Goal: Task Accomplishment & Management: Manage account settings

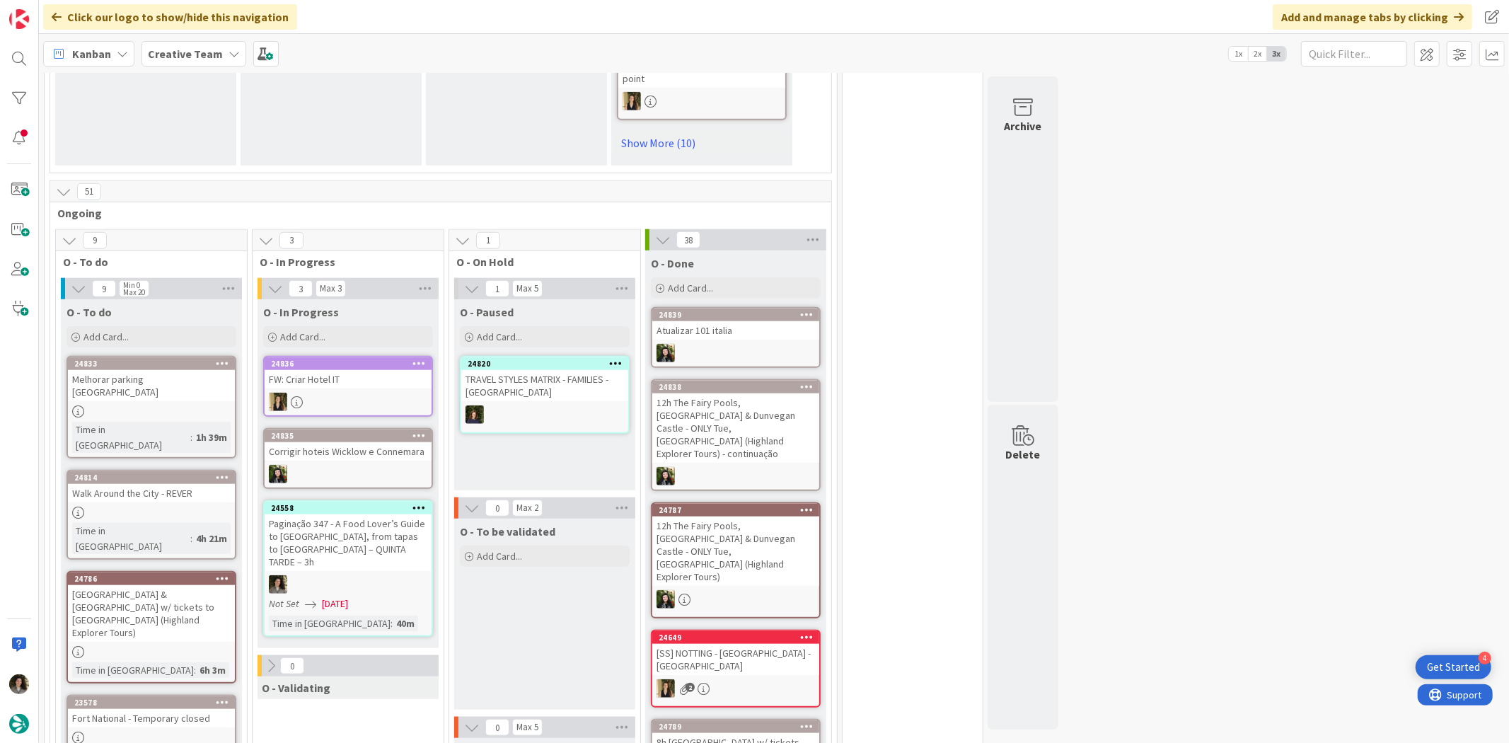
scroll to position [1178, 0]
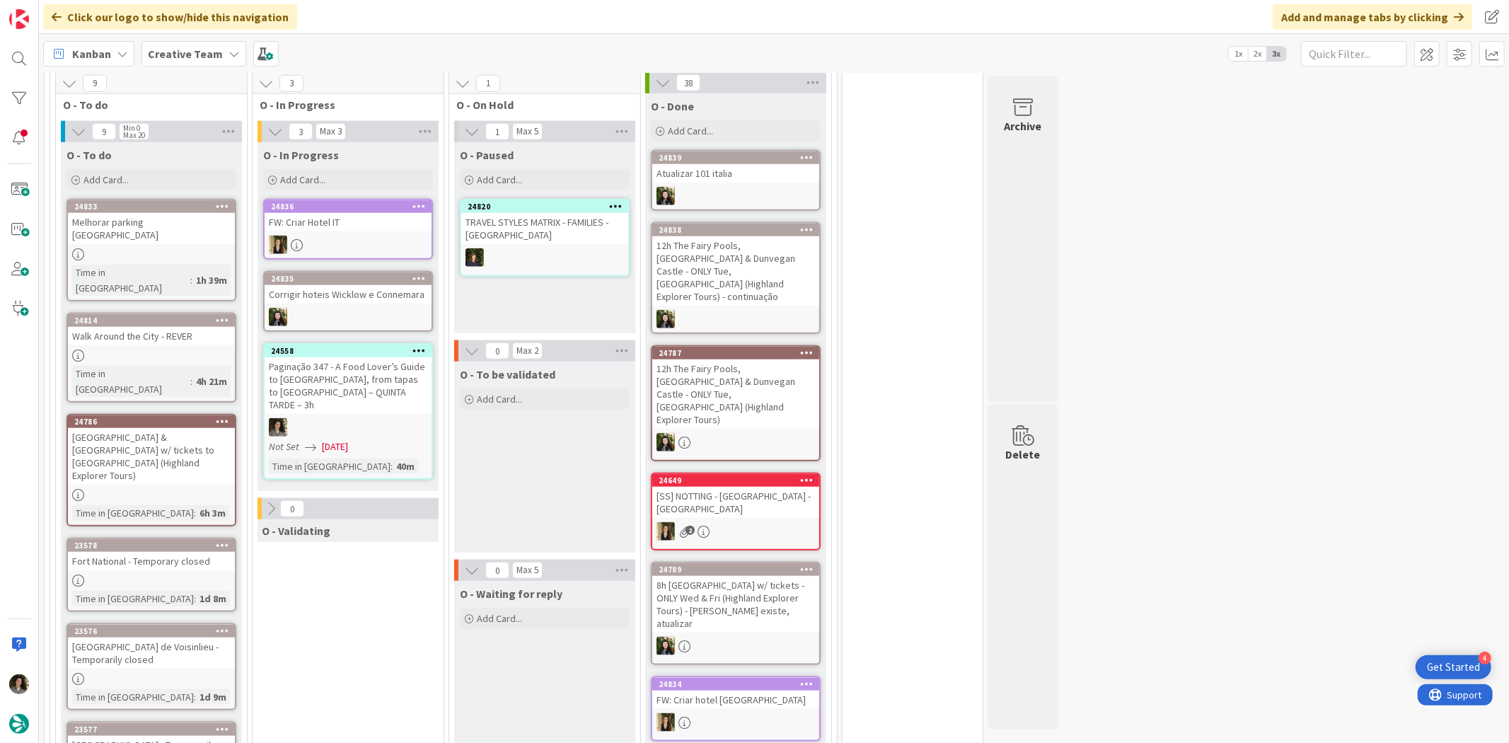
click at [348, 439] on span "[DATE]" at bounding box center [335, 446] width 26 height 15
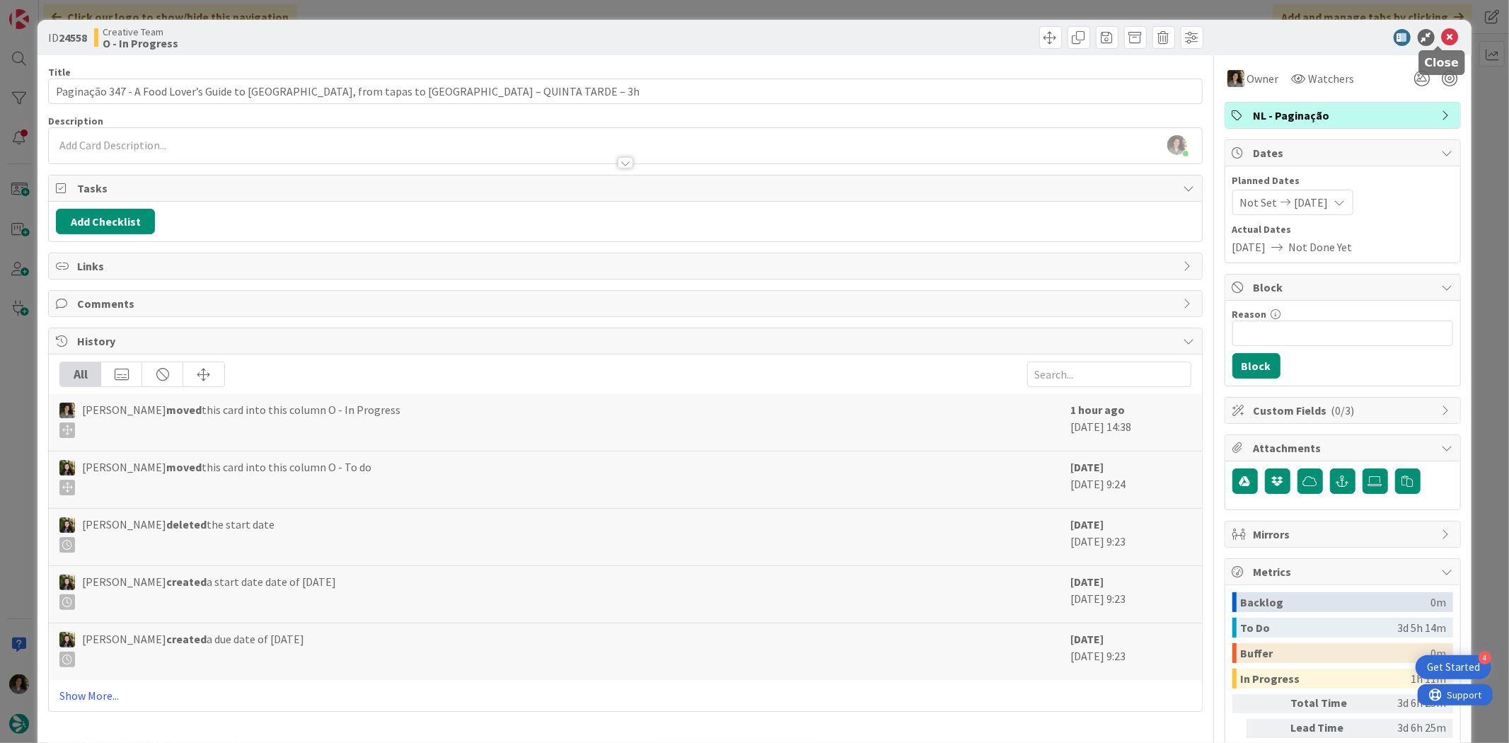
click at [1442, 33] on icon at bounding box center [1450, 37] width 17 height 17
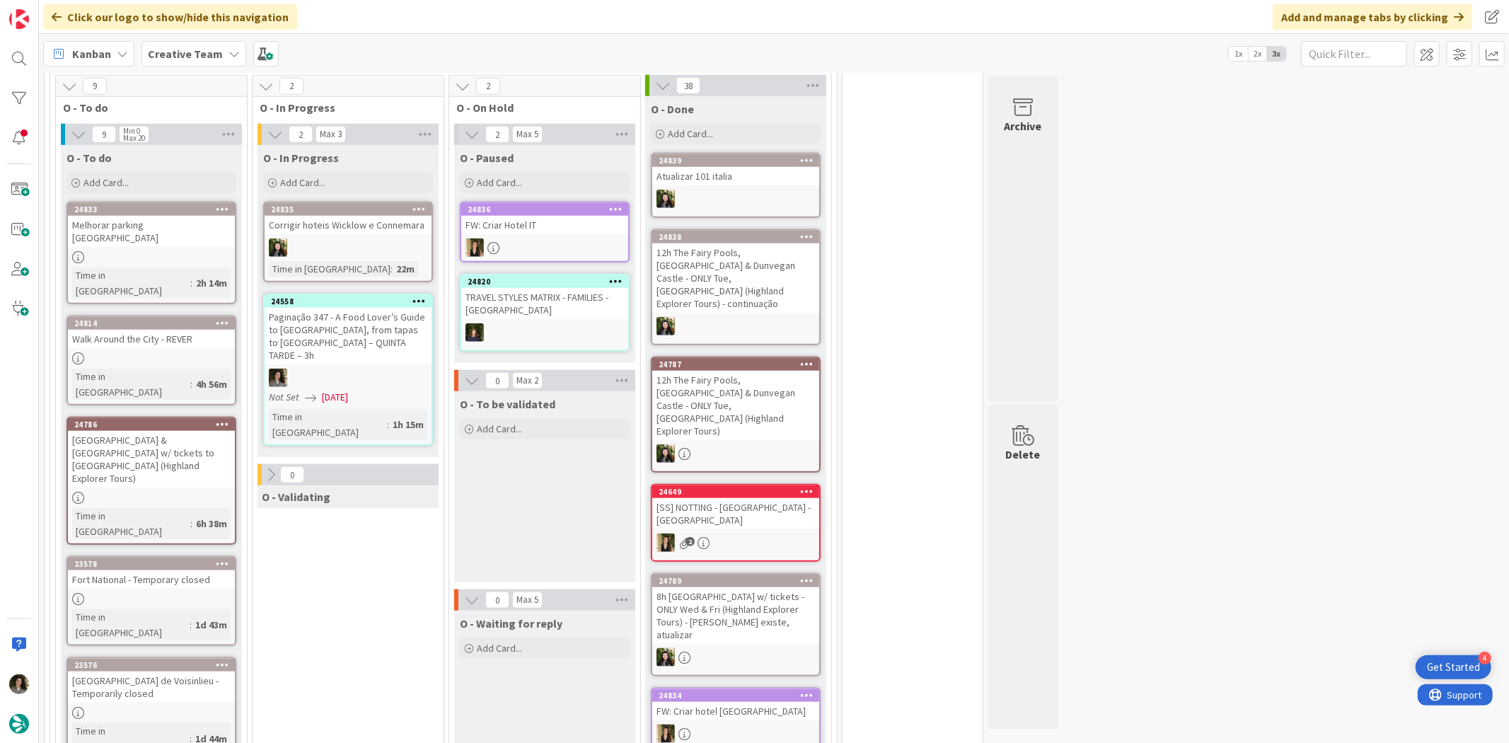
scroll to position [1178, 0]
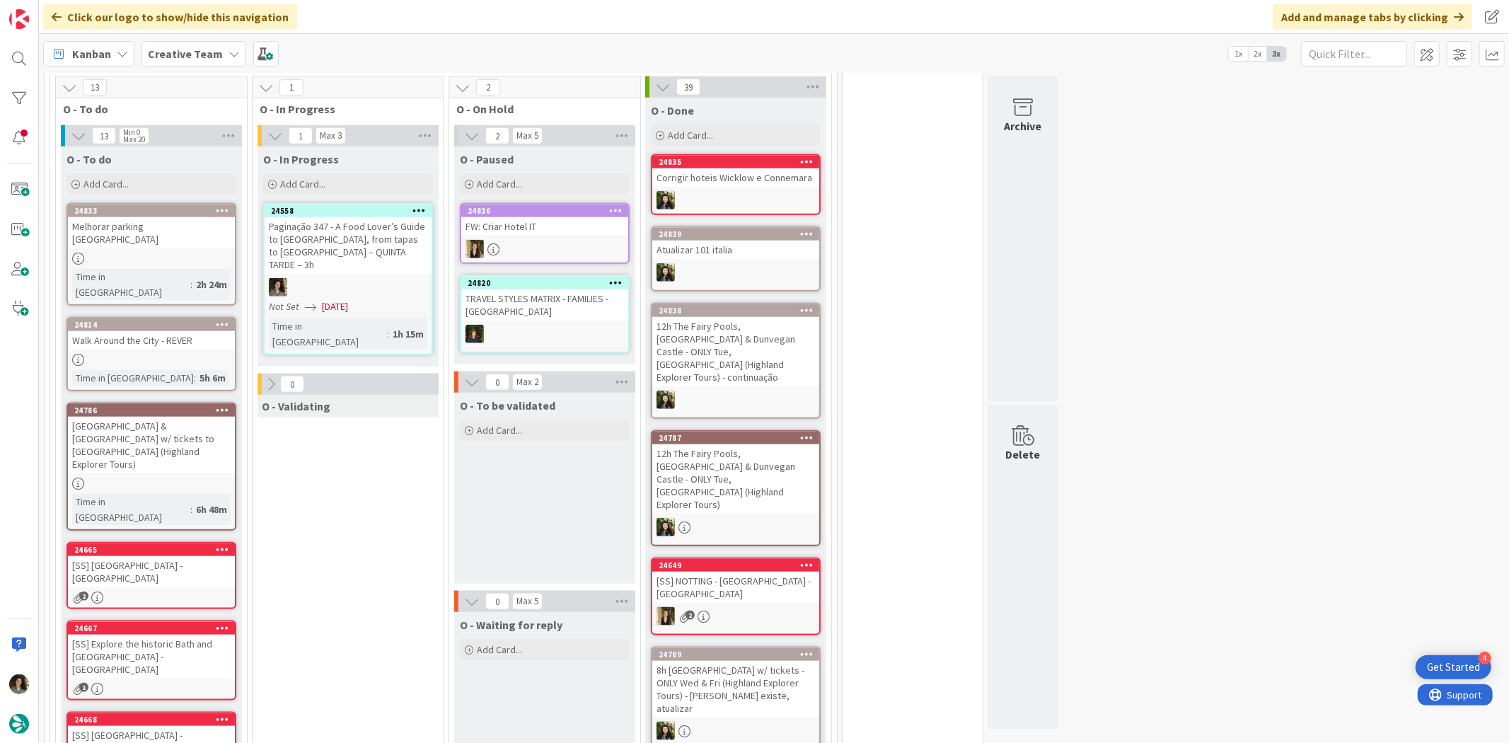
click at [336, 217] on div "Paginação 347 - A Food Lover’s Guide to [GEOGRAPHIC_DATA], from tapas to [GEOGR…" at bounding box center [348, 245] width 167 height 57
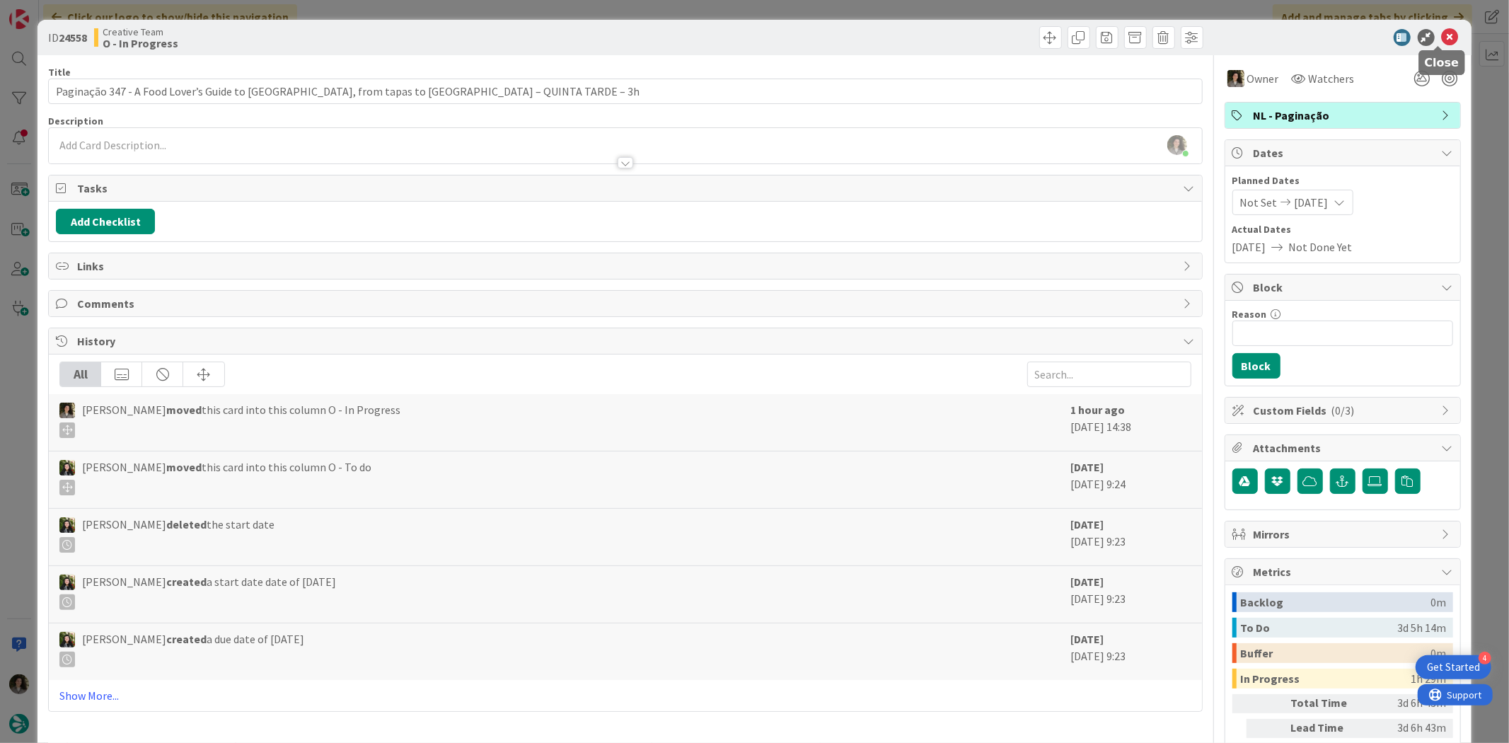
click at [1442, 37] on icon at bounding box center [1450, 37] width 17 height 17
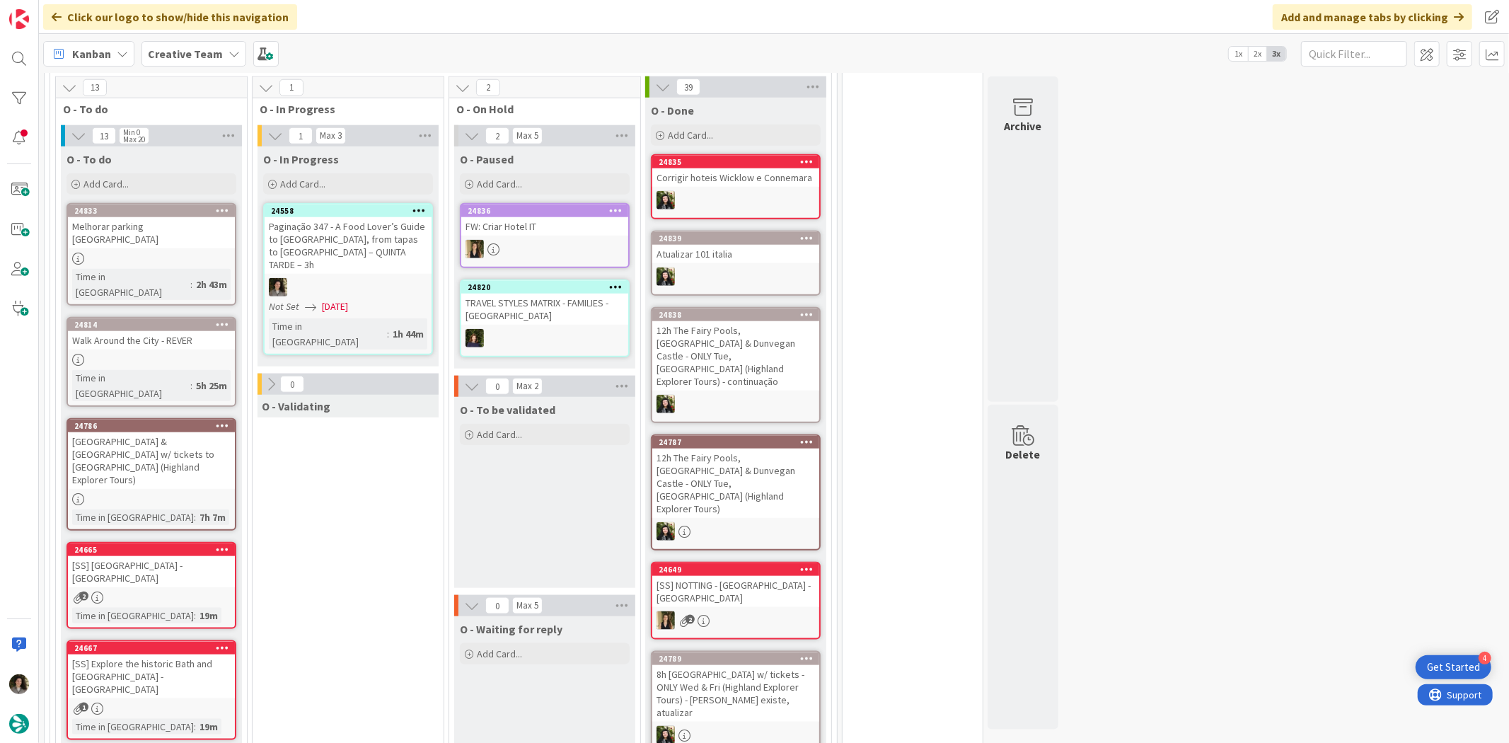
scroll to position [1162, 0]
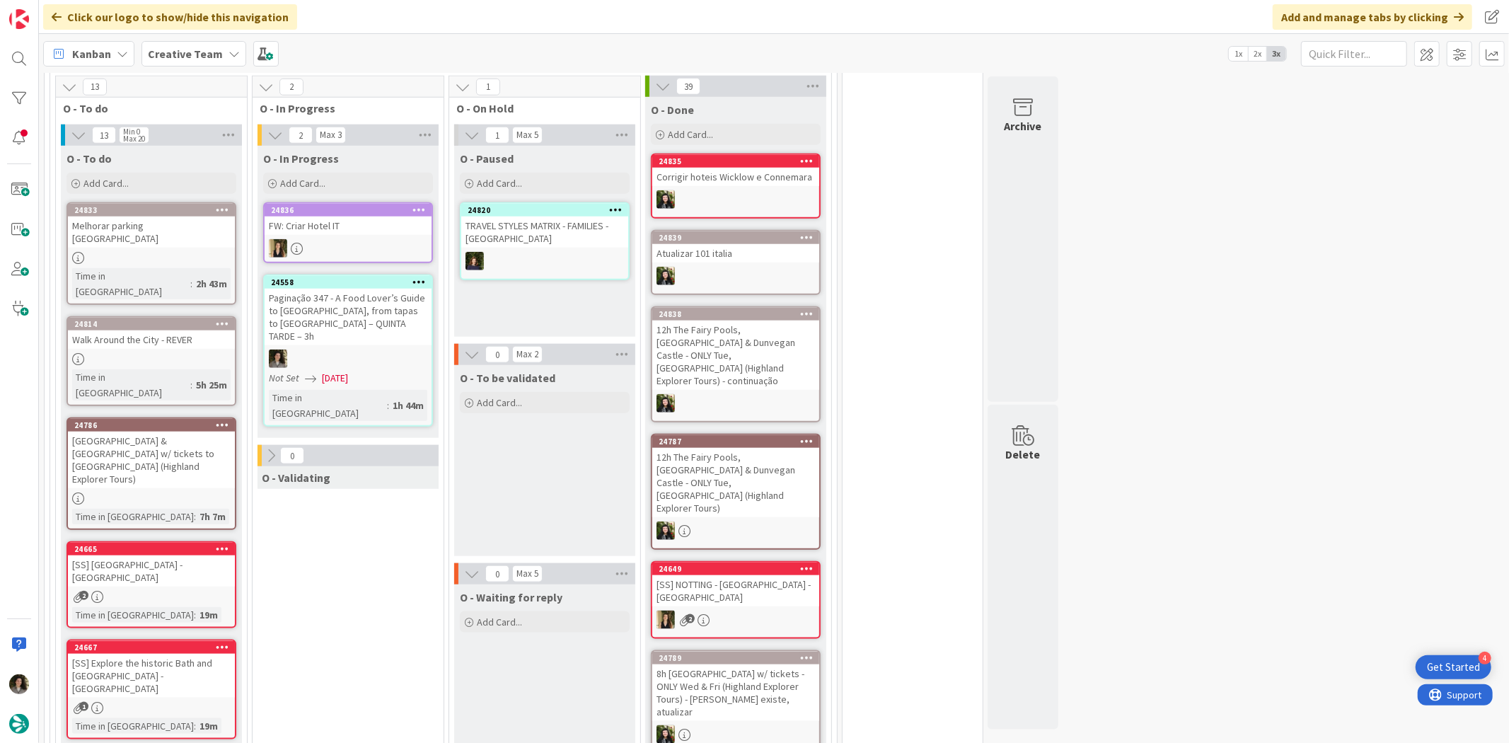
click at [376, 349] on div at bounding box center [348, 358] width 167 height 18
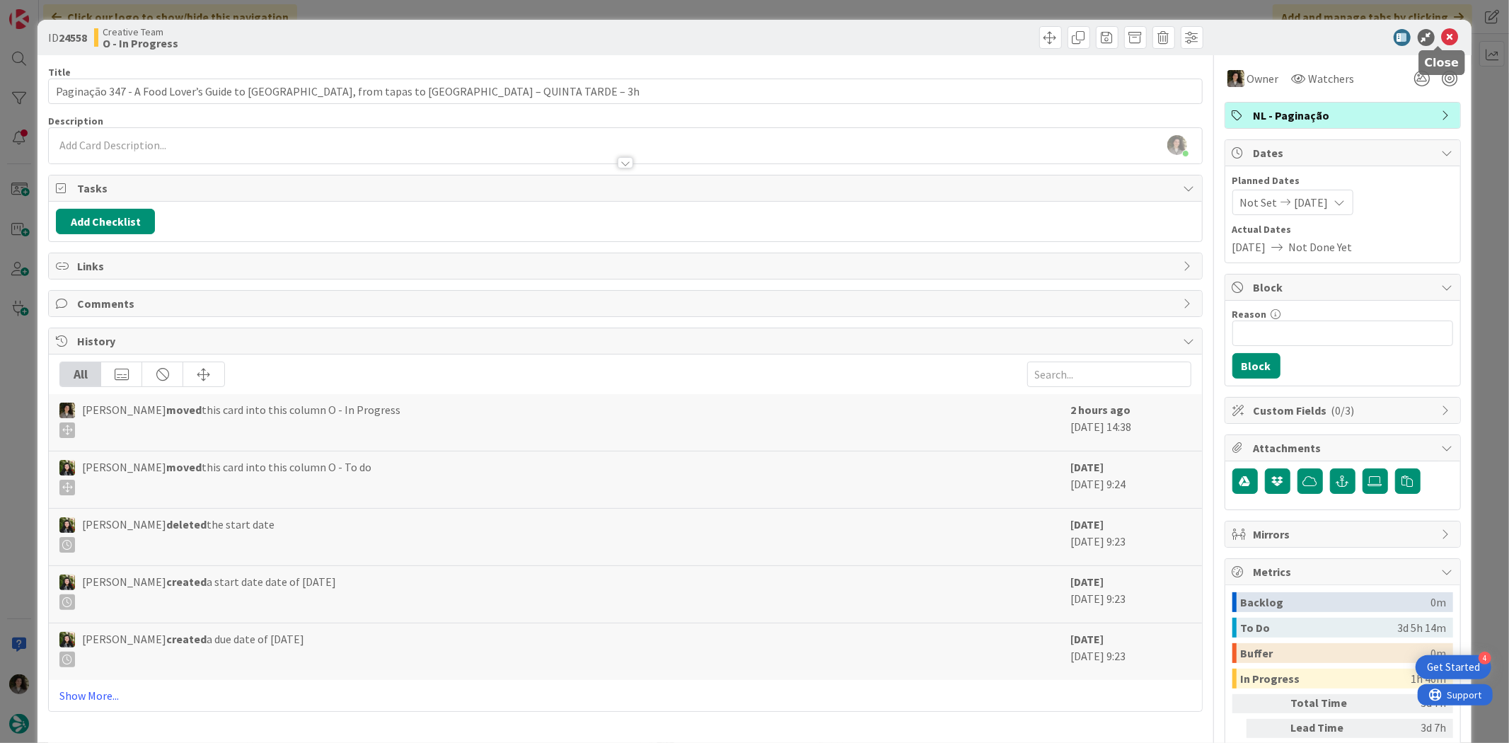
click at [1442, 30] on icon at bounding box center [1450, 37] width 17 height 17
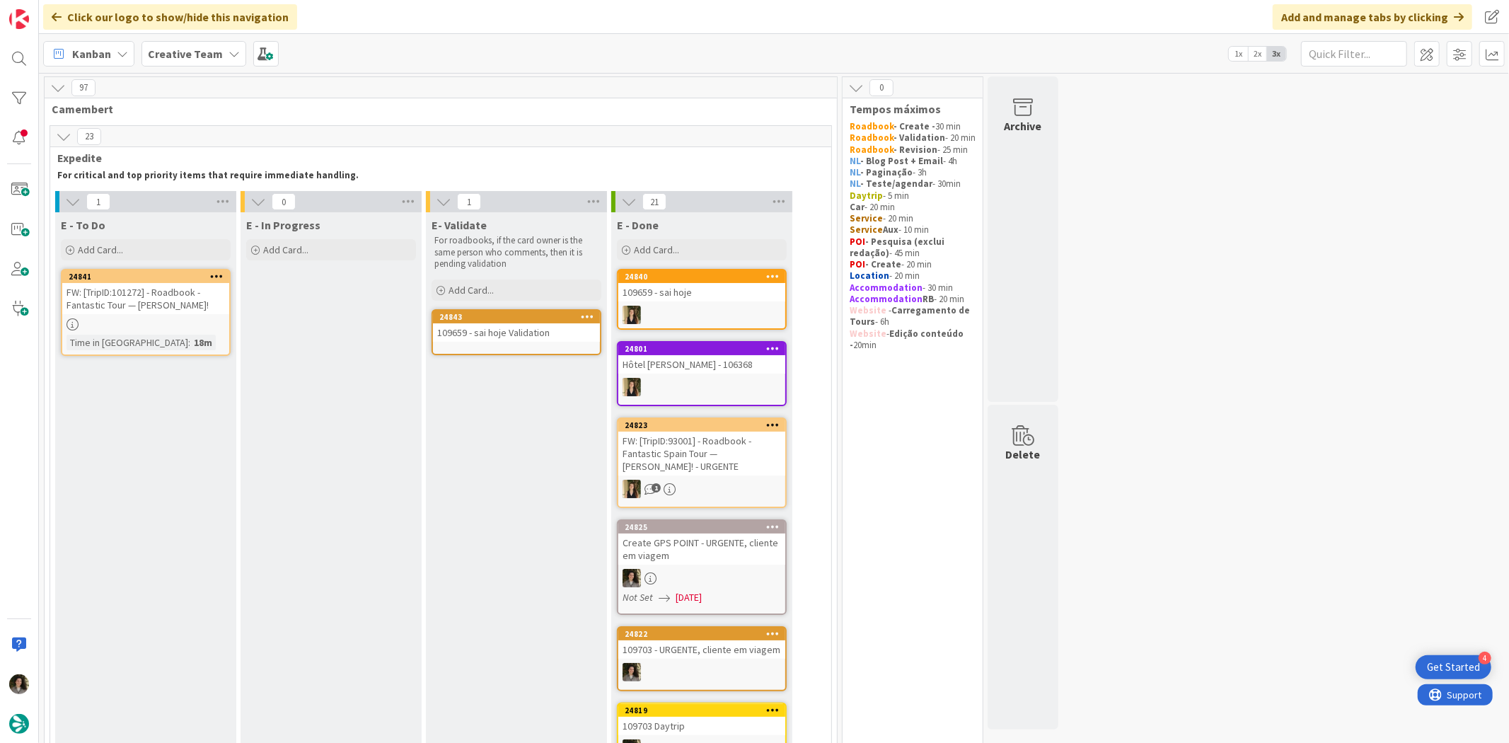
click at [556, 324] on div "109659 - sai hoje Validation" at bounding box center [516, 332] width 167 height 18
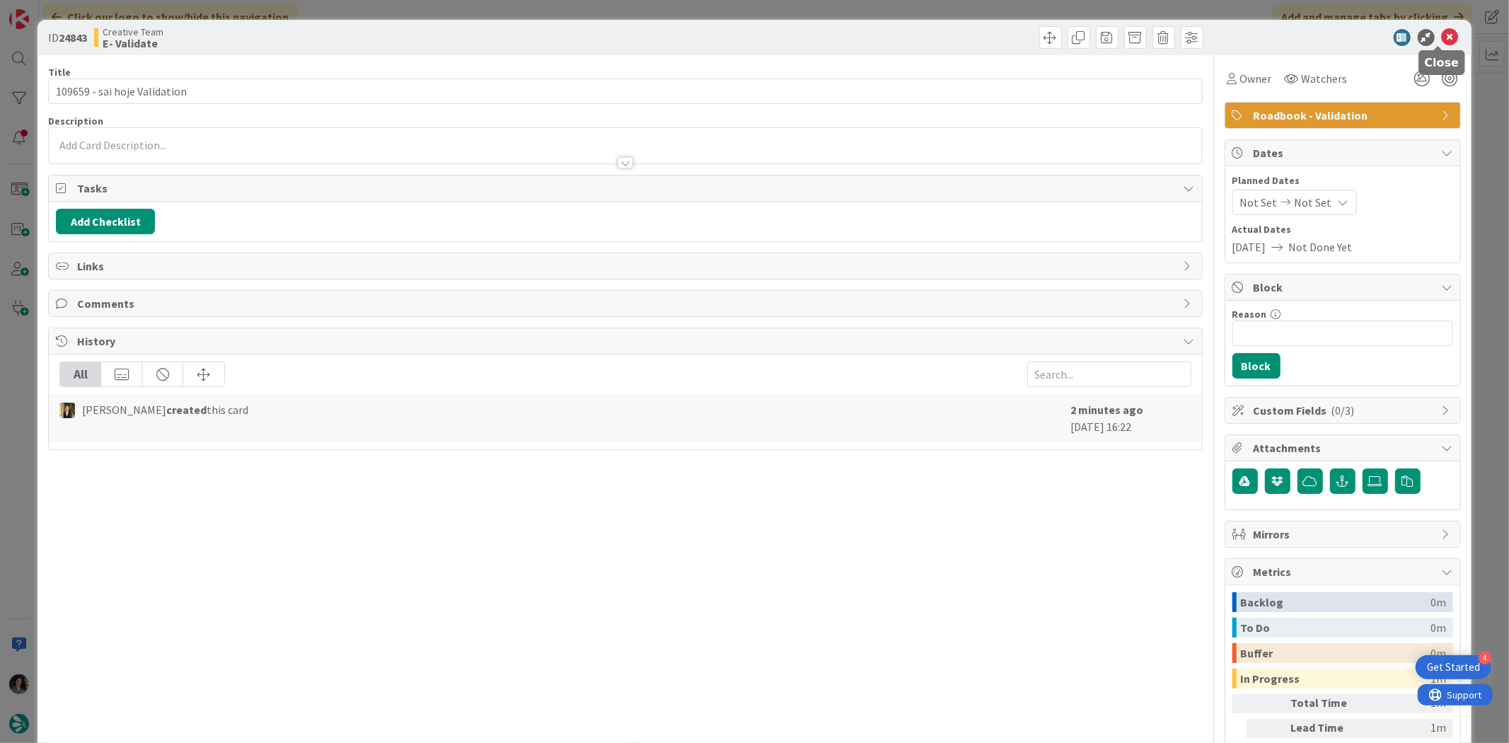
click at [1442, 38] on icon at bounding box center [1450, 37] width 17 height 17
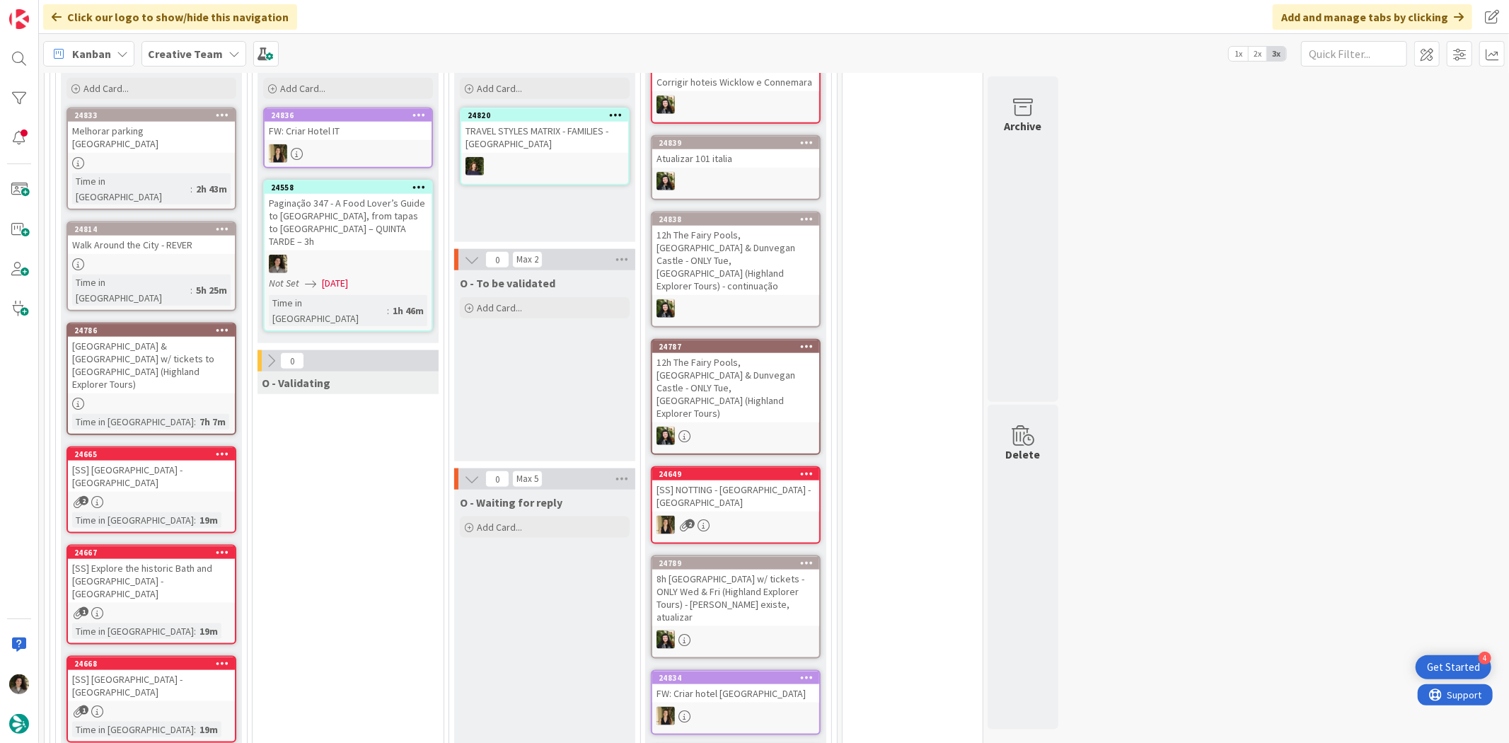
scroll to position [1100, 0]
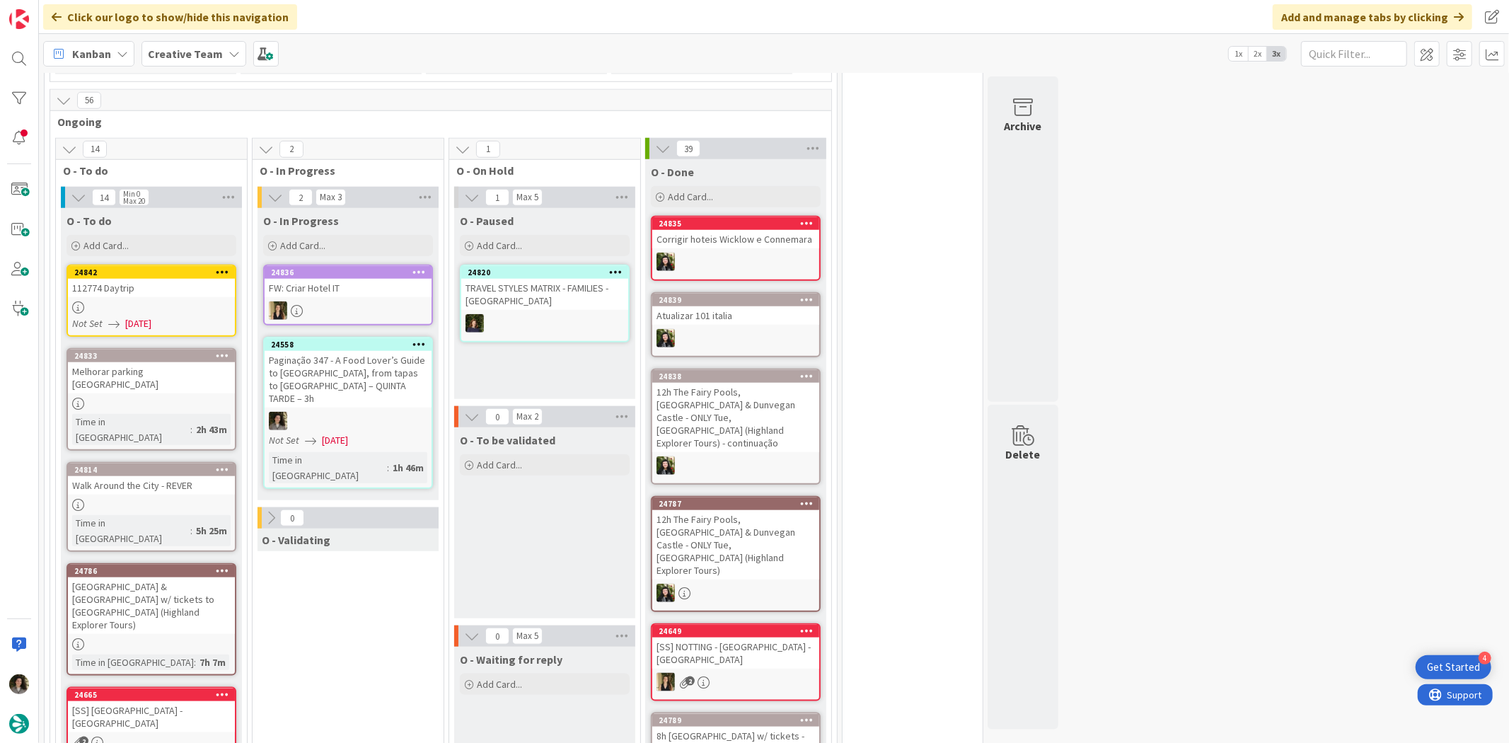
click at [120, 267] on div "24842" at bounding box center [154, 272] width 161 height 10
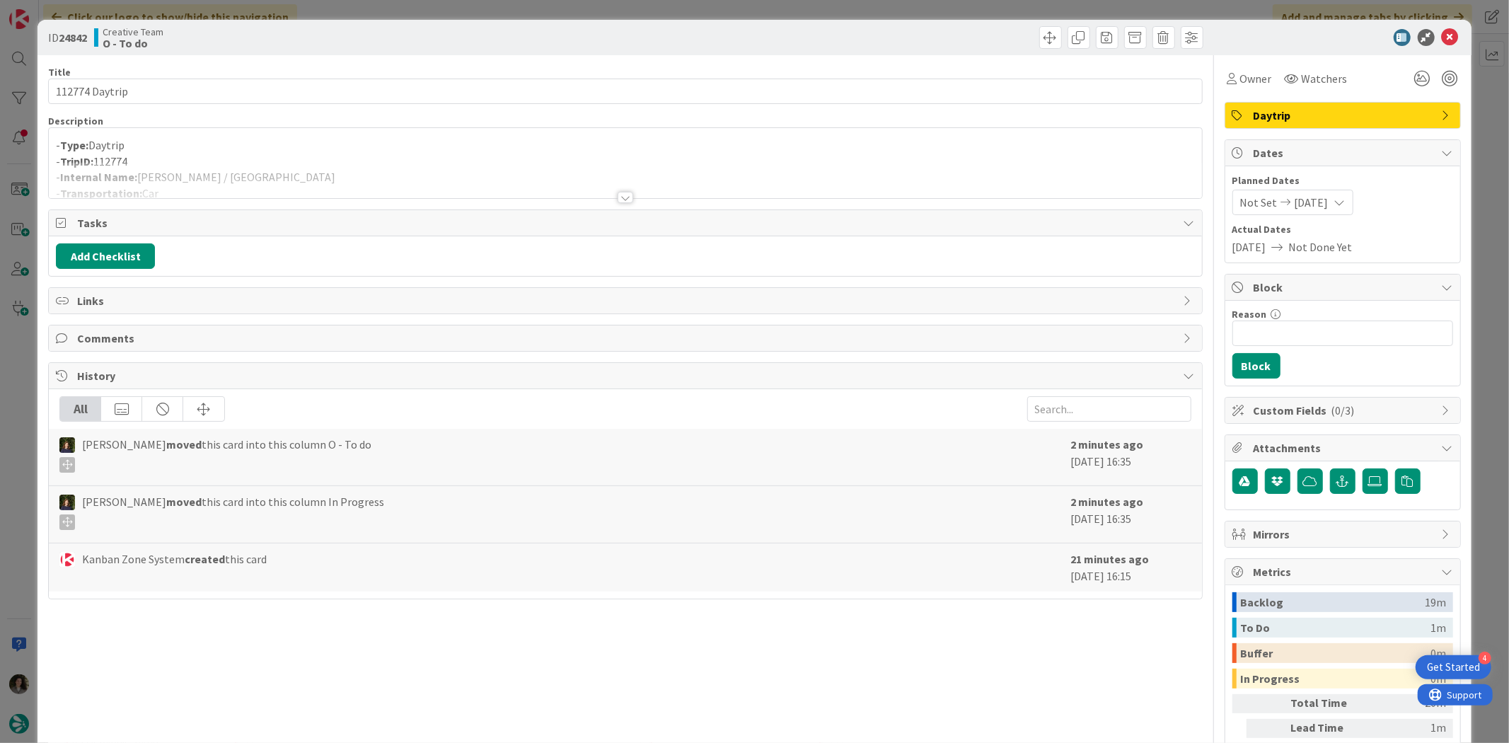
click at [608, 196] on div at bounding box center [625, 180] width 1152 height 36
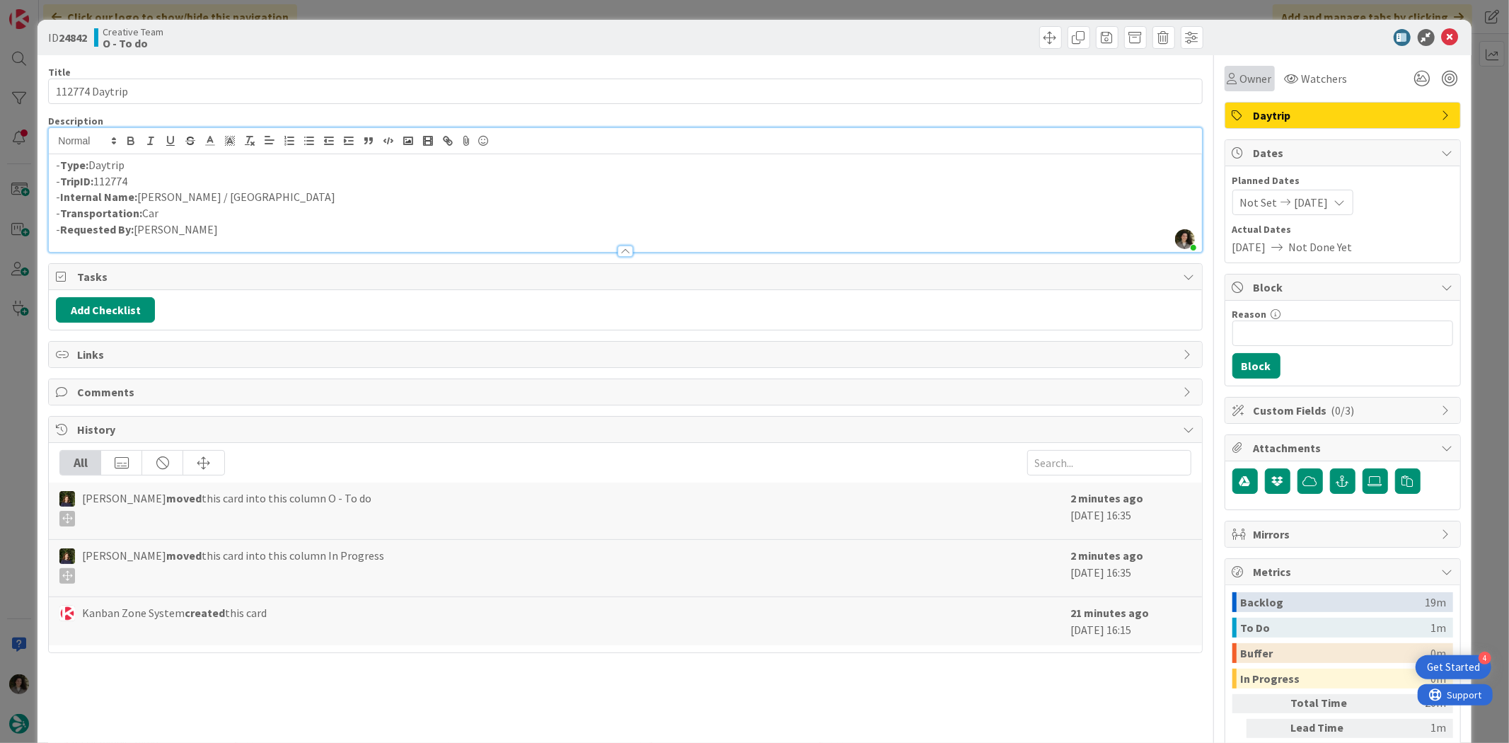
click at [1248, 76] on span "Owner" at bounding box center [1256, 78] width 32 height 17
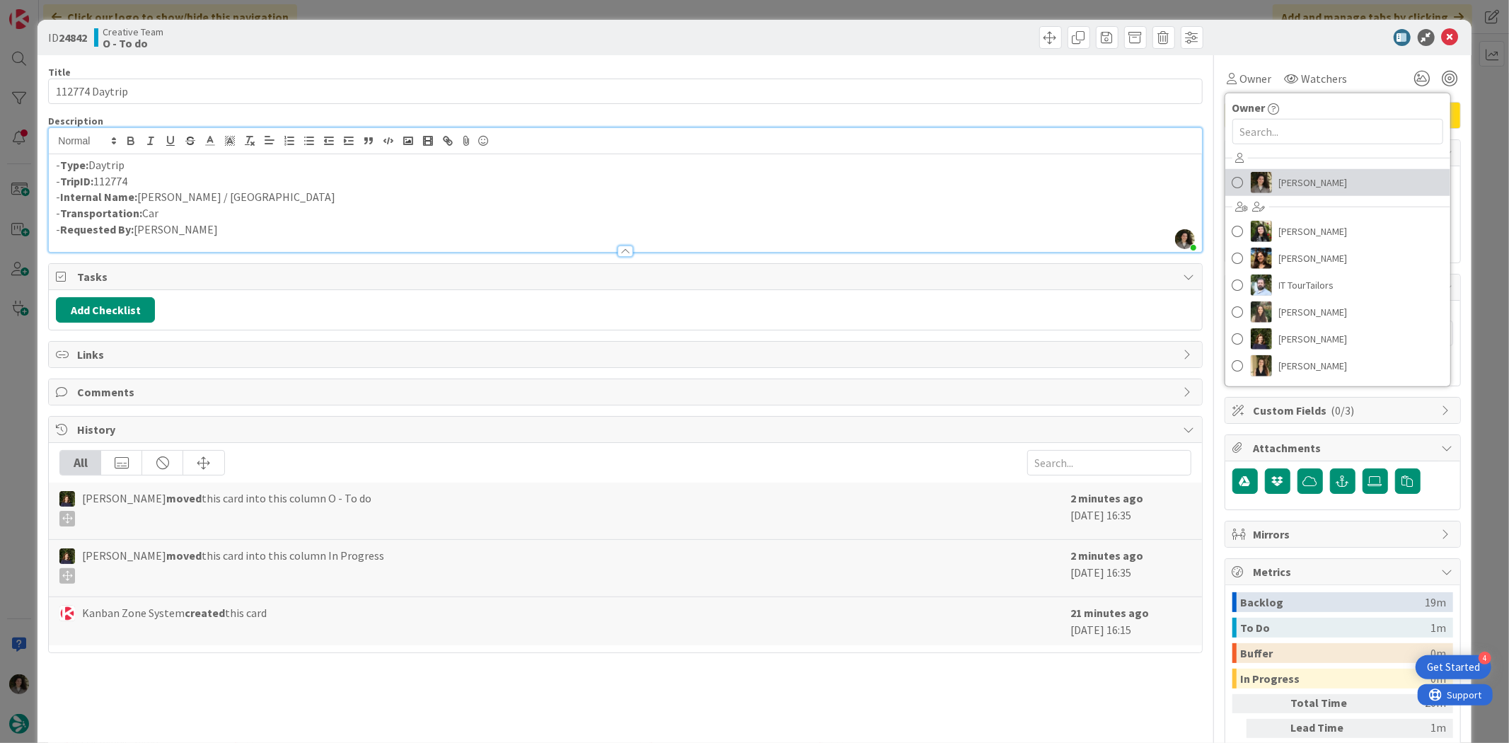
drag, startPoint x: 1304, startPoint y: 175, endPoint x: 1311, endPoint y: 172, distance: 7.9
click at [1304, 175] on span "[PERSON_NAME]" at bounding box center [1313, 182] width 69 height 21
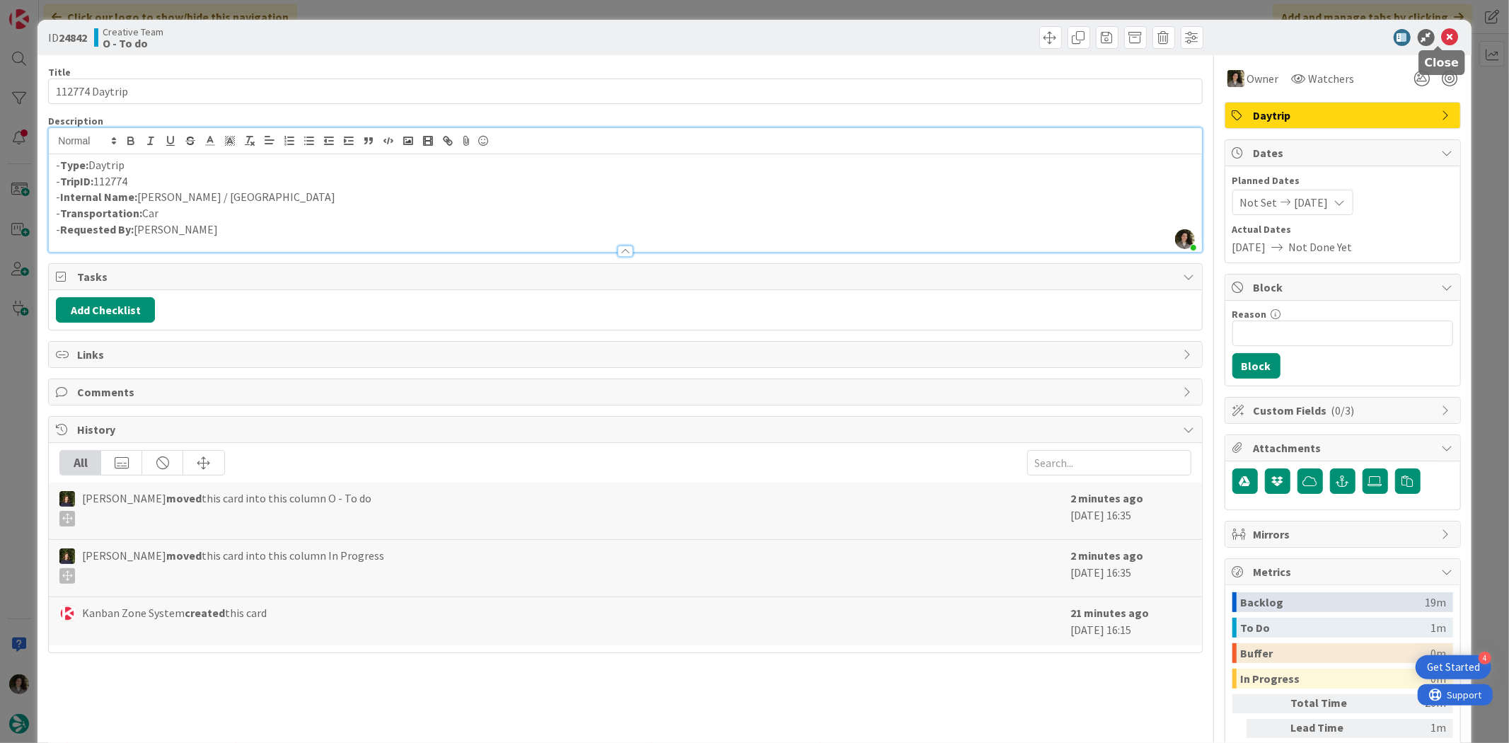
click at [1442, 30] on icon at bounding box center [1450, 37] width 17 height 17
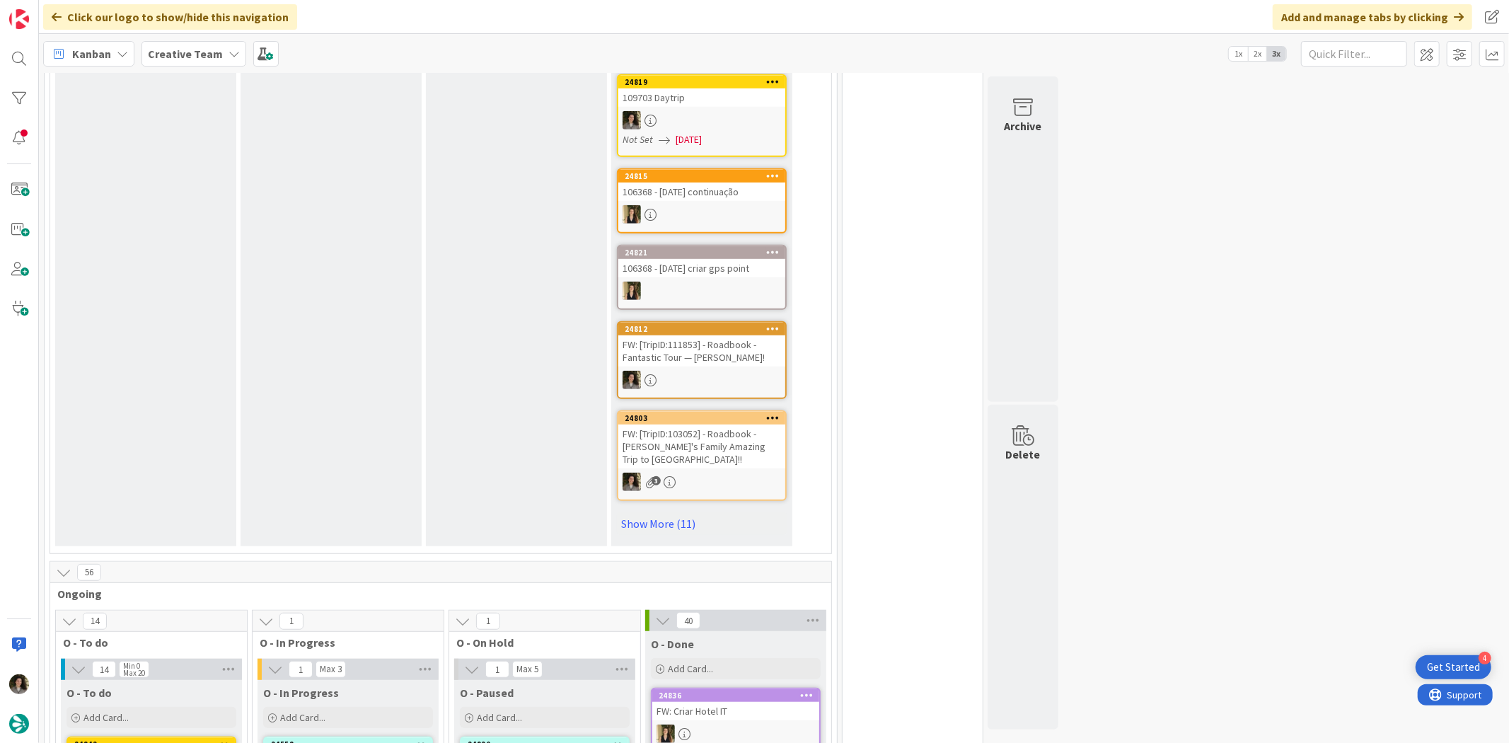
scroll to position [1100, 0]
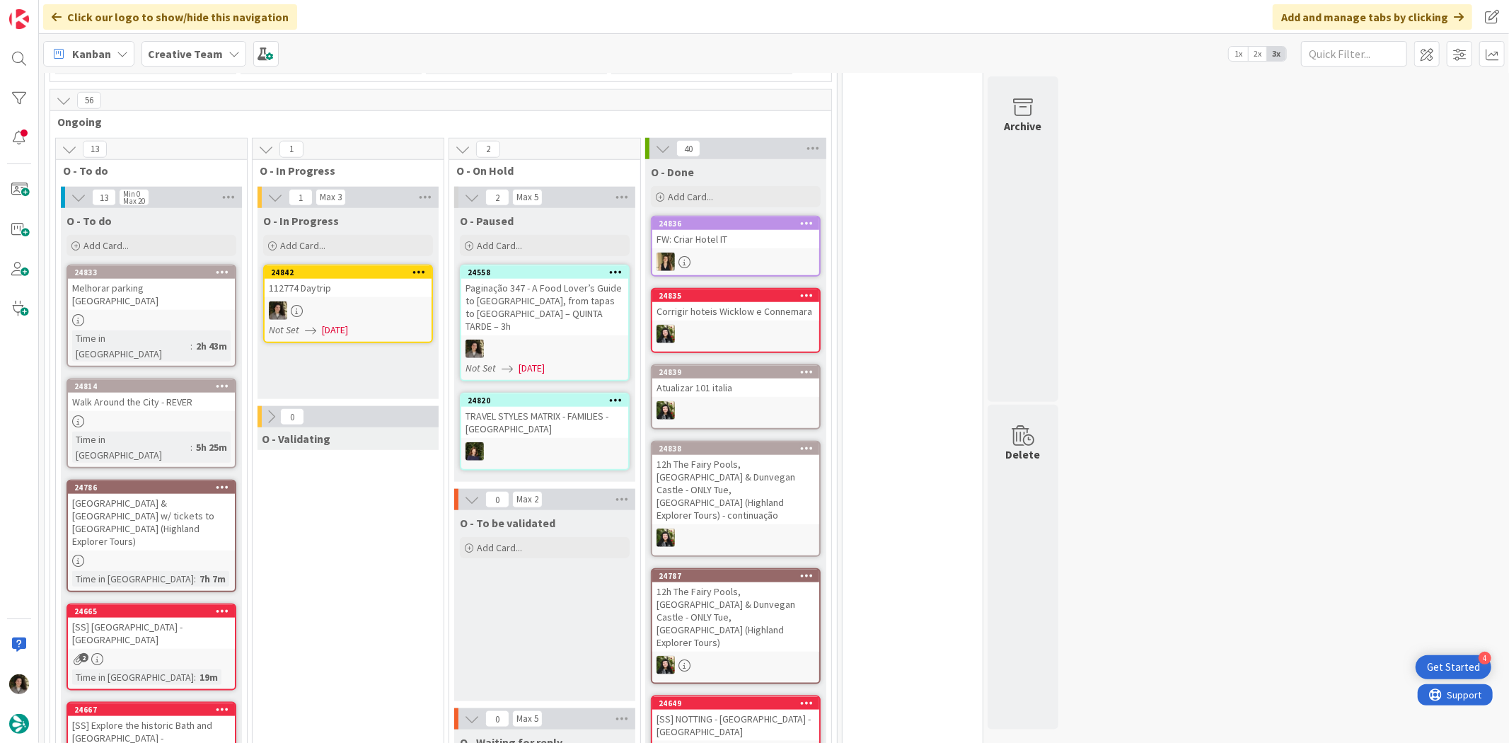
click at [337, 323] on span "[DATE]" at bounding box center [335, 330] width 26 height 15
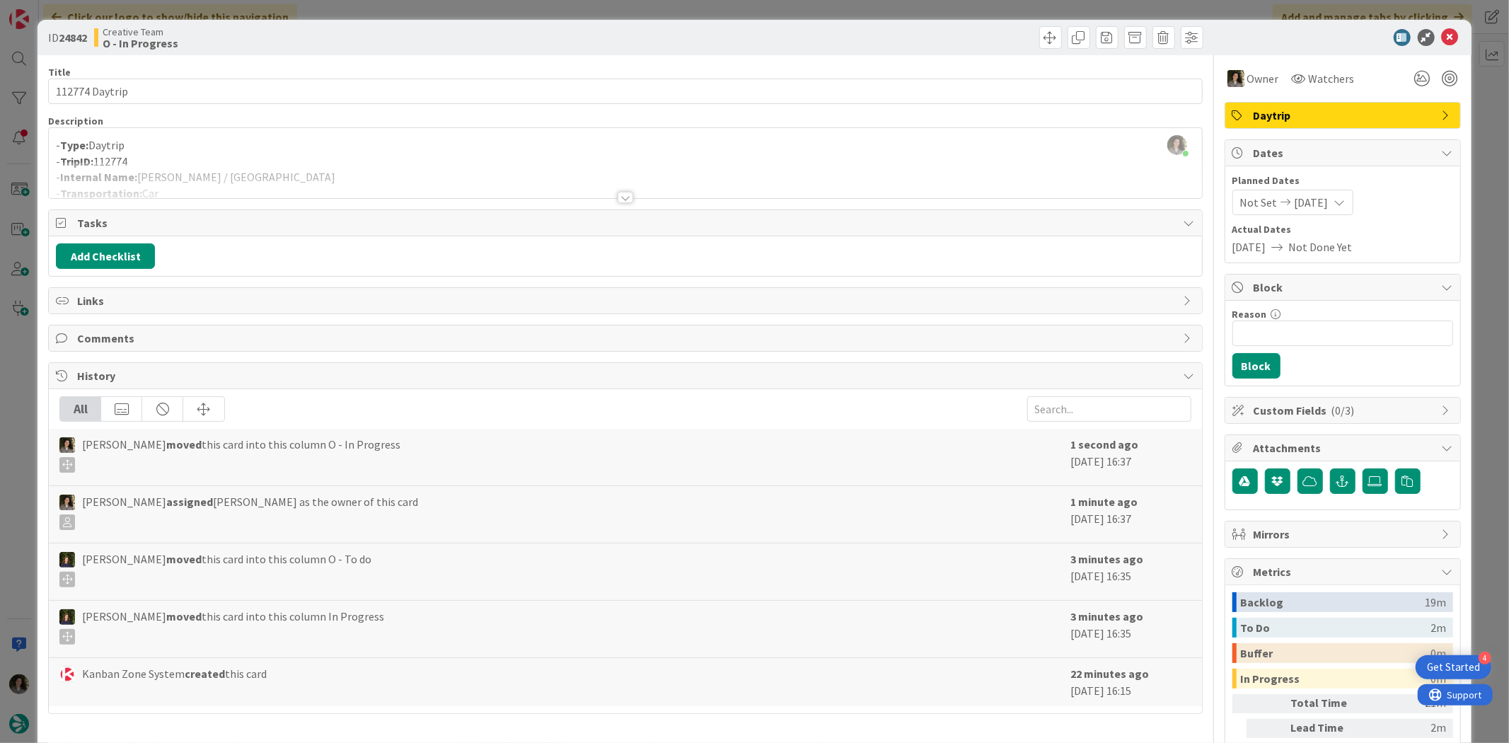
click at [472, 168] on div at bounding box center [625, 180] width 1152 height 36
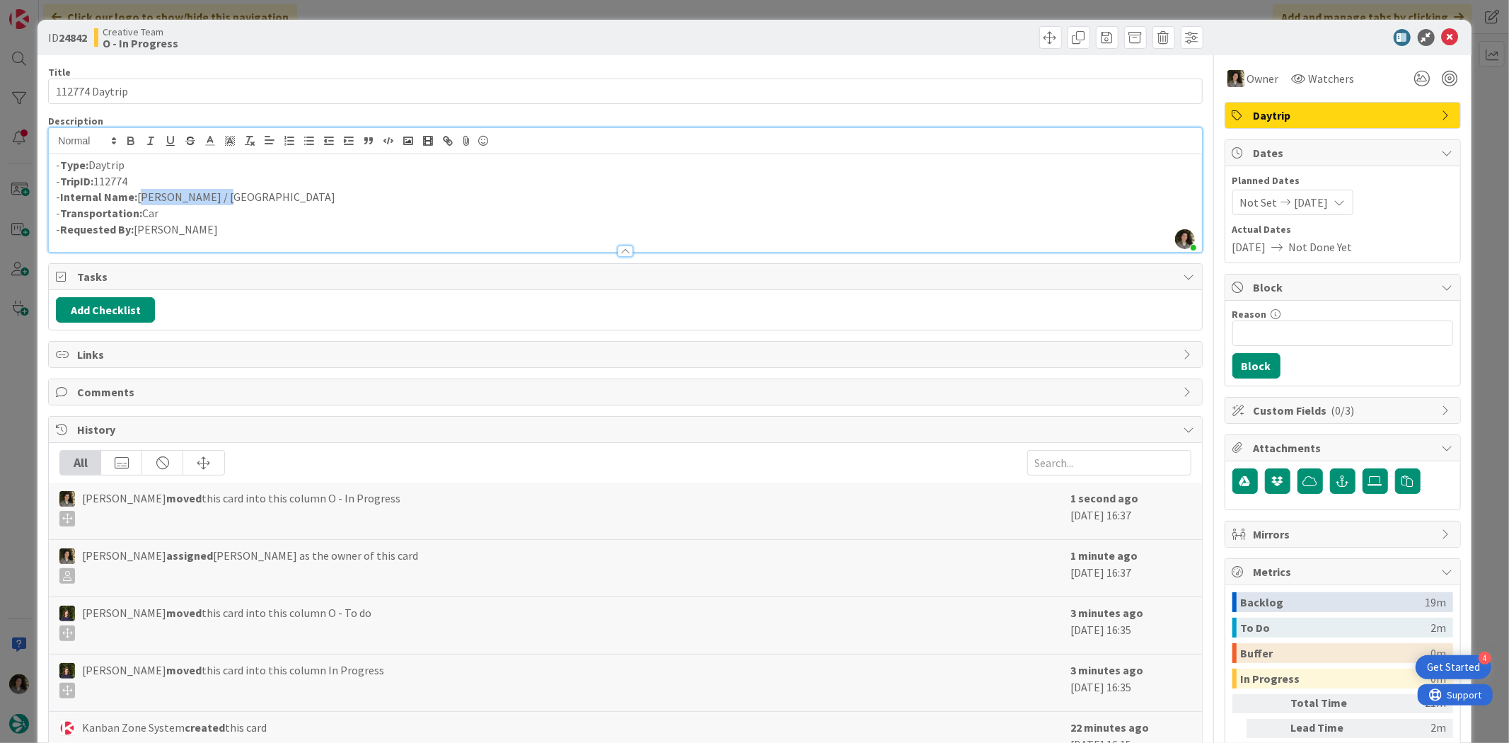
drag, startPoint x: 232, startPoint y: 196, endPoint x: 140, endPoint y: 195, distance: 92.0
click at [140, 195] on p "- Internal Name: [PERSON_NAME] / [GEOGRAPHIC_DATA]" at bounding box center [625, 197] width 1138 height 16
copy p "[PERSON_NAME] / [GEOGRAPHIC_DATA]"
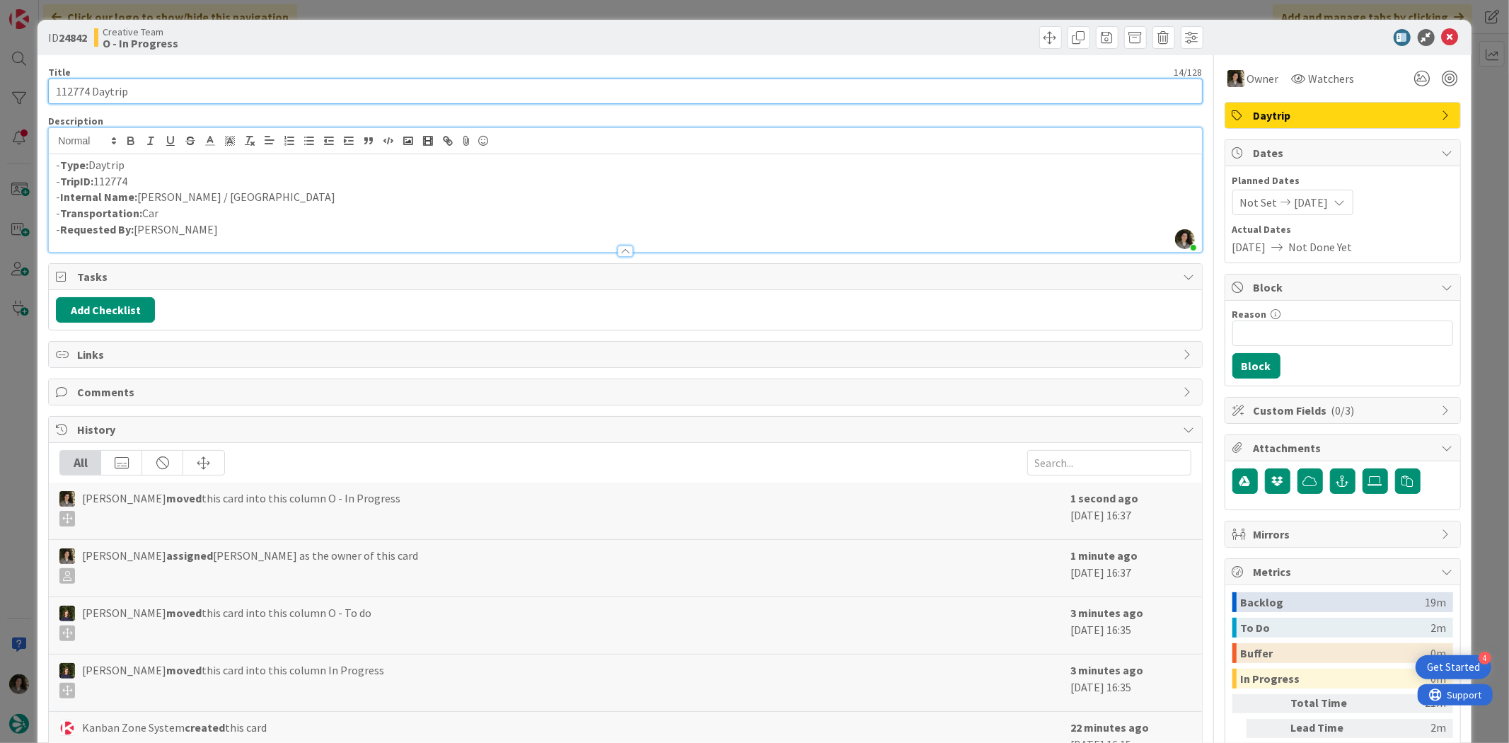
click at [168, 91] on input "112774 Daytrip" at bounding box center [625, 91] width 1154 height 25
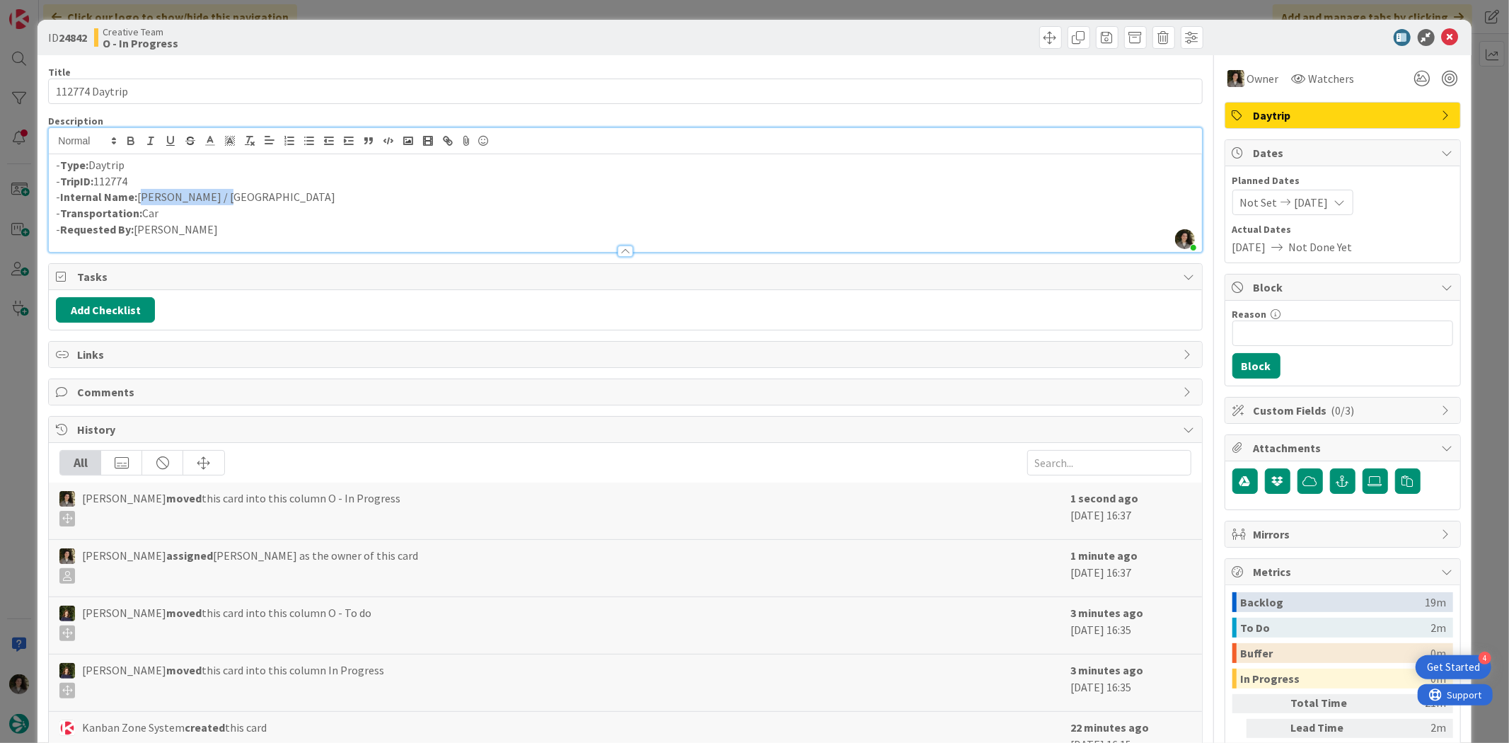
drag, startPoint x: 216, startPoint y: 197, endPoint x: 139, endPoint y: 199, distance: 77.1
click at [139, 199] on p "- Internal Name: [PERSON_NAME] / [GEOGRAPHIC_DATA]" at bounding box center [625, 197] width 1138 height 16
click at [1442, 37] on icon at bounding box center [1450, 37] width 17 height 17
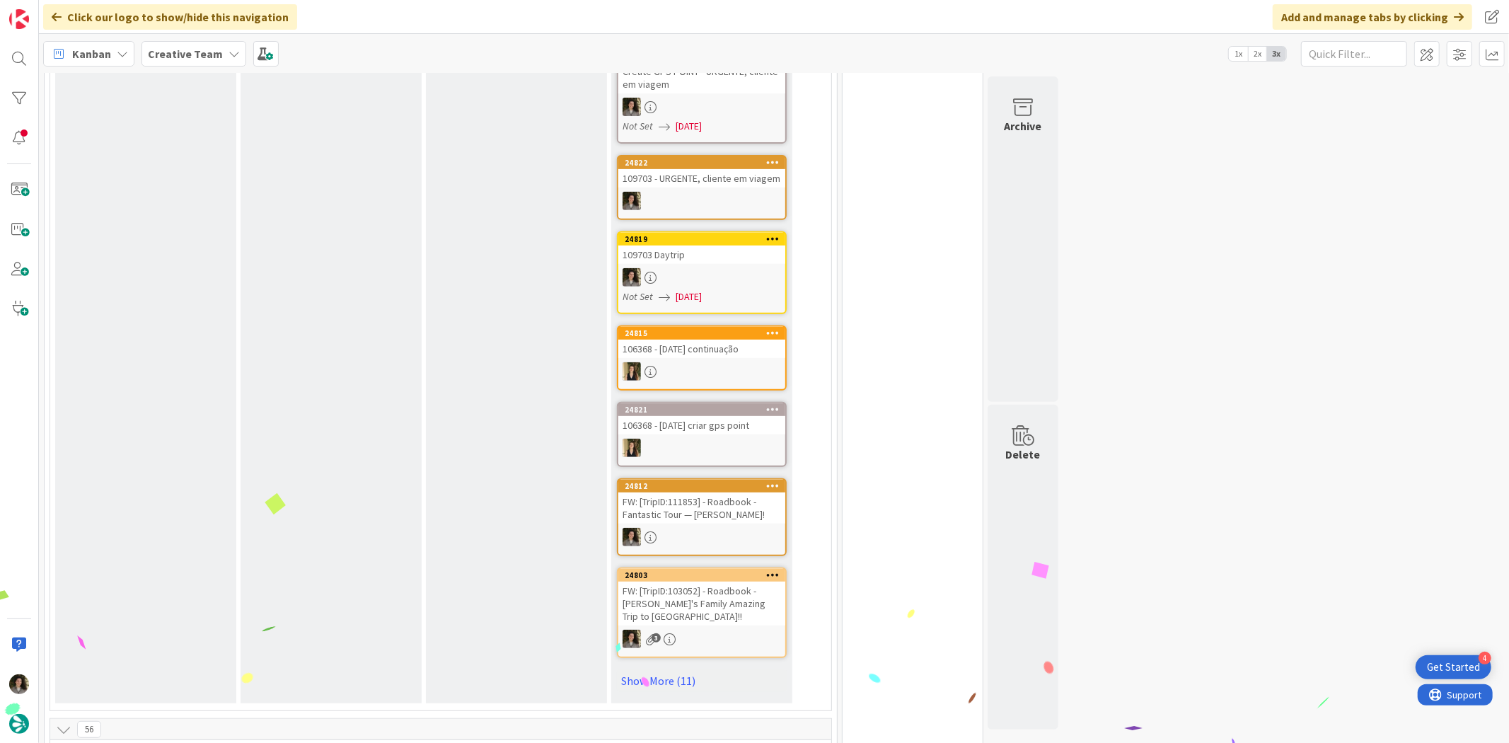
scroll to position [1021, 0]
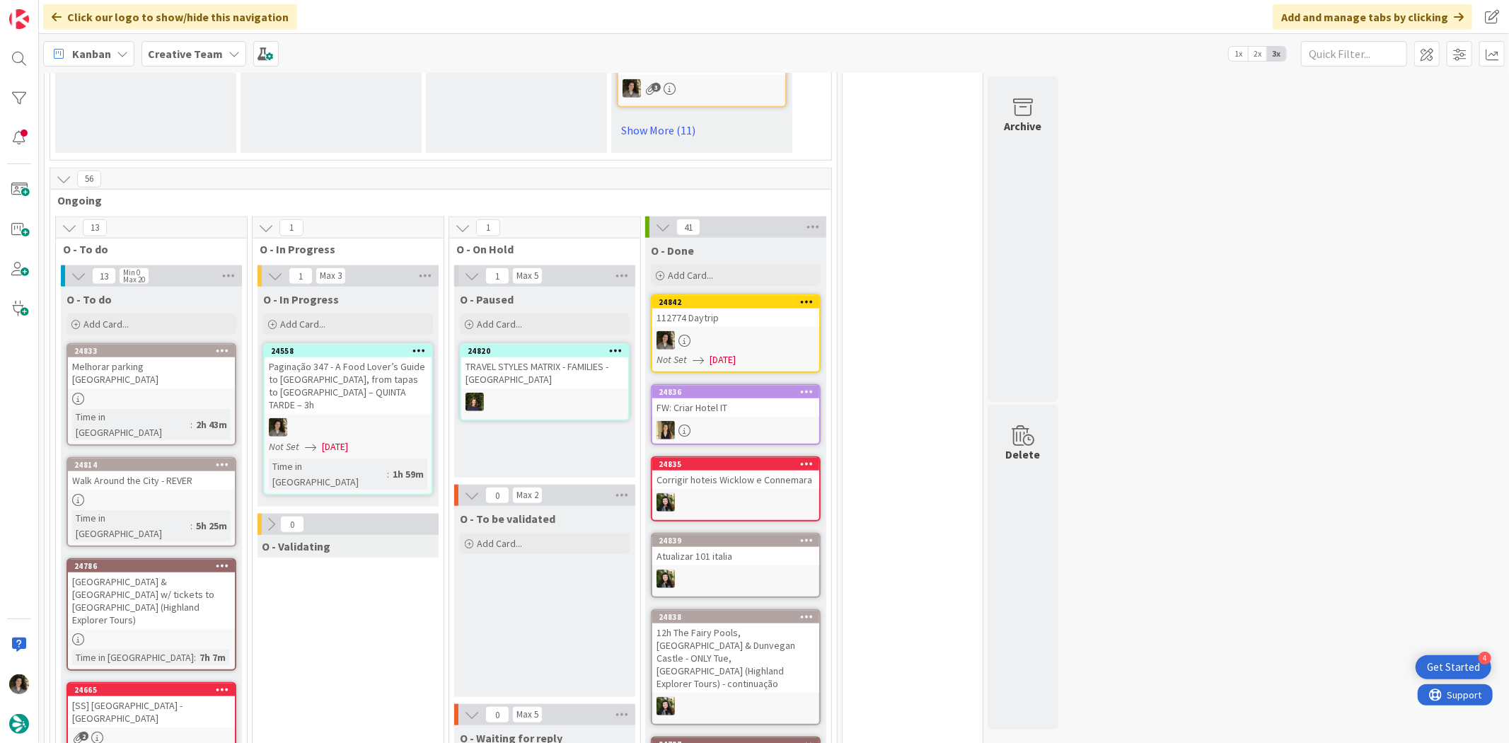
click at [389, 387] on div "Paginação 347 - A Food Lover’s Guide to [GEOGRAPHIC_DATA], from tapas to [GEOGR…" at bounding box center [348, 385] width 167 height 57
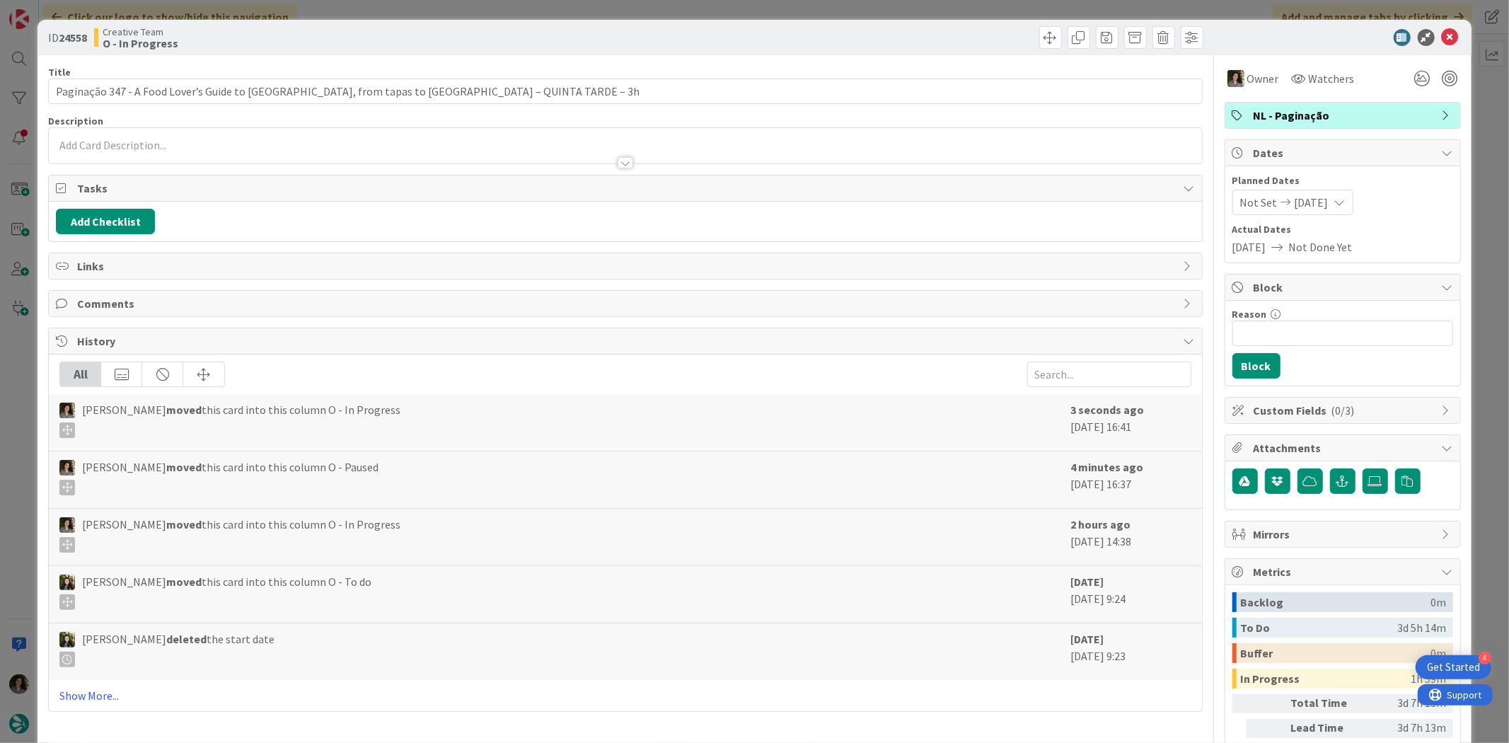
click at [626, 161] on div at bounding box center [625, 162] width 16 height 11
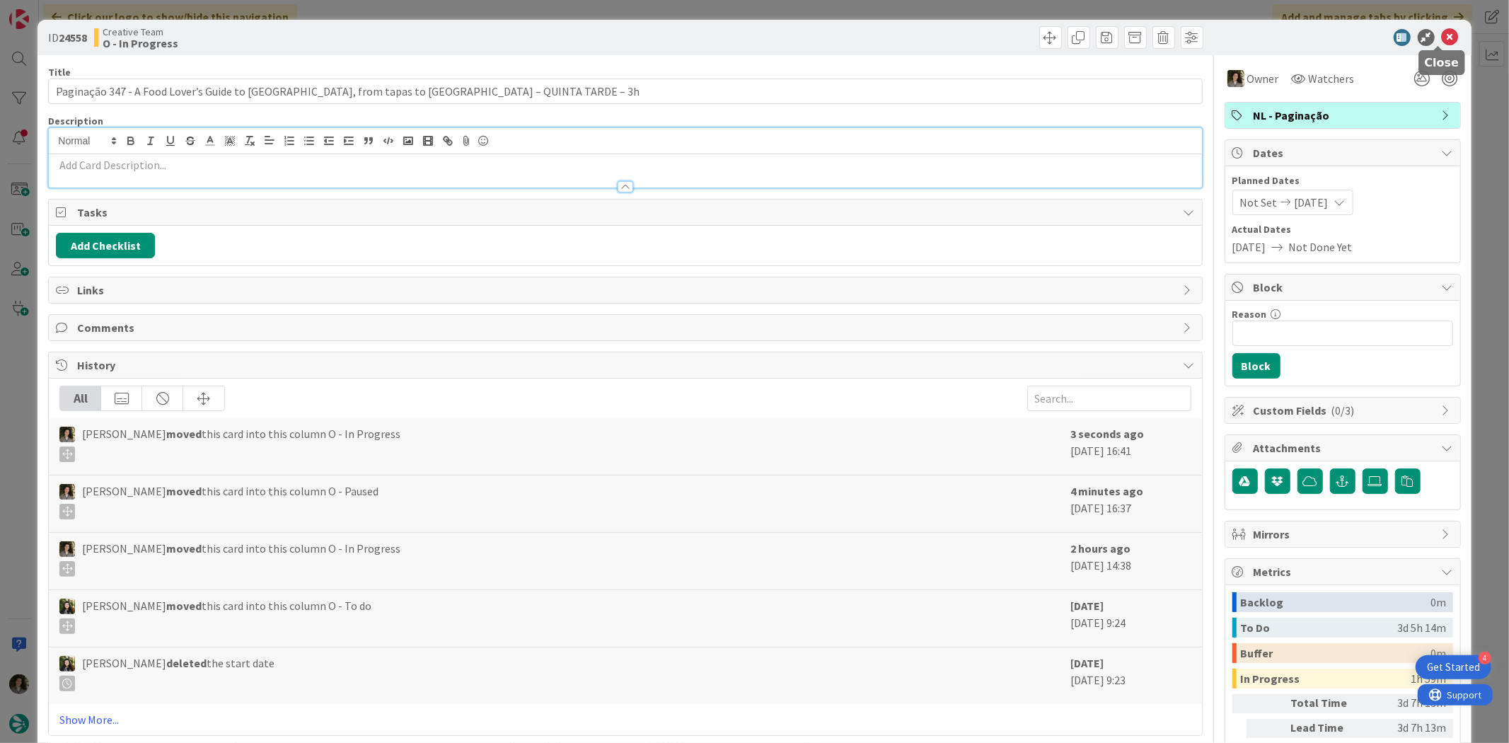
click at [1442, 33] on icon at bounding box center [1450, 37] width 17 height 17
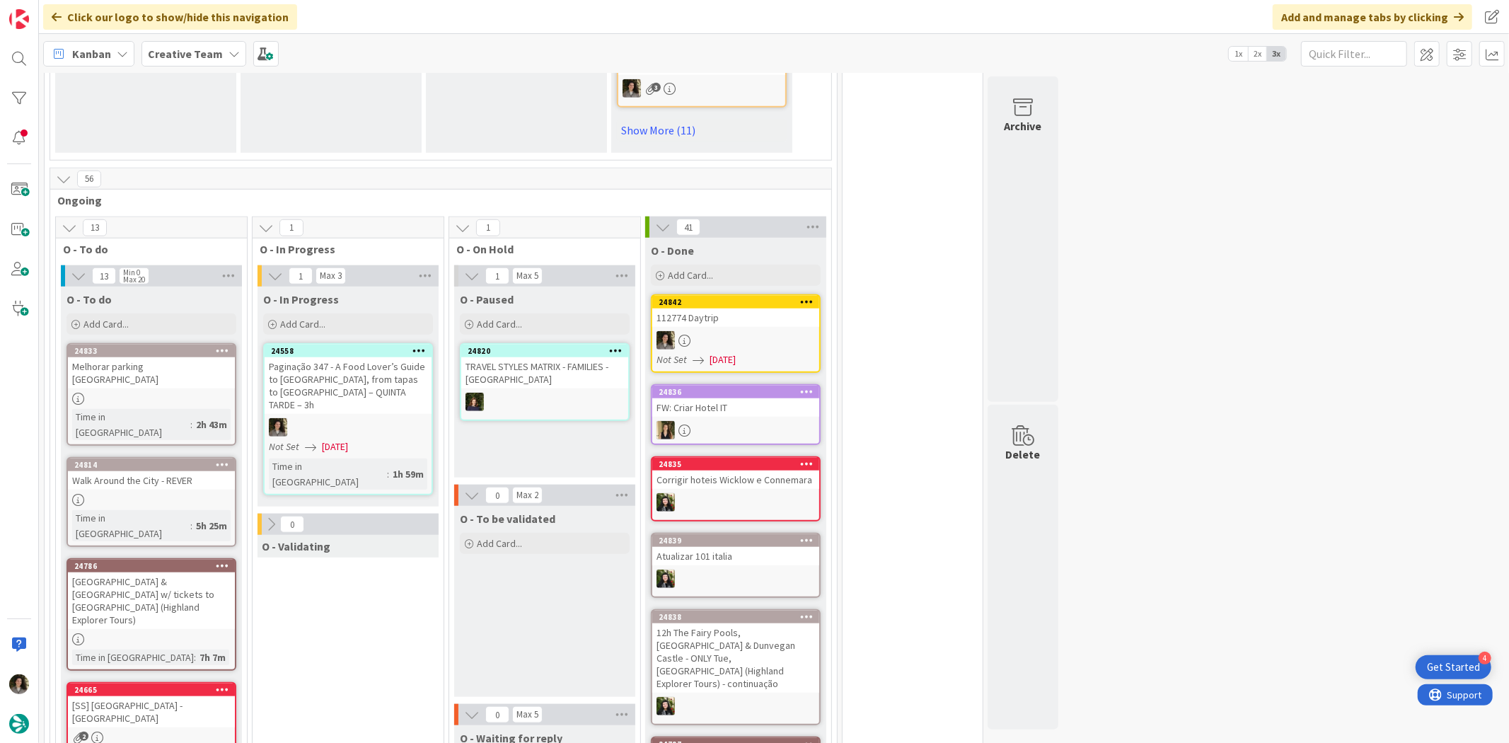
click at [364, 364] on div "Paginação 347 - A Food Lover’s Guide to [GEOGRAPHIC_DATA], from tapas to [GEOGR…" at bounding box center [348, 385] width 167 height 57
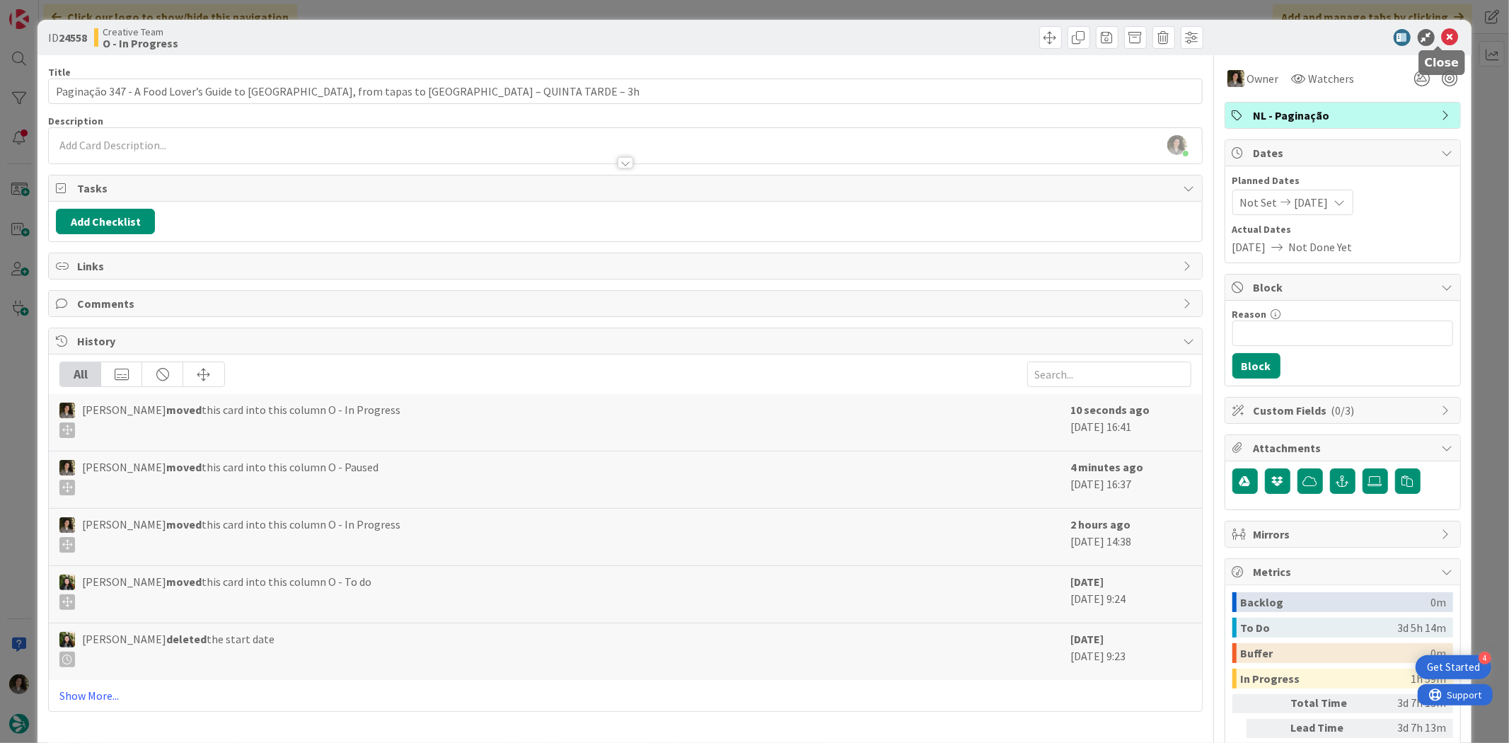
click at [1442, 38] on icon at bounding box center [1450, 37] width 17 height 17
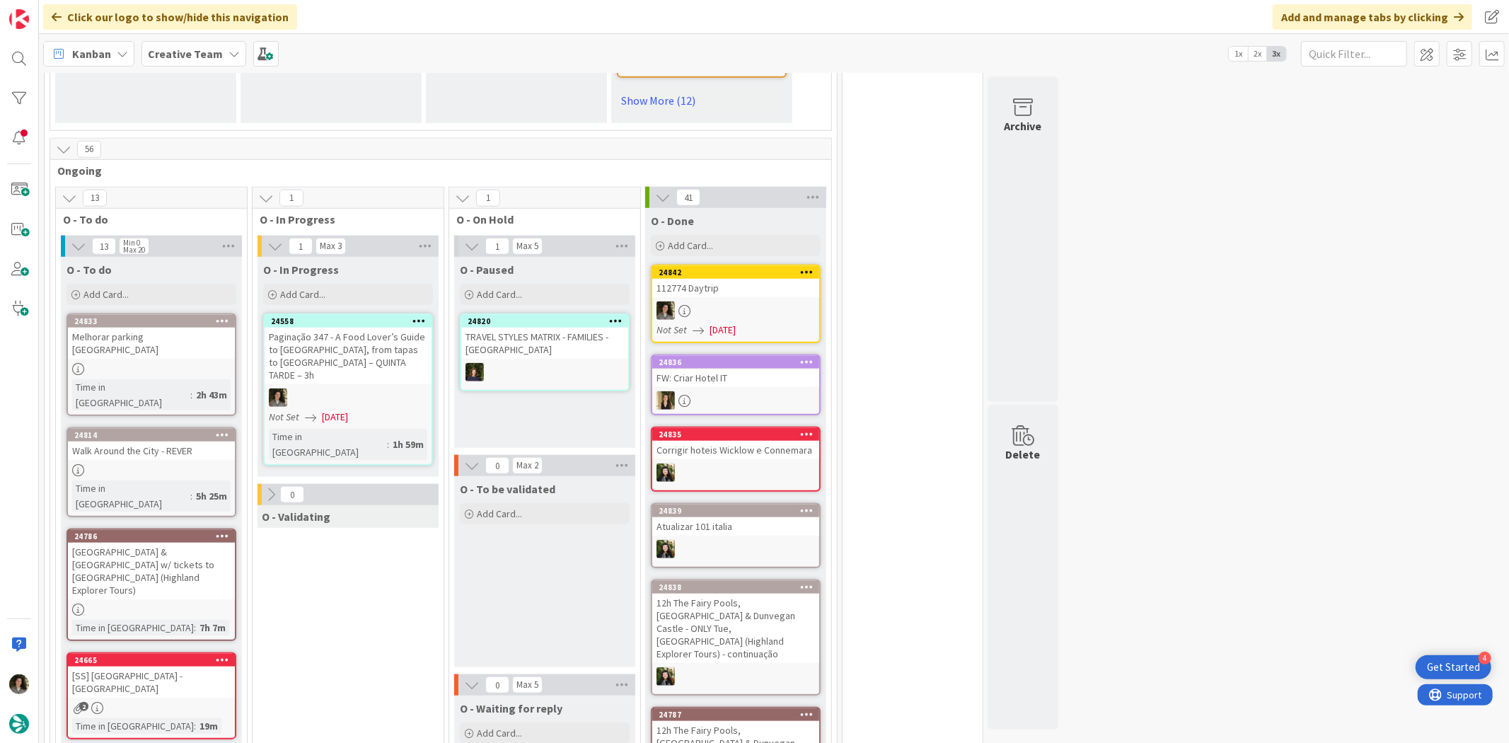
click at [365, 340] on div "Paginação 347 - A Food Lover’s Guide to [GEOGRAPHIC_DATA], from tapas to [GEOGR…" at bounding box center [348, 355] width 167 height 57
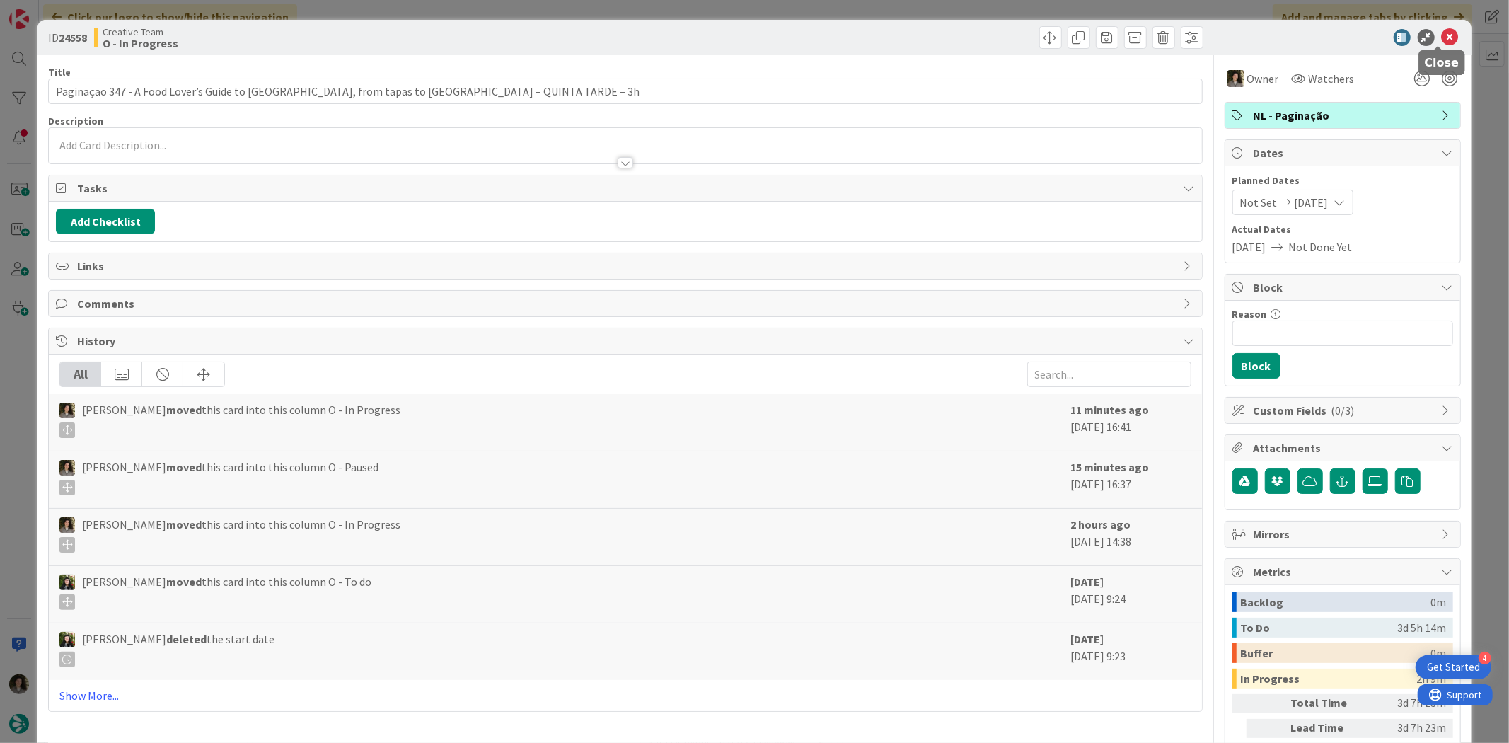
click at [1442, 33] on icon at bounding box center [1450, 37] width 17 height 17
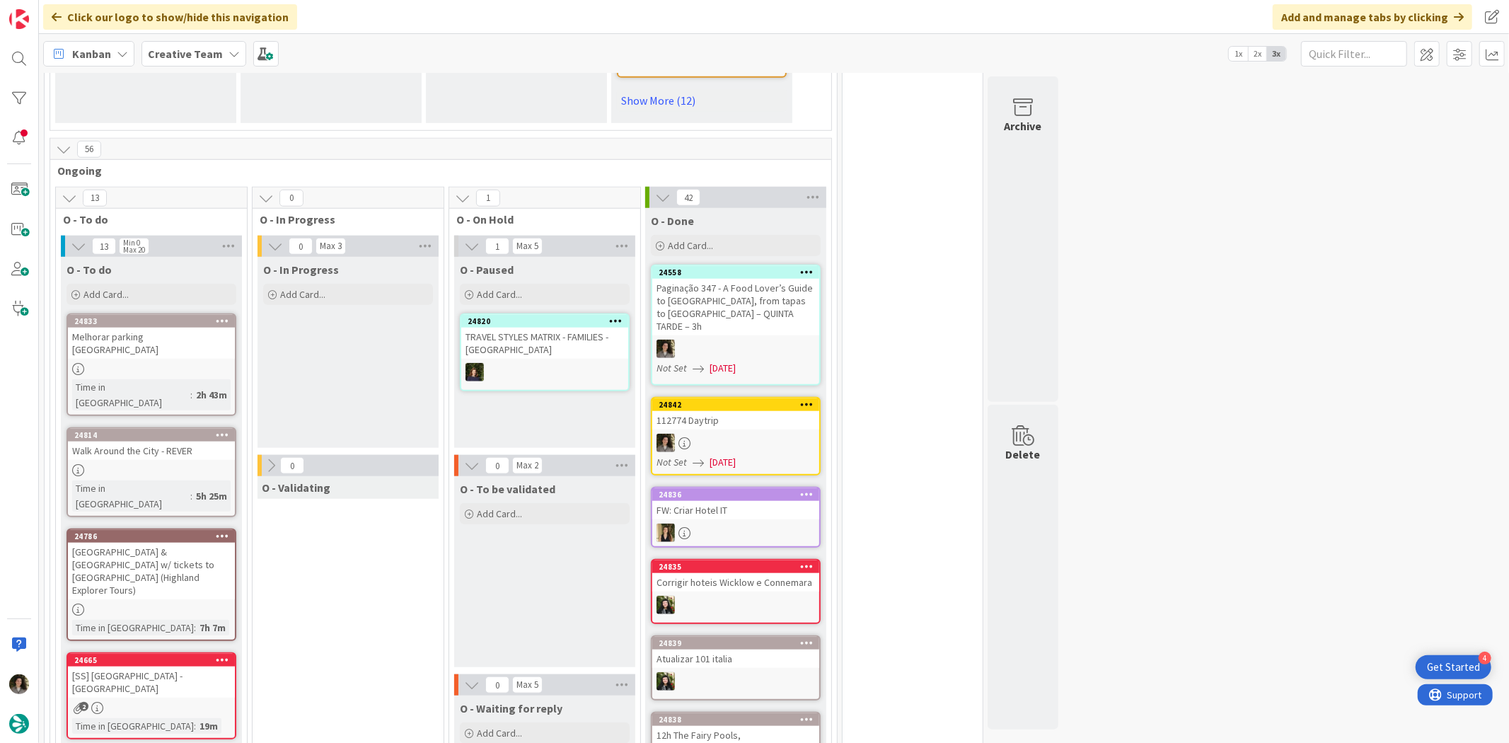
click at [726, 301] on div "Paginação 347 - A Food Lover’s Guide to [GEOGRAPHIC_DATA], from tapas to [GEOGR…" at bounding box center [735, 307] width 167 height 57
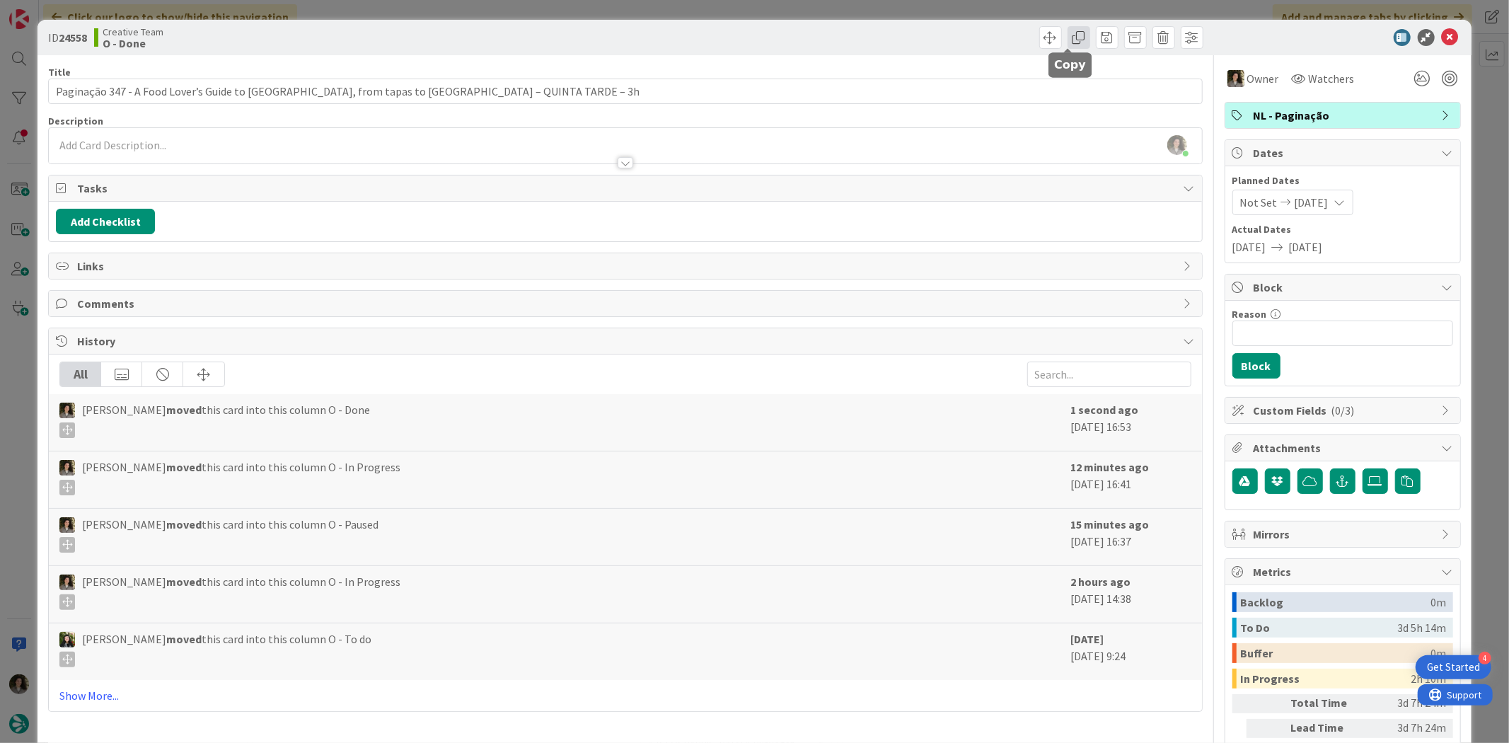
click at [1067, 34] on span at bounding box center [1078, 37] width 23 height 23
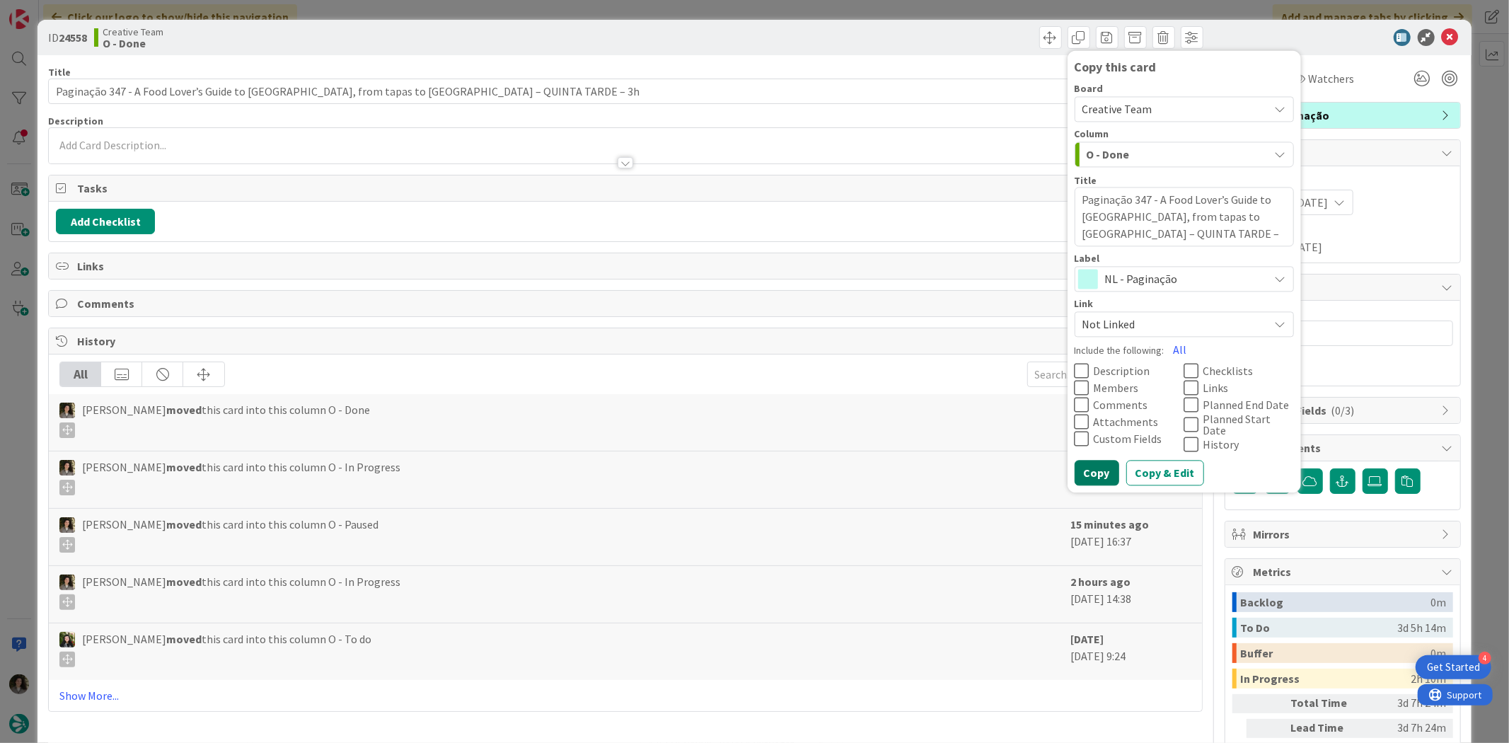
click at [1091, 462] on button "Copy" at bounding box center [1096, 472] width 45 height 25
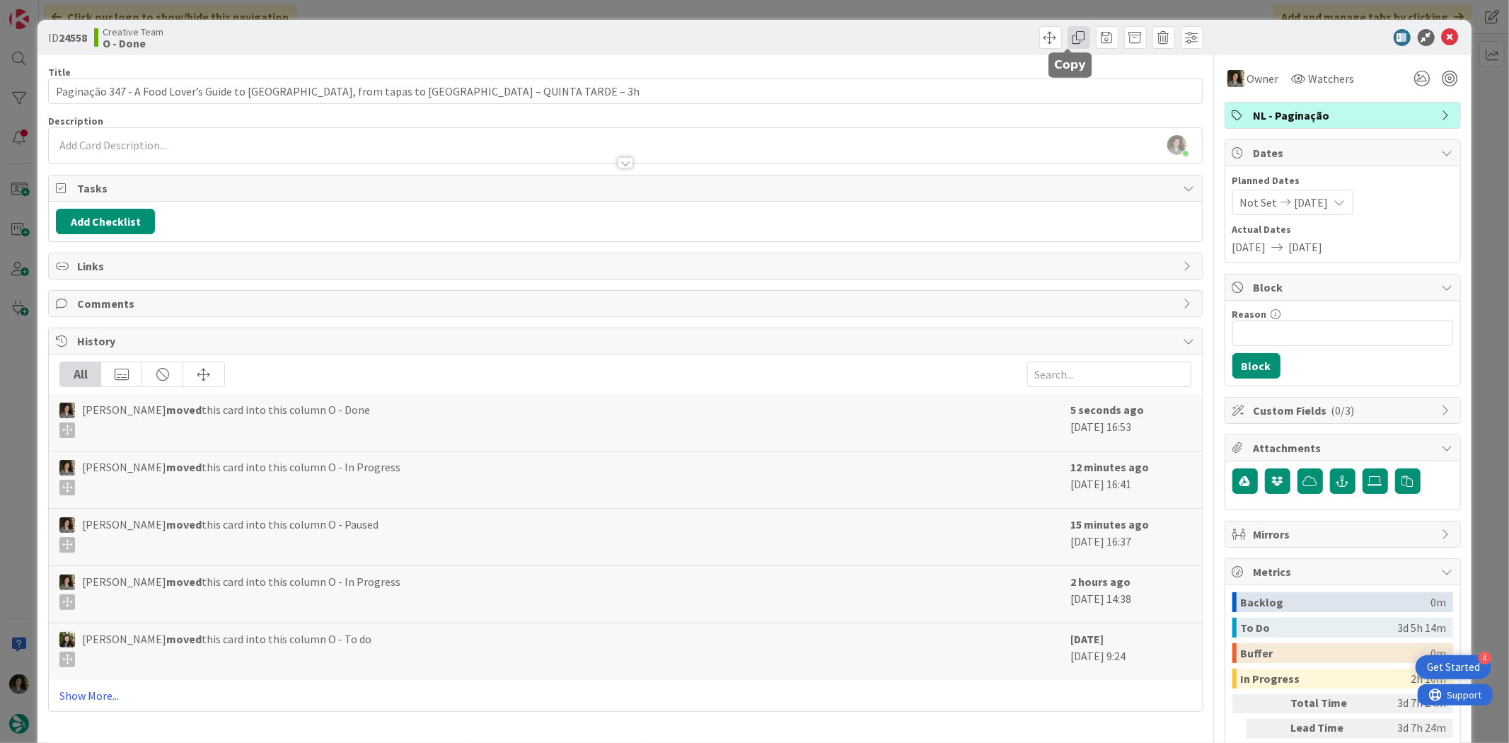
click at [1067, 34] on span at bounding box center [1078, 37] width 23 height 23
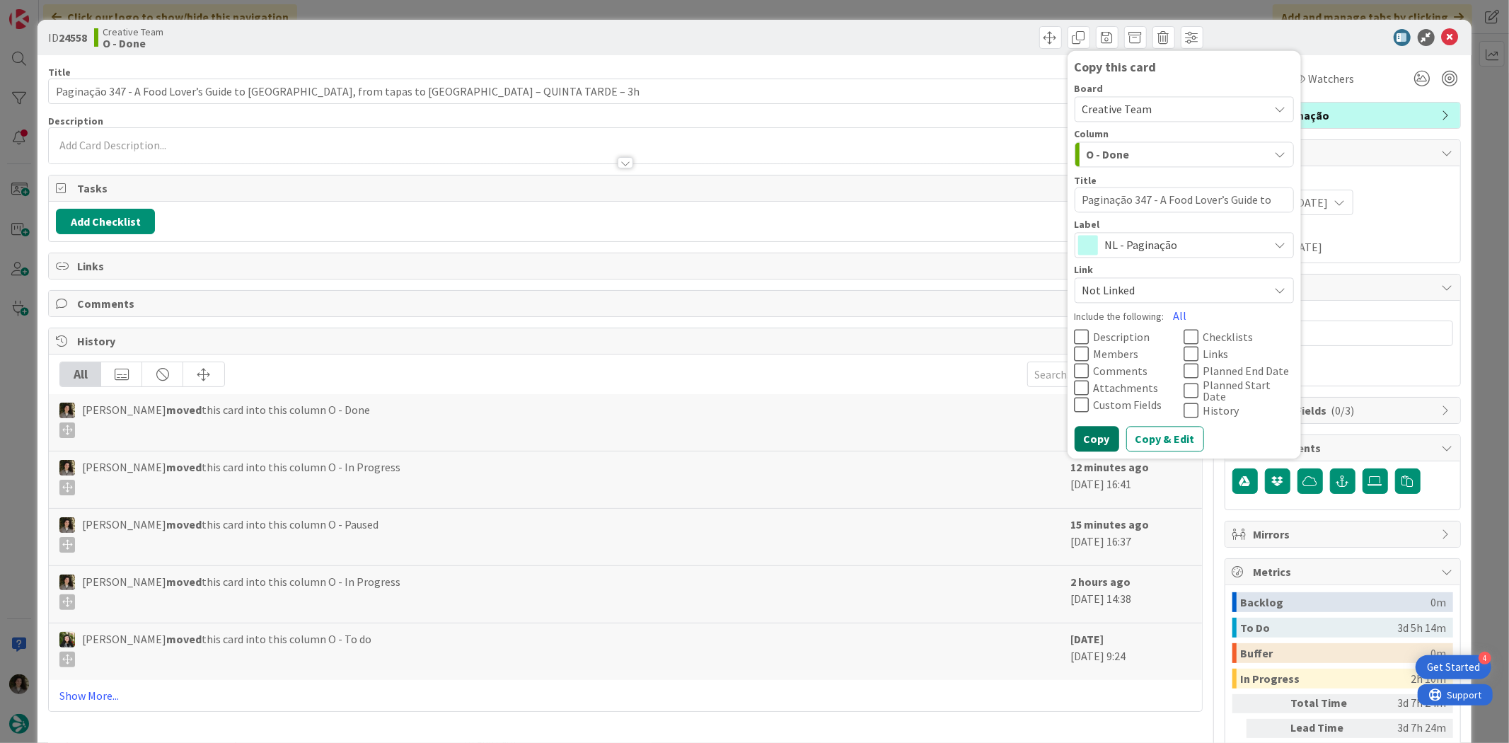
click at [1099, 427] on button "Copy" at bounding box center [1096, 439] width 45 height 25
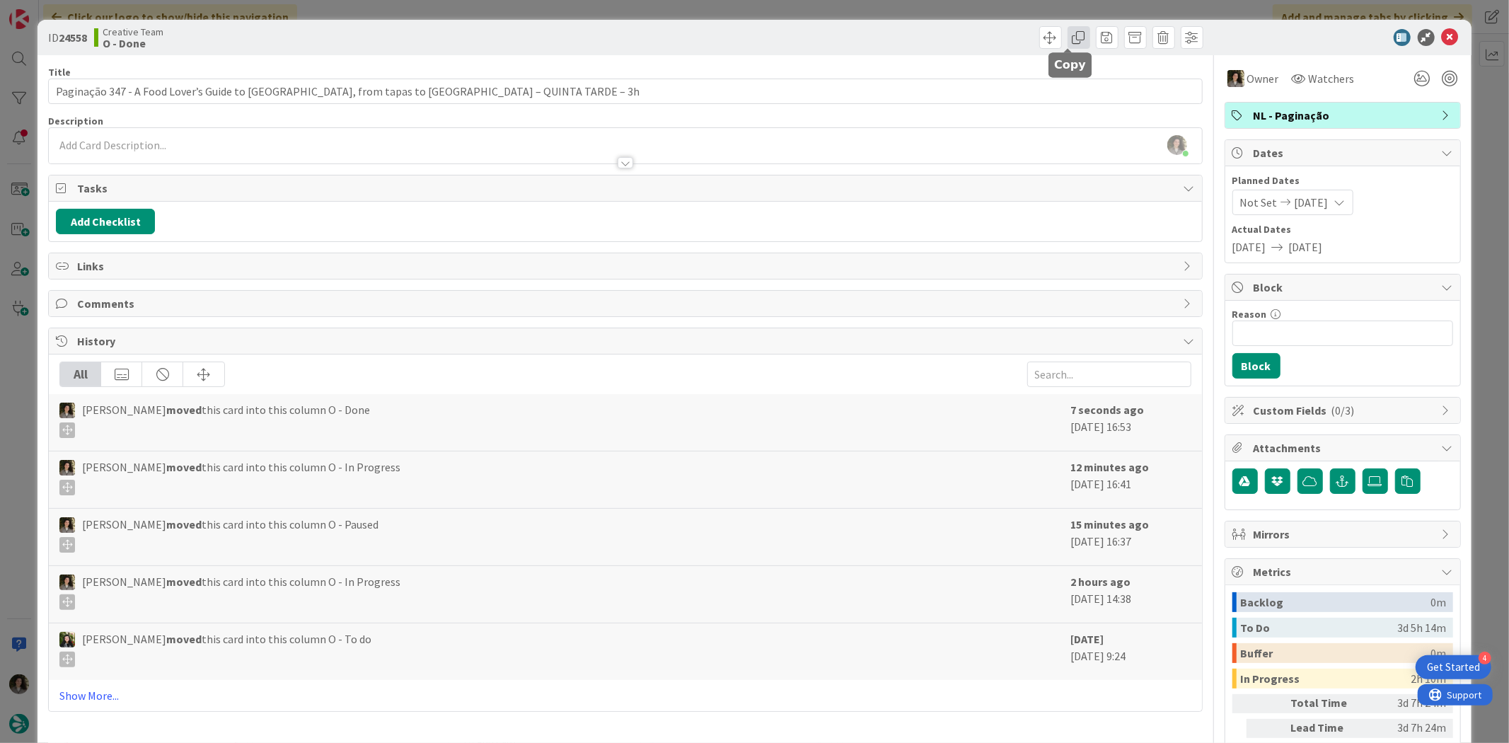
click at [1067, 37] on span at bounding box center [1078, 37] width 23 height 23
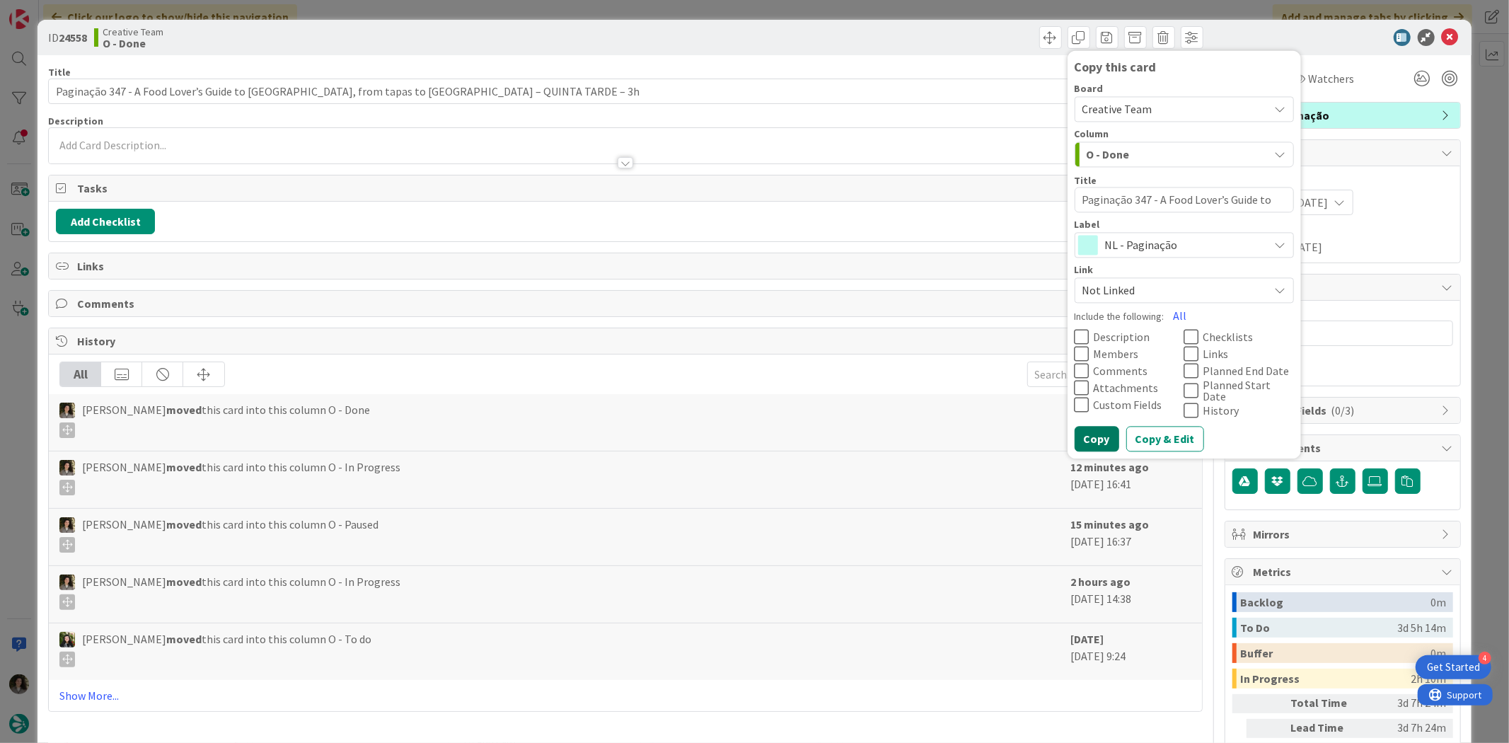
click at [1075, 427] on button "Copy" at bounding box center [1096, 439] width 45 height 25
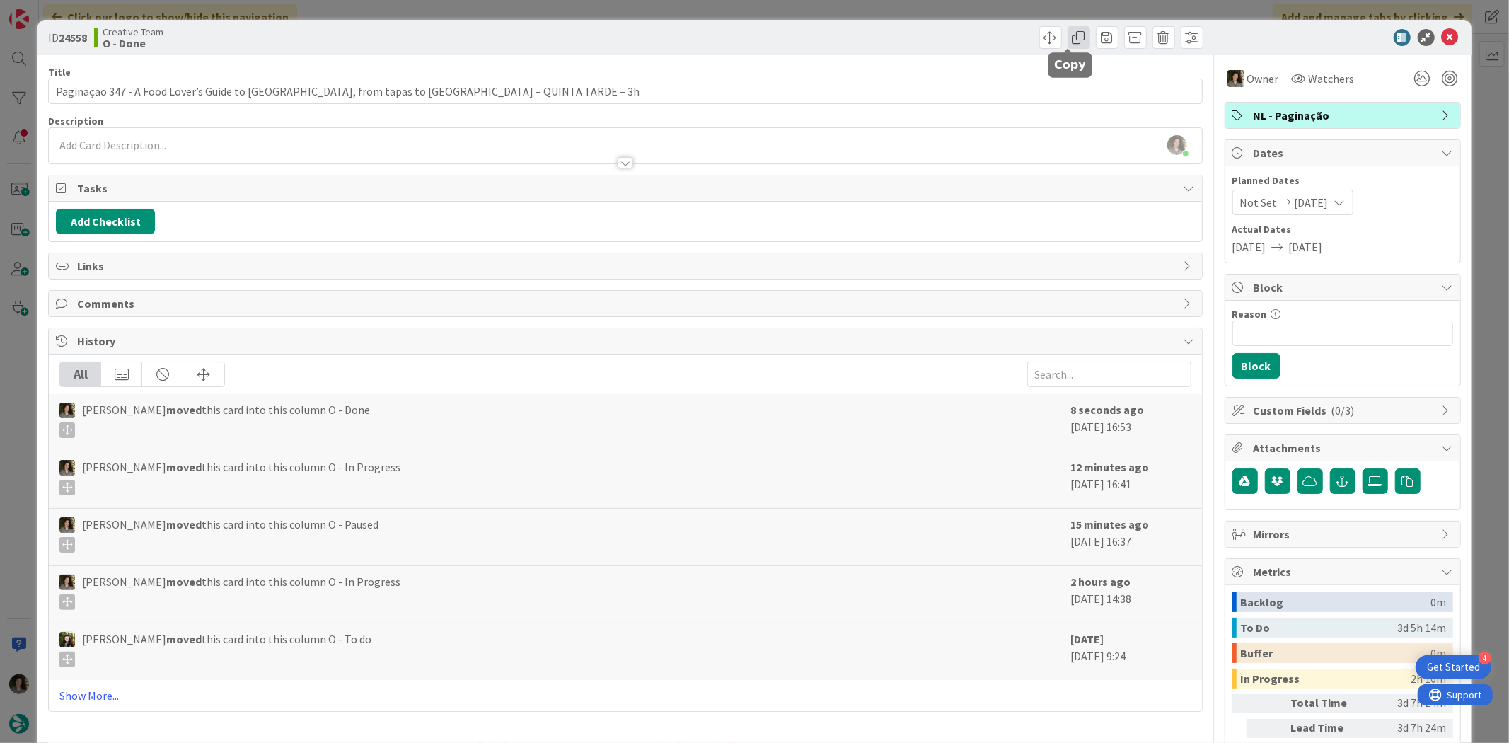
click at [1068, 38] on span at bounding box center [1078, 37] width 23 height 23
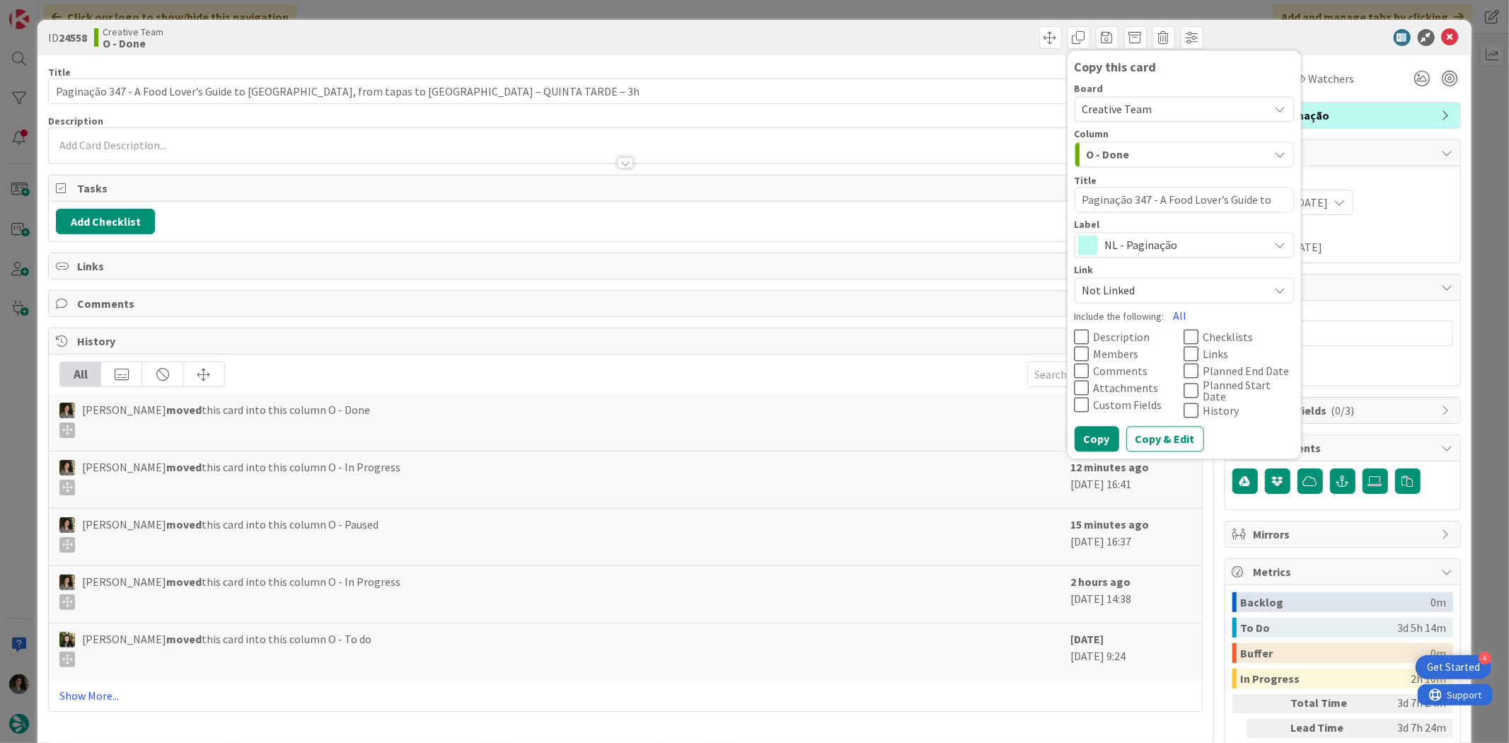
click at [1156, 241] on span "NL - Paginação" at bounding box center [1183, 246] width 157 height 20
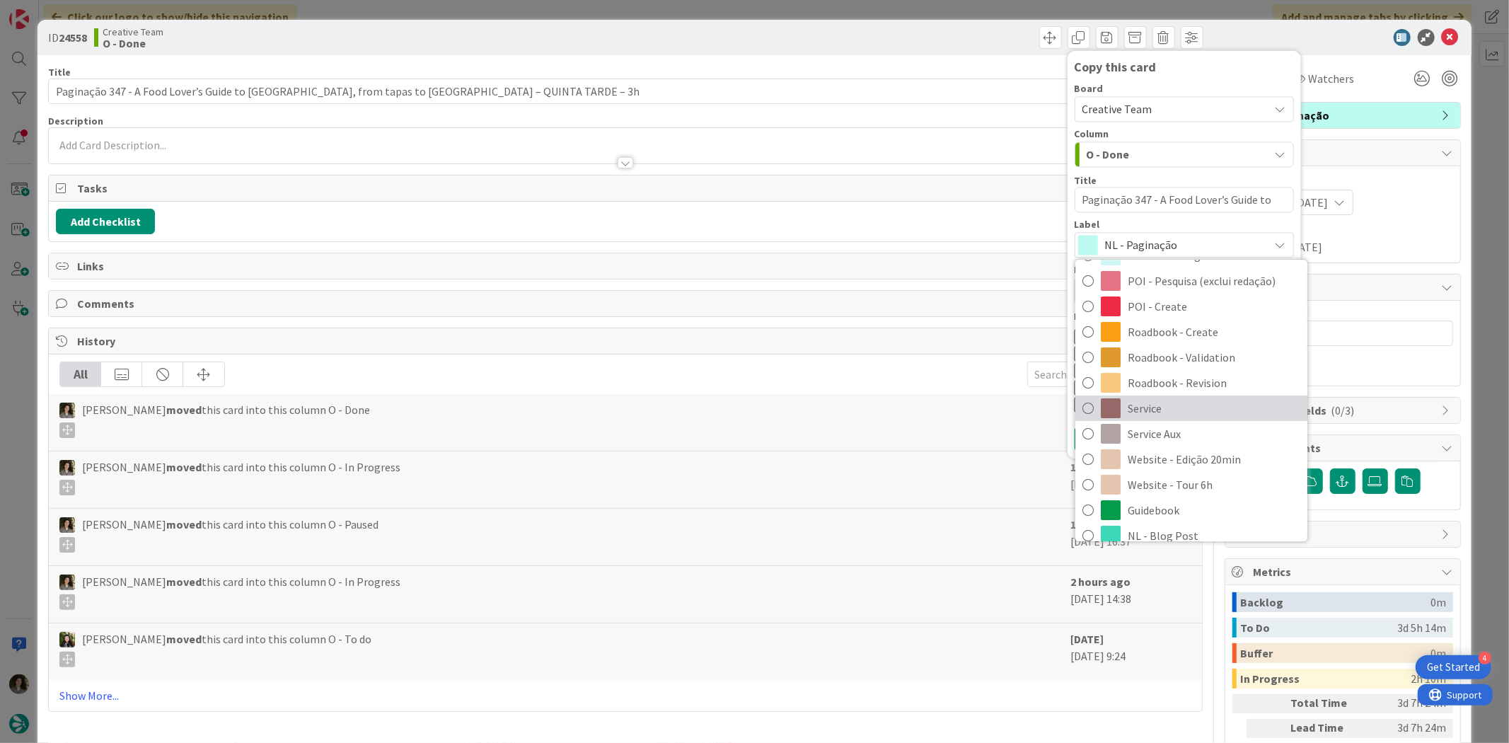
scroll to position [314, 0]
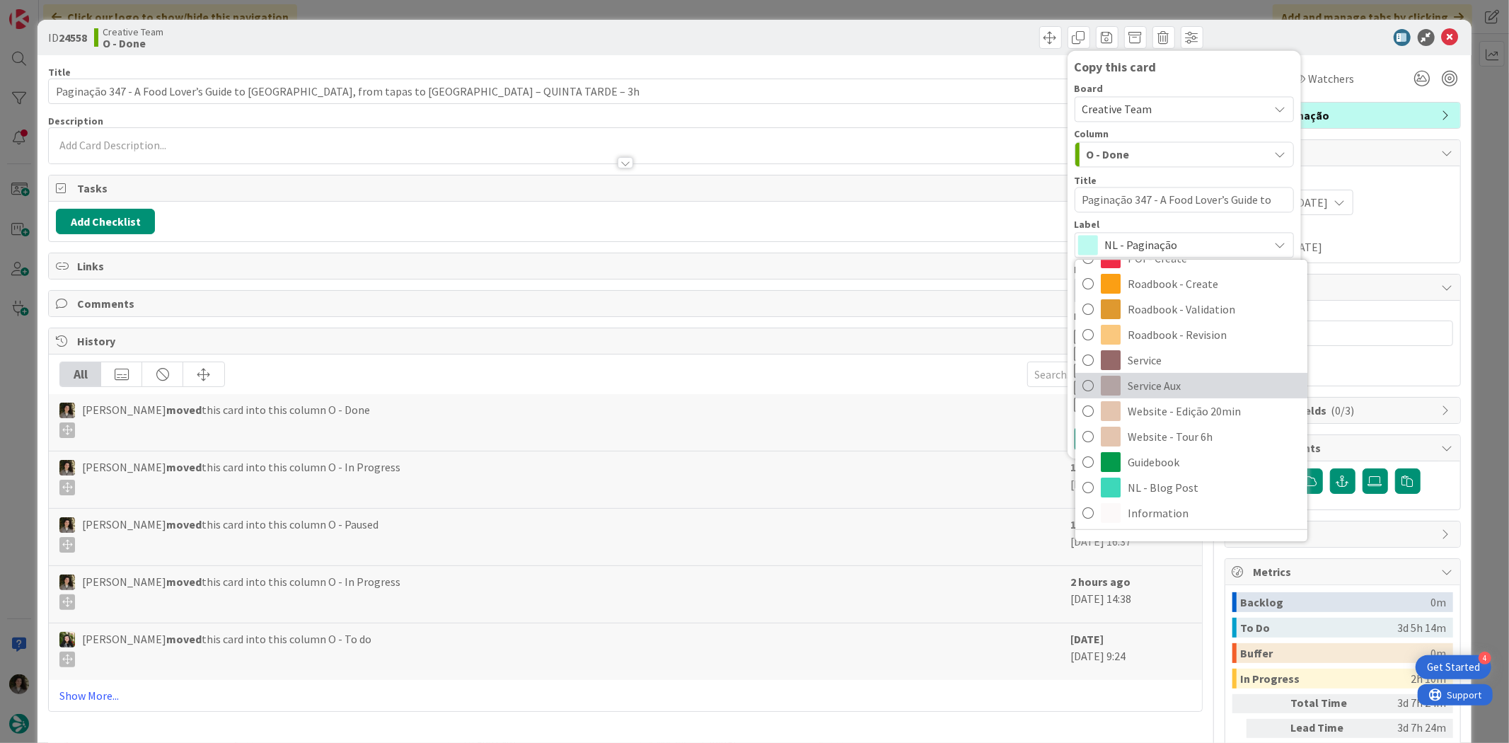
click at [1193, 389] on span "Service Aux" at bounding box center [1213, 385] width 173 height 21
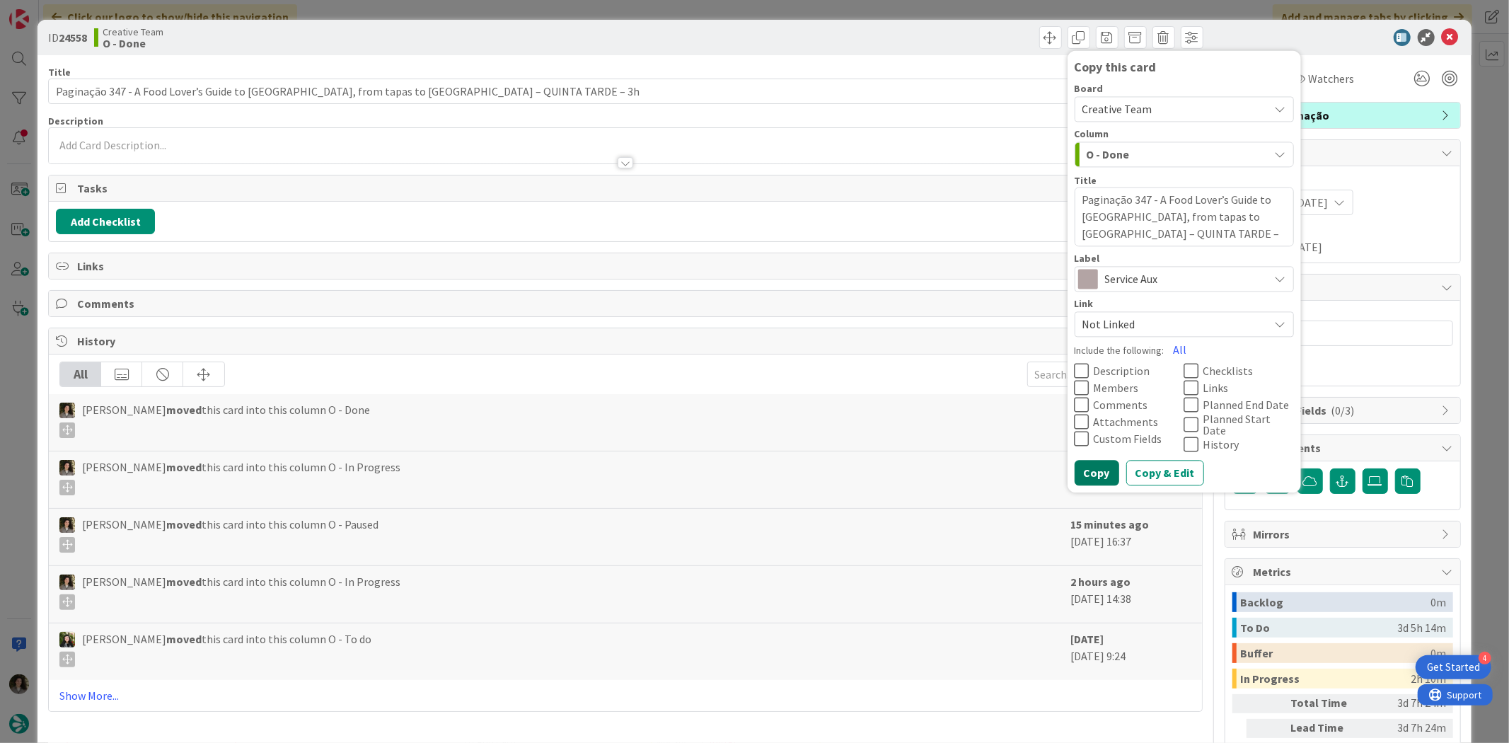
click at [1093, 463] on button "Copy" at bounding box center [1096, 472] width 45 height 25
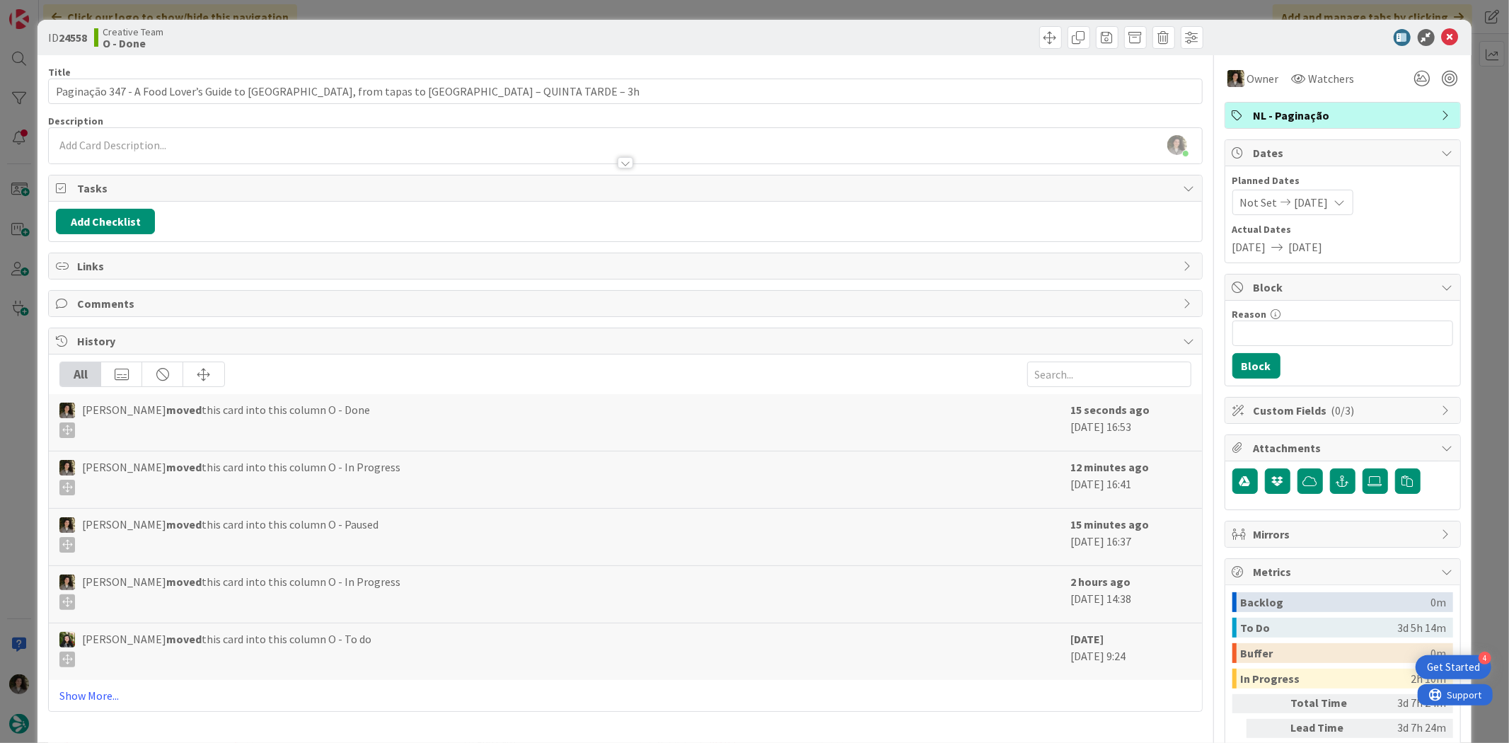
type textarea "x"
click at [1442, 41] on icon at bounding box center [1450, 37] width 17 height 17
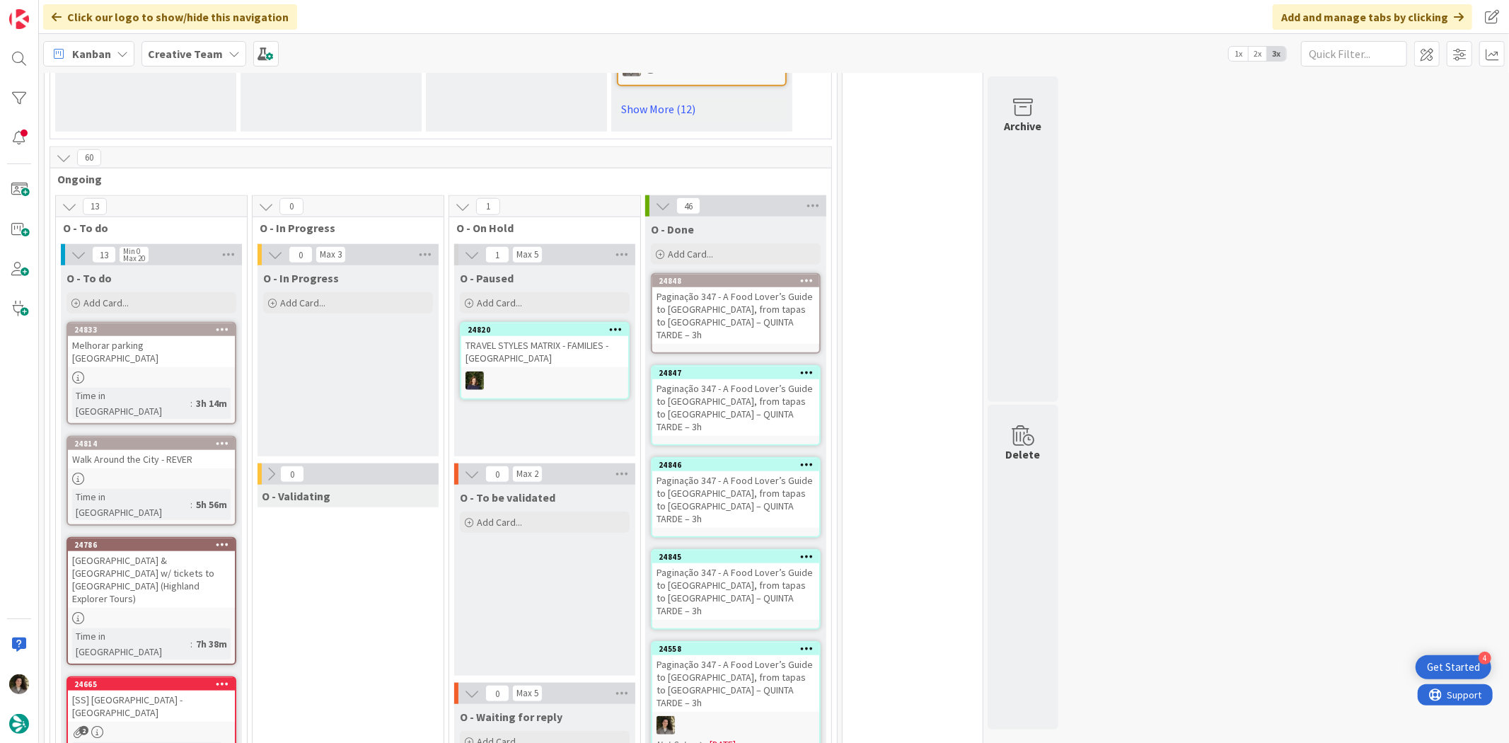
click at [775, 655] on div "Paginação 347 - A Food Lover’s Guide to [GEOGRAPHIC_DATA], from tapas to [GEOGR…" at bounding box center [735, 683] width 167 height 57
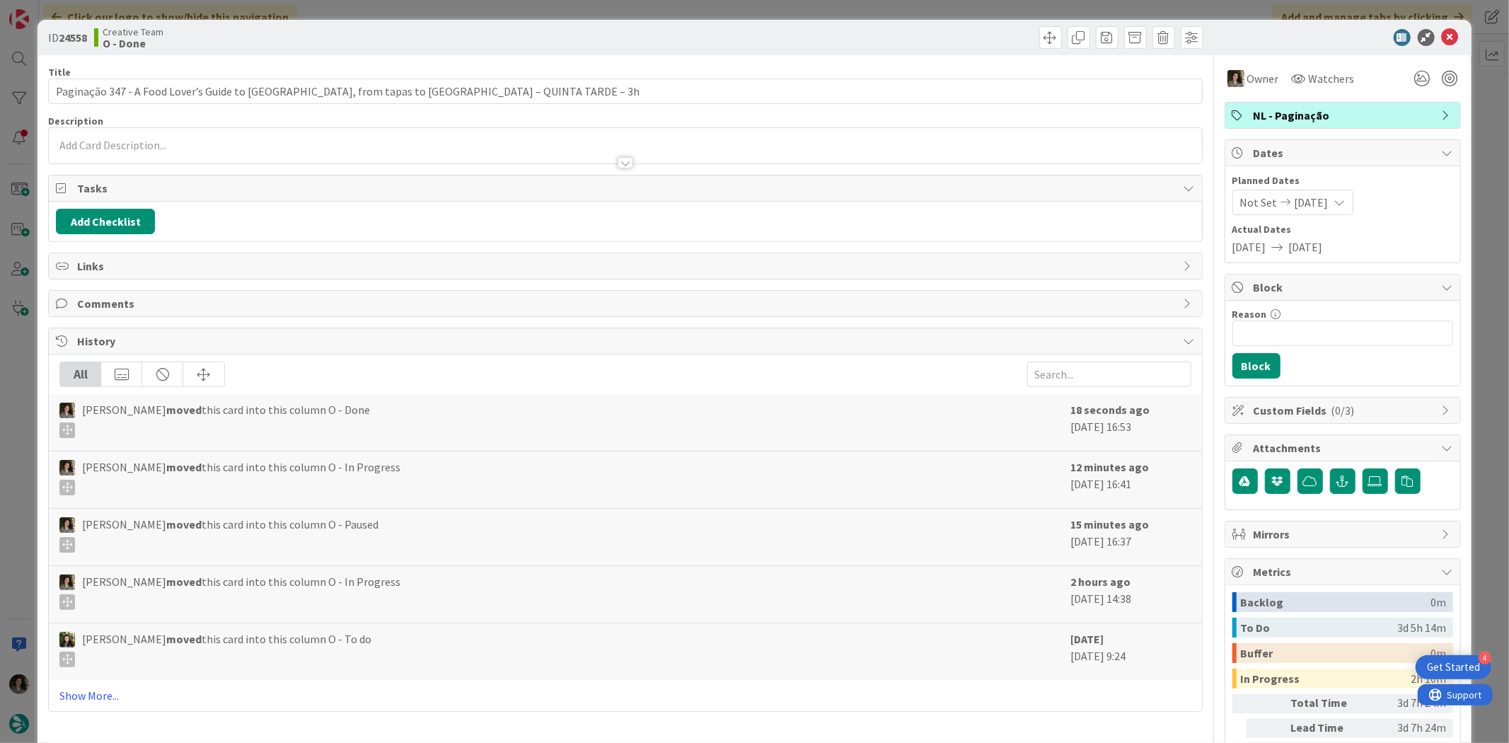
click at [1346, 110] on span "NL - Paginação" at bounding box center [1343, 115] width 181 height 17
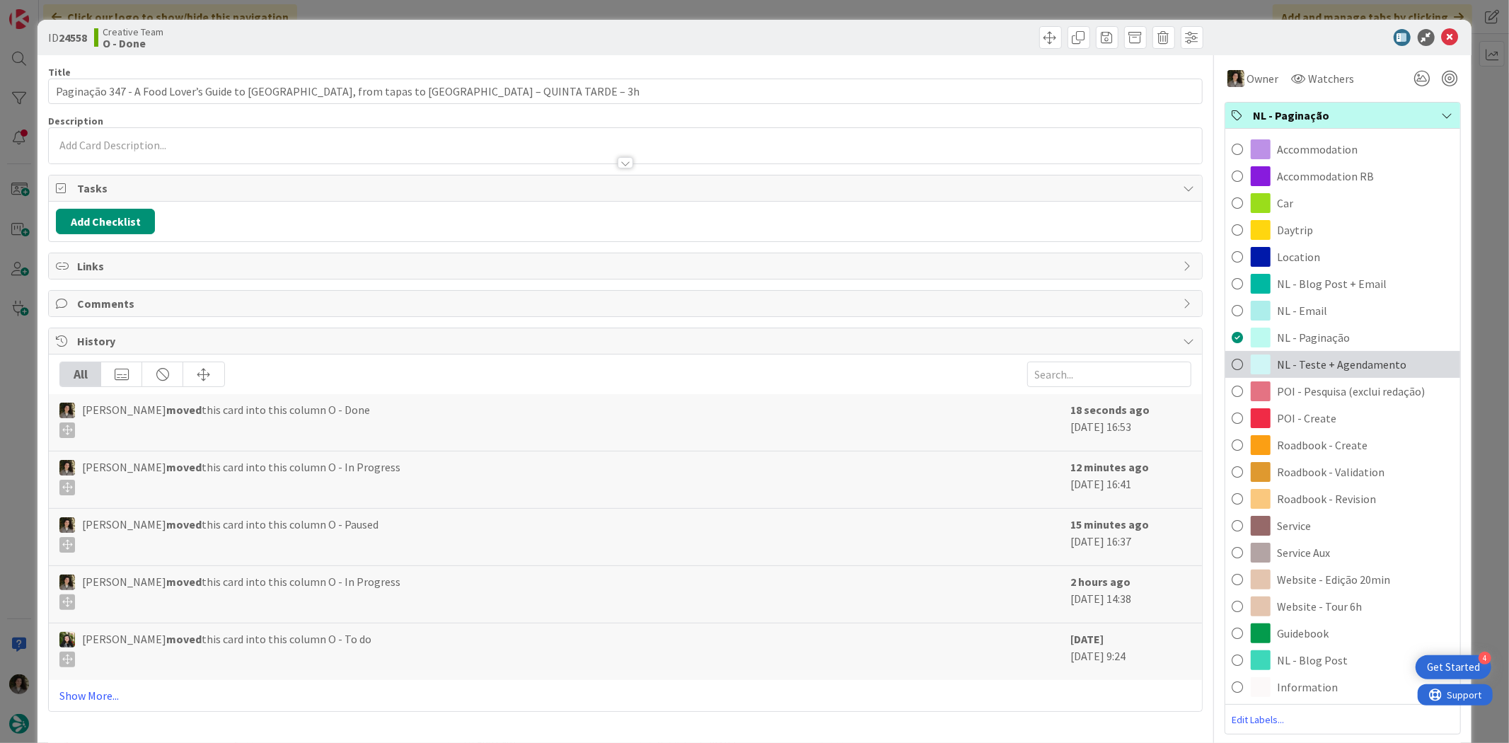
click at [1353, 359] on span "NL - Teste + Agendamento" at bounding box center [1341, 364] width 129 height 17
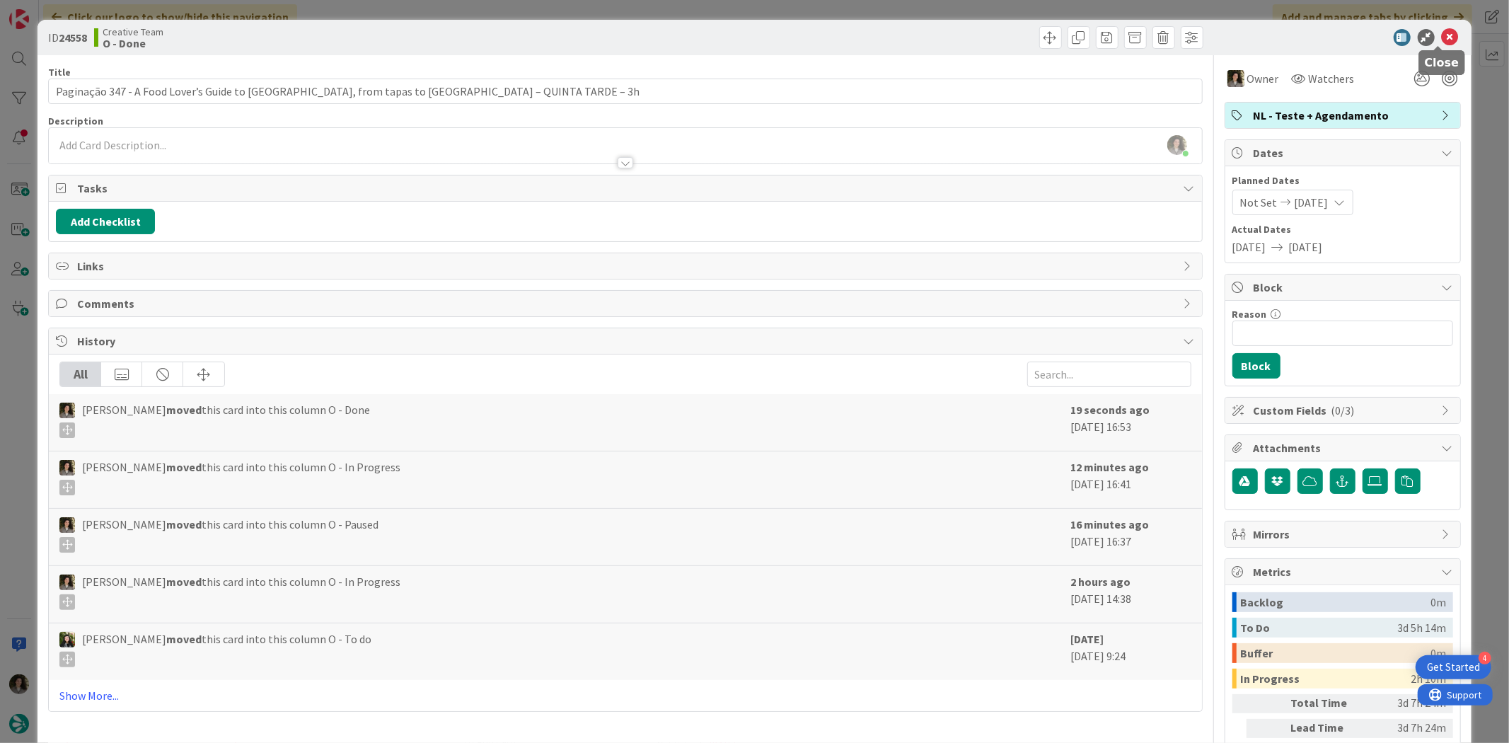
click at [1442, 33] on icon at bounding box center [1450, 37] width 17 height 17
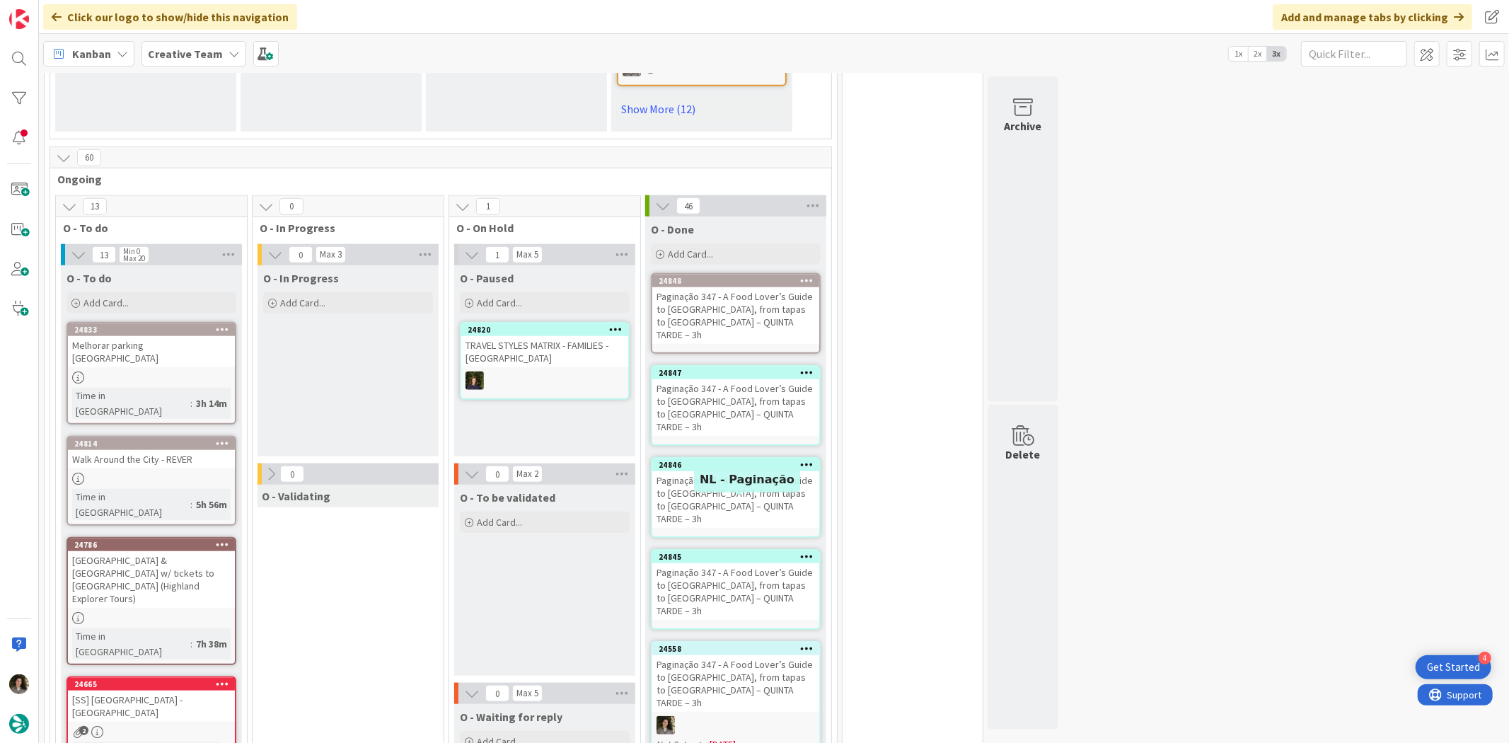
click at [709, 563] on div "Paginação 347 - A Food Lover’s Guide to [GEOGRAPHIC_DATA], from tapas to [GEOGR…" at bounding box center [735, 591] width 167 height 57
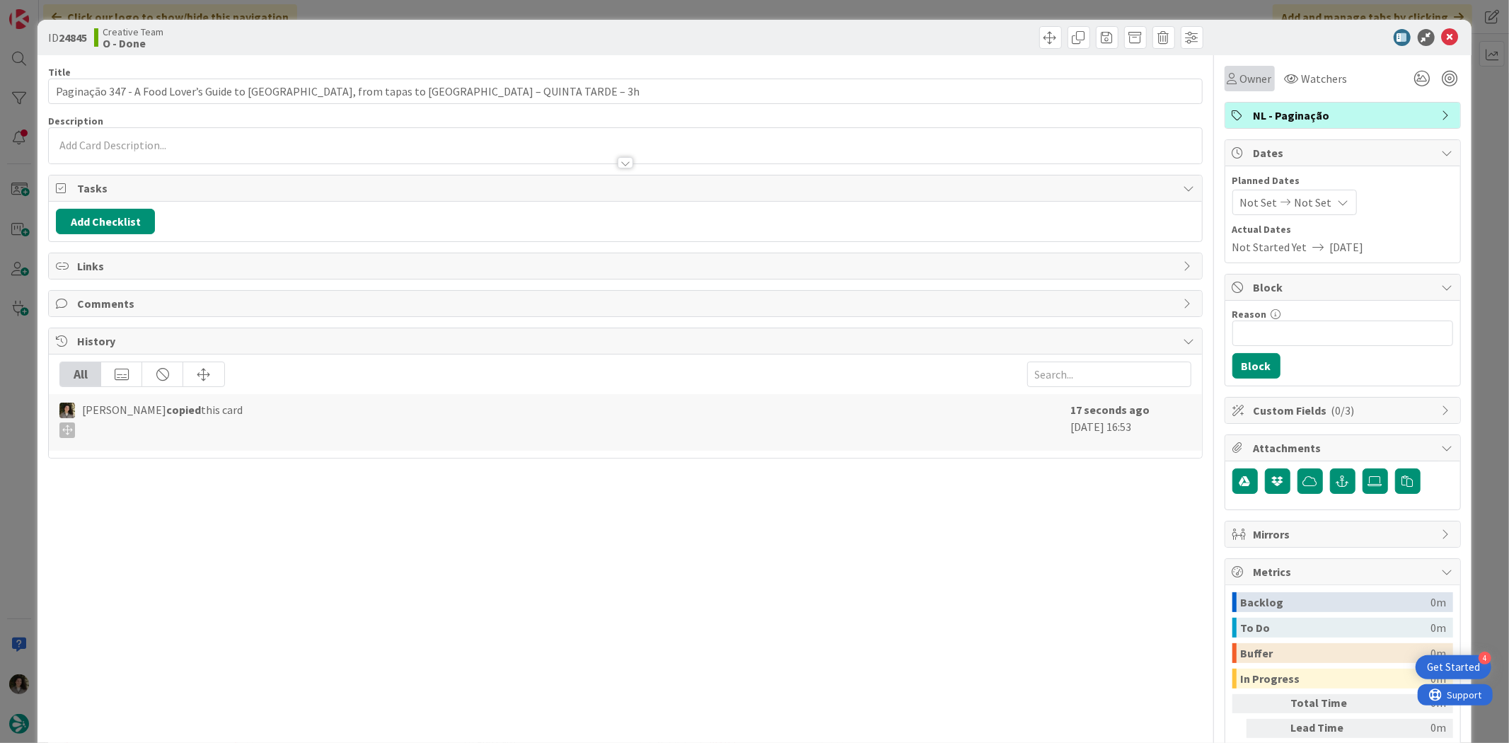
click at [1256, 87] on div "Owner" at bounding box center [1249, 78] width 50 height 25
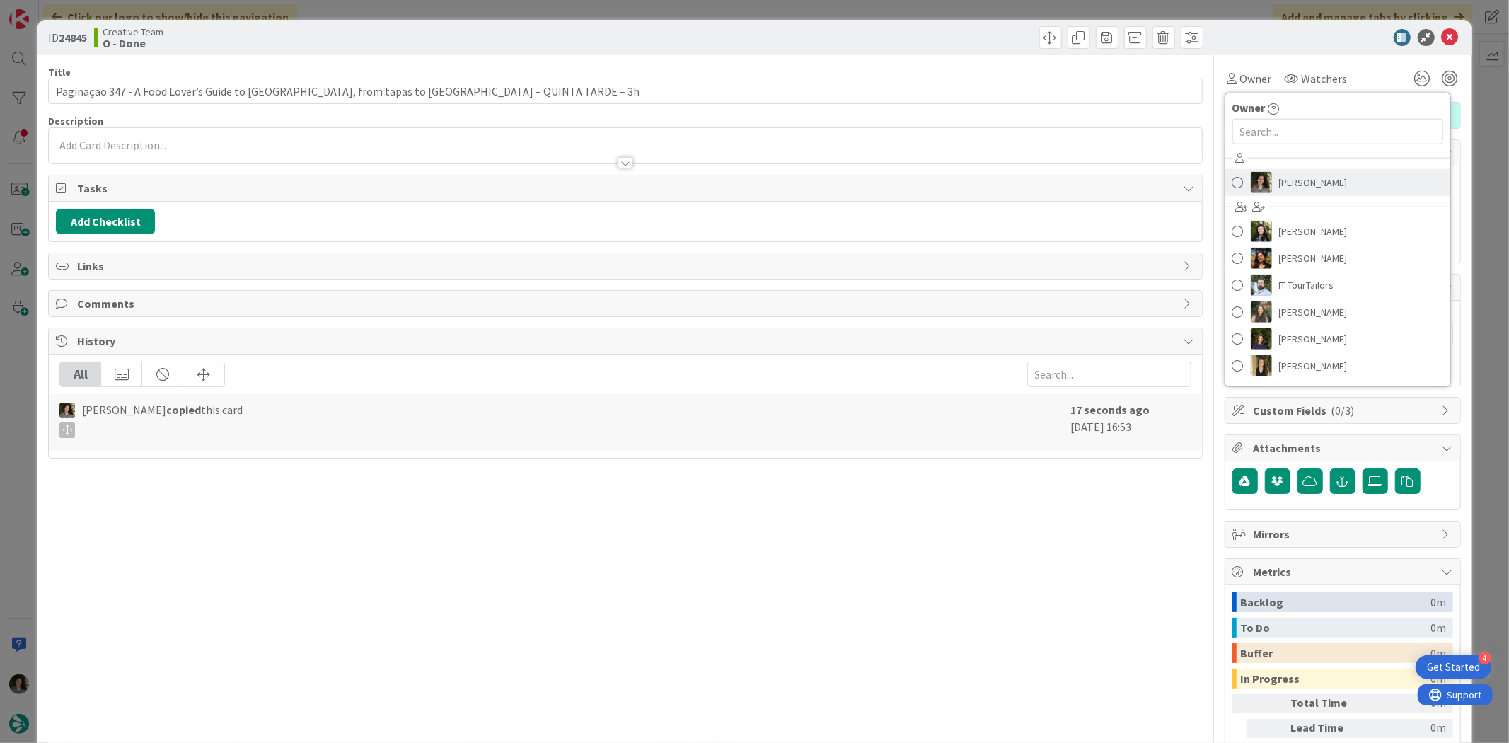
click at [1300, 185] on span "[PERSON_NAME]" at bounding box center [1313, 182] width 69 height 21
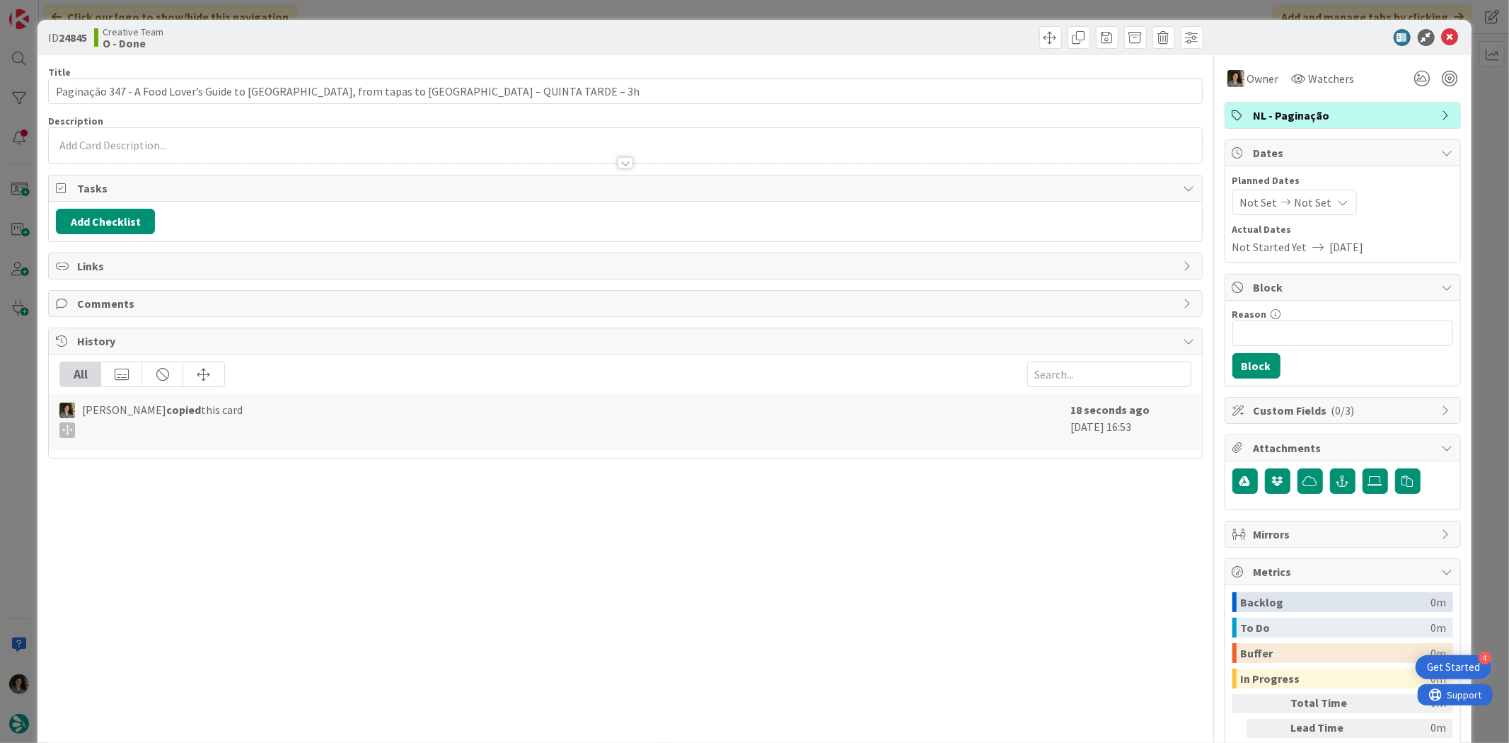
click at [1313, 202] on span "Not Set" at bounding box center [1312, 202] width 37 height 17
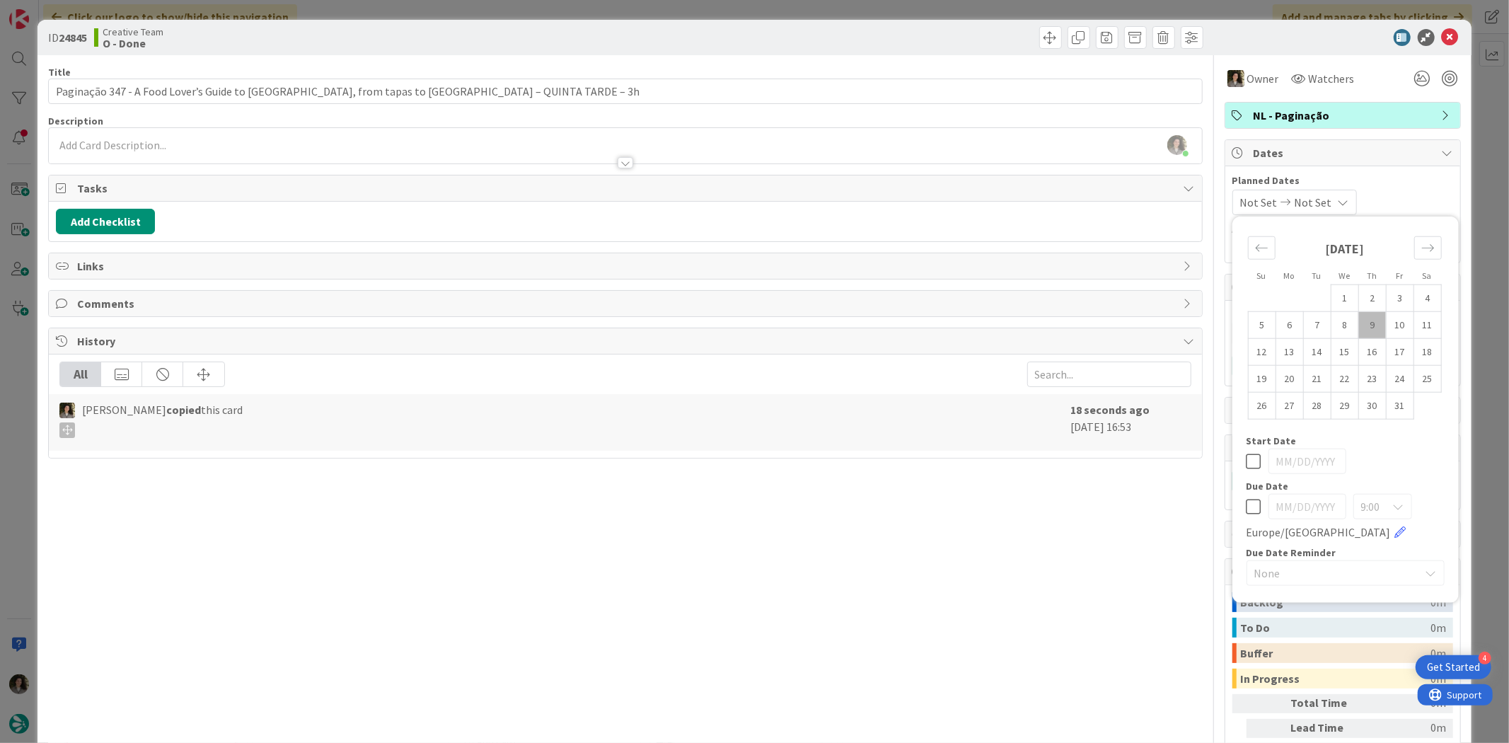
click at [1246, 506] on icon at bounding box center [1253, 506] width 15 height 17
type input "[DATE]"
click at [1442, 40] on icon at bounding box center [1450, 37] width 17 height 17
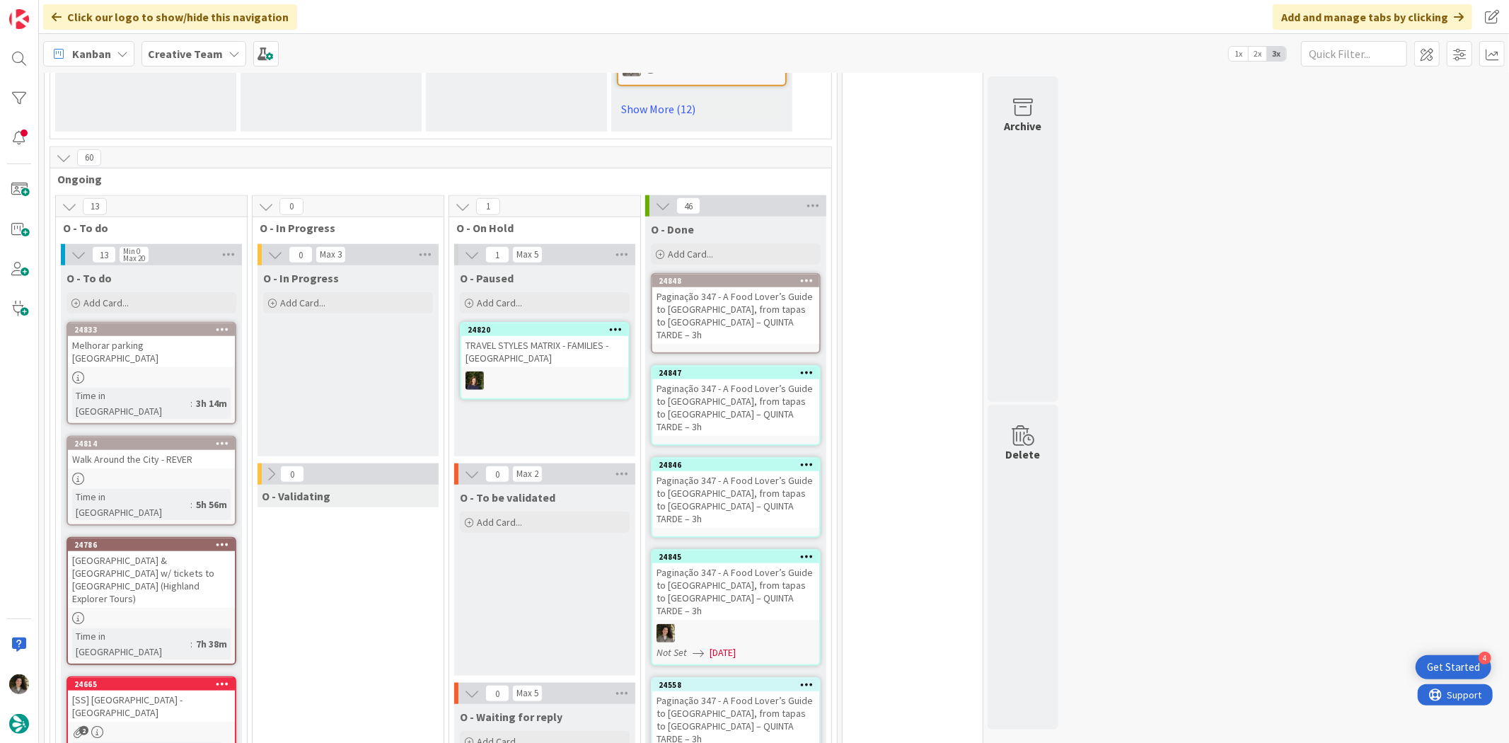
click at [760, 471] on div "Paginação 347 - A Food Lover’s Guide to [GEOGRAPHIC_DATA], from tapas to [GEOGR…" at bounding box center [735, 499] width 167 height 57
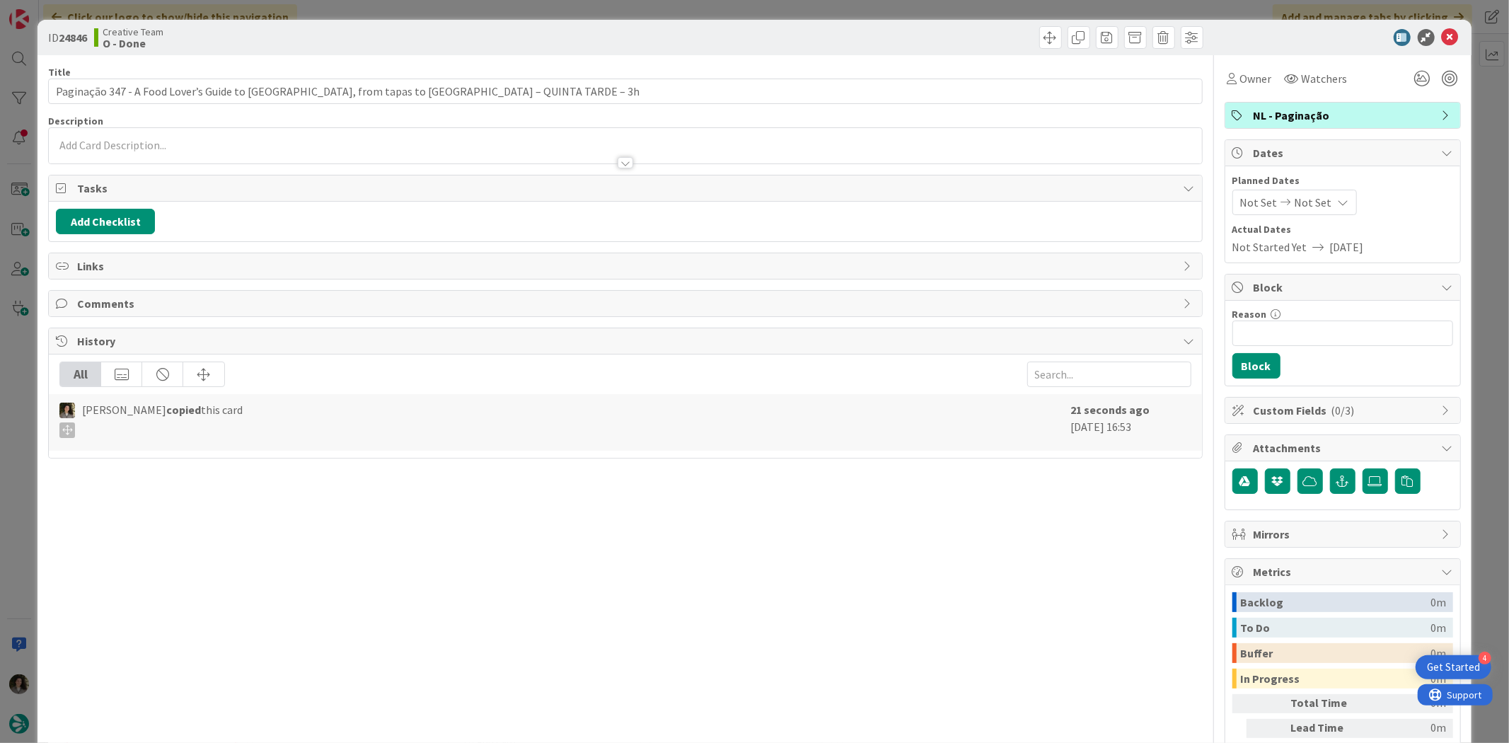
click at [1295, 117] on span "NL - Paginação" at bounding box center [1343, 115] width 181 height 17
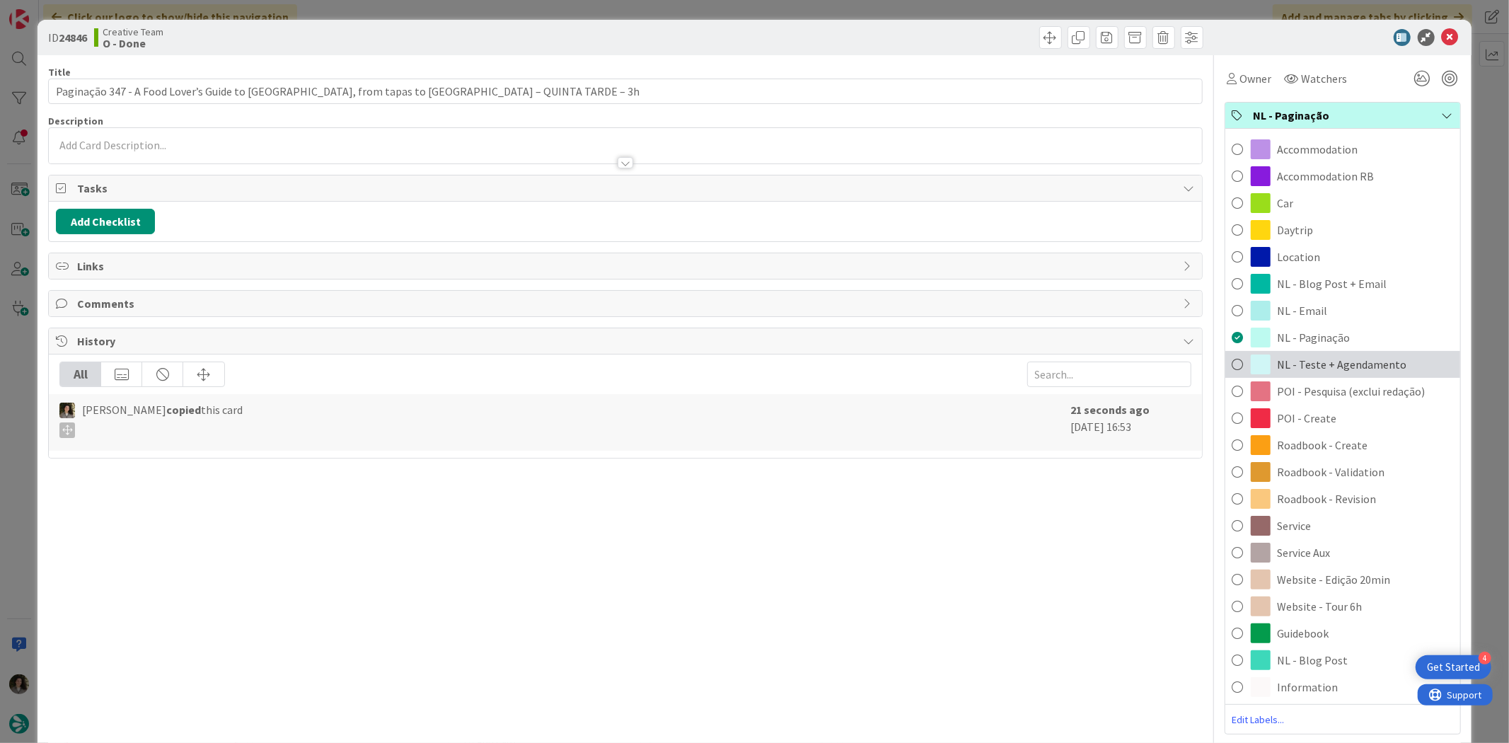
click at [1323, 354] on div "NL - Teste + Agendamento" at bounding box center [1342, 364] width 235 height 27
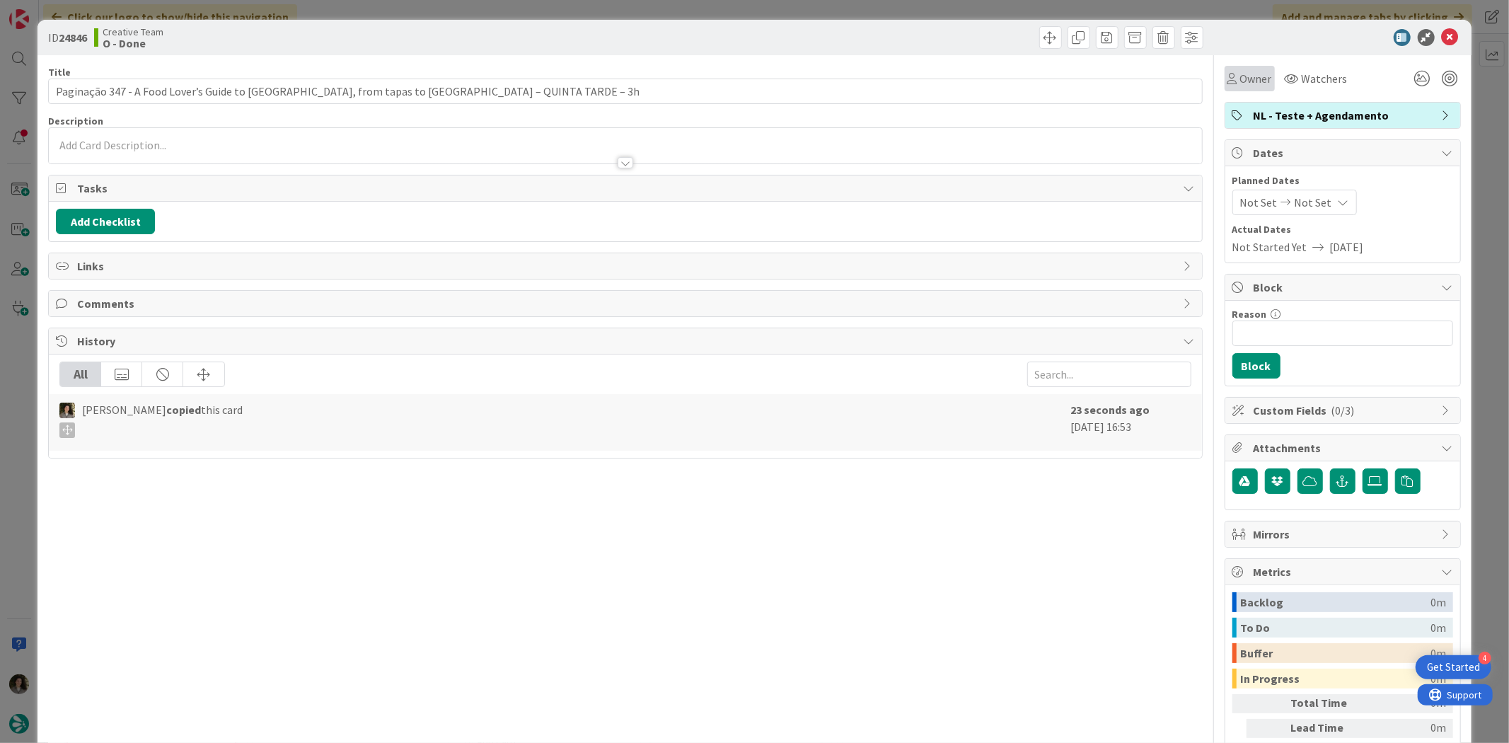
click at [1241, 76] on span "Owner" at bounding box center [1256, 78] width 32 height 17
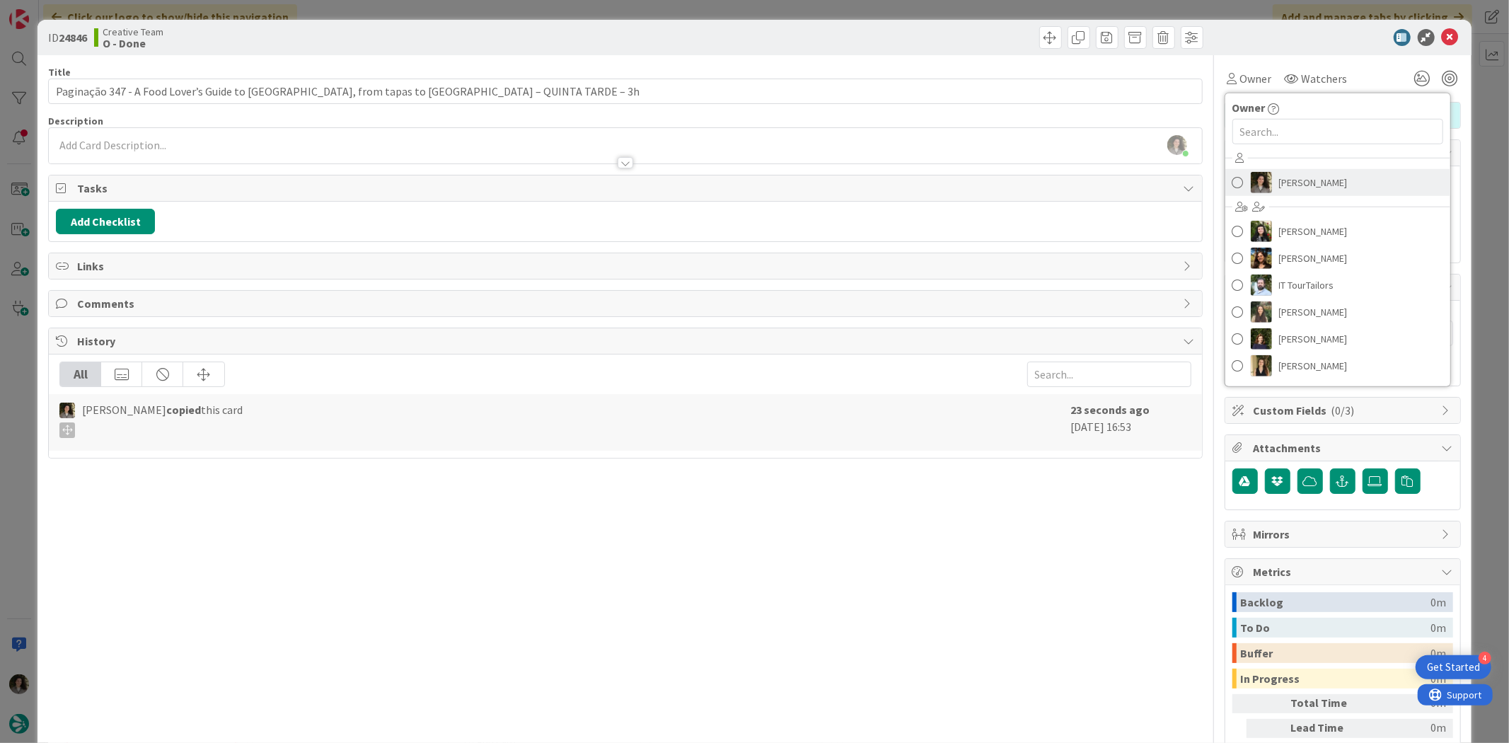
click at [1282, 187] on span "[PERSON_NAME]" at bounding box center [1313, 182] width 69 height 21
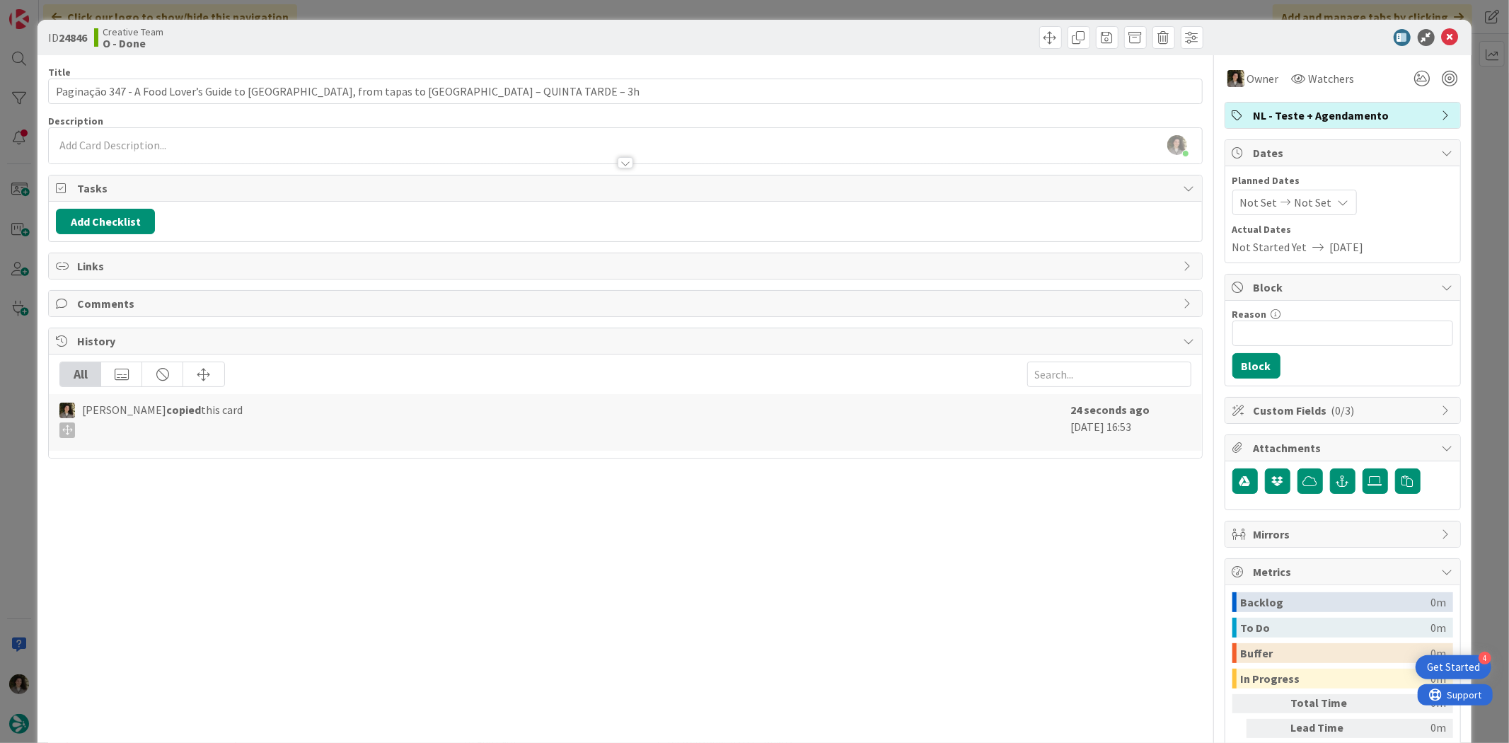
click at [1301, 204] on span "Not Set" at bounding box center [1312, 202] width 37 height 17
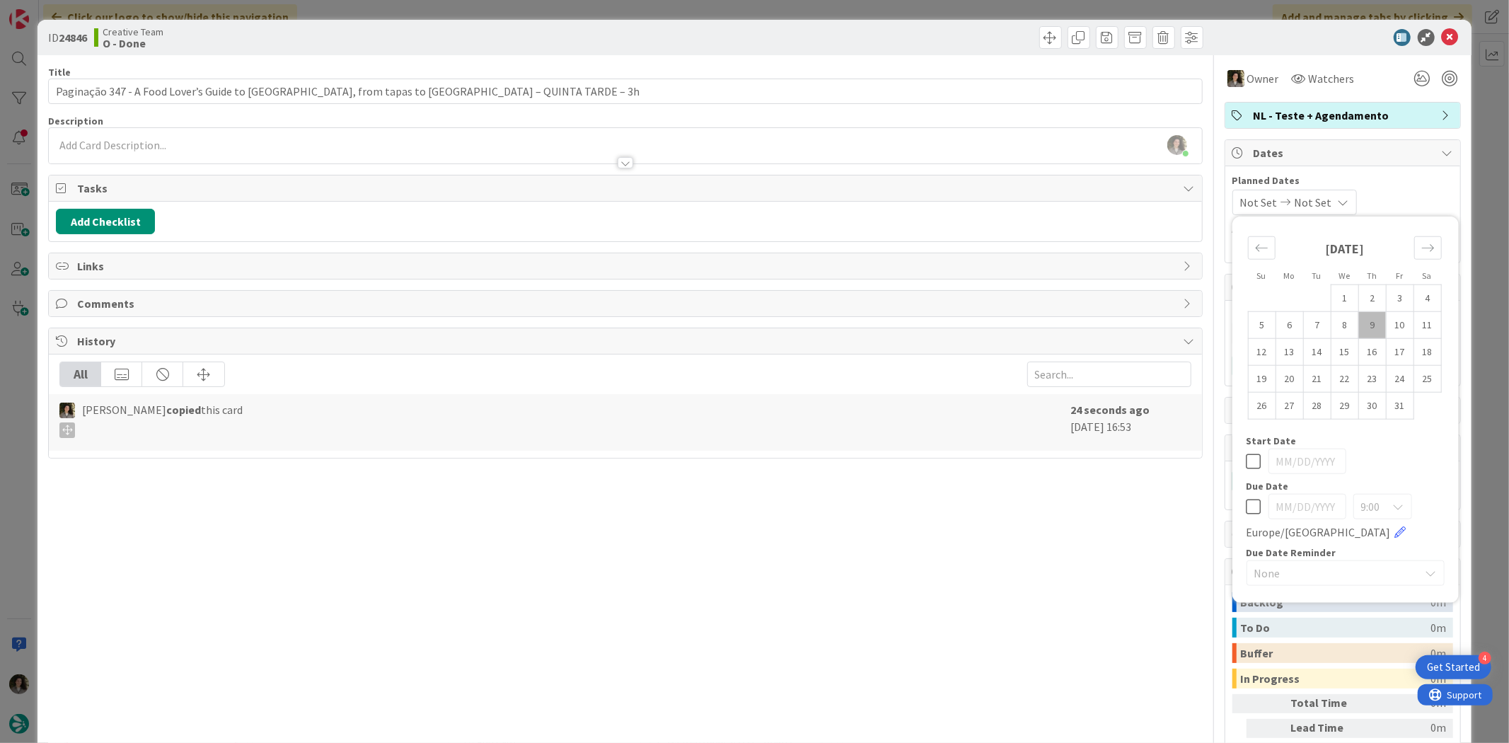
click at [1246, 504] on icon at bounding box center [1253, 506] width 15 height 17
type input "[DATE]"
click at [1442, 40] on icon at bounding box center [1450, 37] width 17 height 17
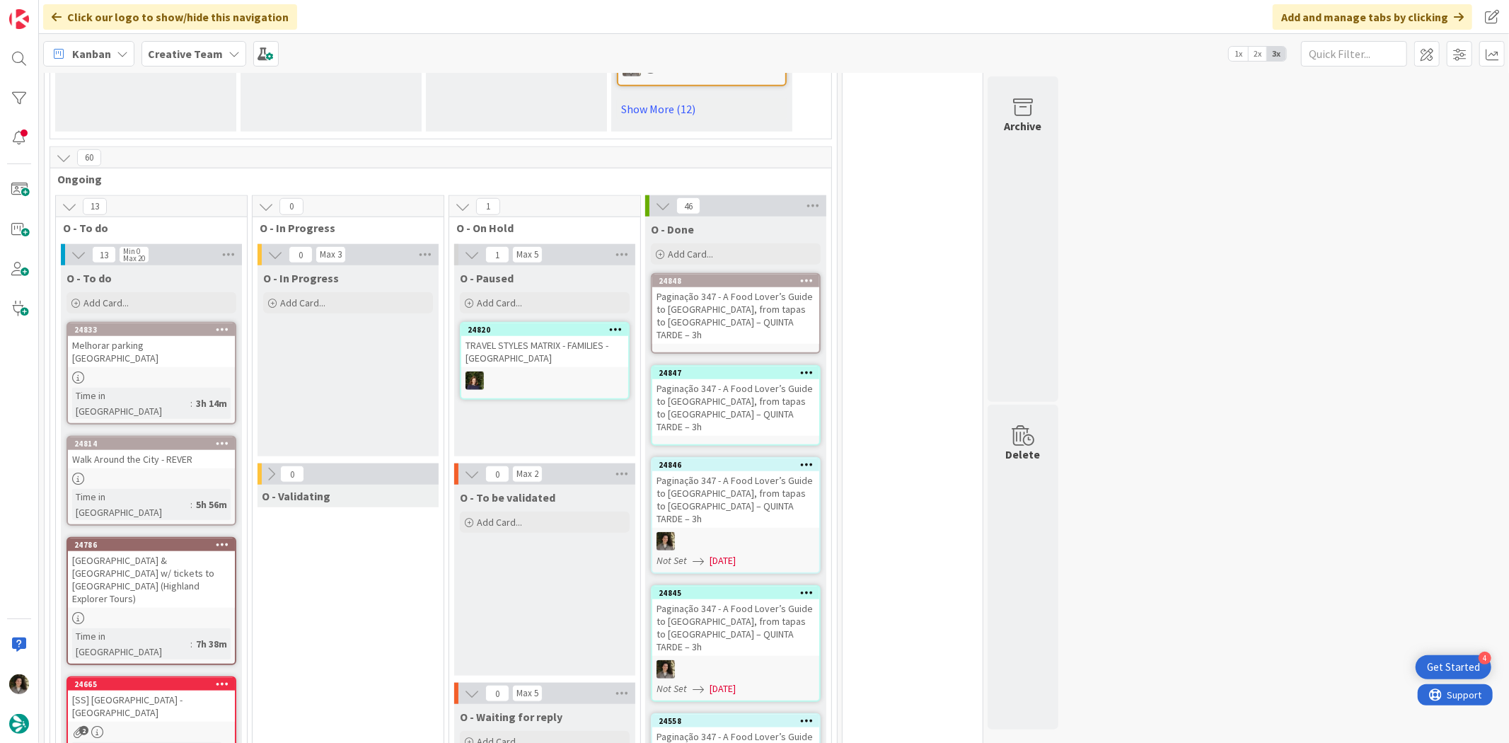
click at [741, 379] on div "Paginação 347 - A Food Lover’s Guide to [GEOGRAPHIC_DATA], from tapas to [GEOGR…" at bounding box center [735, 407] width 167 height 57
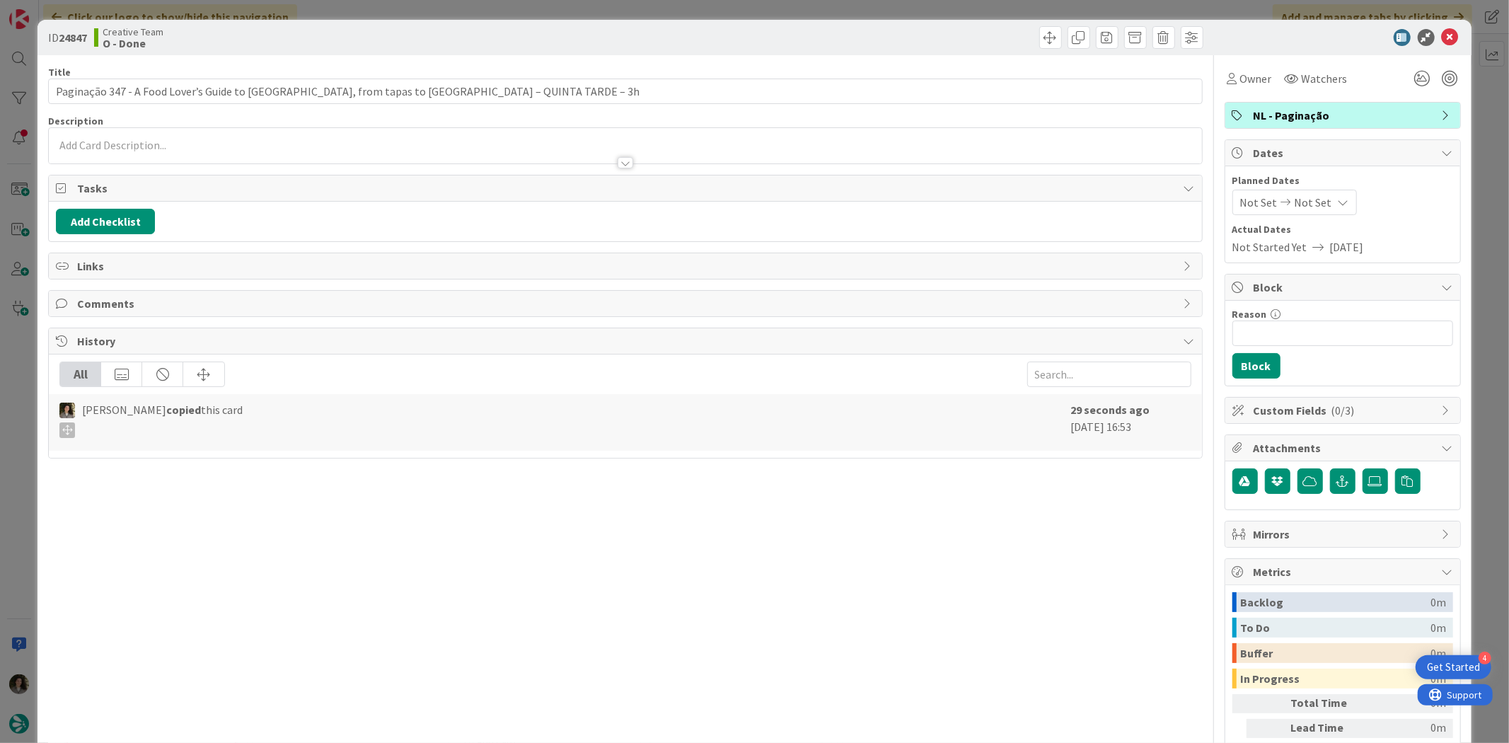
click at [1284, 125] on div "NL - Paginação" at bounding box center [1342, 115] width 235 height 25
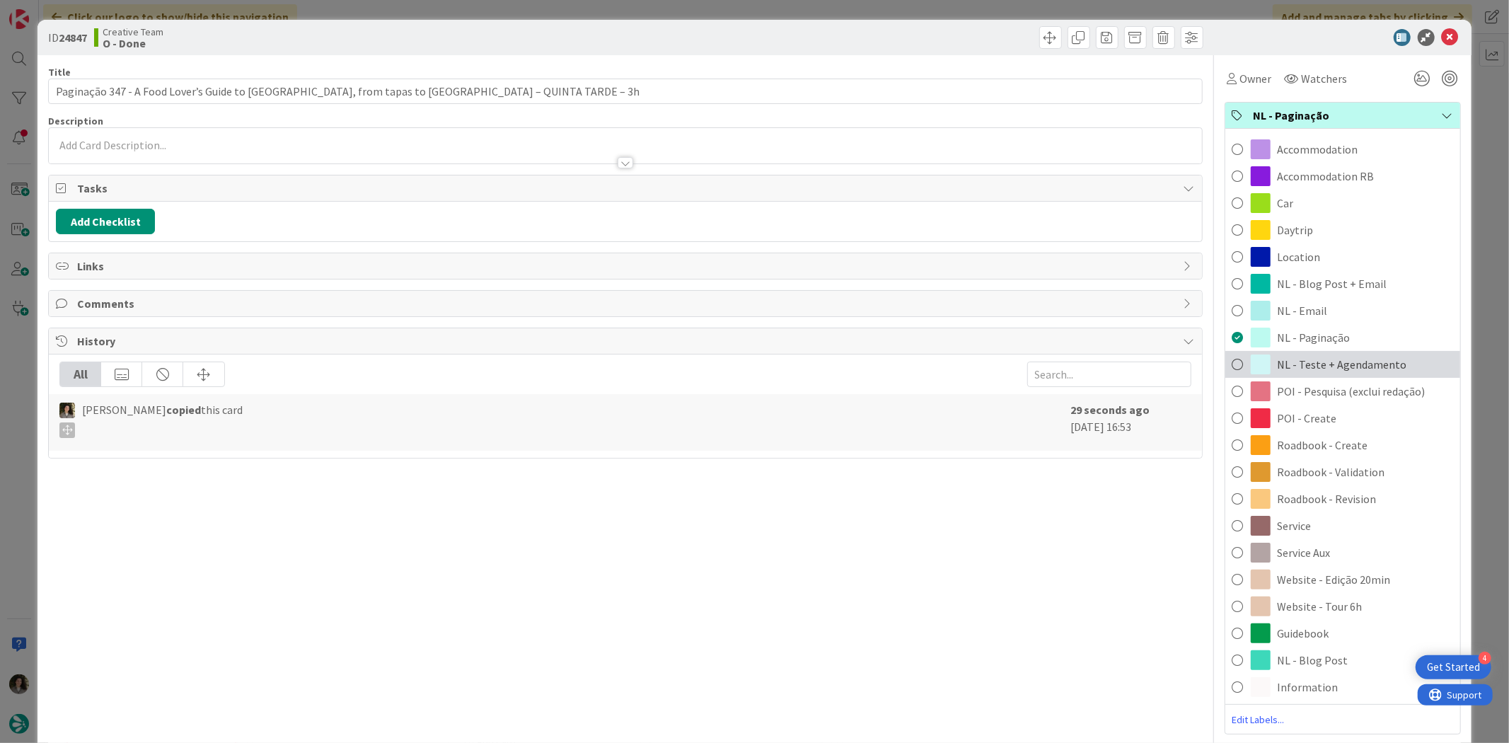
click at [1340, 365] on span "NL - Teste + Agendamento" at bounding box center [1341, 364] width 129 height 17
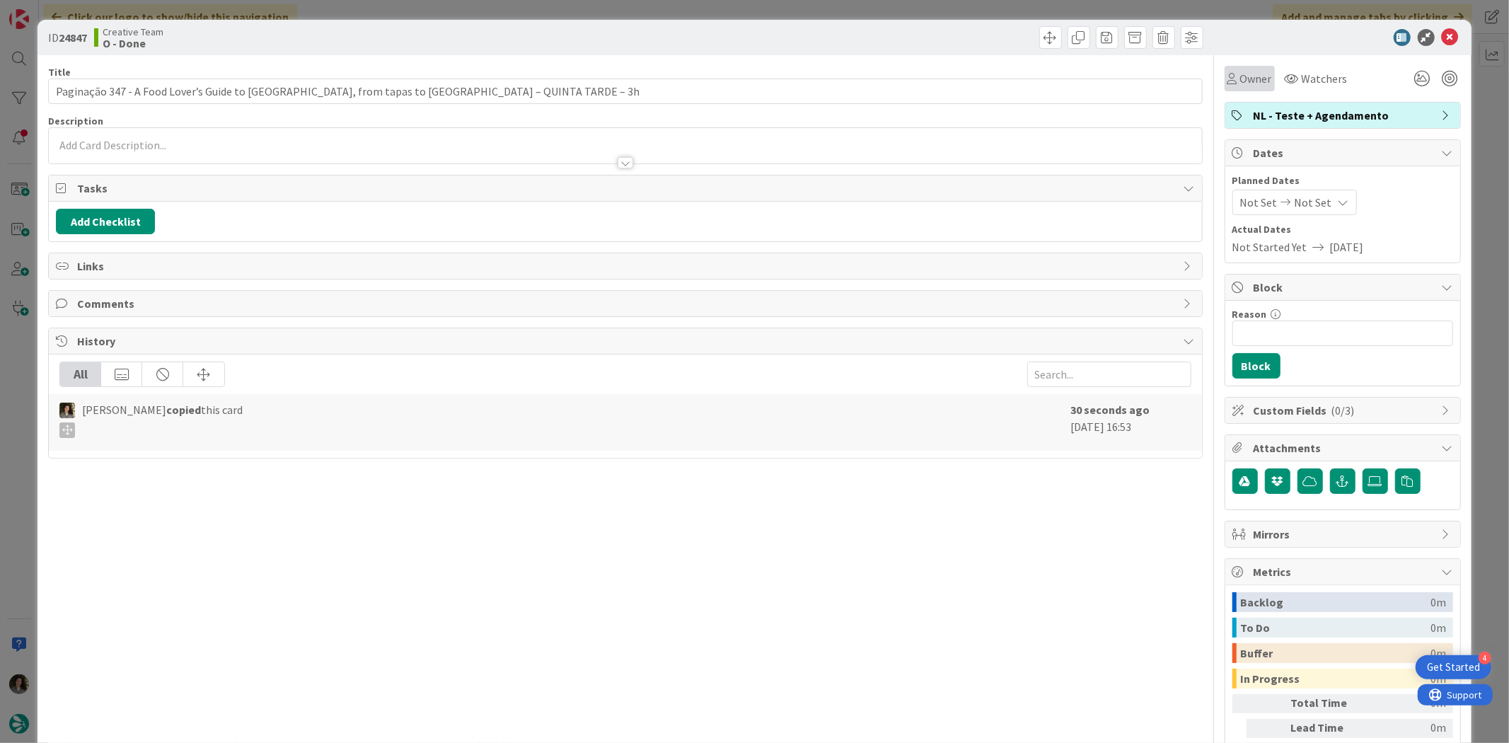
click at [1253, 79] on span "Owner" at bounding box center [1256, 78] width 32 height 17
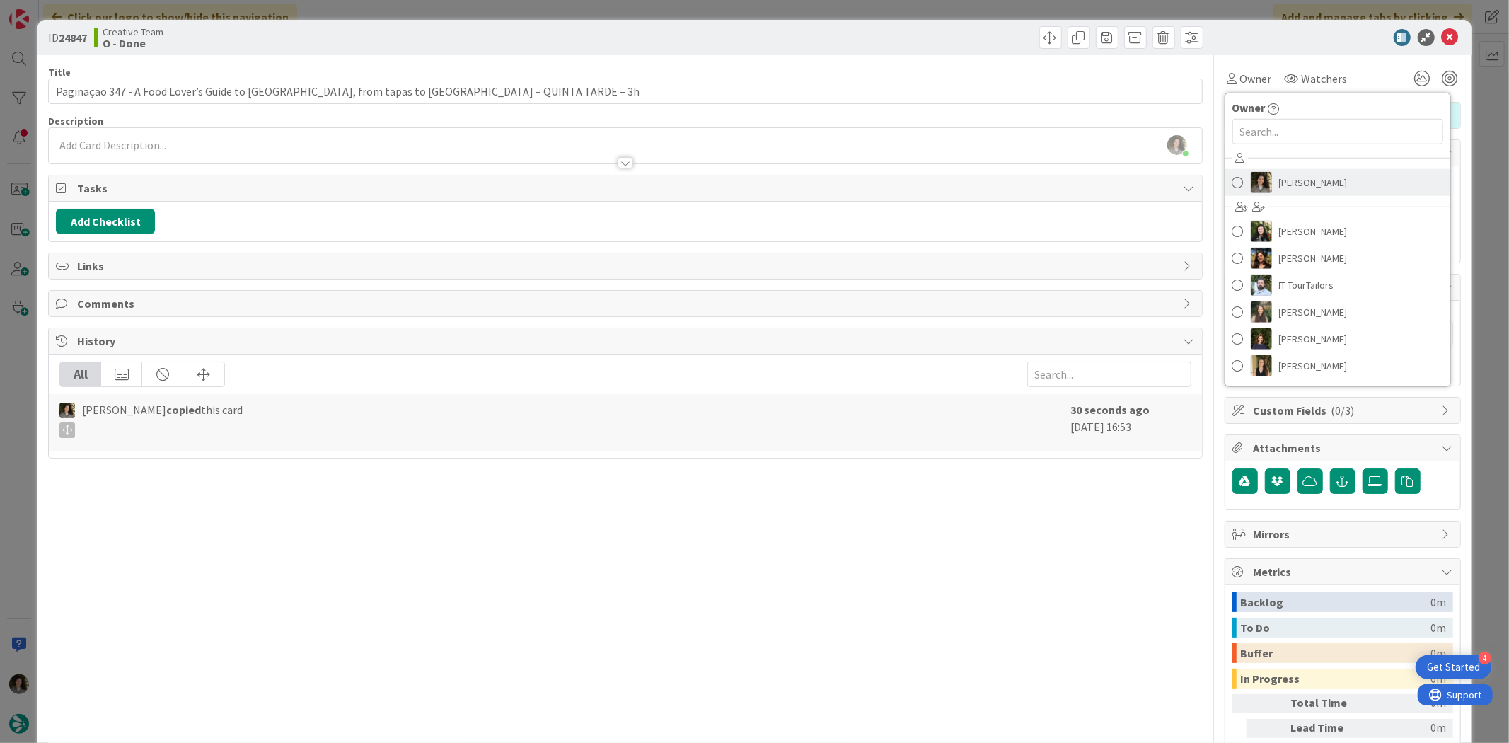
click at [1288, 172] on span "[PERSON_NAME]" at bounding box center [1313, 182] width 69 height 21
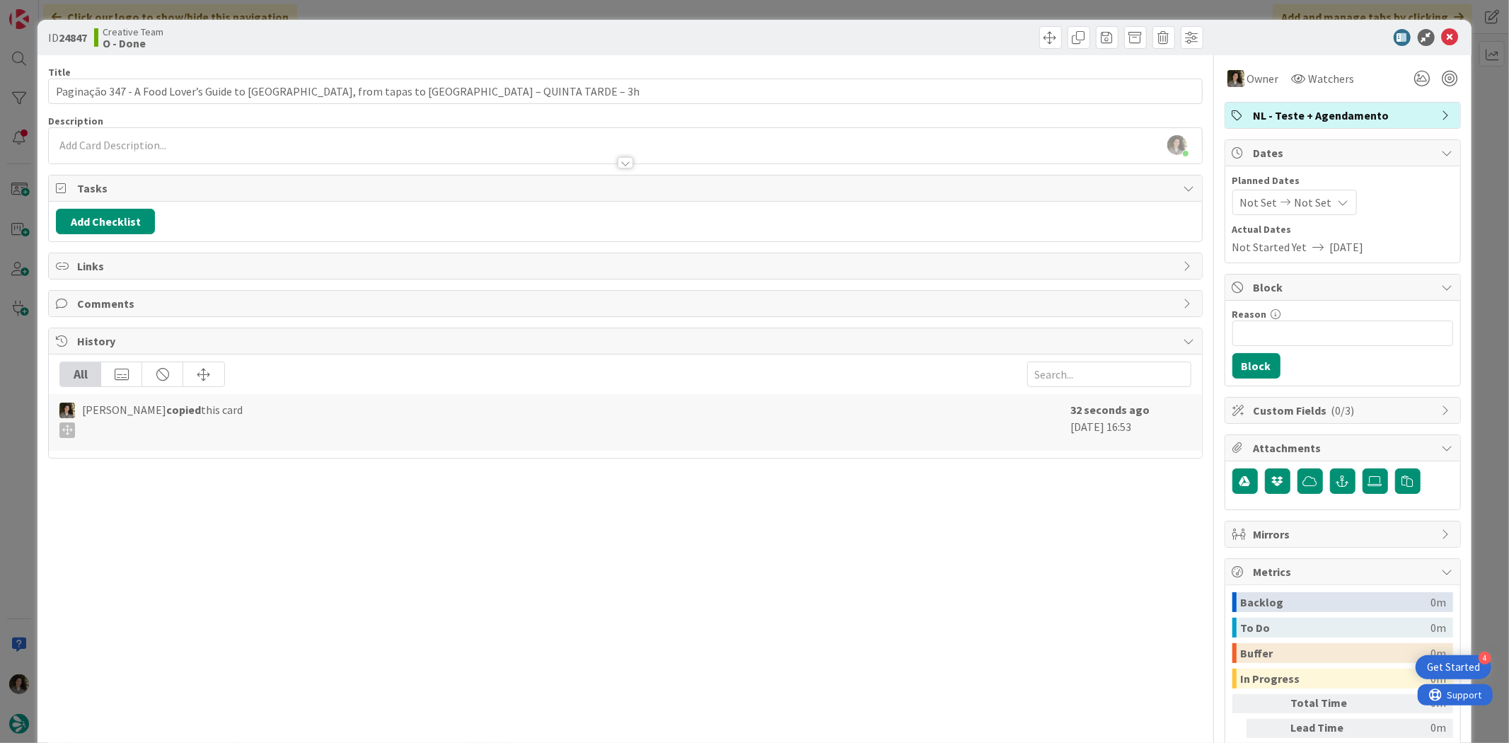
click at [1323, 210] on div "Not Set Not Set" at bounding box center [1294, 202] width 124 height 25
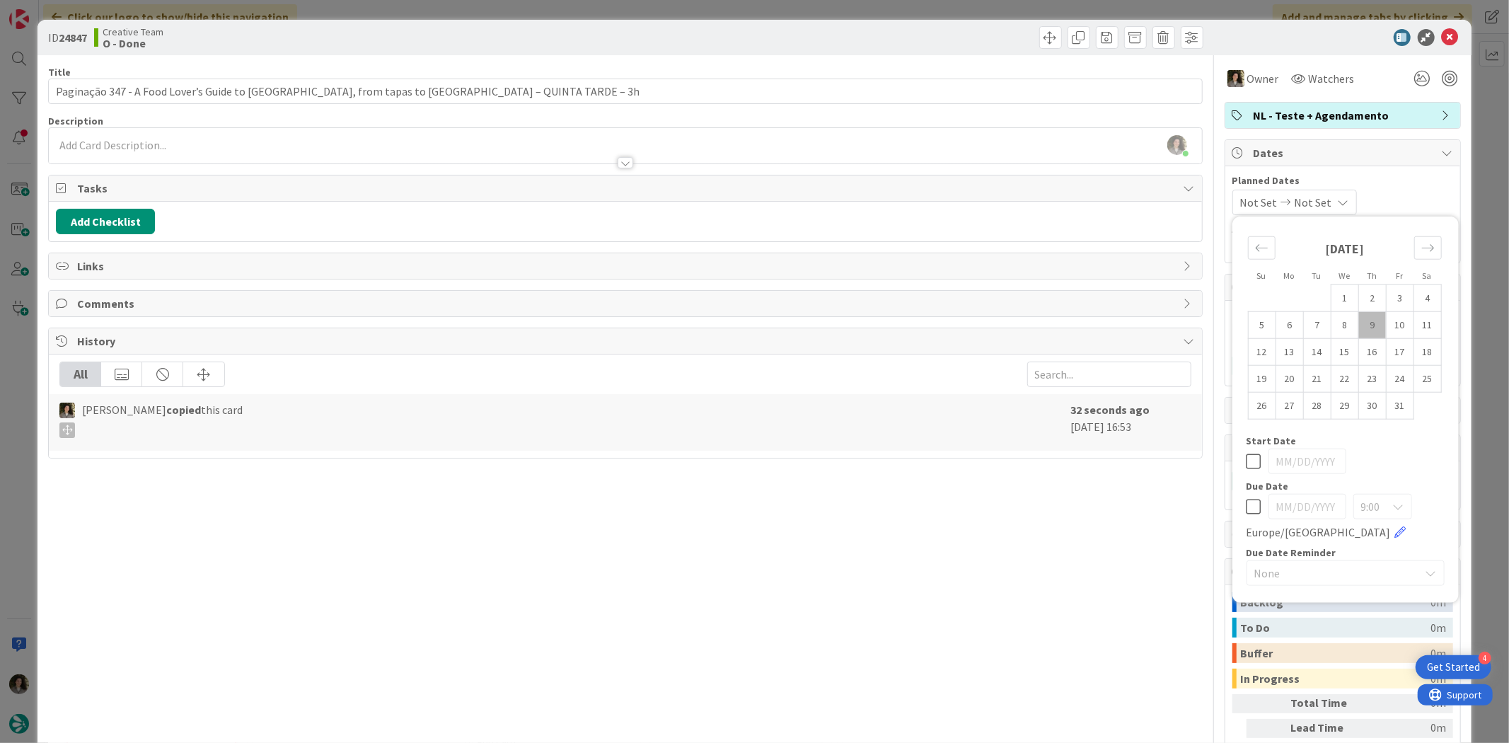
click at [1246, 509] on icon at bounding box center [1253, 506] width 15 height 17
type input "[DATE]"
click at [1084, 511] on div "Title 87 / 128 Paginação 347 - A Food Lover’s Guide to [GEOGRAPHIC_DATA], from …" at bounding box center [625, 440] width 1154 height 771
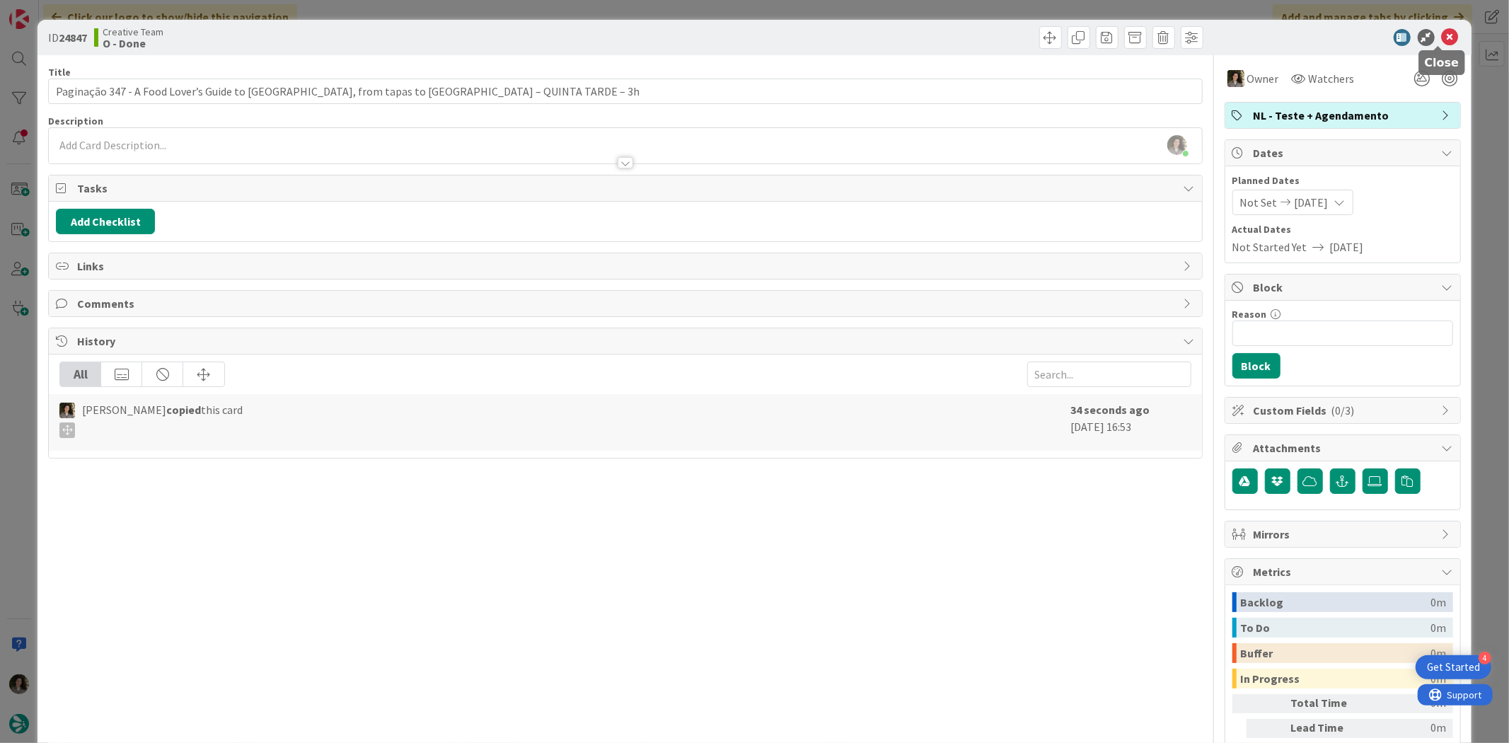
click at [1442, 42] on icon at bounding box center [1450, 37] width 17 height 17
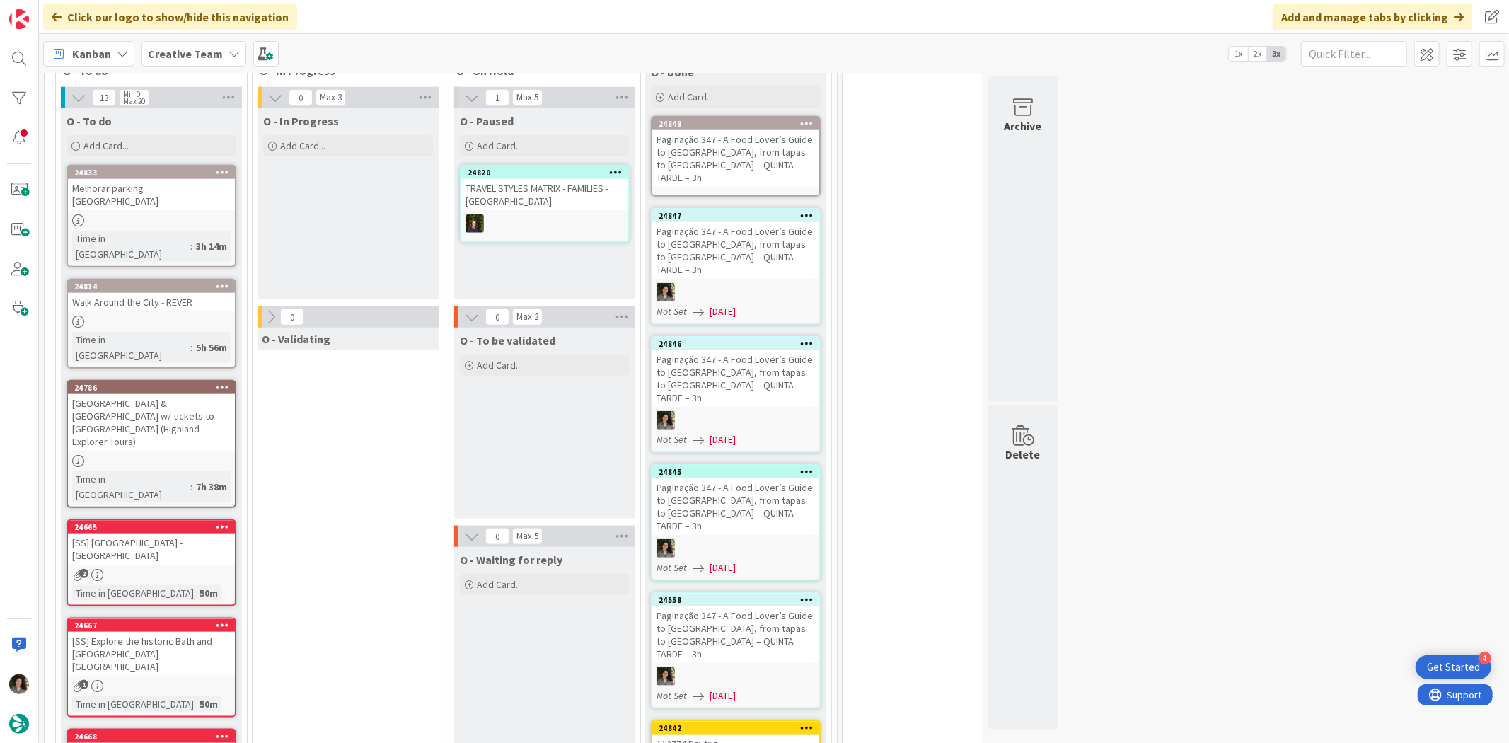
click at [759, 478] on div "Paginação 347 - A Food Lover’s Guide to [GEOGRAPHIC_DATA], from tapas to [GEOGR…" at bounding box center [735, 506] width 167 height 57
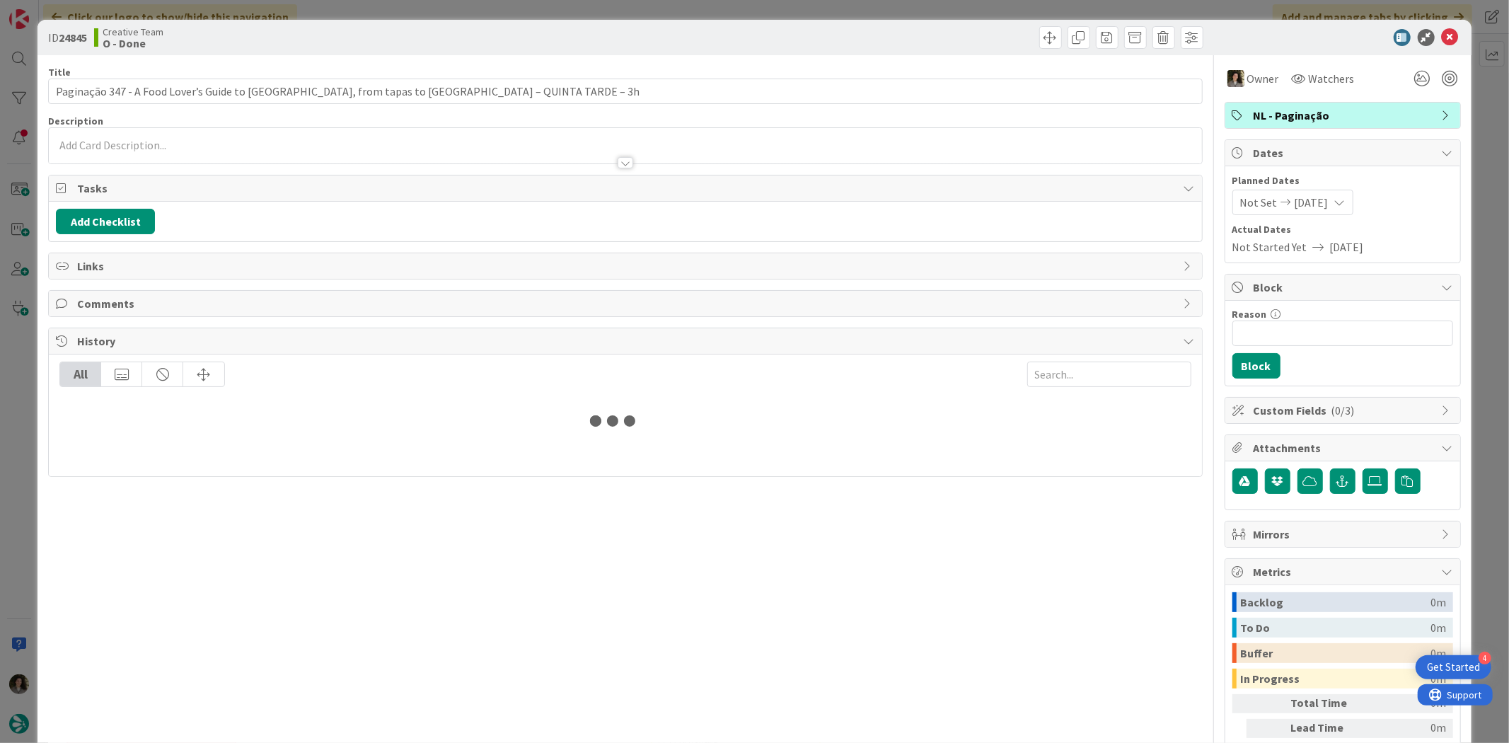
drag, startPoint x: 1302, startPoint y: 108, endPoint x: 1306, endPoint y: 120, distance: 12.5
click at [1303, 112] on span "NL - Paginação" at bounding box center [1343, 115] width 181 height 17
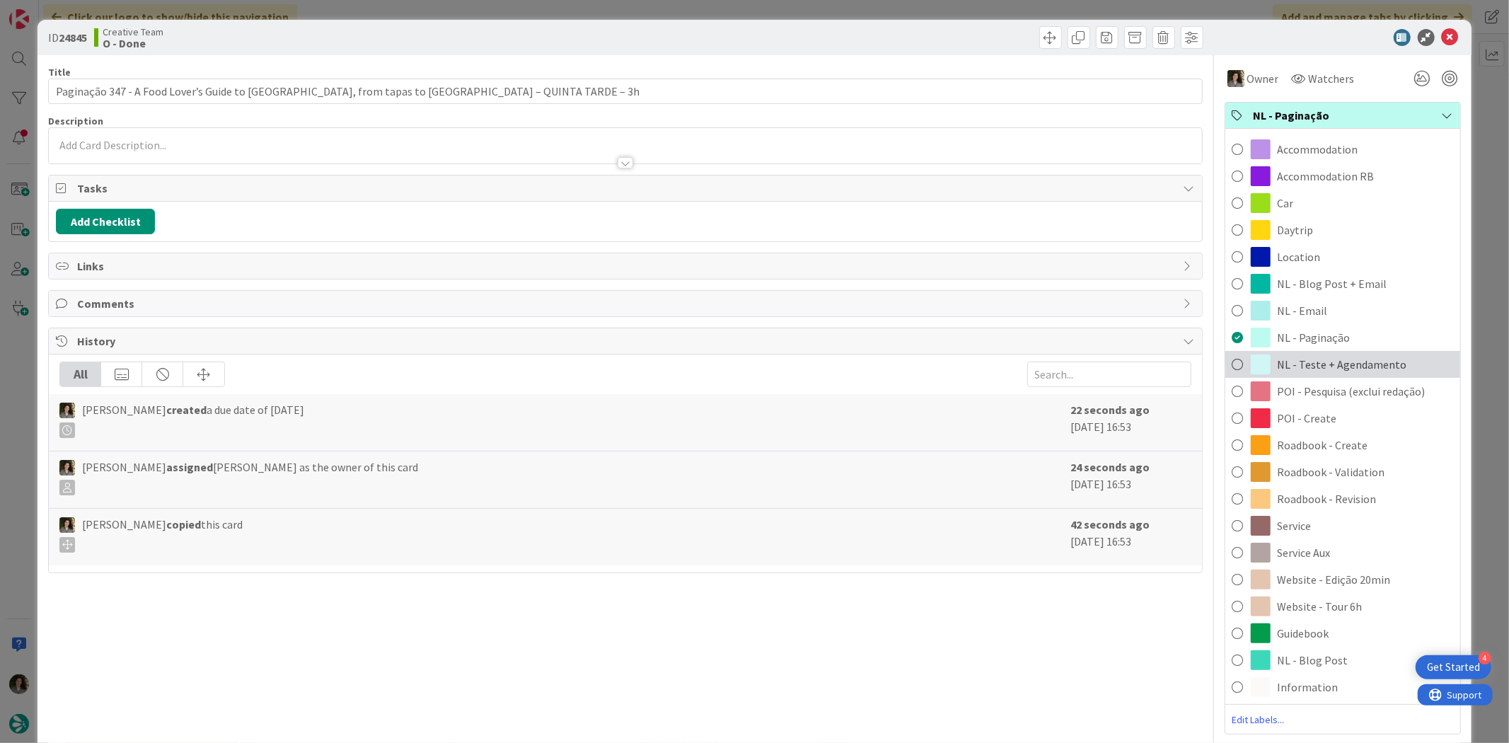
click at [1321, 358] on span "NL - Teste + Agendamento" at bounding box center [1341, 364] width 129 height 17
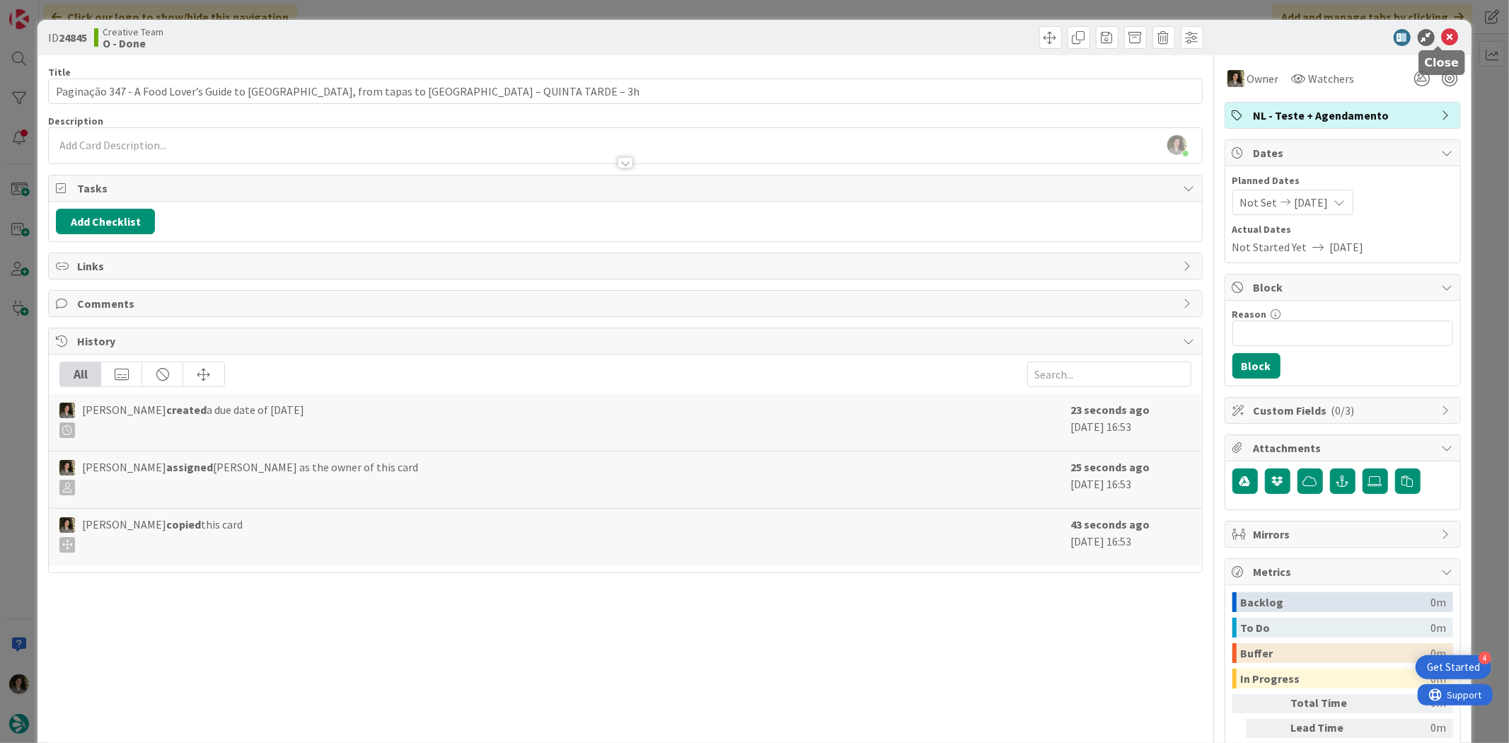
click at [1442, 36] on icon at bounding box center [1450, 37] width 17 height 17
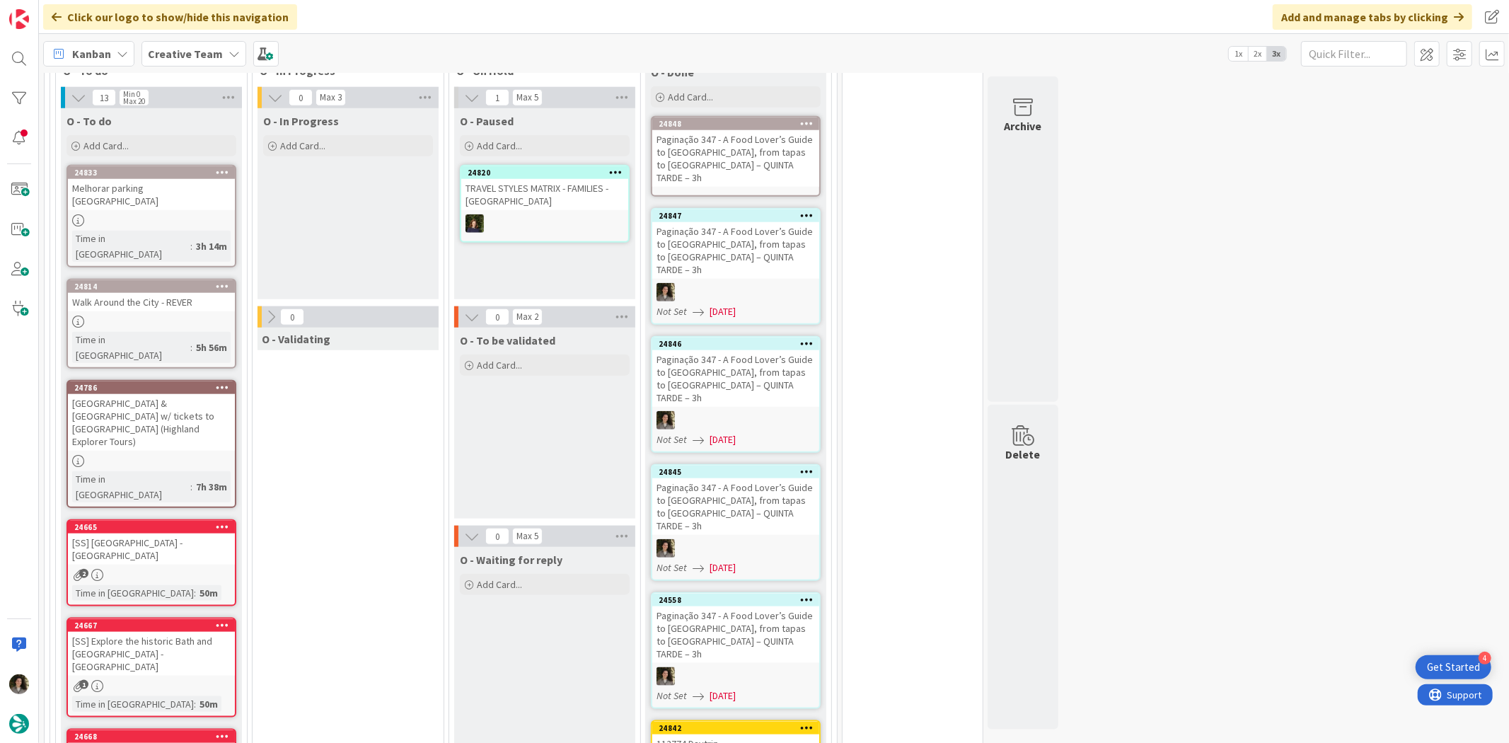
click at [733, 136] on div "Paginação 347 - A Food Lover’s Guide to [GEOGRAPHIC_DATA], from tapas to [GEOGR…" at bounding box center [735, 158] width 167 height 57
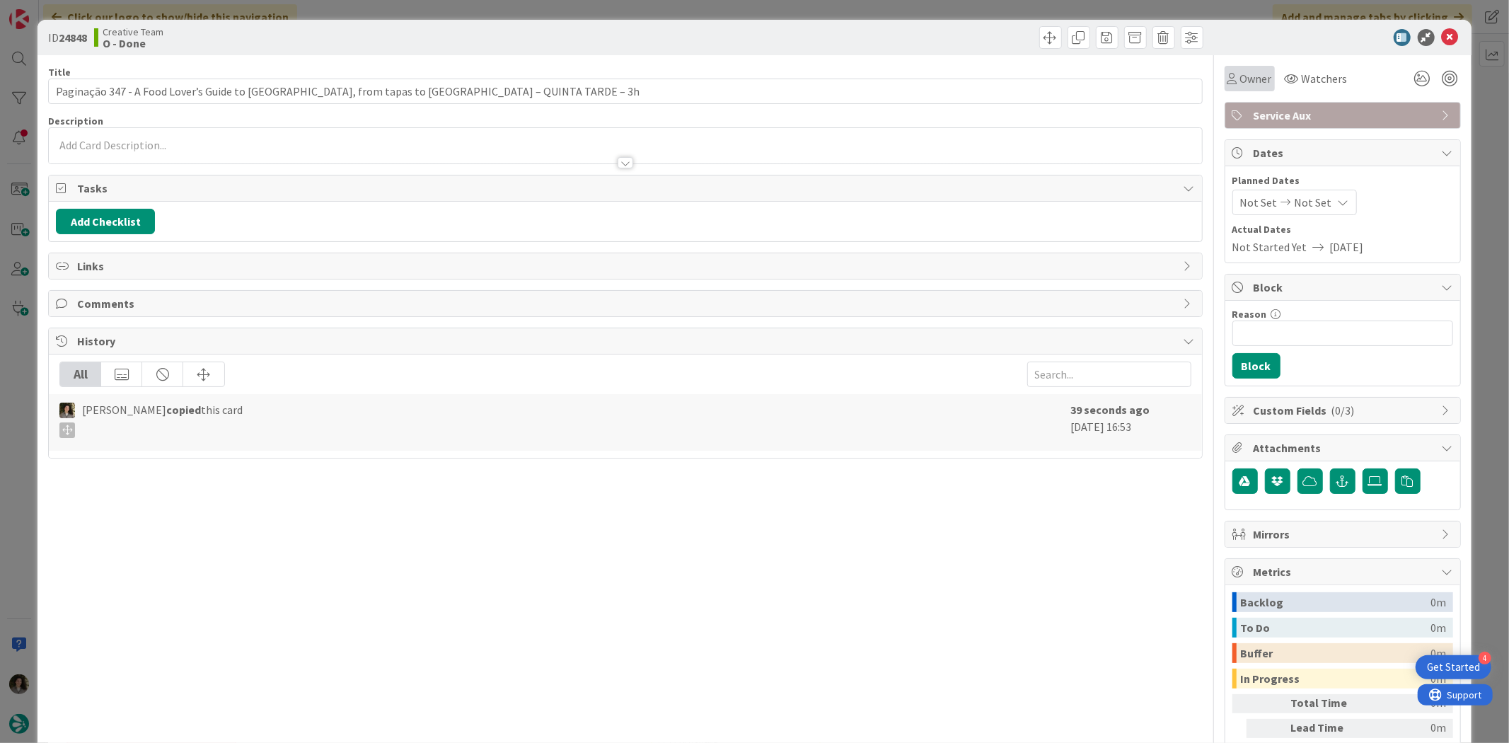
click at [1248, 67] on div "Owner" at bounding box center [1249, 78] width 50 height 25
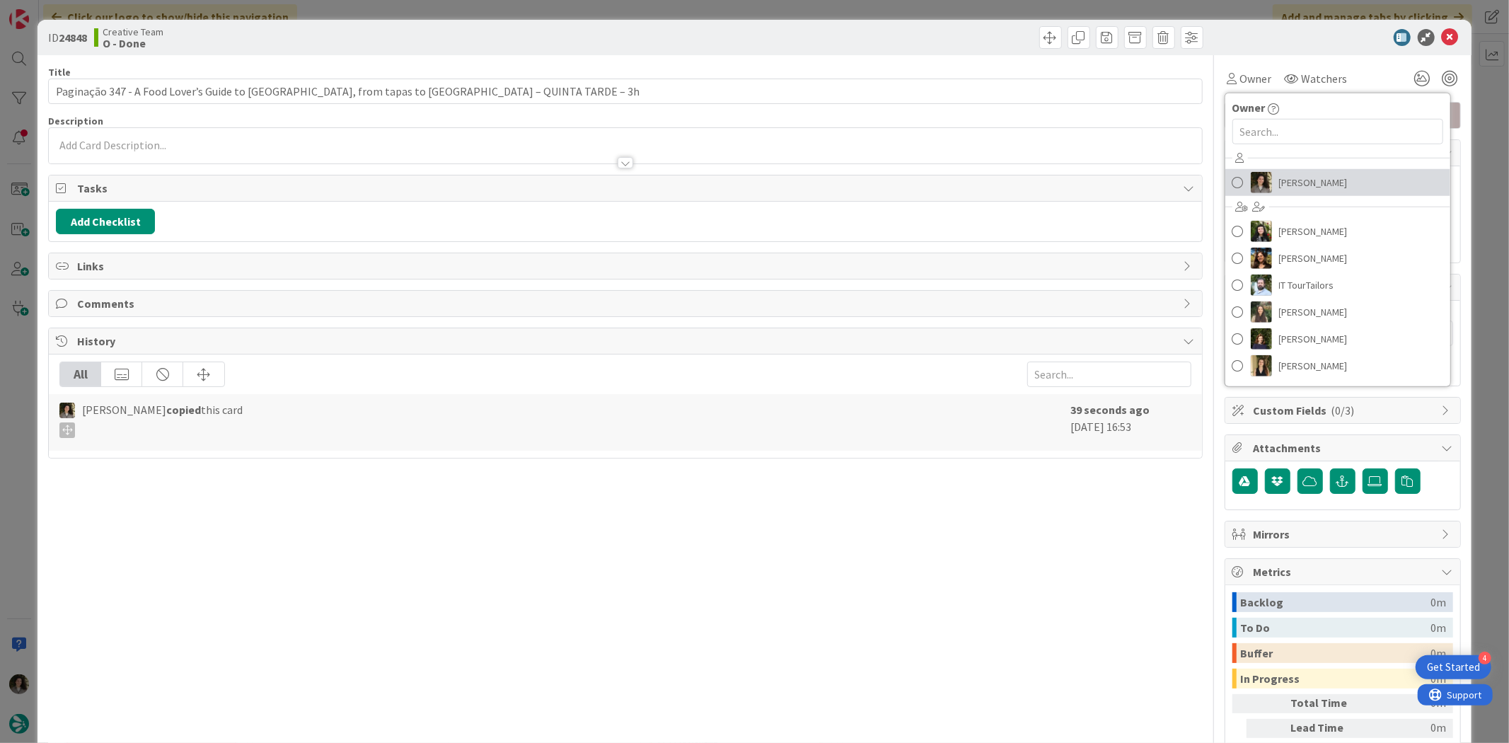
drag, startPoint x: 1309, startPoint y: 184, endPoint x: 1316, endPoint y: 188, distance: 8.2
click at [1309, 184] on span "[PERSON_NAME]" at bounding box center [1313, 182] width 69 height 21
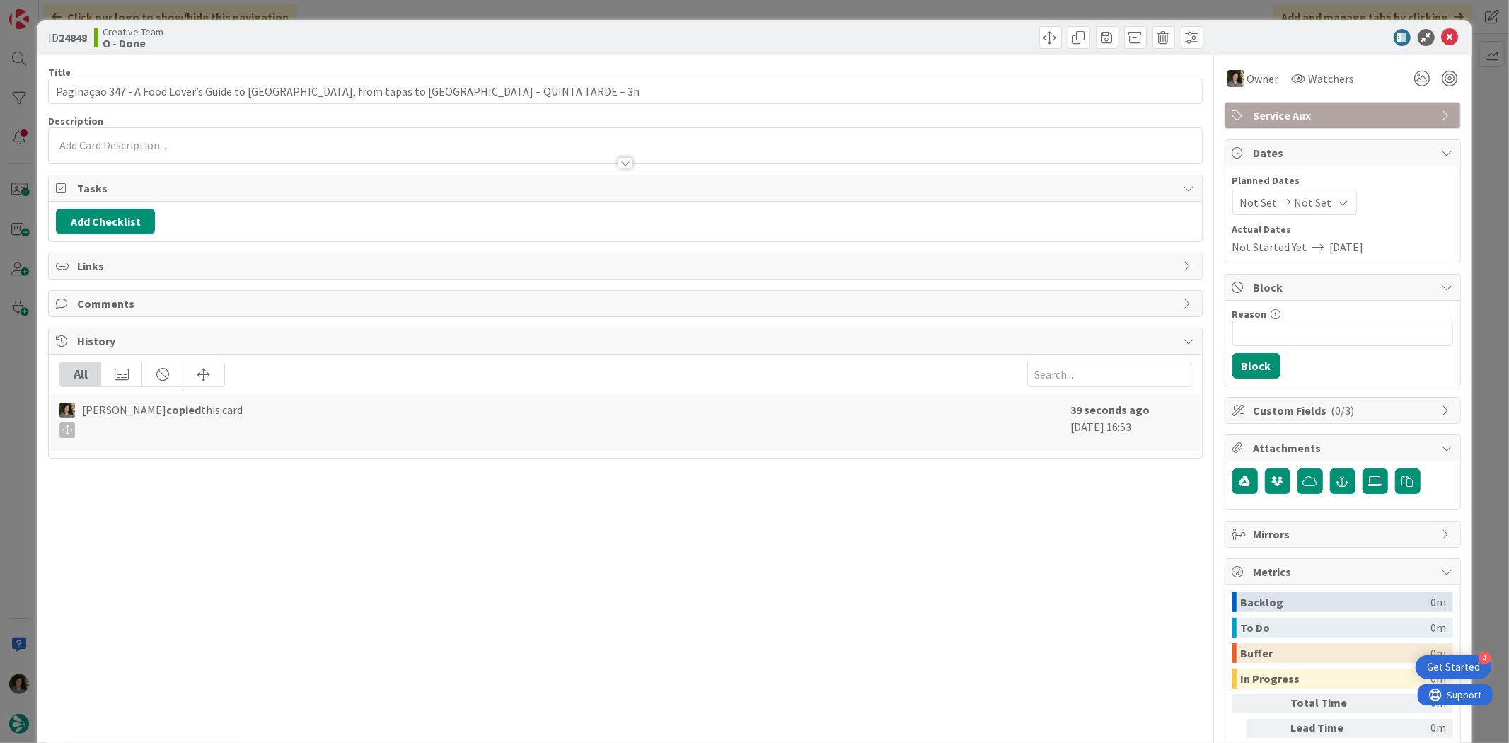
drag, startPoint x: 1311, startPoint y: 205, endPoint x: 1317, endPoint y: 212, distance: 9.1
click at [1311, 206] on span "Not Set" at bounding box center [1312, 202] width 37 height 17
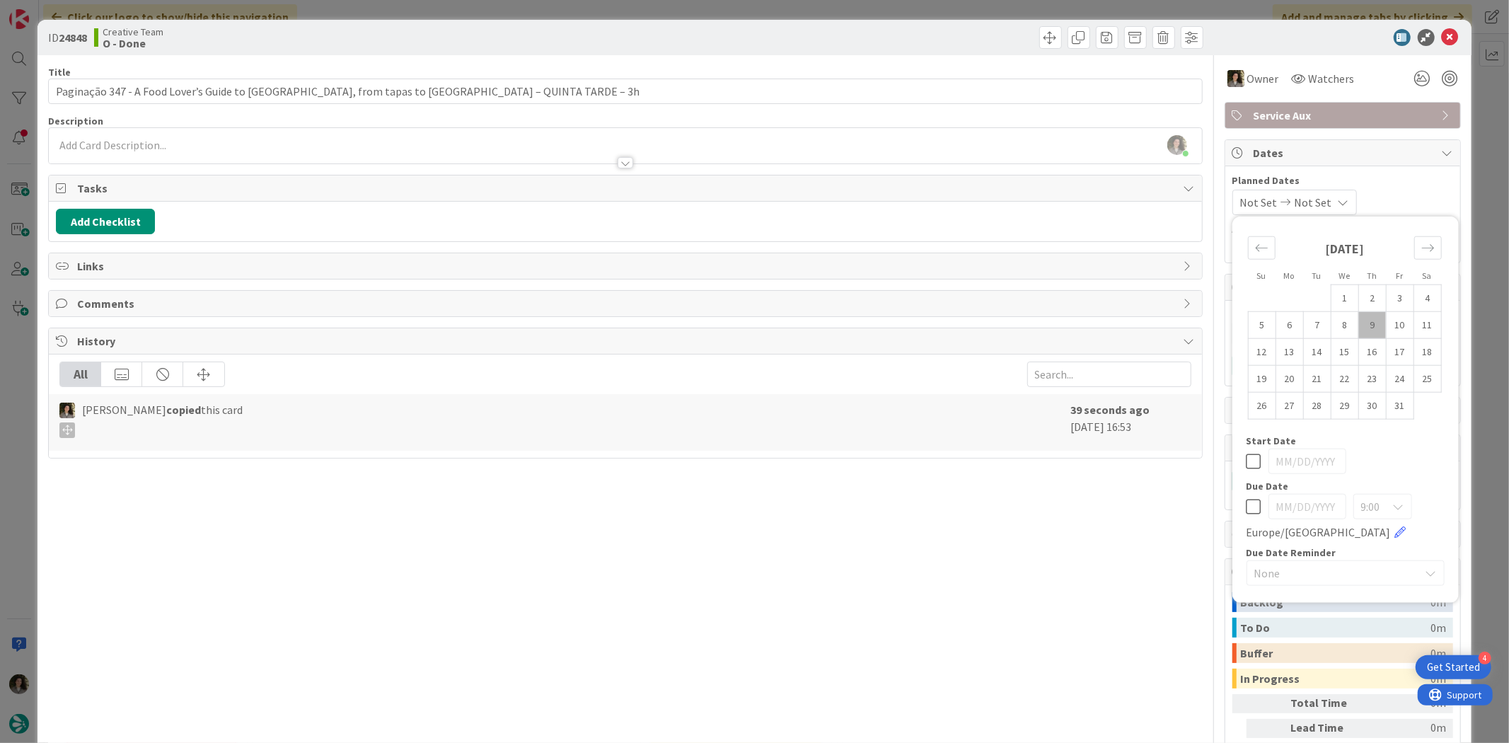
click at [1248, 492] on div "Due Date 9:00 [GEOGRAPHIC_DATA]/[GEOGRAPHIC_DATA]" at bounding box center [1345, 510] width 198 height 59
click at [1246, 501] on icon at bounding box center [1253, 506] width 15 height 17
type input "[DATE]"
click at [1123, 533] on div "Title 87 / 128 Paginação 347 - A Food Lover’s Guide to [GEOGRAPHIC_DATA], from …" at bounding box center [625, 440] width 1154 height 771
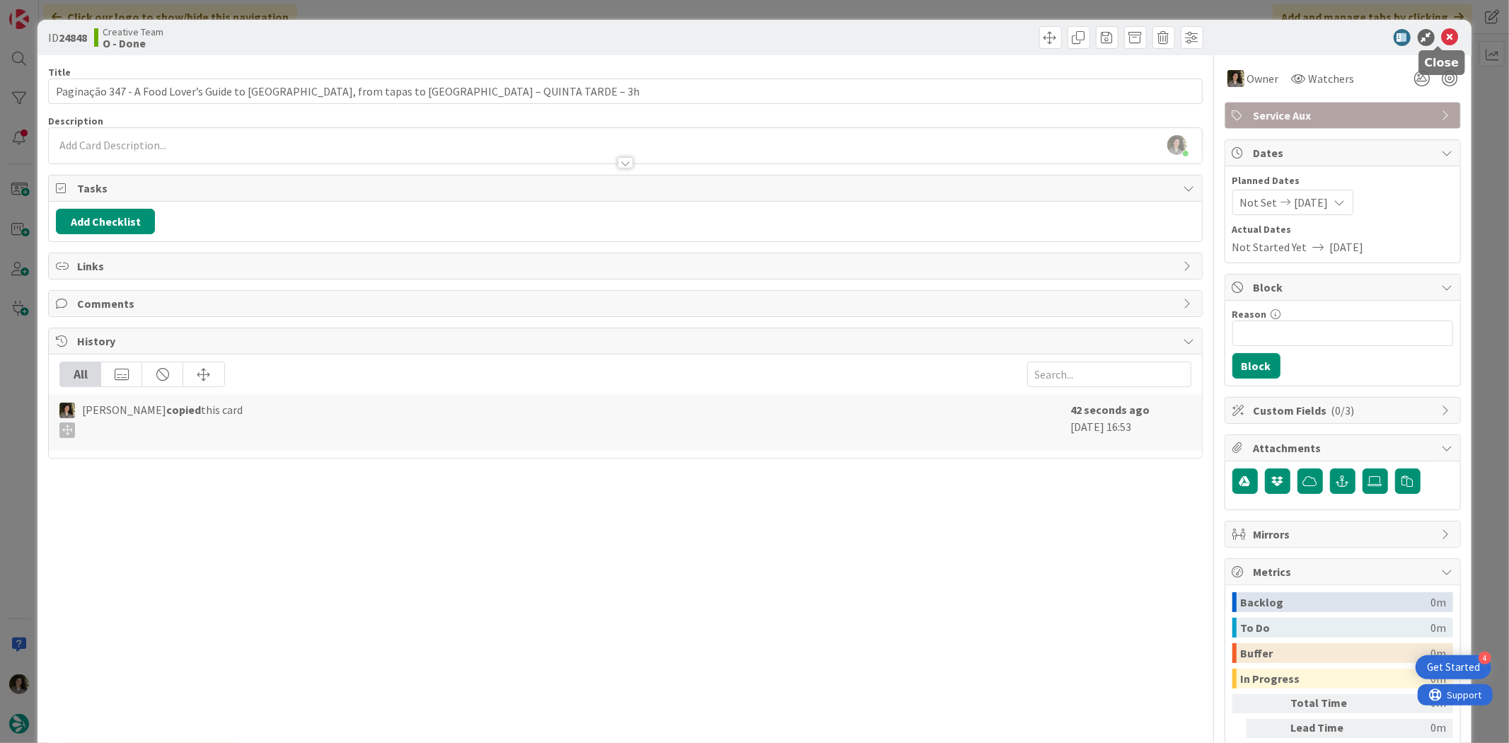
click at [1442, 31] on icon at bounding box center [1450, 37] width 17 height 17
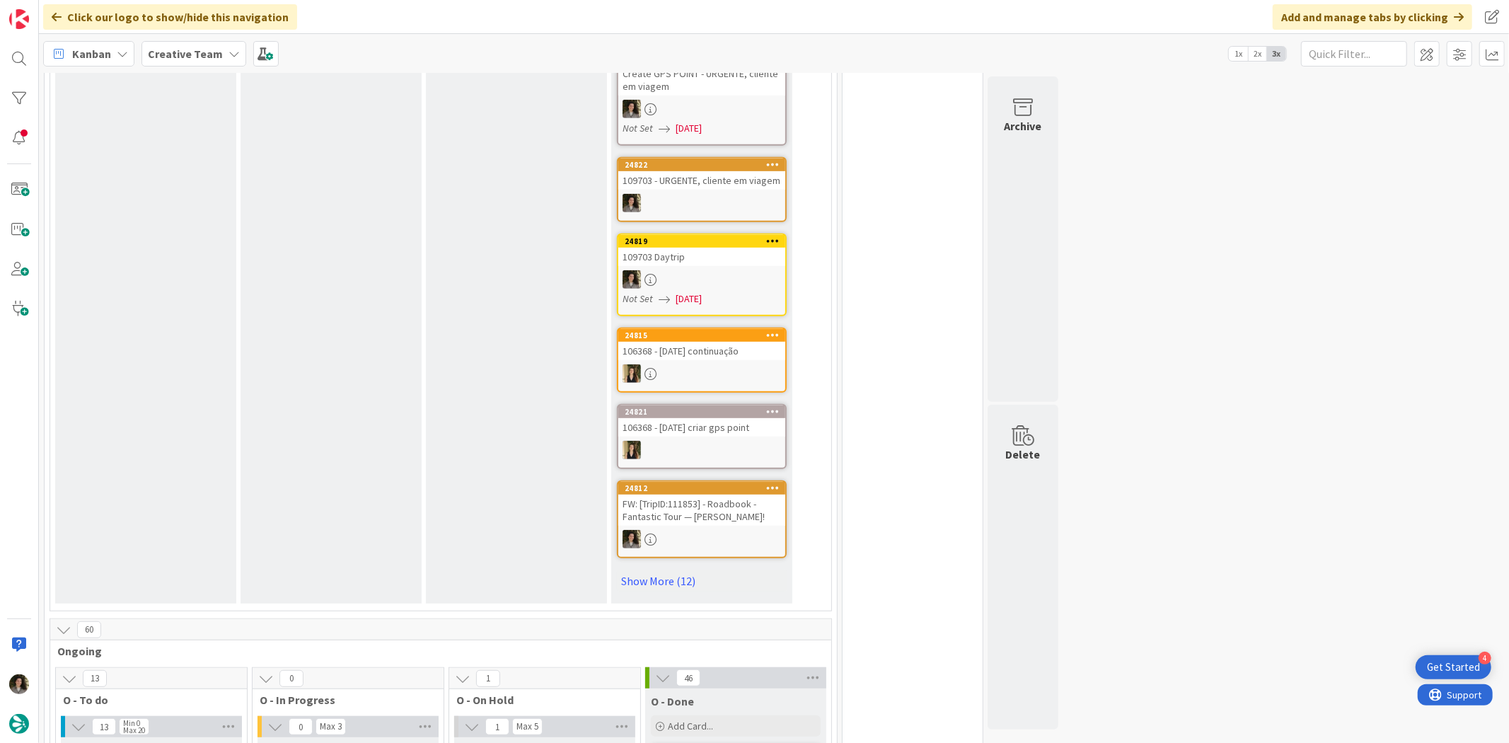
scroll to position [1100, 0]
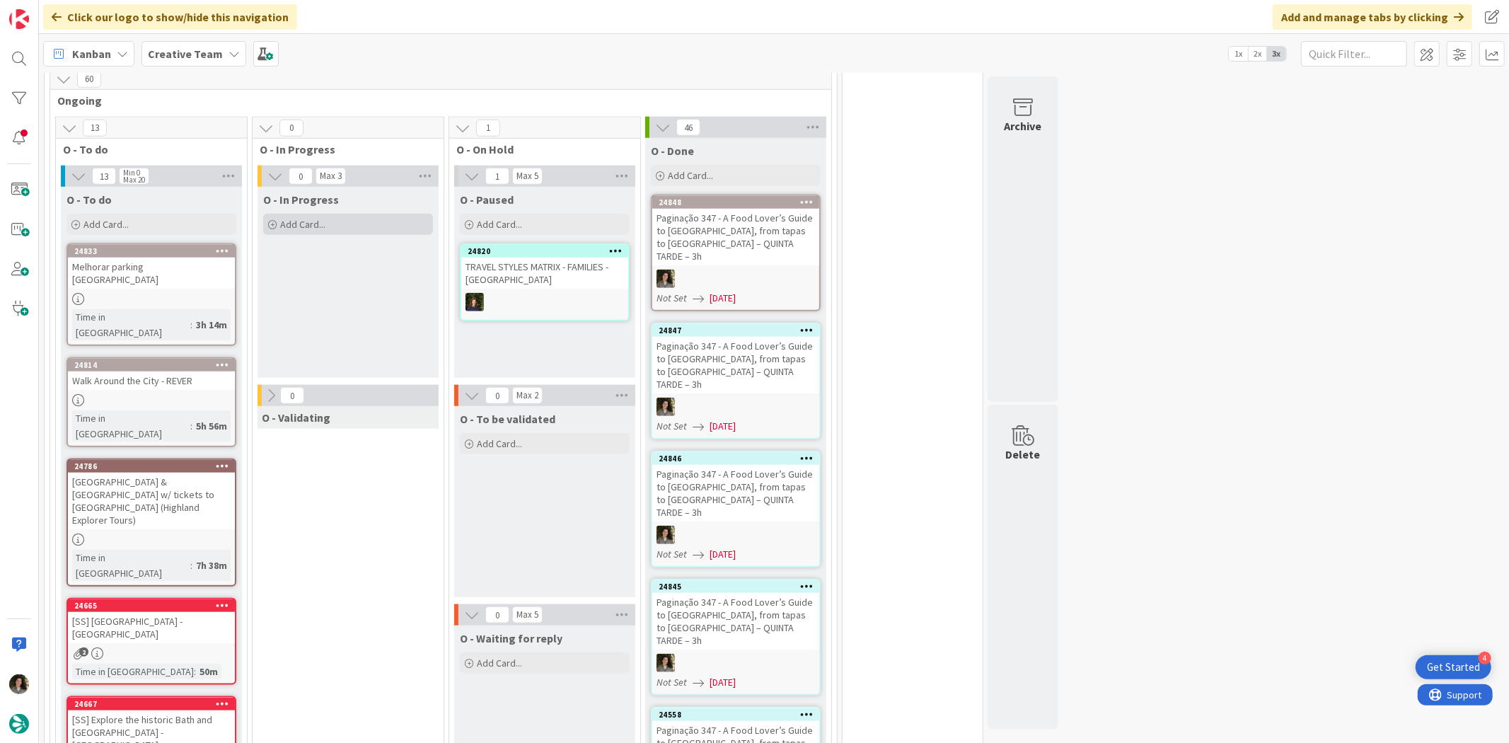
click at [391, 214] on div "Add Card..." at bounding box center [348, 224] width 170 height 21
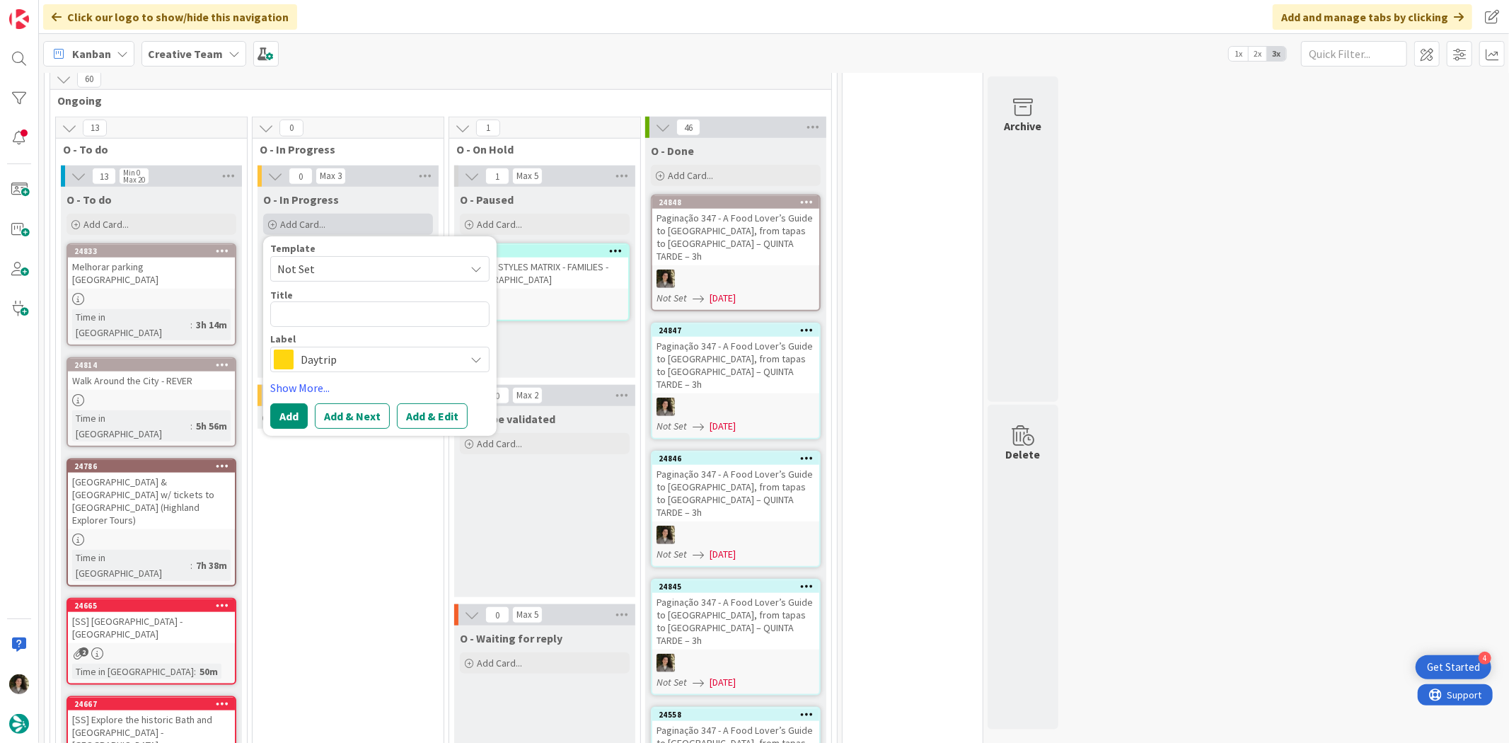
type textarea "x"
type textarea "T"
type textarea "x"
type textarea "Tr"
type textarea "x"
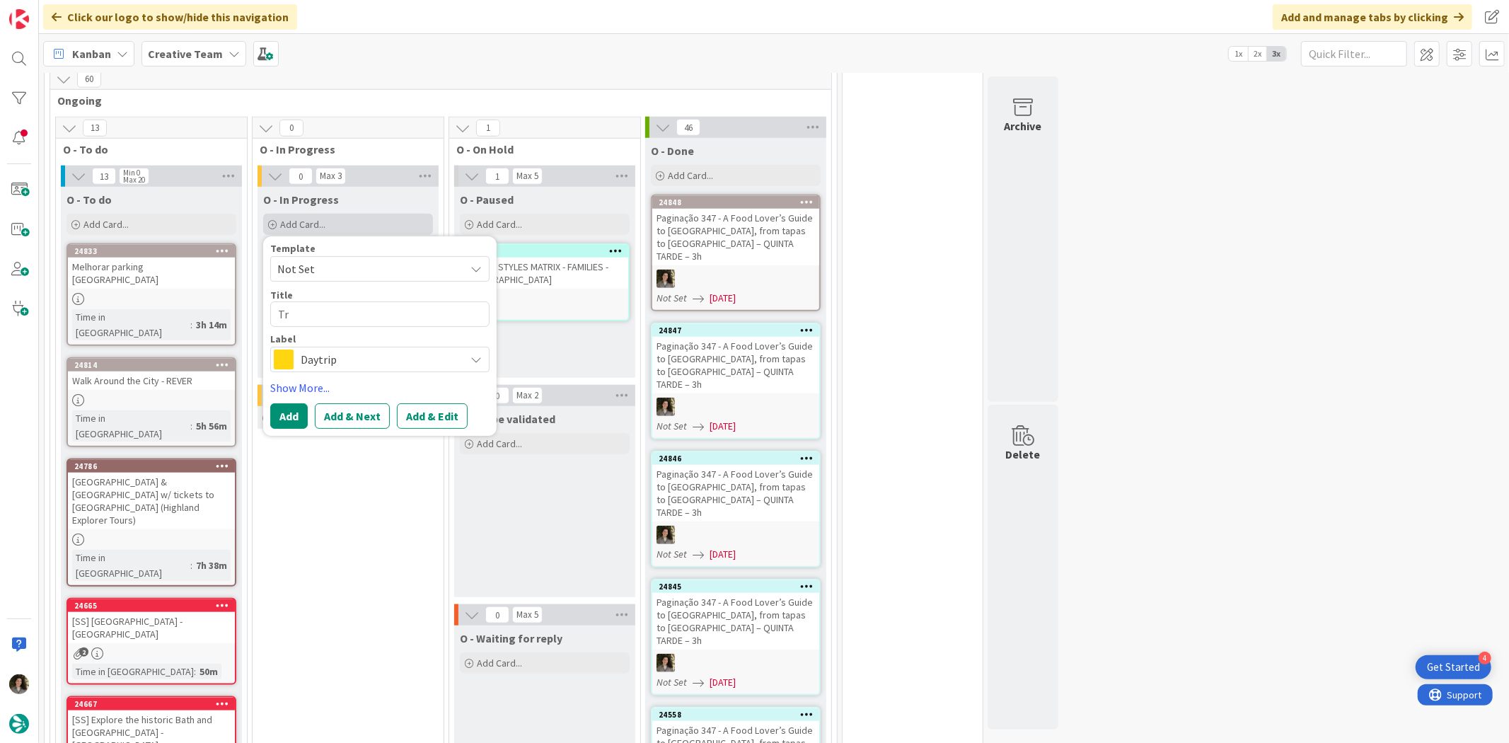
type textarea "Trb"
type textarea "x"
type textarea "Tr"
type textarea "x"
type textarea "Tra"
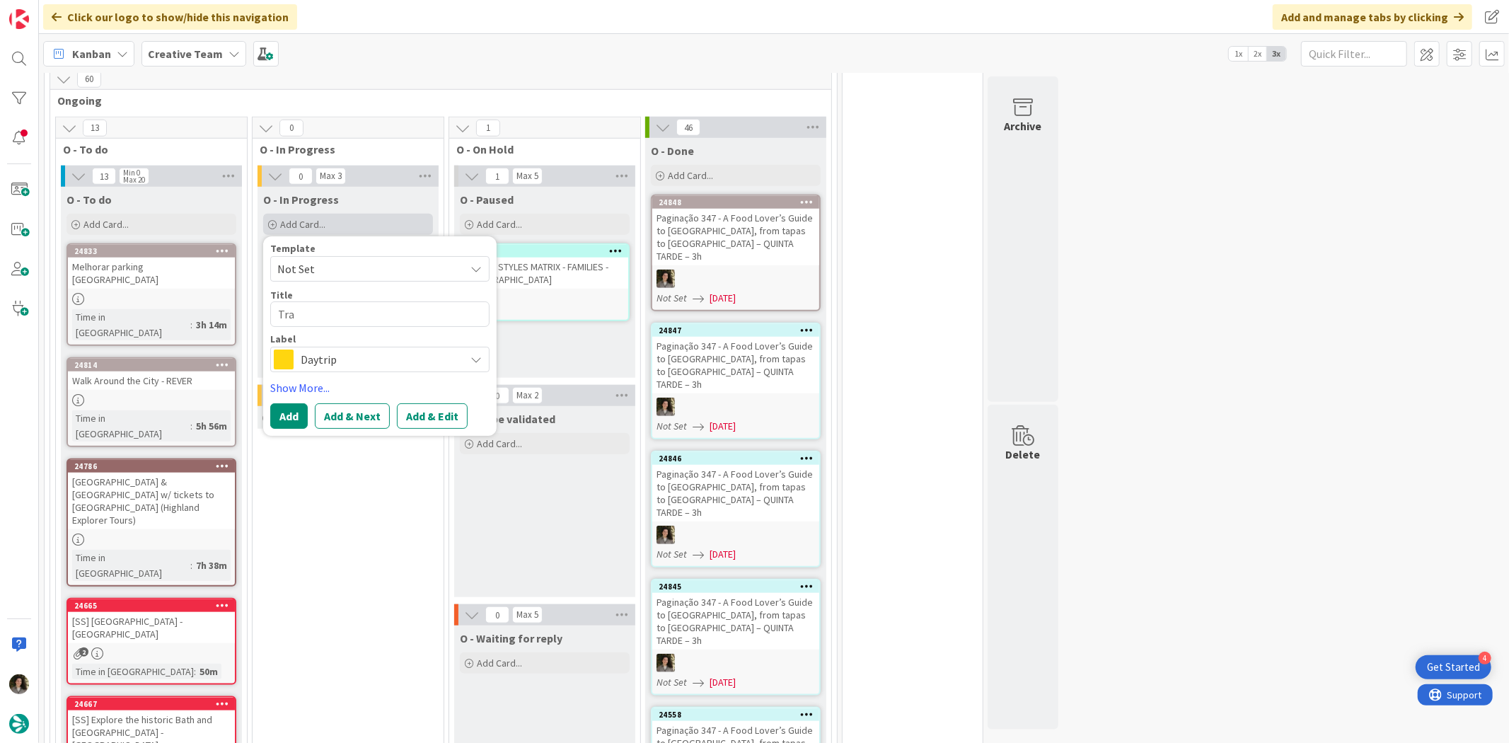
type textarea "x"
type textarea "Trav"
type textarea "x"
type textarea "Trave"
type textarea "x"
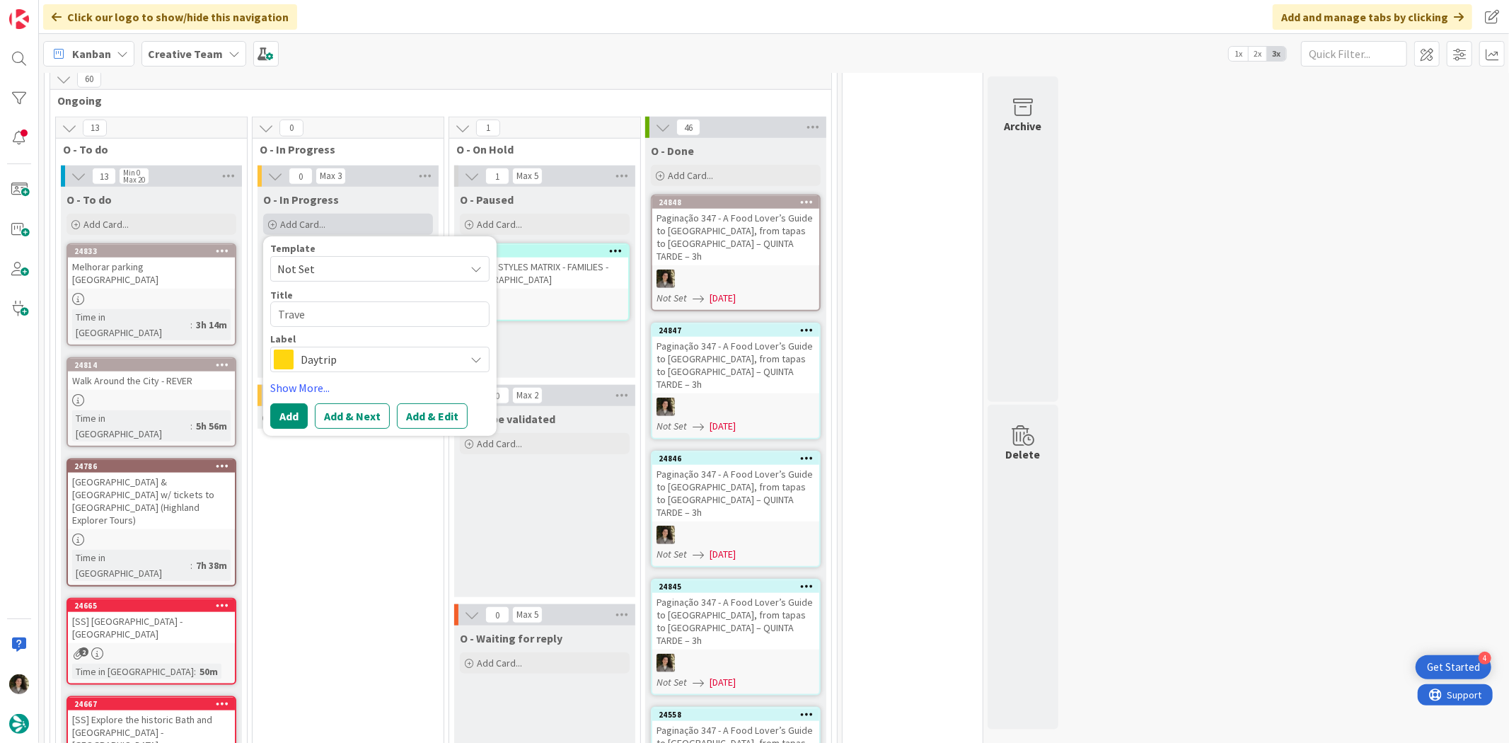
type textarea "Travel"
type textarea "x"
type textarea "Travel"
type textarea "x"
type textarea "Travel S"
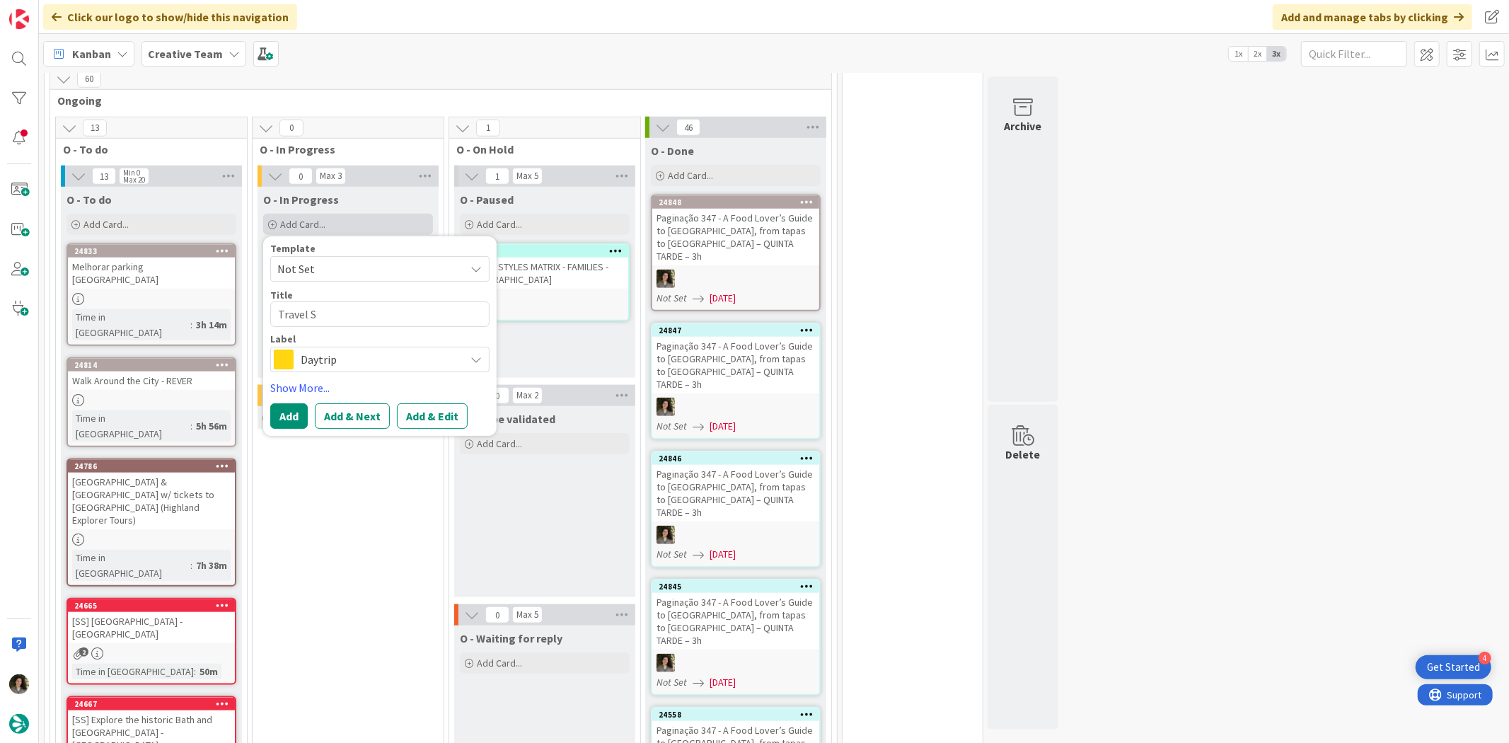
type textarea "x"
type textarea "Travel St"
type textarea "x"
type textarea "Travel Sty"
type textarea "x"
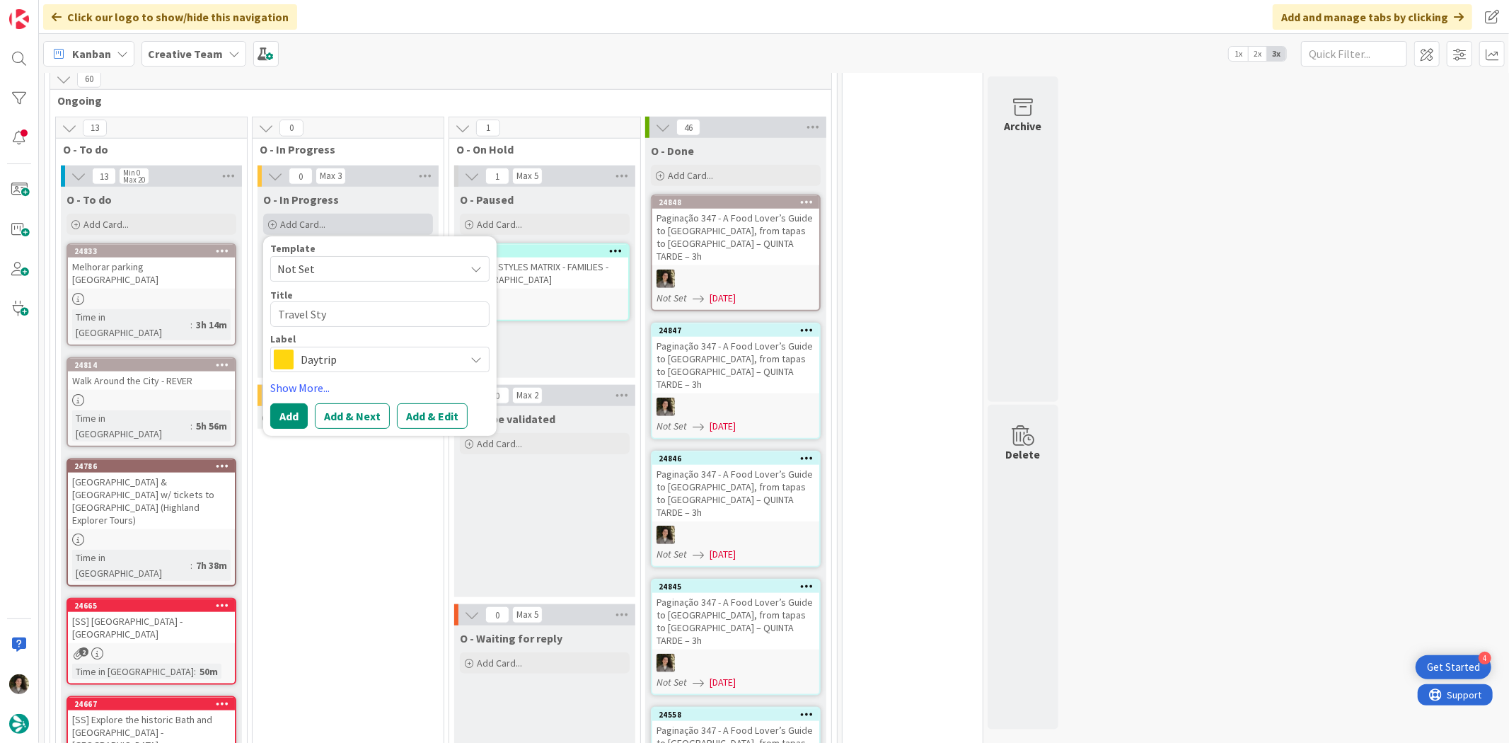
type textarea "Travel Styl"
type textarea "x"
type textarea "Travel Style"
type textarea "x"
type textarea "Travel Style"
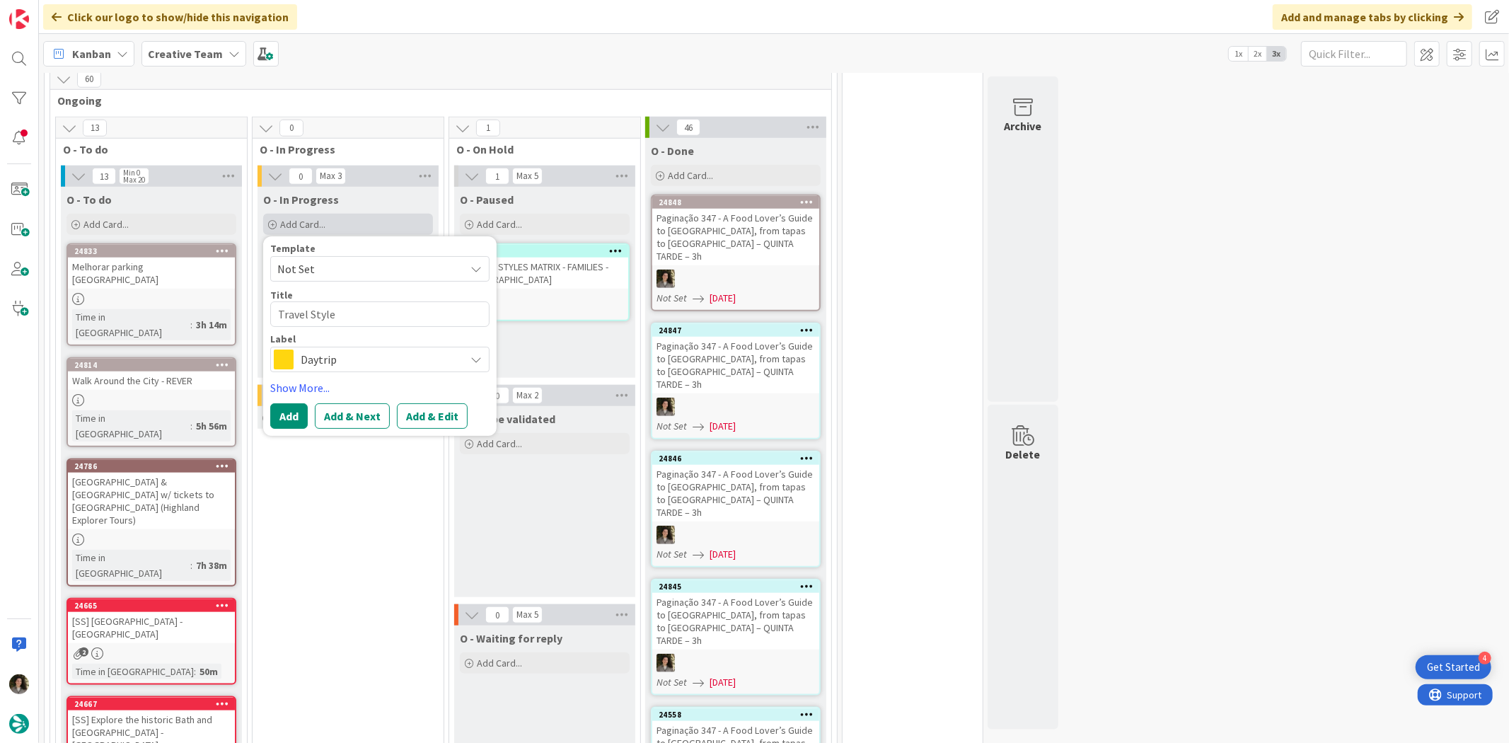
type textarea "x"
type textarea "Travel Style"
type textarea "x"
type textarea "Travel Styl"
type textarea "x"
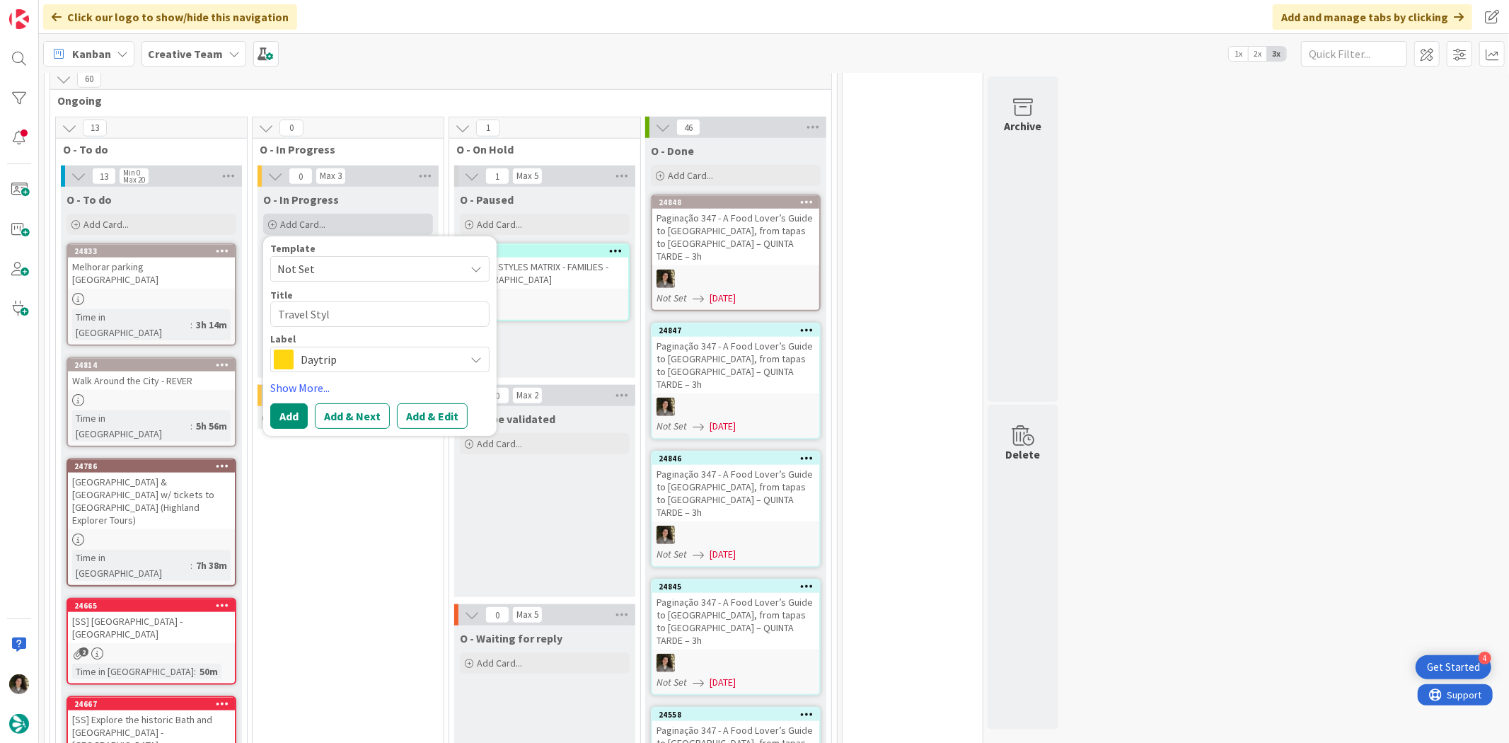
type textarea "Travel Sty"
type textarea "x"
type textarea "Travel St"
type textarea "x"
type textarea "Travel S"
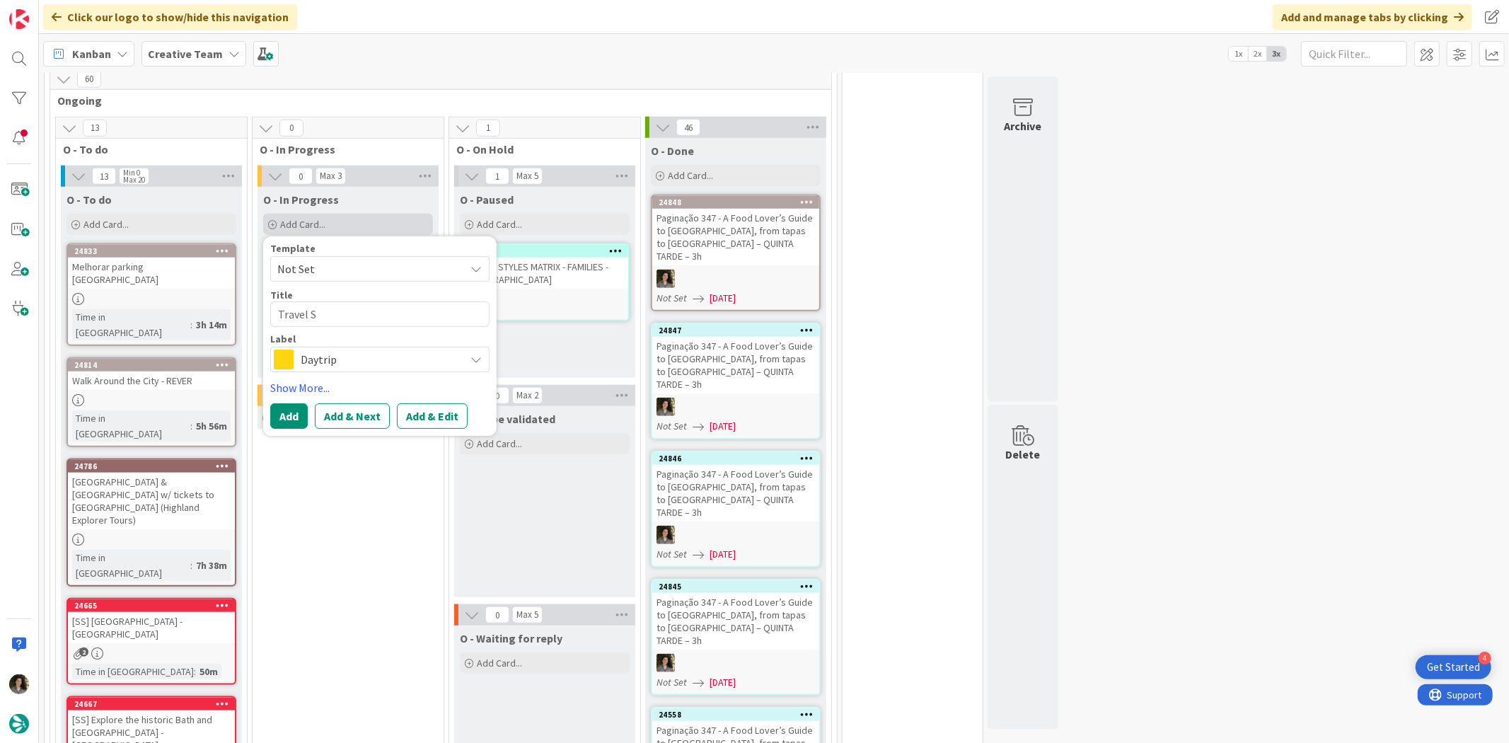
type textarea "x"
type textarea "Travel"
type textarea "x"
type textarea "Travel"
type textarea "x"
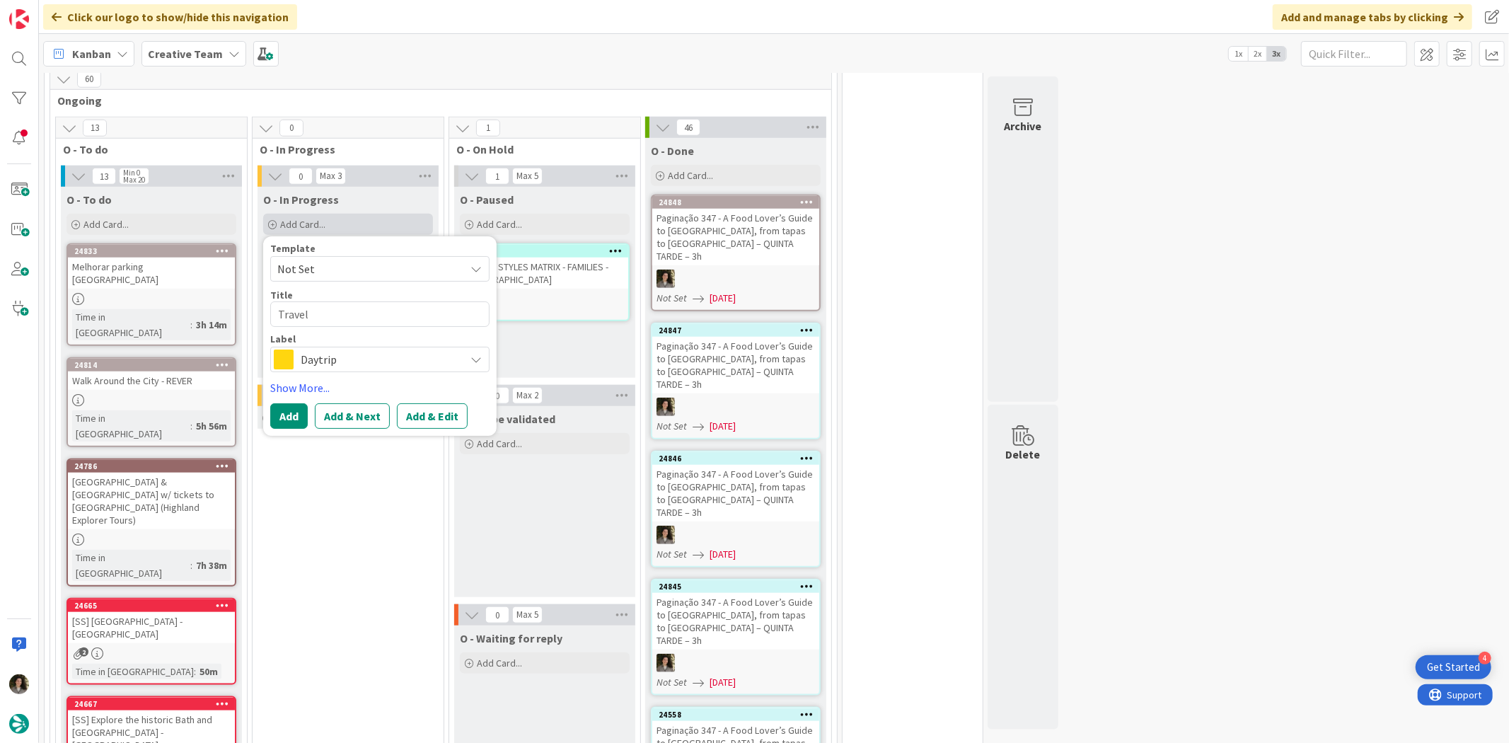
type textarea "Trave"
type textarea "x"
type textarea "Trav"
type textarea "x"
type textarea "Tra"
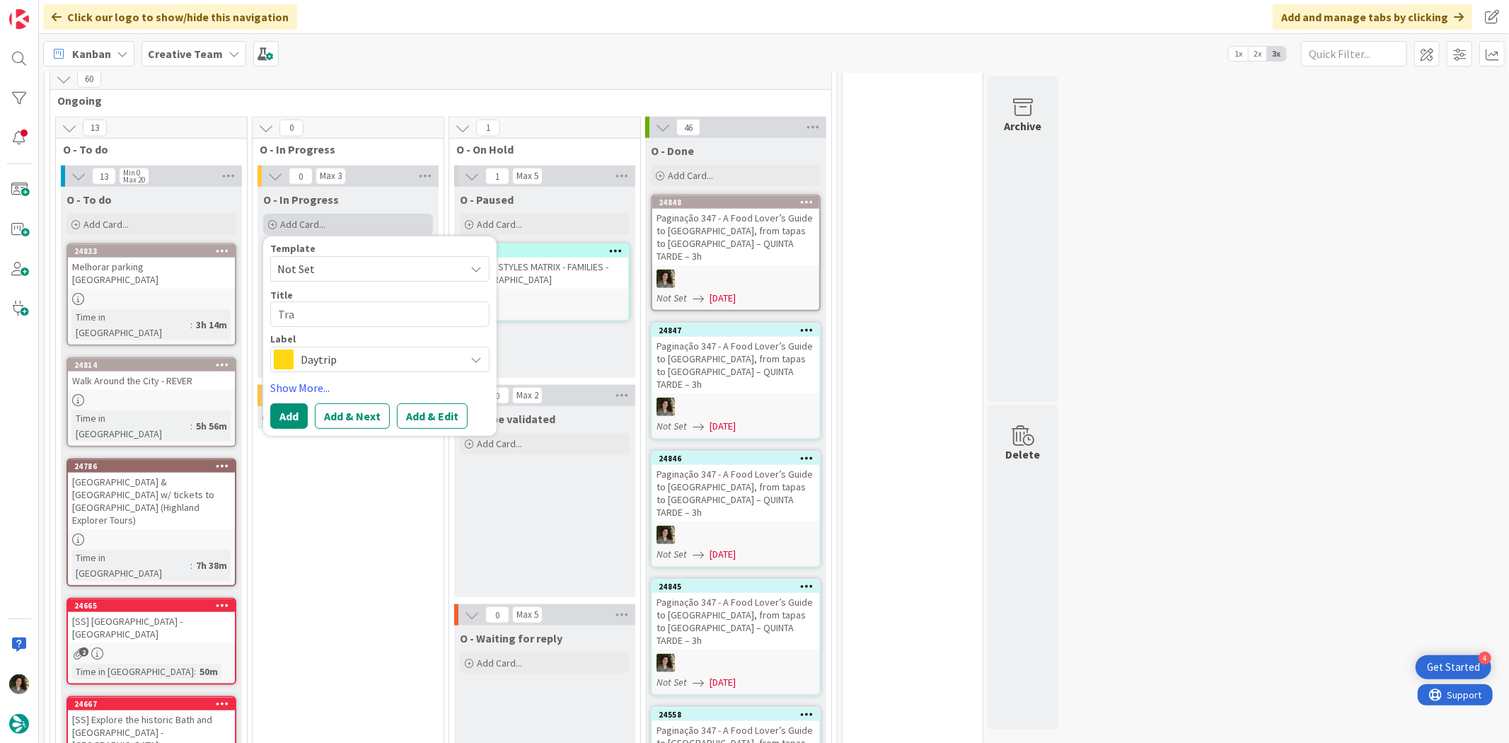
type textarea "x"
type textarea "Tr"
type textarea "x"
type textarea "T"
type textarea "x"
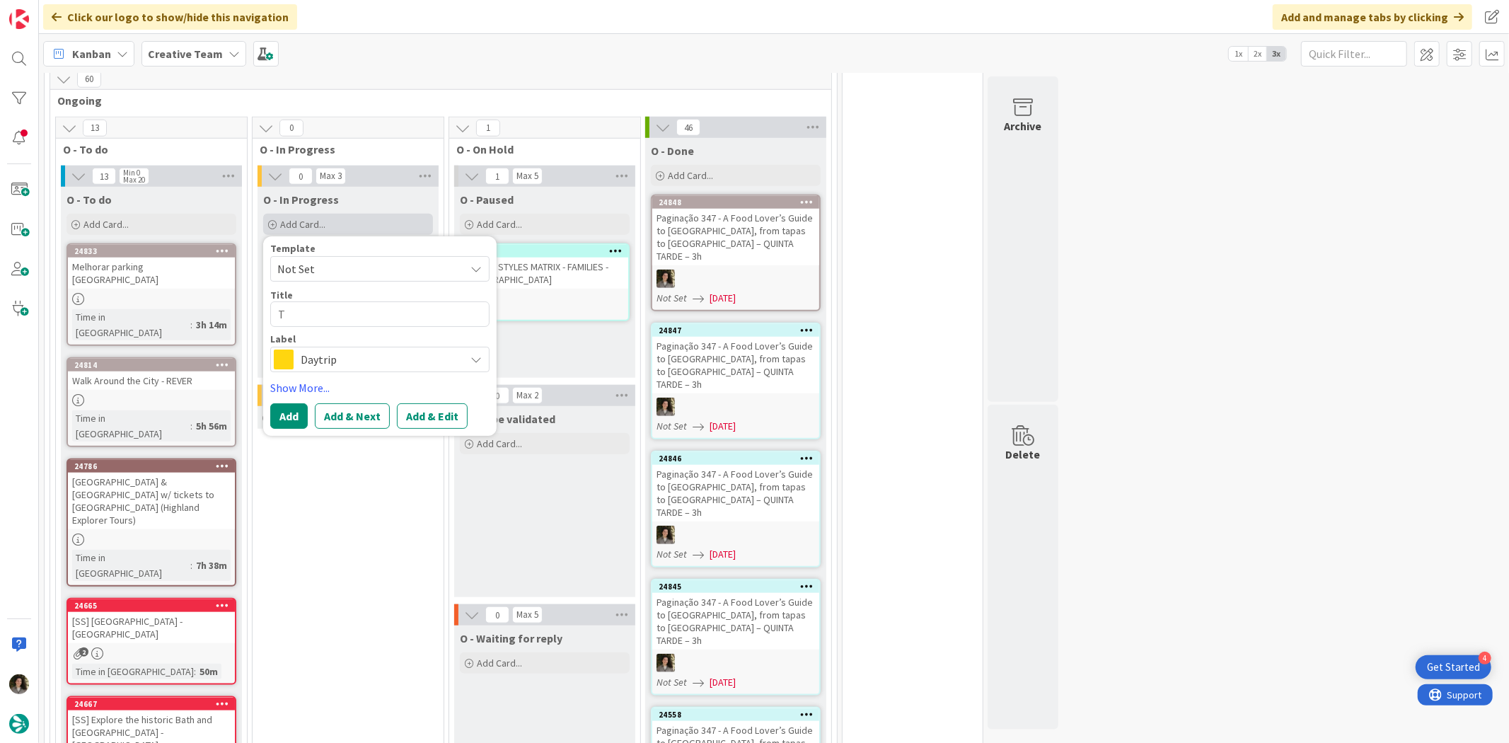
type textarea "TR"
type textarea "x"
type textarea "TRA"
type textarea "x"
type textarea "TRAV"
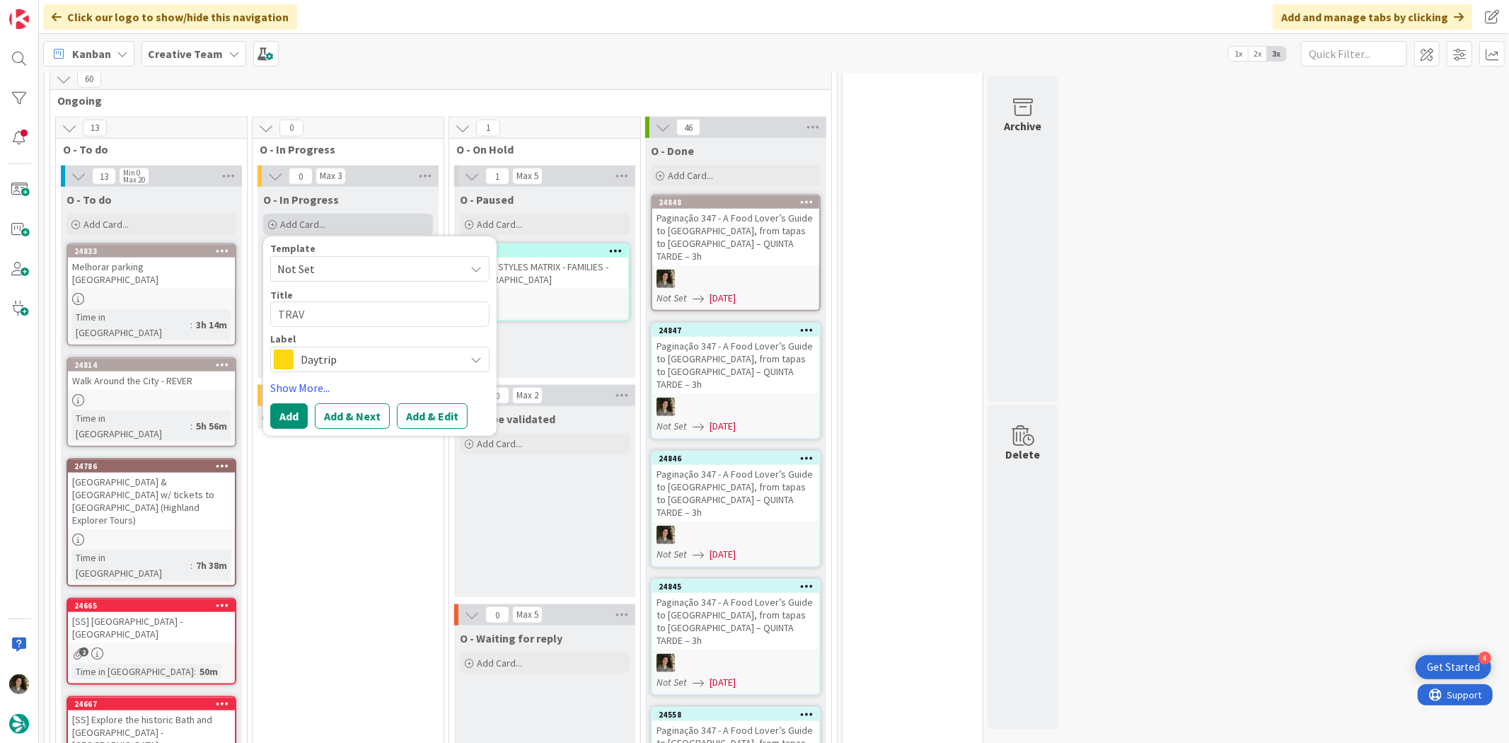
type textarea "x"
type textarea "TRAVE"
type textarea "x"
type textarea "TRAVEL"
type textarea "x"
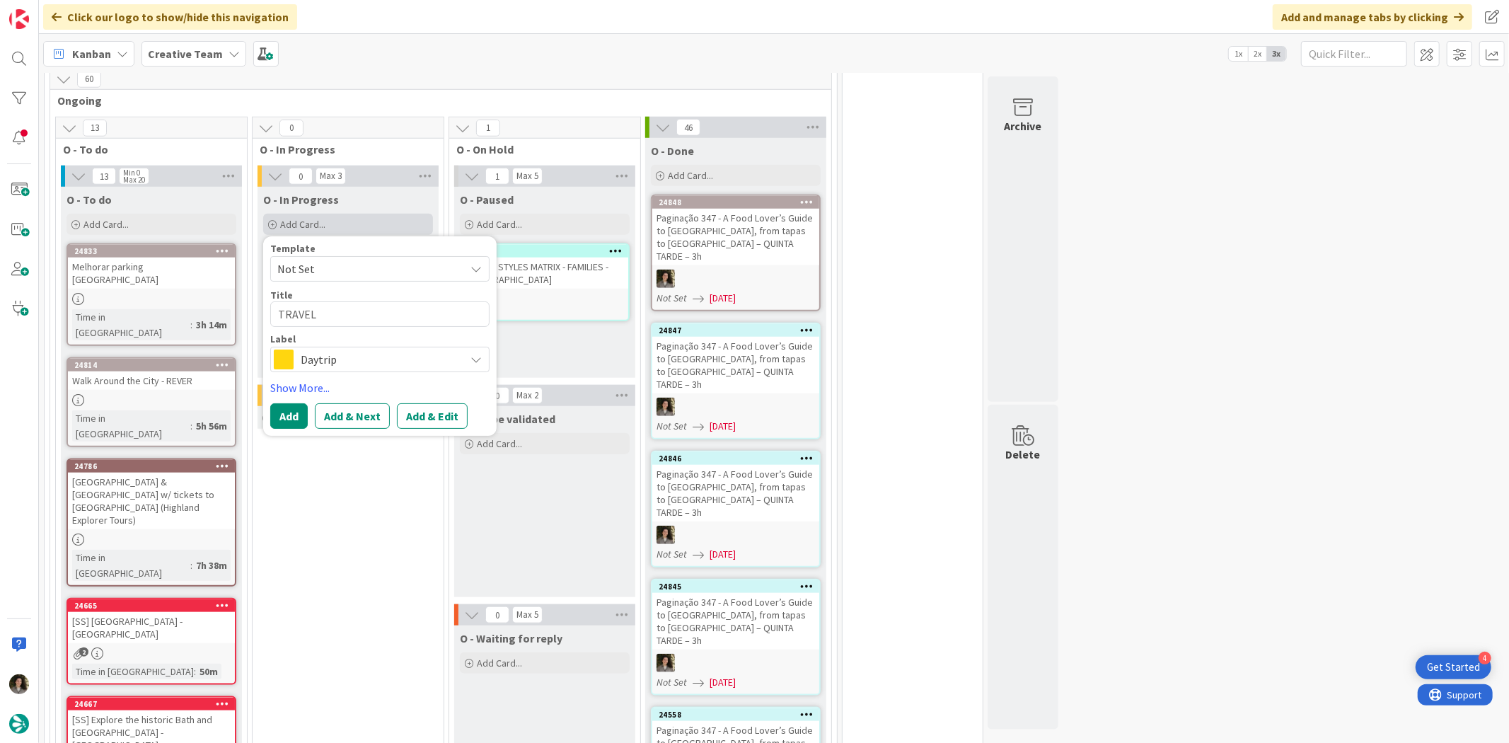
type textarea "TRAVEL"
type textarea "x"
type textarea "TRAVEL S"
type textarea "x"
type textarea "TRAVEL ST"
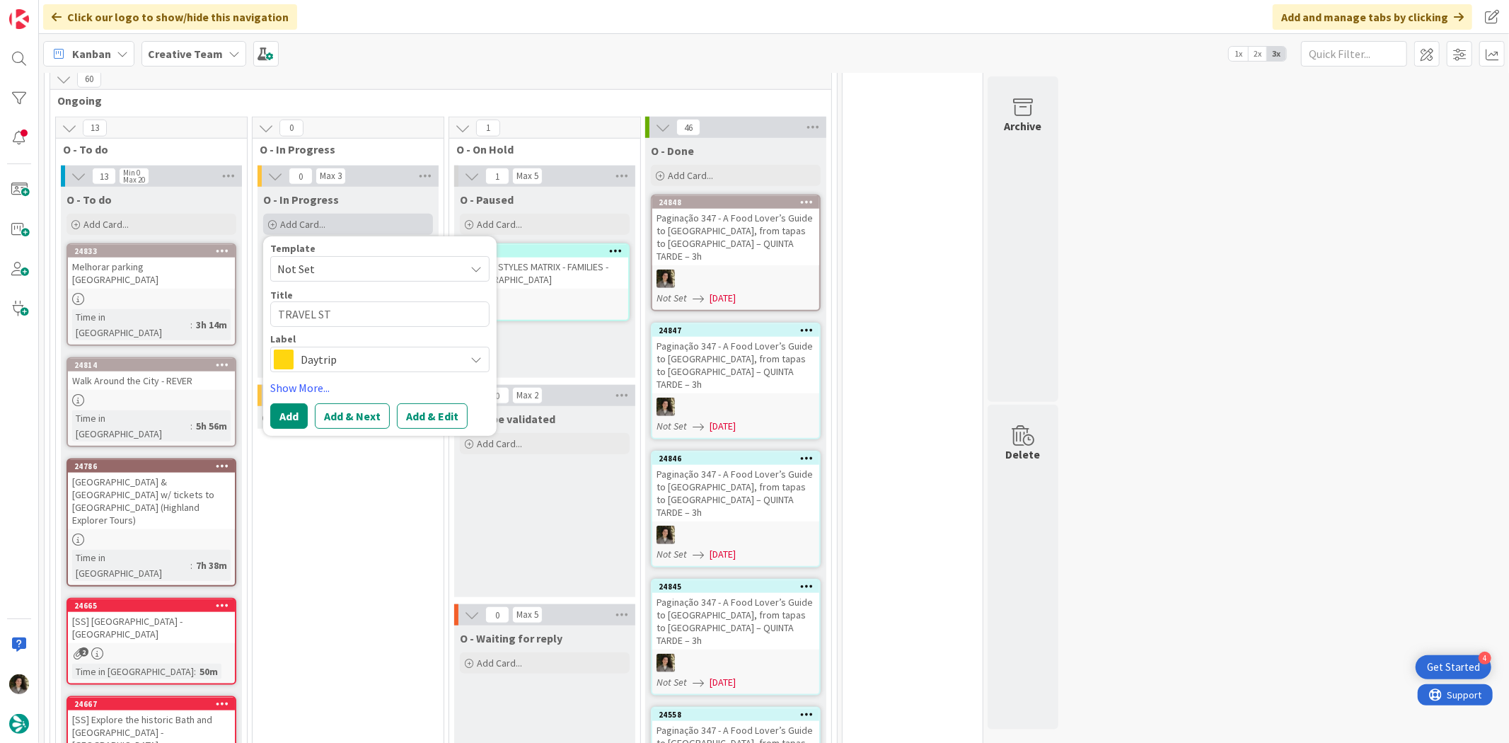
type textarea "x"
type textarea "TRAVEL STY"
type textarea "x"
type textarea "TRAVEL STYL"
type textarea "x"
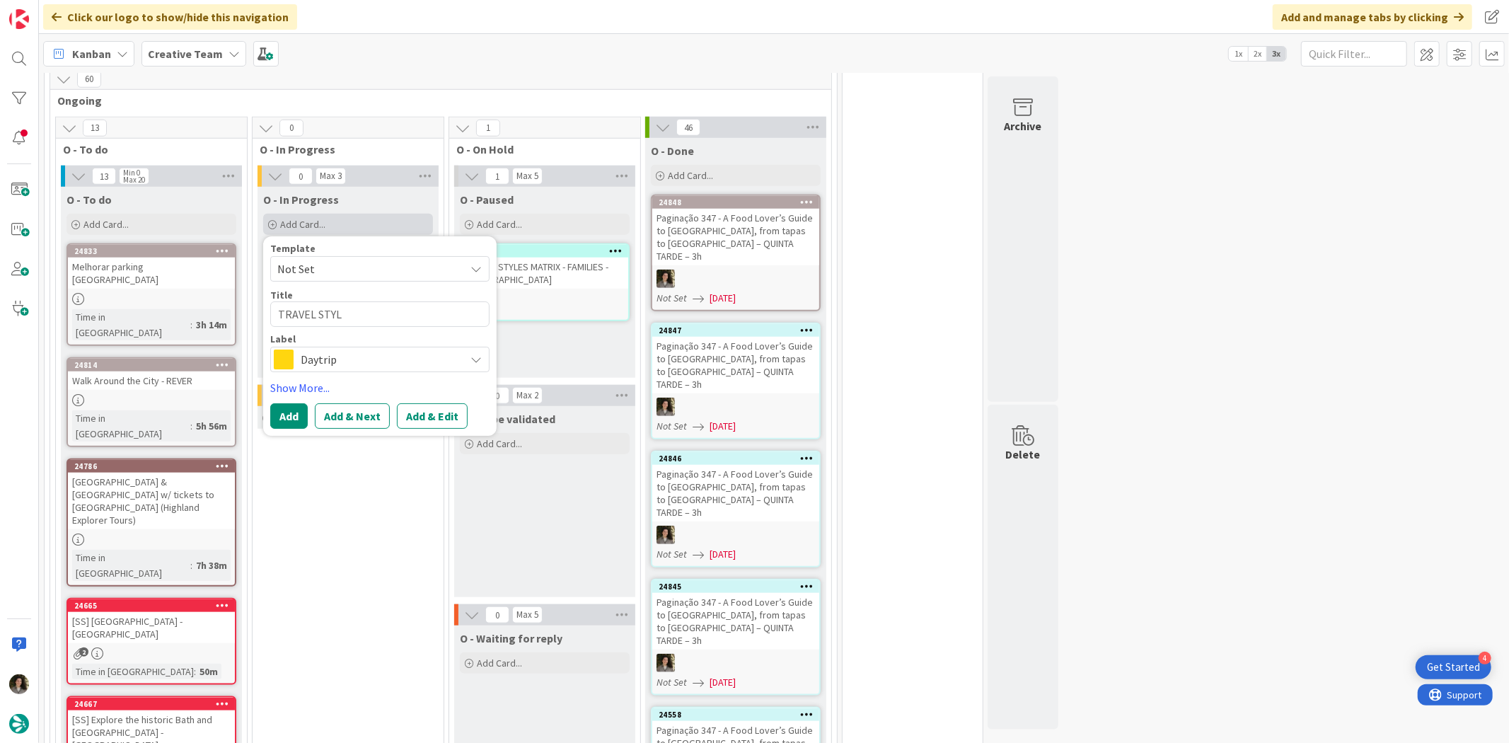
type textarea "TRAVEL STYLE"
type textarea "x"
type textarea "TRAVEL STYLES"
type textarea "x"
type textarea "TRAVEL STYLES"
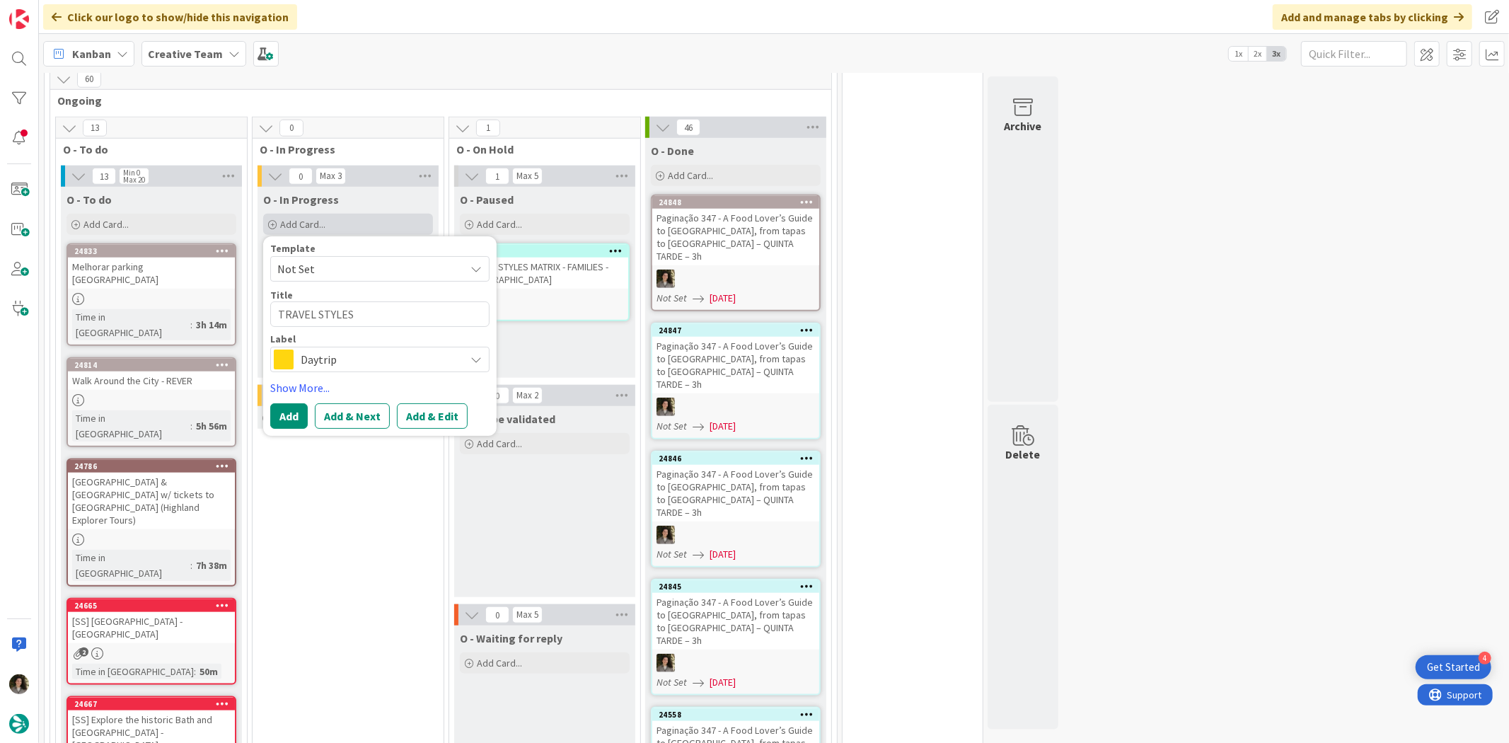
type textarea "x"
type textarea "TRAVEL STYLES MA"
type textarea "x"
type textarea "TRAVEL STYLES MAT"
type textarea "x"
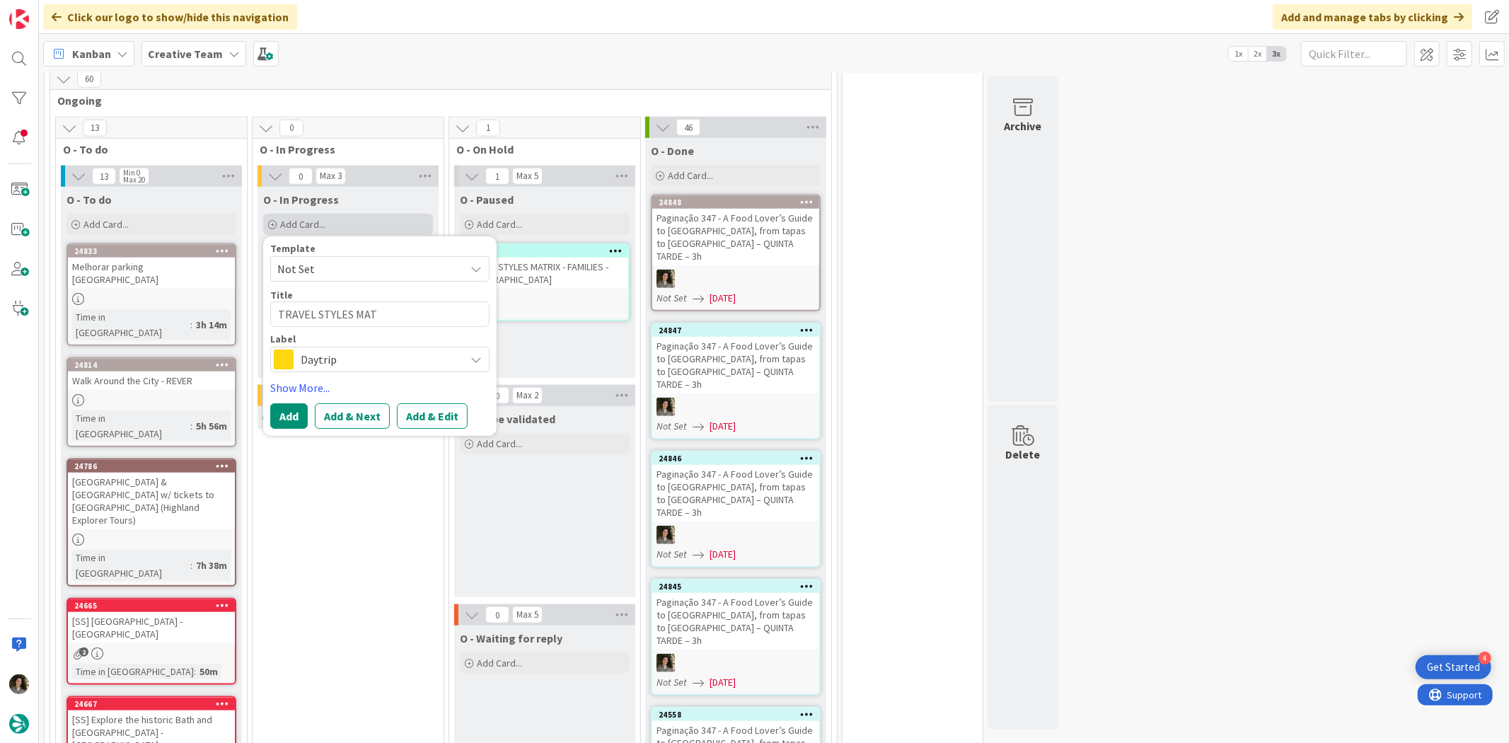
type textarea "TRAVEL STYLES MATR"
type textarea "x"
type textarea "TRAVEL STYLES MATRI"
type textarea "x"
type textarea "TRAVEL STYLES MATRIX"
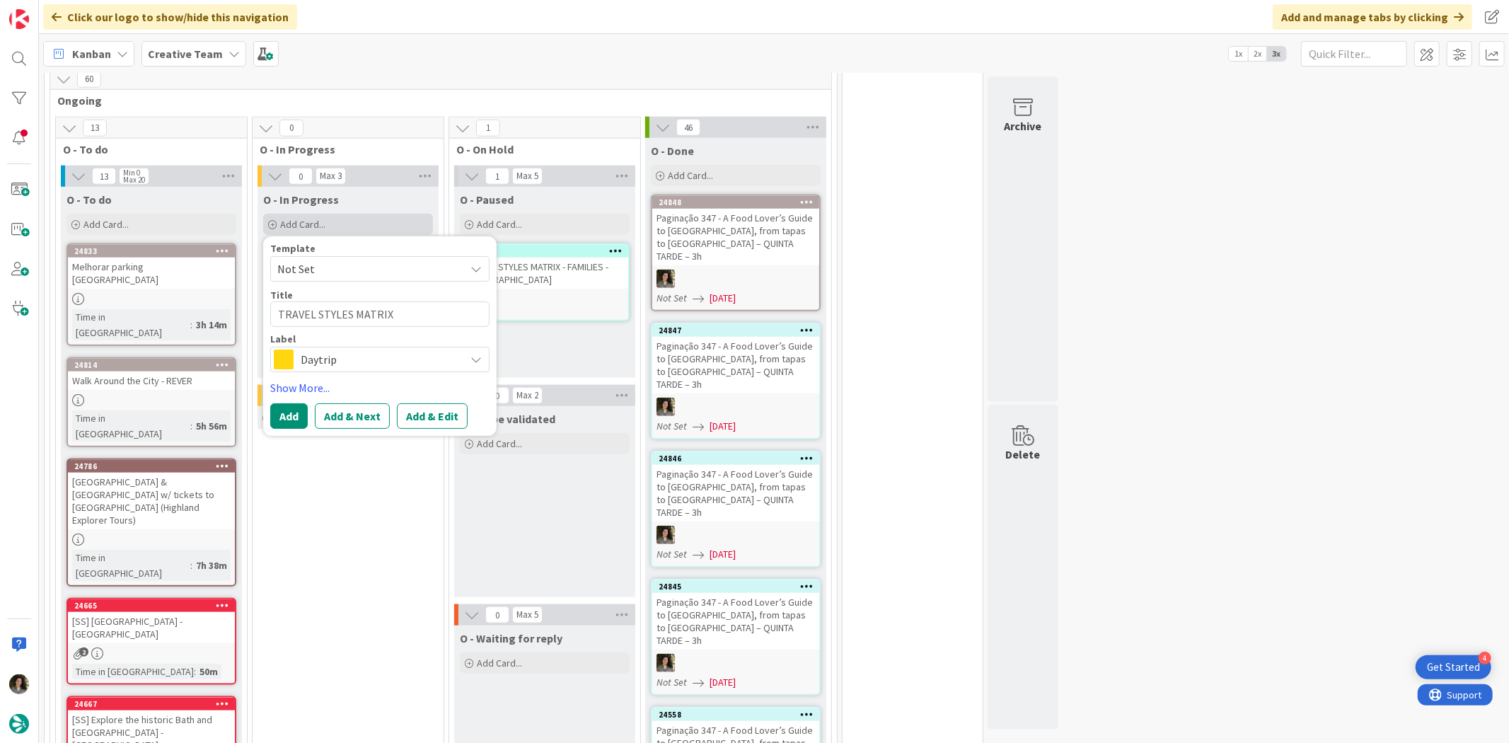
type textarea "x"
type textarea "TRAVEL STYLES MATRIX -"
type textarea "x"
type textarea "TRAVEL STYLES MATRIX -"
type textarea "x"
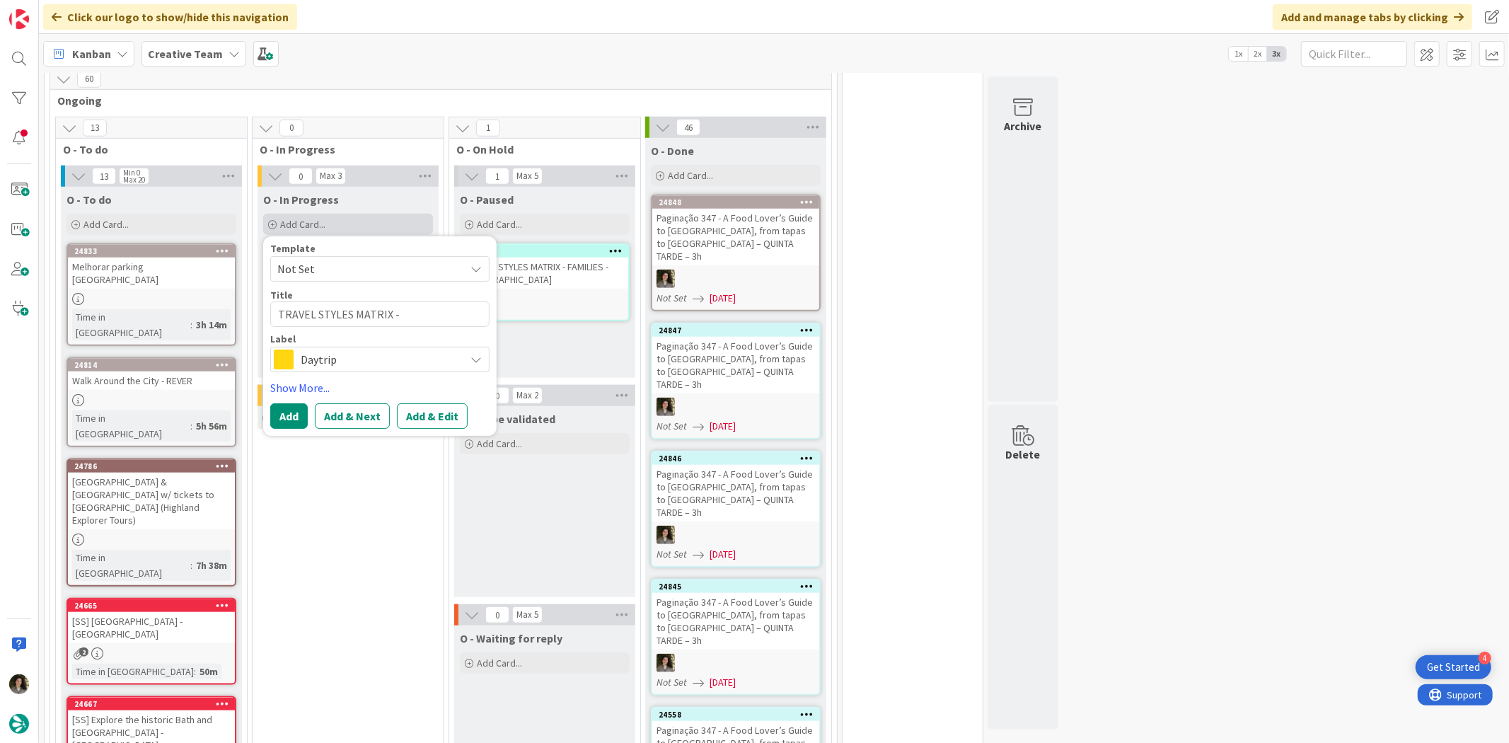
type textarea "TRAVEL STYLES MATRIX - E"
type textarea "x"
type textarea "TRAVEL STYLES MATRIX - ES"
type textarea "x"
type textarea "TRAVEL STYLES MATRIX - ES"
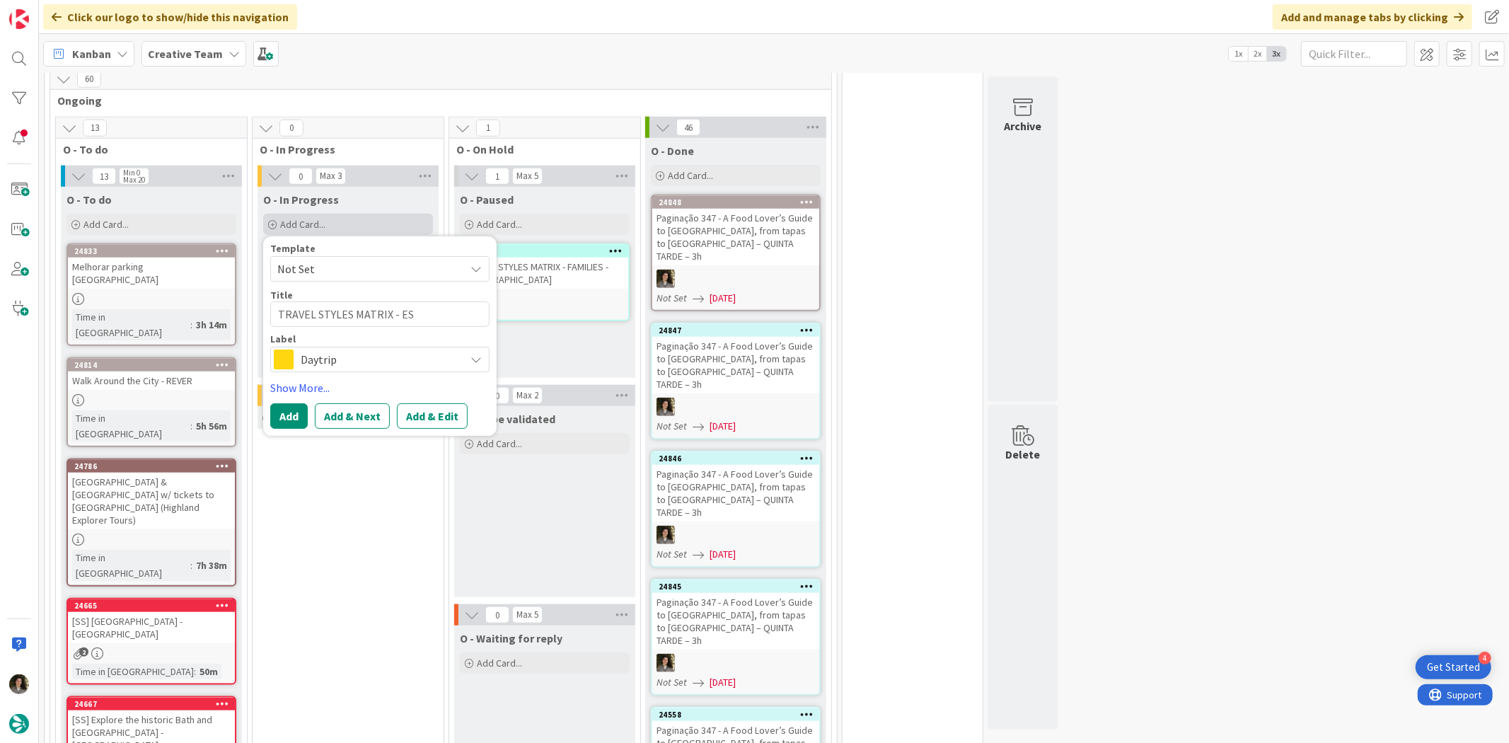
type textarea "x"
type textarea "TRAVEL STYLES MATRIX - ES C"
type textarea "x"
type textarea "TRAVEL STYLES MATRIX - ES C&"
type textarea "x"
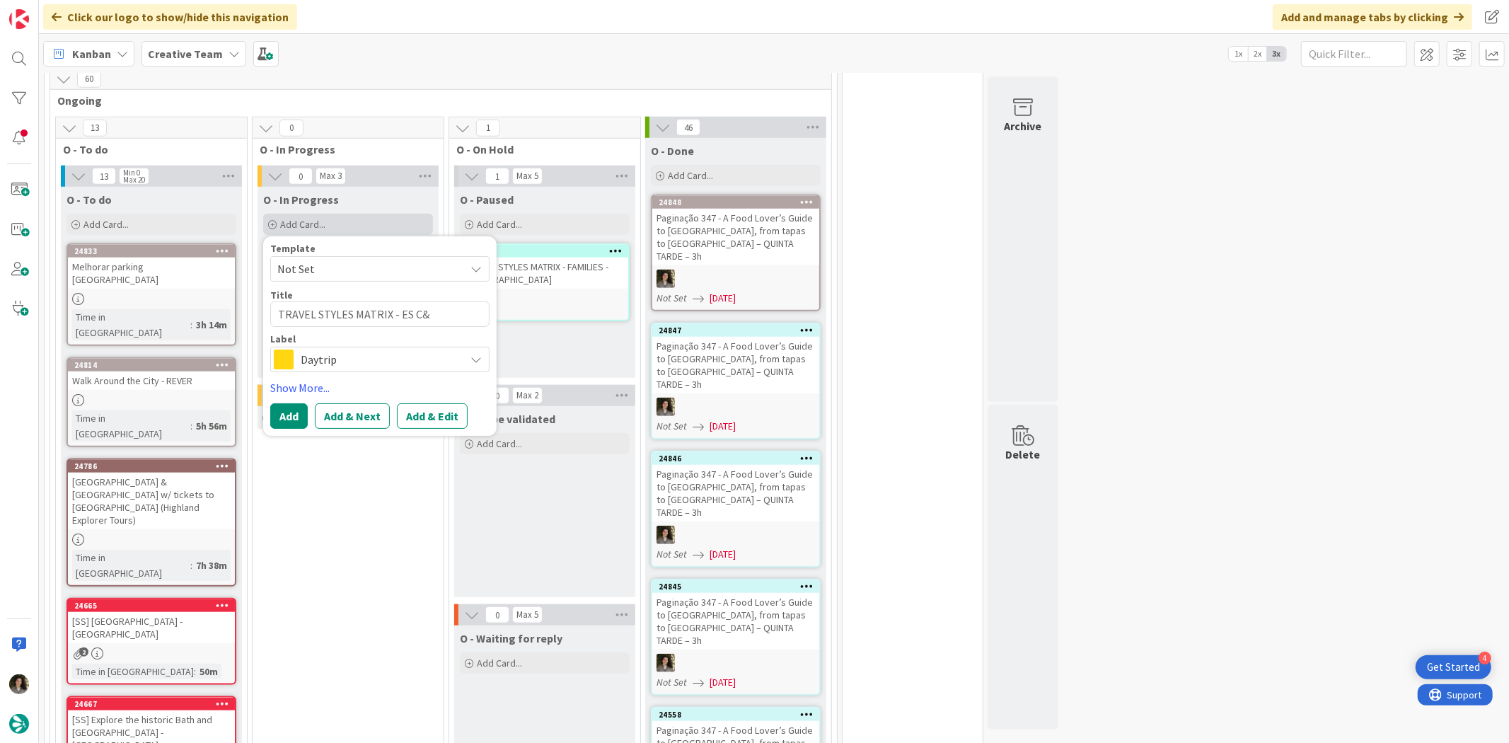
type textarea "TRAVEL STYLES MATRIX - ES C&«"
type textarea "x"
type textarea "TRAVEL STYLES MATRIX - ES C&"
type textarea "x"
type textarea "TRAVEL STYLES MATRIX - ES C"
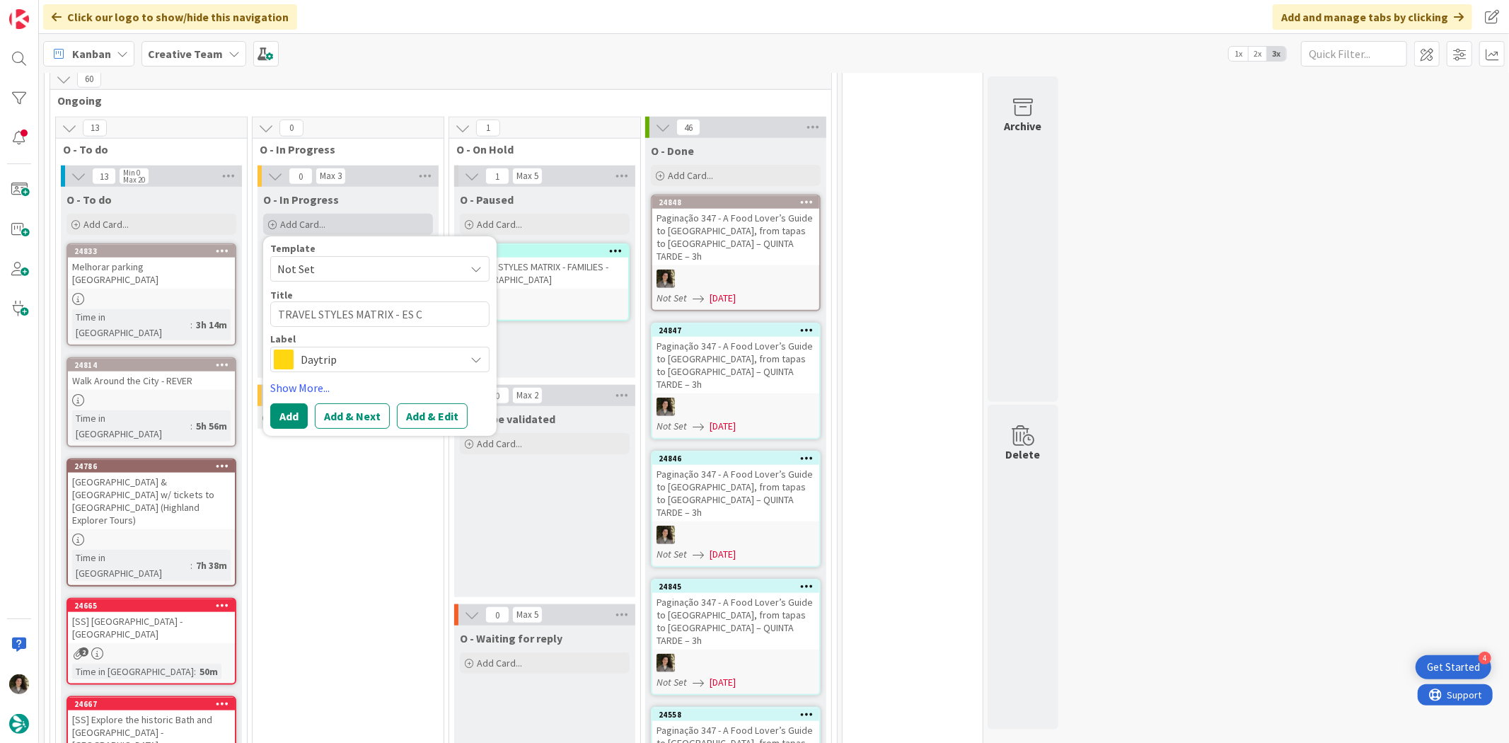
type textarea "x"
type textarea "TRAVEL STYLES MATRIX - ES"
type textarea "x"
type textarea "TRAVEL STYLES MATRIX - ES R"
type textarea "x"
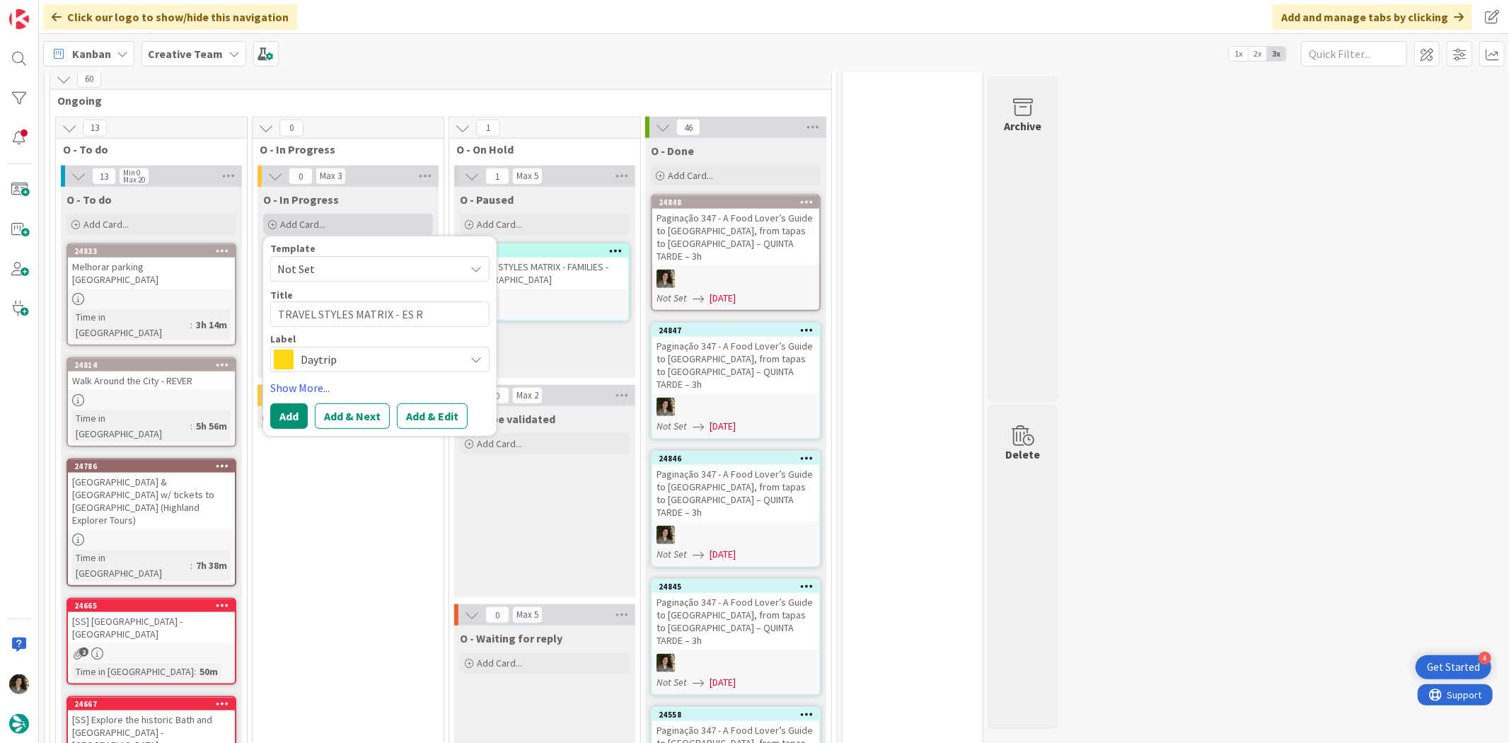
type textarea "TRAVEL STYLES MATRIX - ES Re"
type textarea "x"
type textarea "TRAVEL STYLES MATRIX - ES Revi"
type textarea "x"
type textarea "TRAVEL STYLES MATRIX - [PERSON_NAME]"
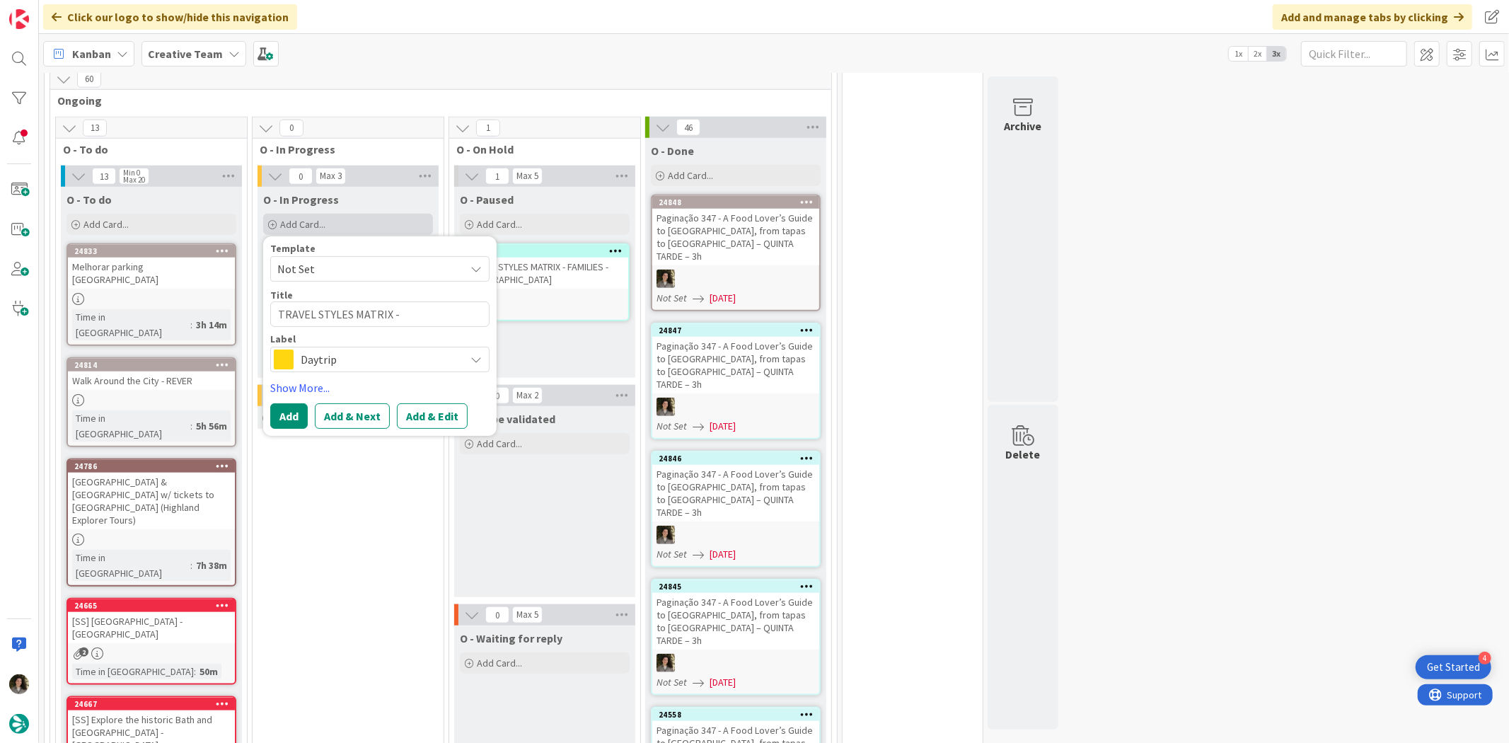
type textarea "x"
type textarea "TRAVEL STYLES MATRIX - ES Revisi"
type textarea "x"
type textarea "TRAVEL STYLES MATRIX - ES Revisio"
type textarea "x"
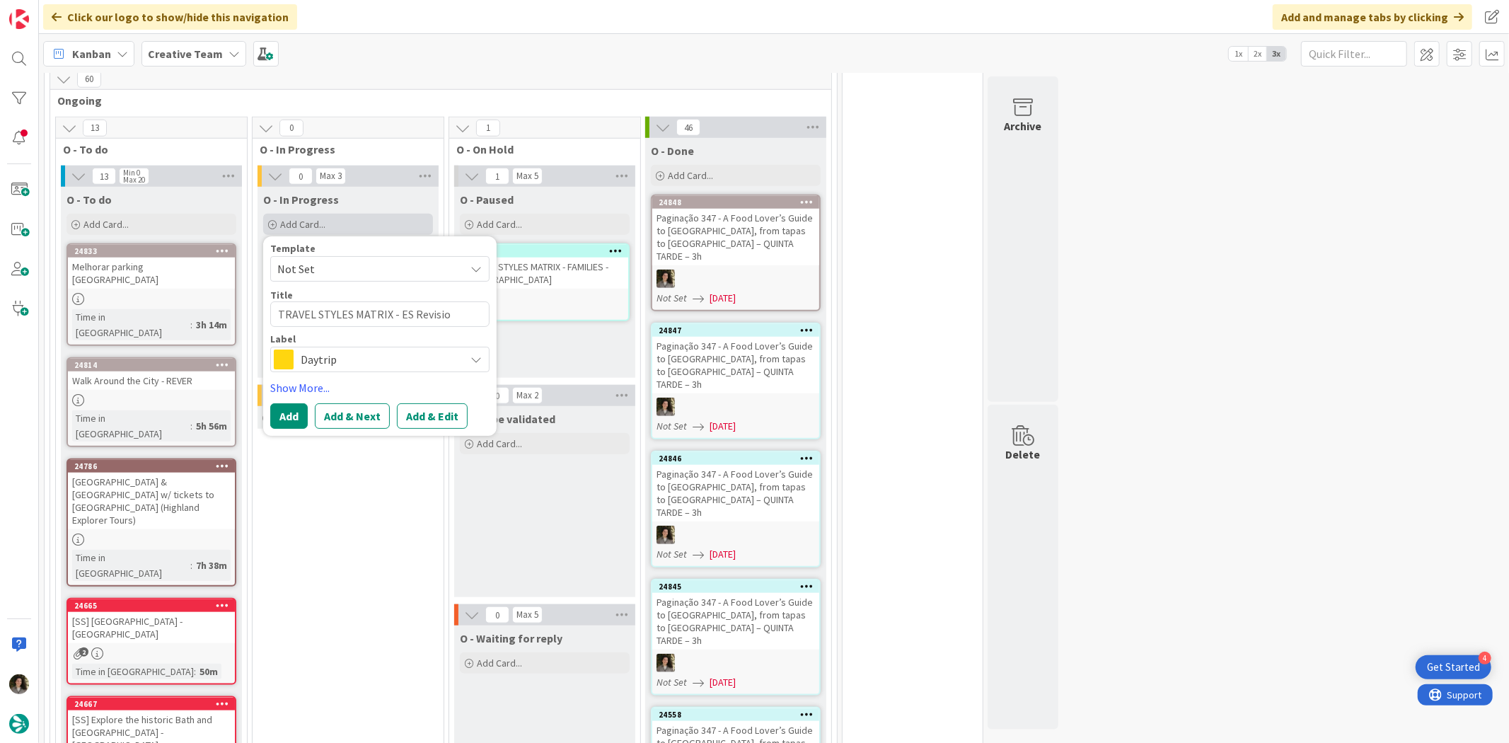
type textarea "TRAVEL STYLES MATRIX - ES Revision"
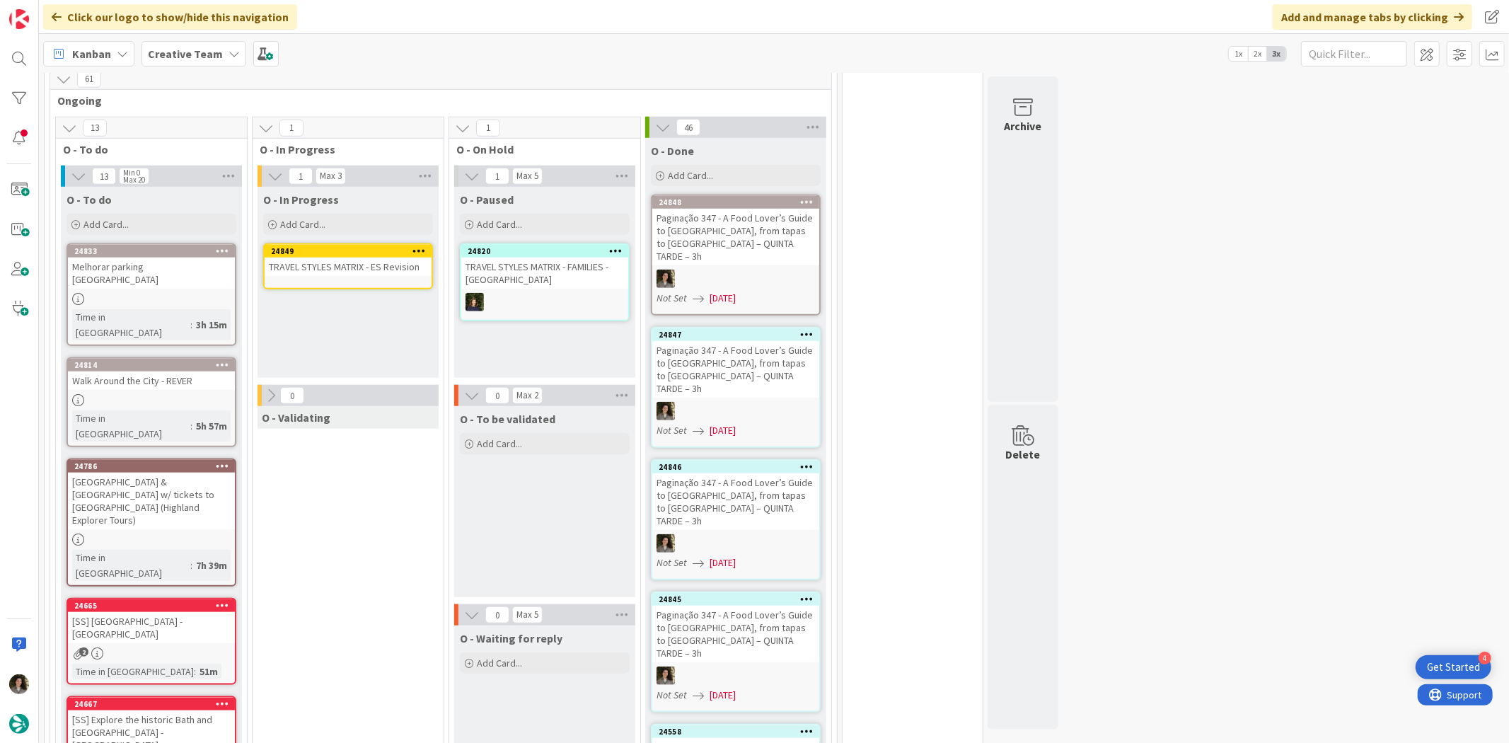
click at [331, 257] on div "TRAVEL STYLES MATRIX - ES Revision" at bounding box center [348, 266] width 167 height 18
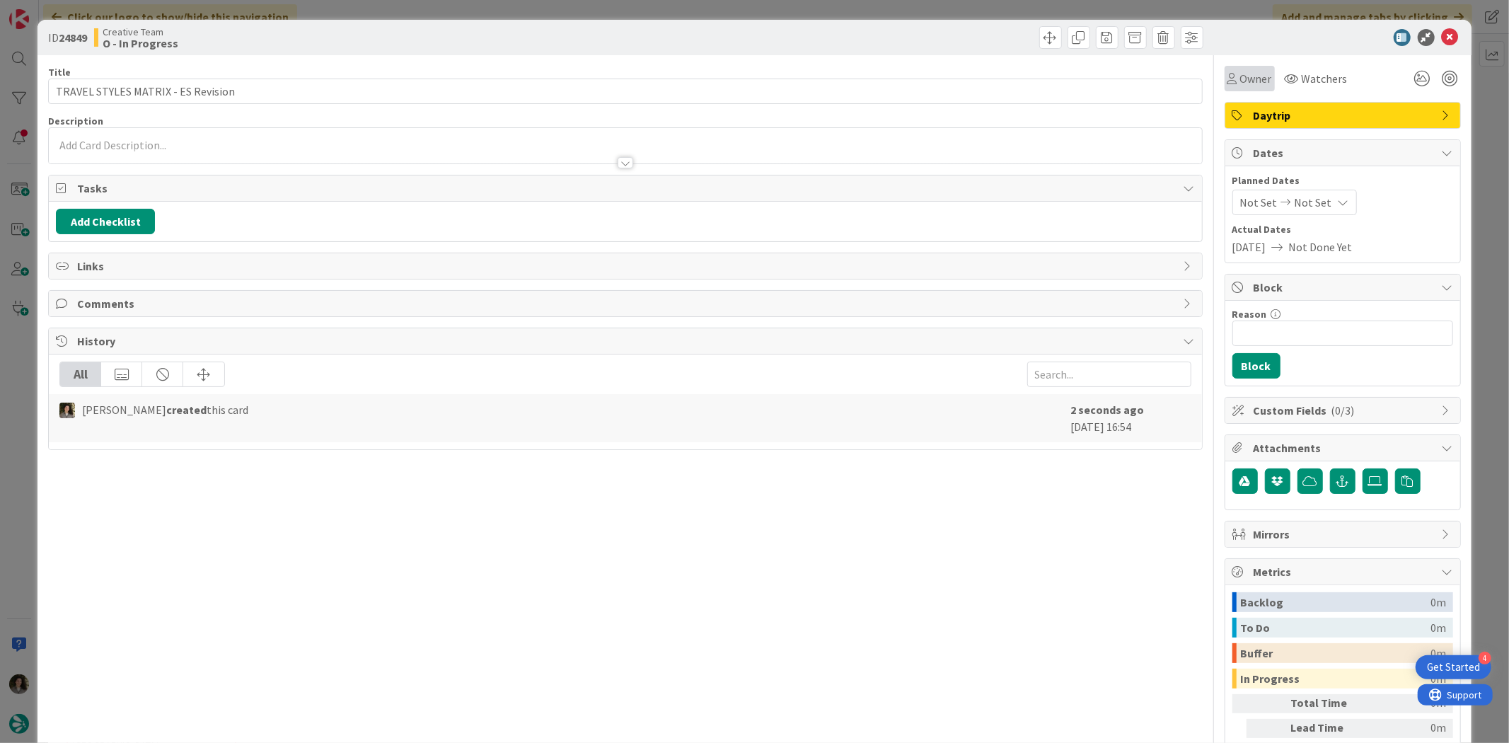
drag, startPoint x: 1270, startPoint y: 69, endPoint x: 1262, endPoint y: 71, distance: 8.1
click at [1280, 69] on div "Watchers" at bounding box center [1315, 78] width 71 height 25
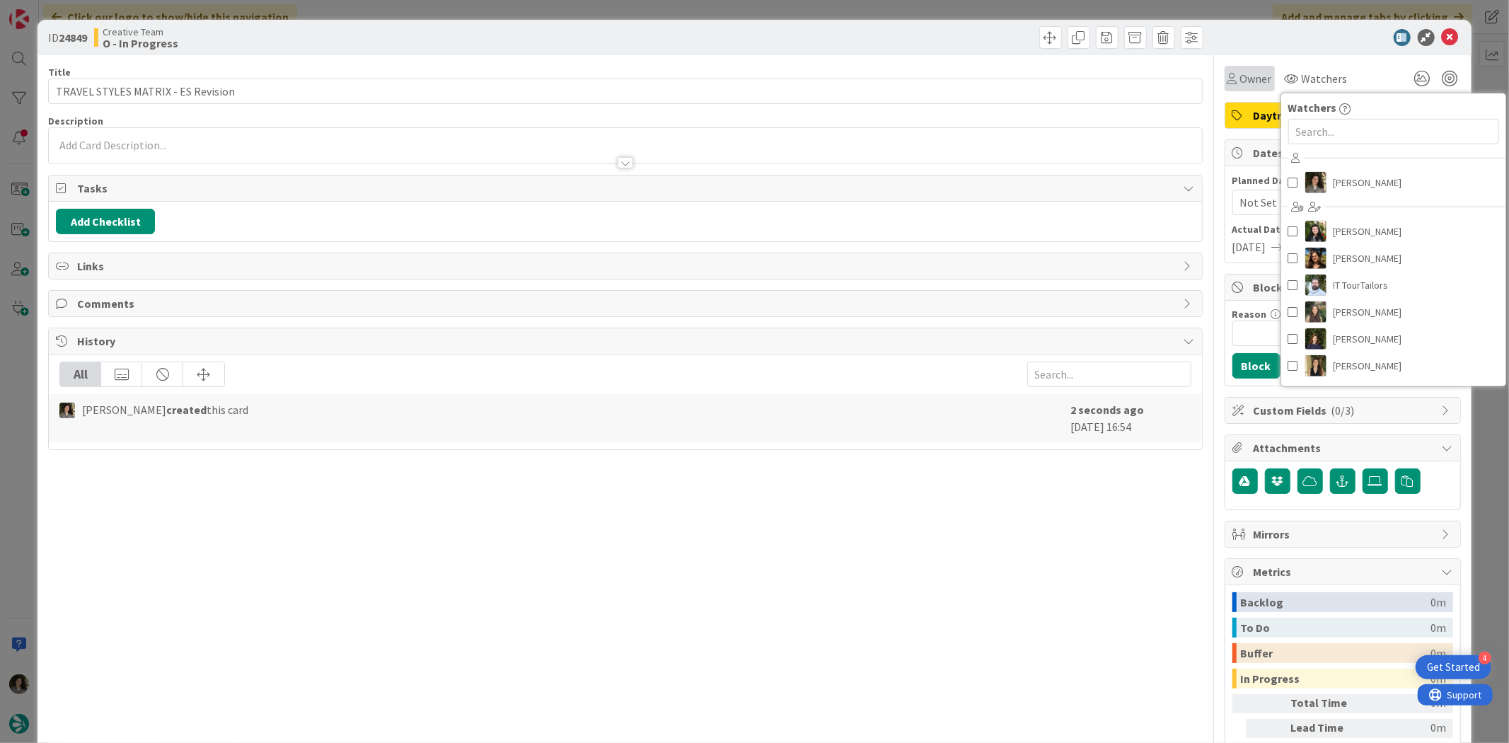
click at [1255, 74] on span "Owner" at bounding box center [1256, 78] width 32 height 17
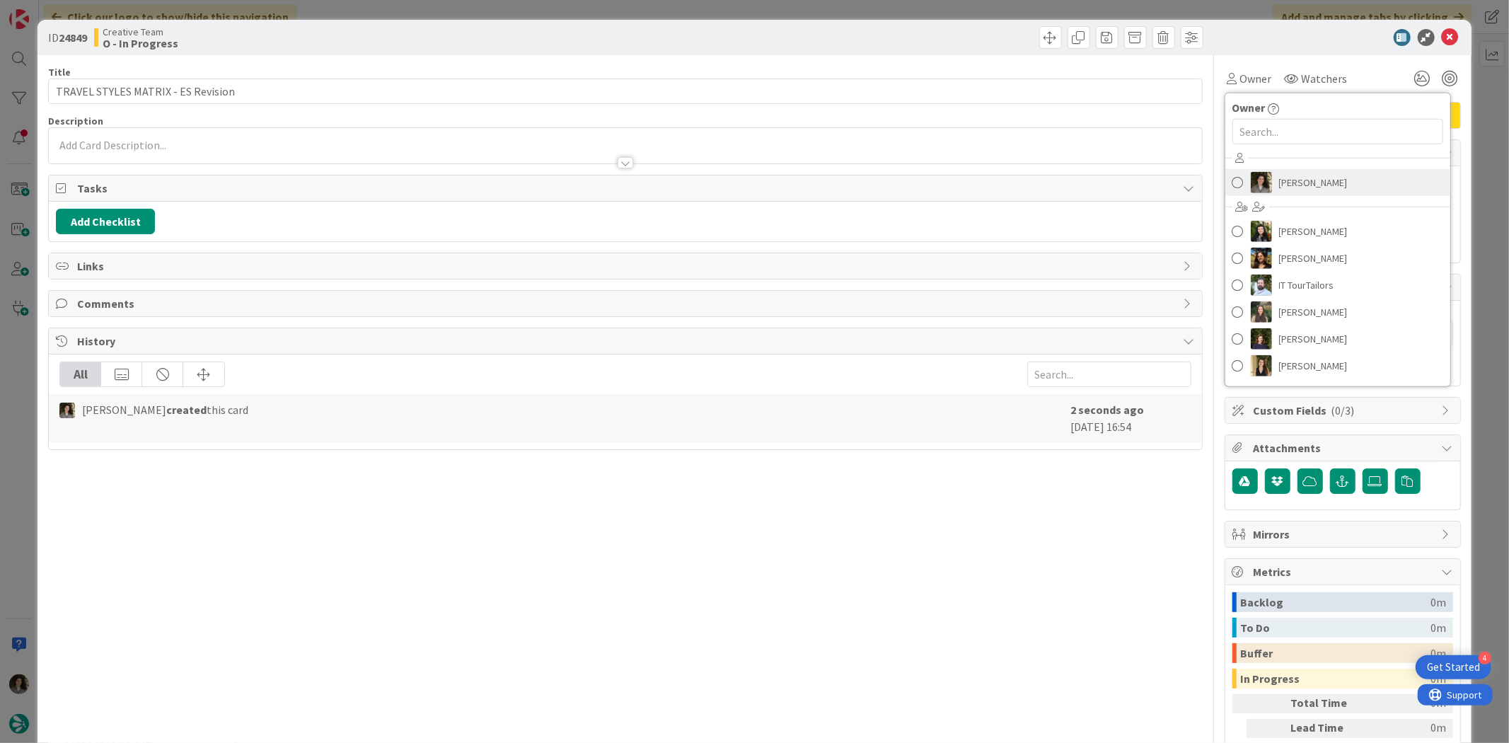
click at [1284, 184] on span "[PERSON_NAME]" at bounding box center [1313, 182] width 69 height 21
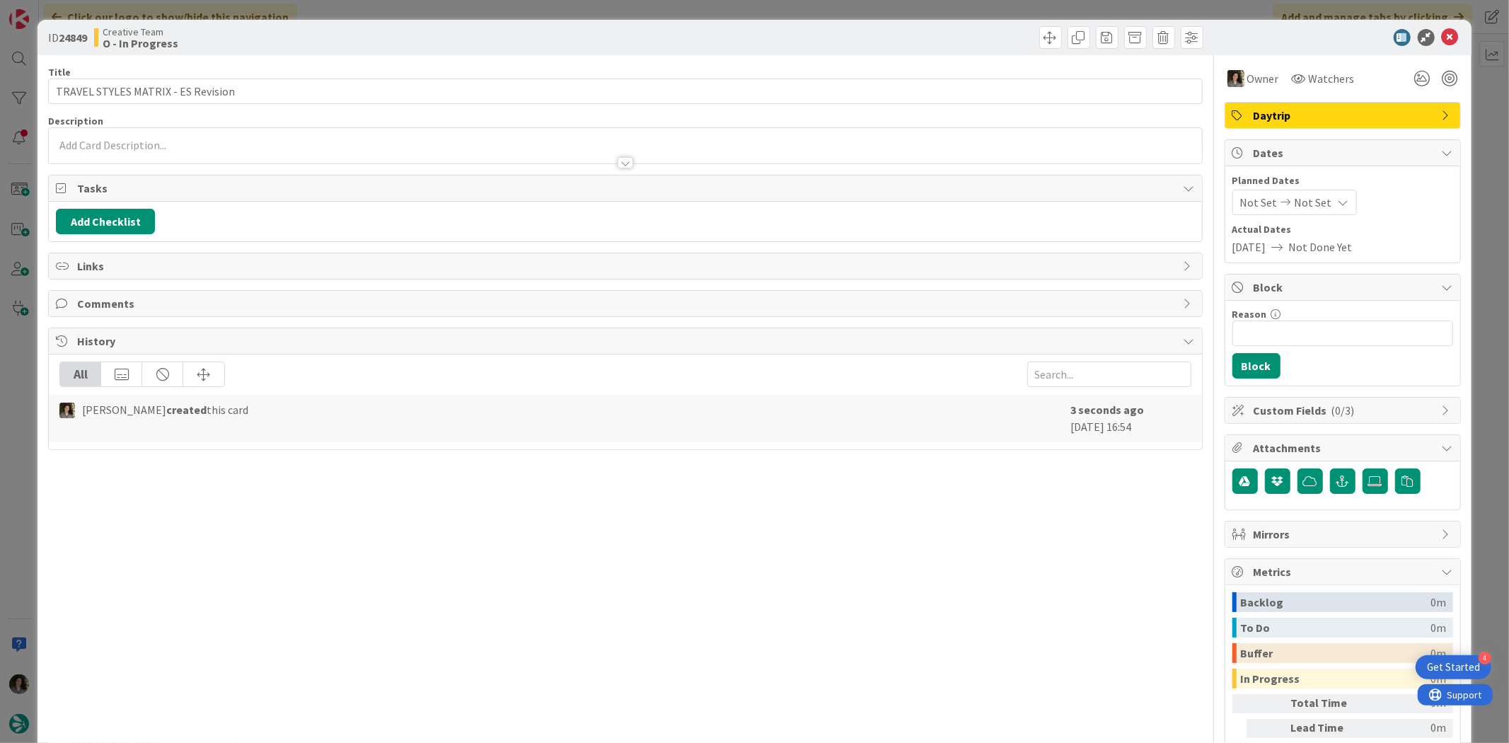
click at [1302, 191] on div "Not Set Not Set" at bounding box center [1294, 202] width 124 height 25
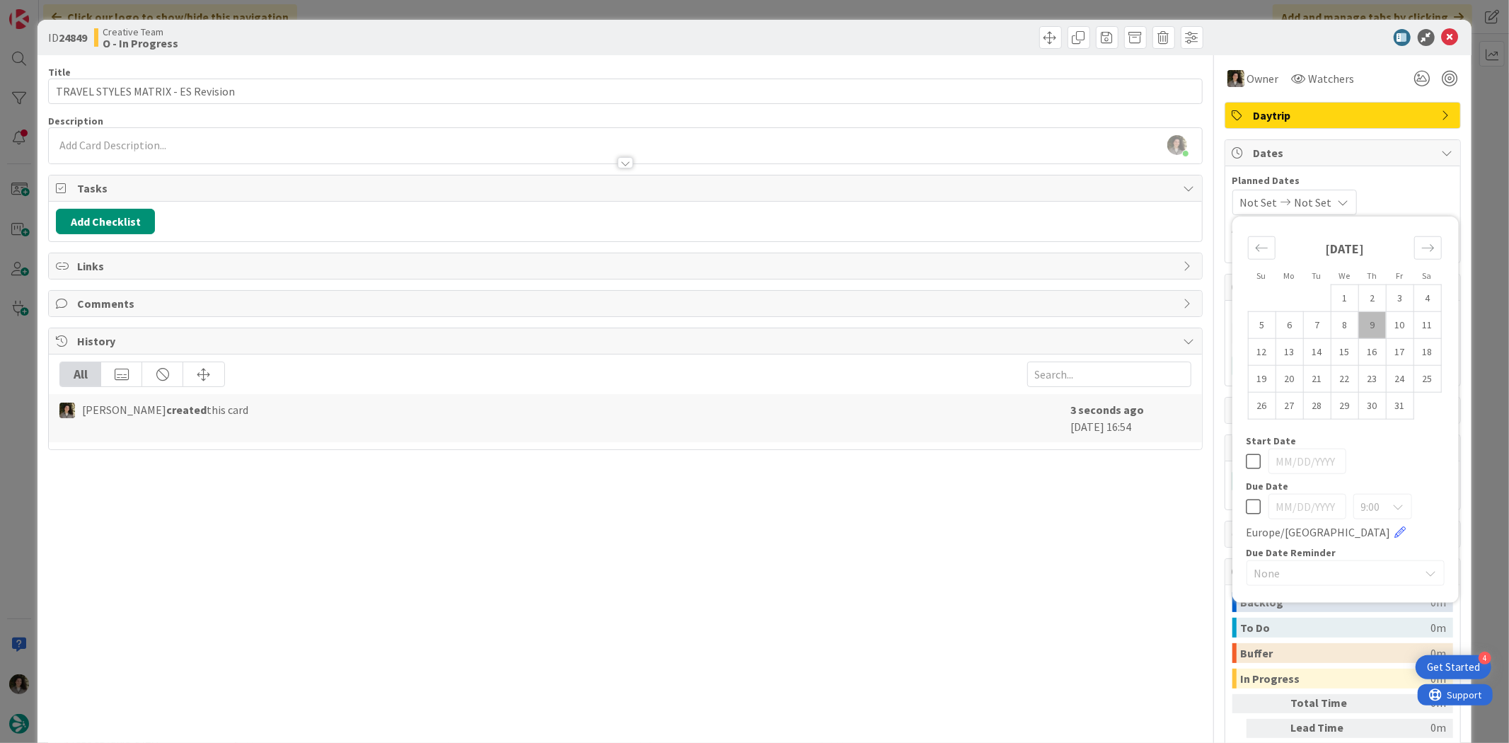
click at [1246, 504] on icon at bounding box center [1253, 506] width 15 height 17
type input "[DATE]"
click at [1123, 478] on div "Title 34 / 128 TRAVEL STYLES MATRIX - ES Revision Description [PERSON_NAME] jus…" at bounding box center [625, 440] width 1154 height 771
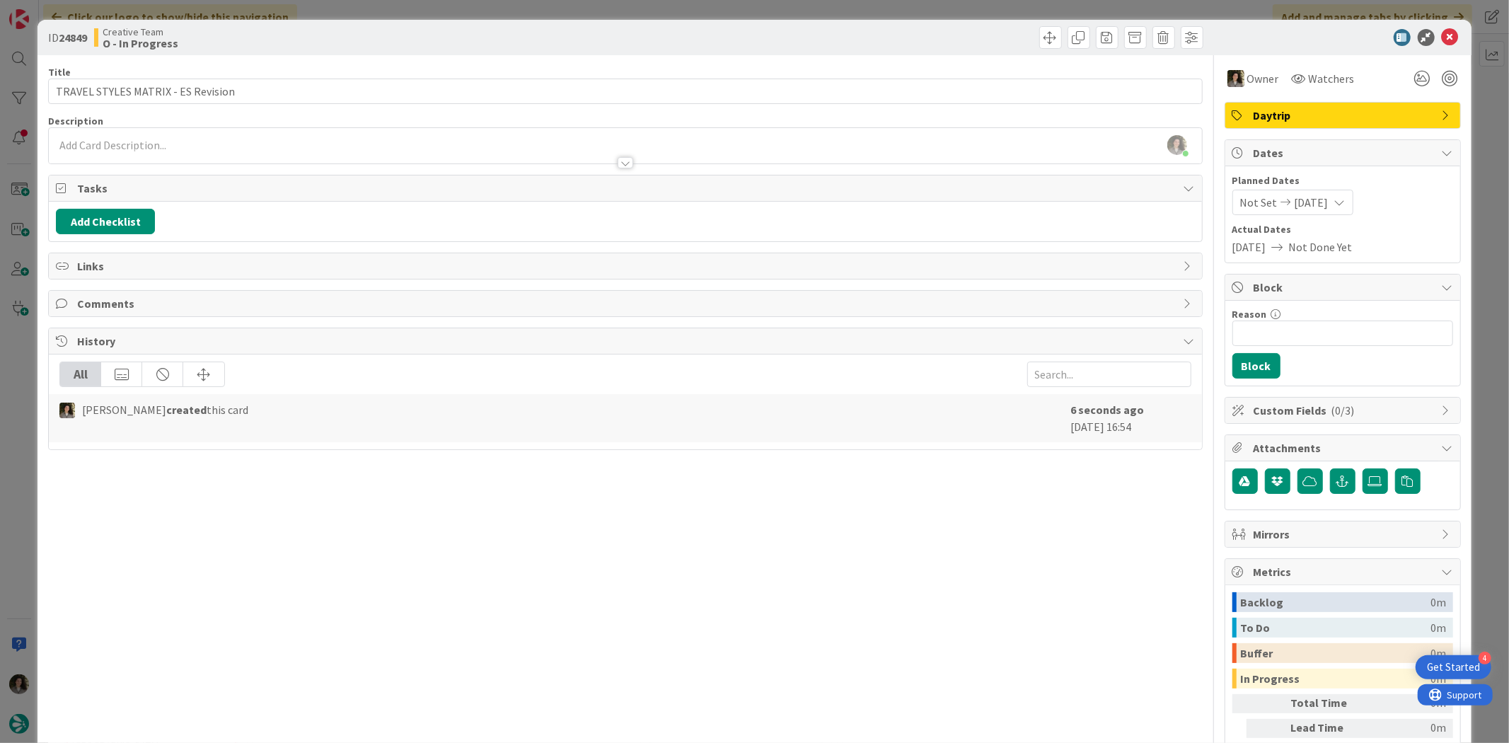
click at [1344, 115] on span "Daytrip" at bounding box center [1343, 115] width 181 height 17
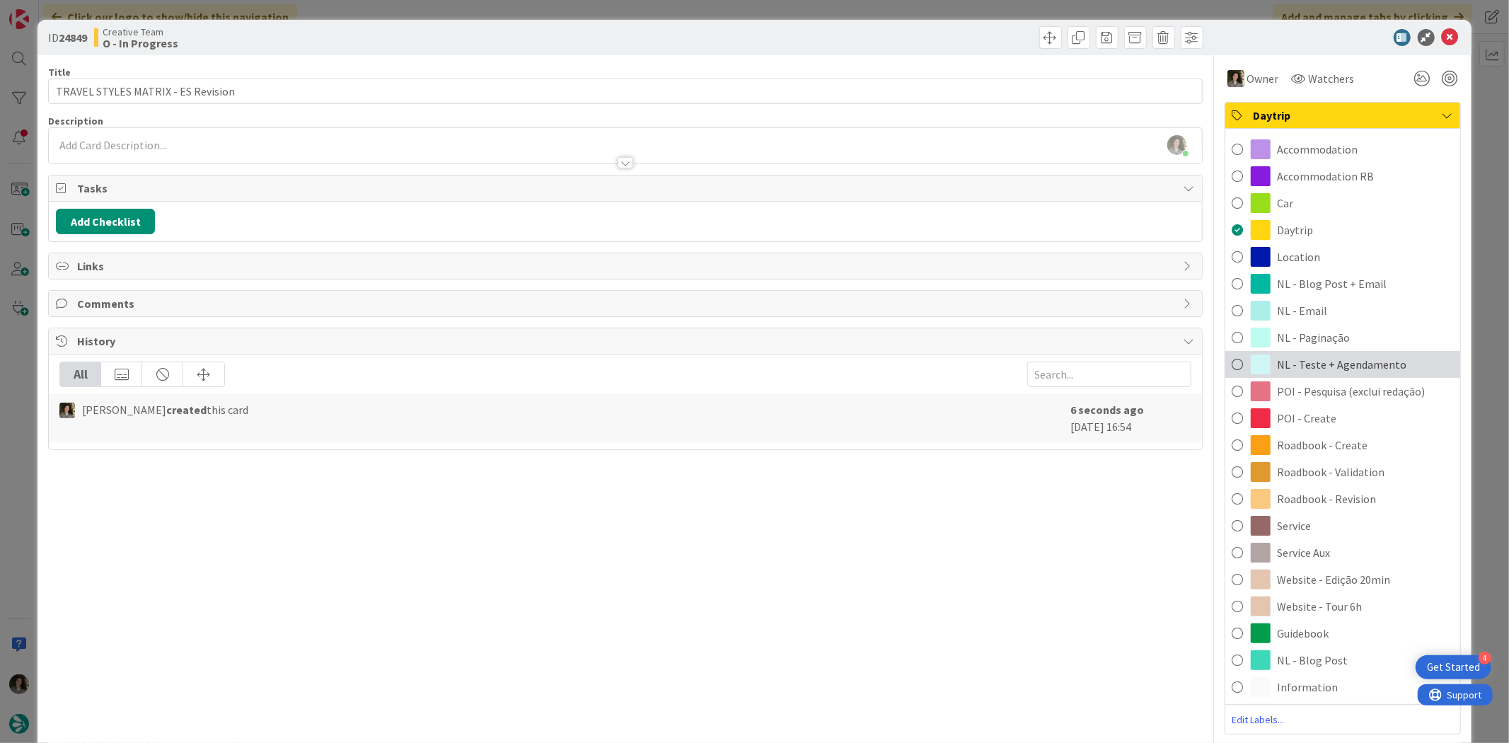
click at [1323, 364] on span "NL - Teste + Agendamento" at bounding box center [1341, 364] width 129 height 17
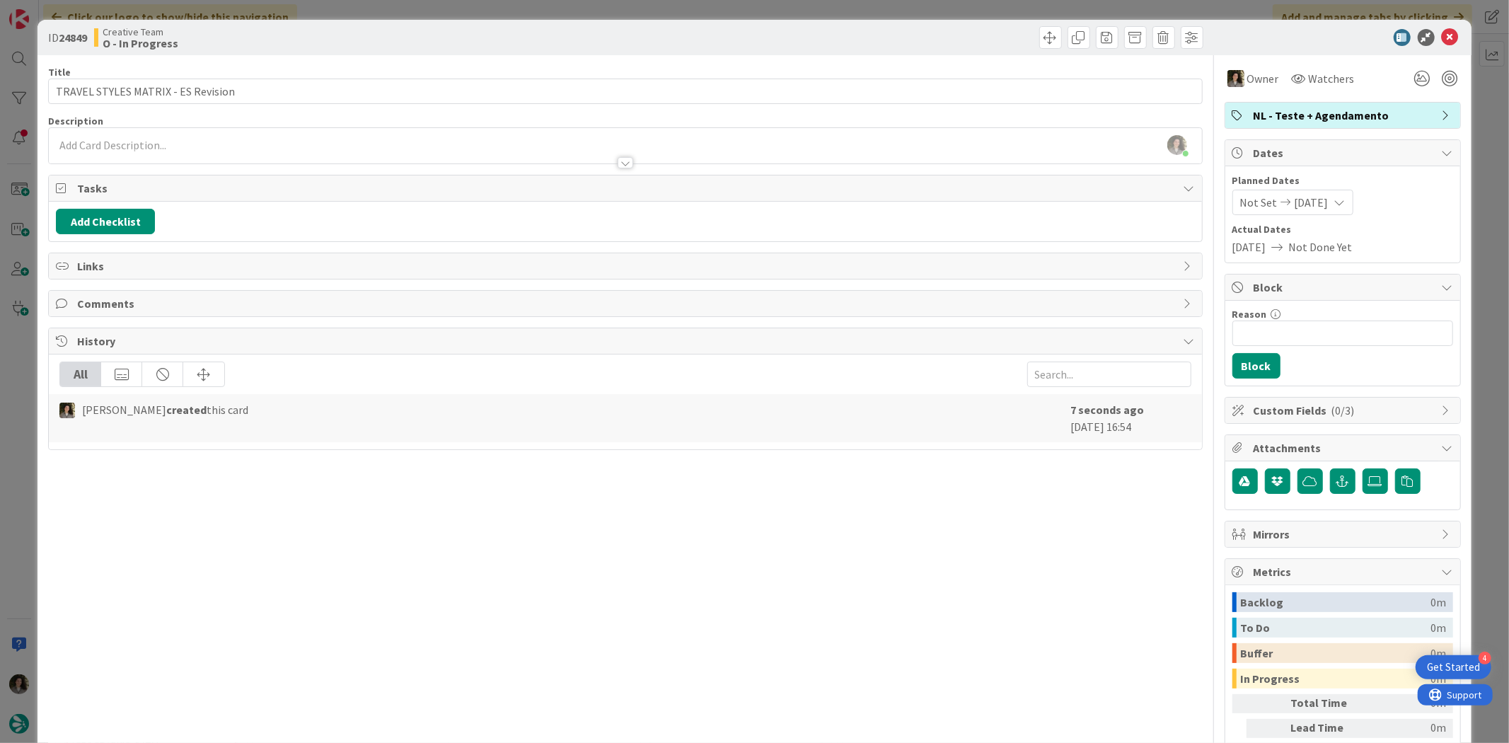
click at [1442, 36] on icon at bounding box center [1450, 37] width 17 height 17
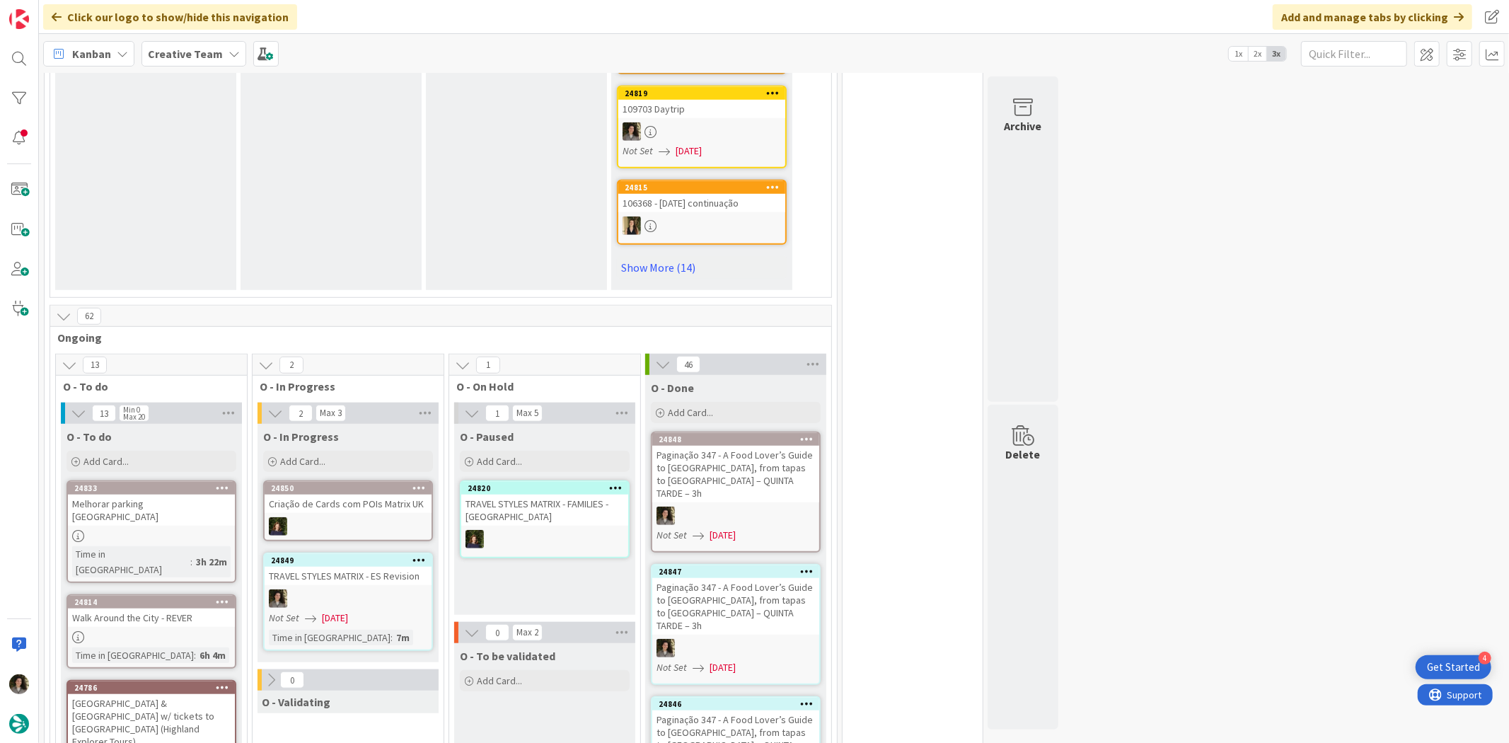
scroll to position [943, 0]
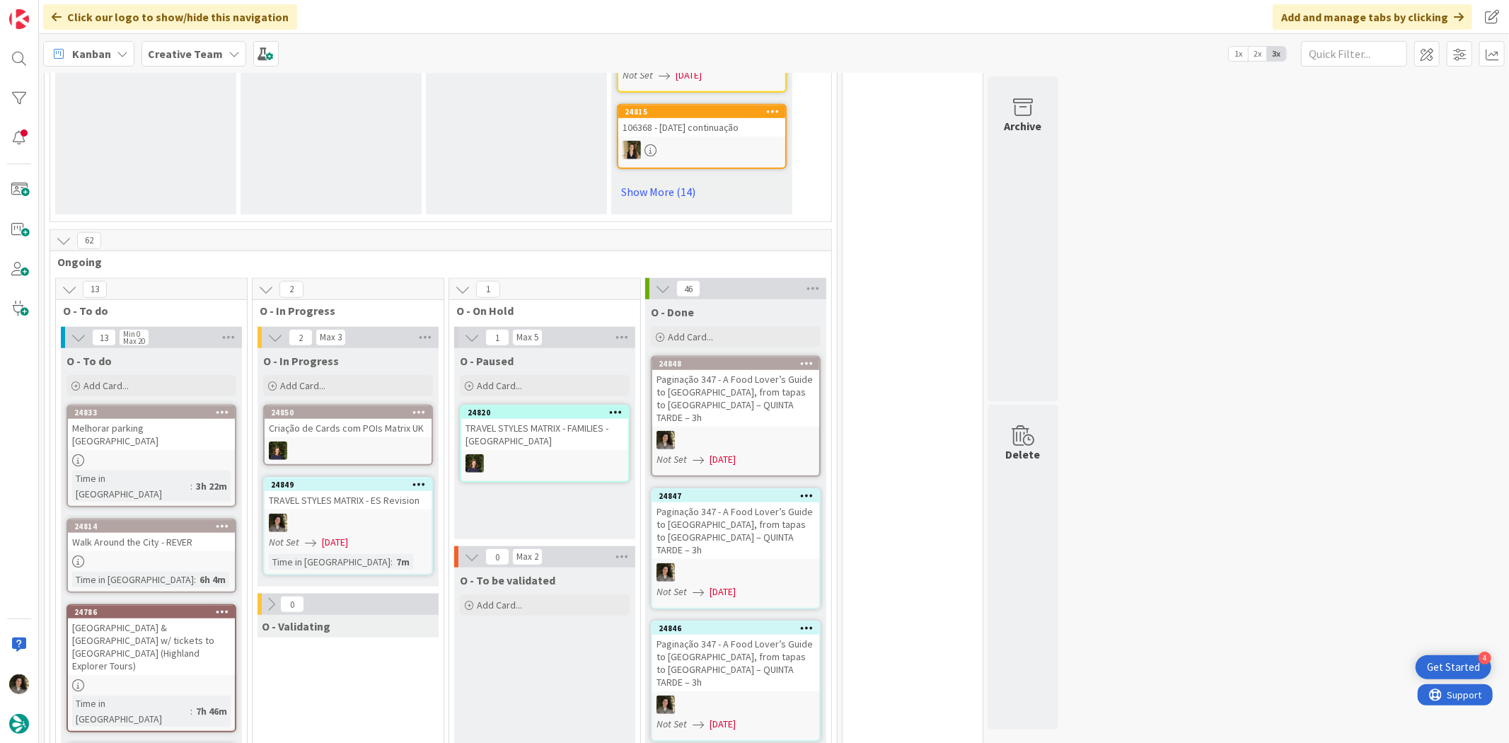
click at [348, 535] on span "[DATE]" at bounding box center [335, 542] width 26 height 15
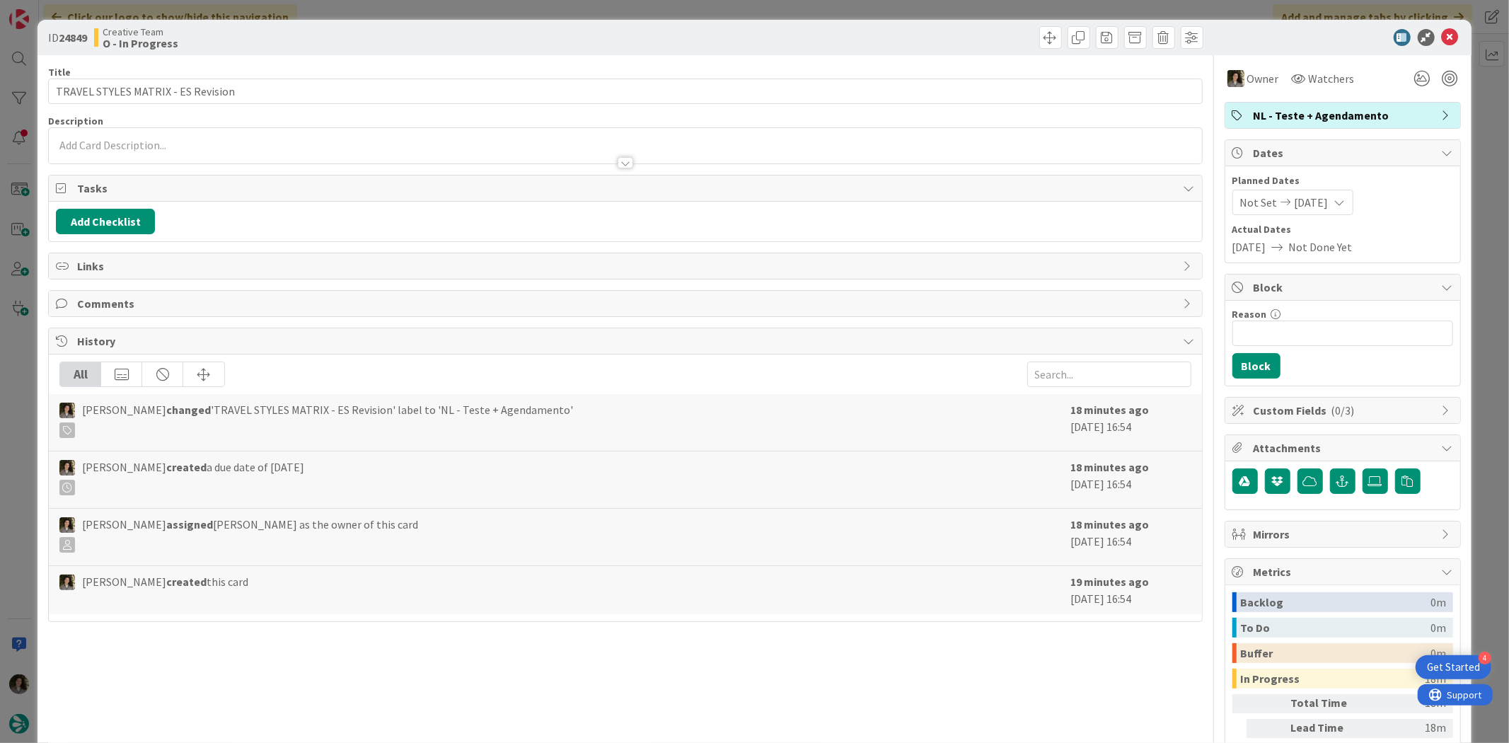
click at [1356, 120] on span "NL - Teste + Agendamento" at bounding box center [1343, 115] width 181 height 17
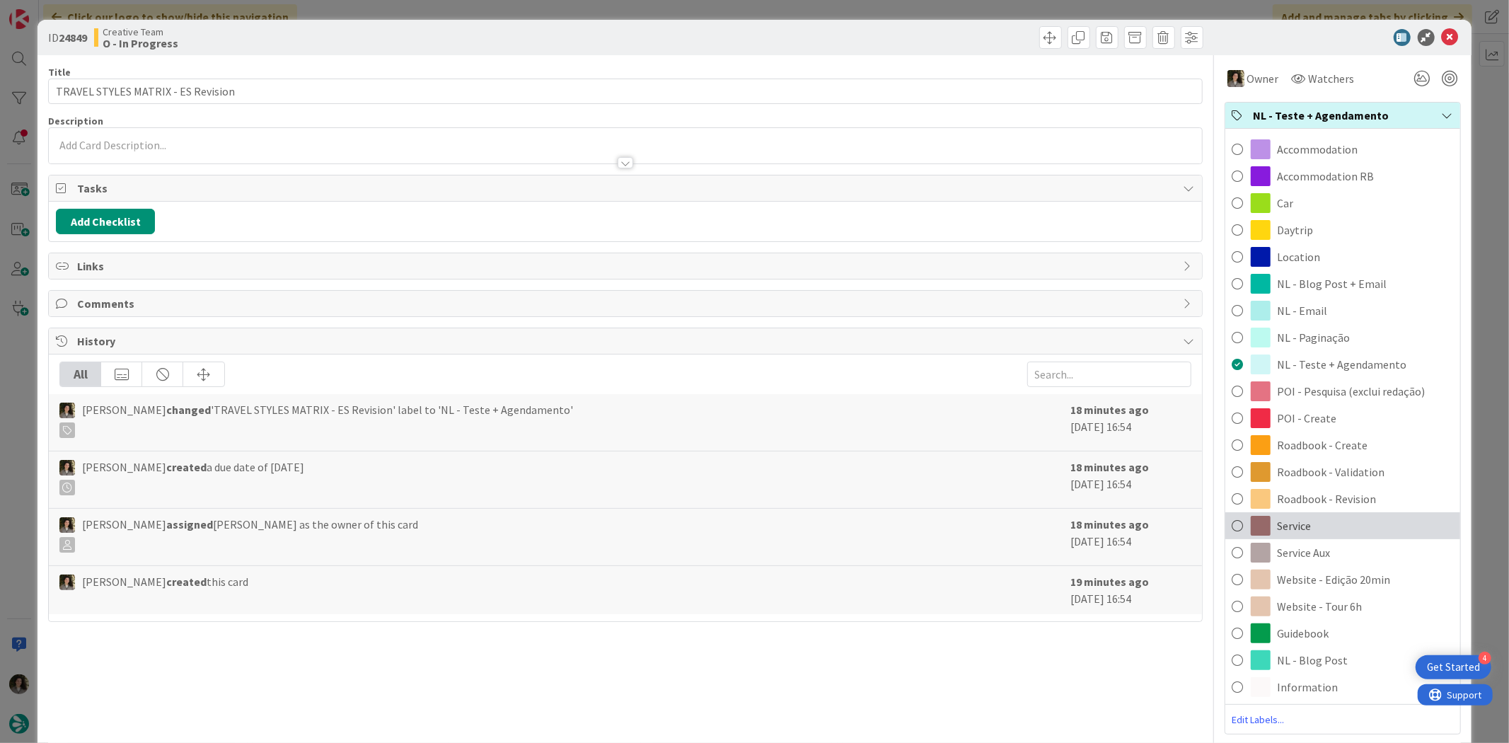
click at [1309, 533] on div "Service" at bounding box center [1342, 525] width 235 height 27
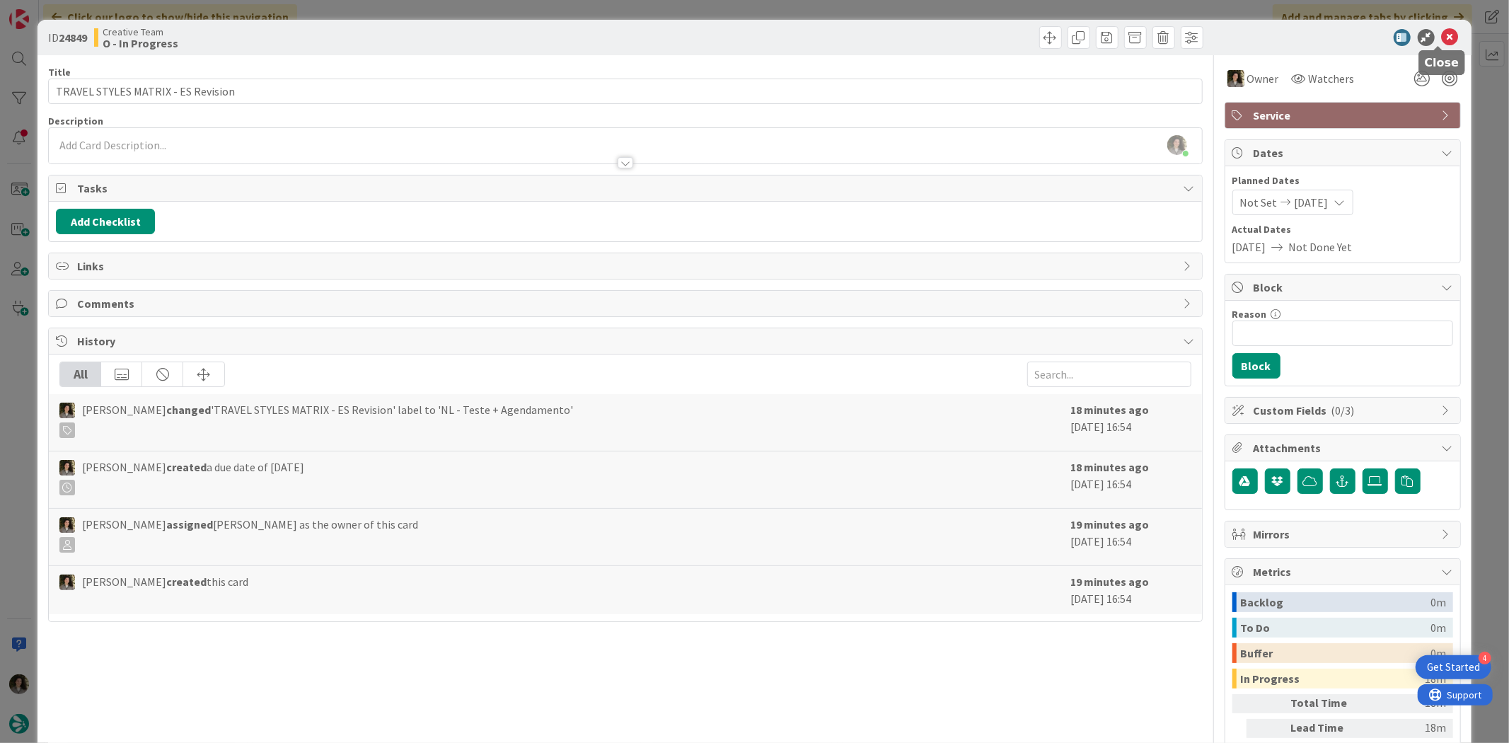
click at [1442, 34] on icon at bounding box center [1450, 37] width 17 height 17
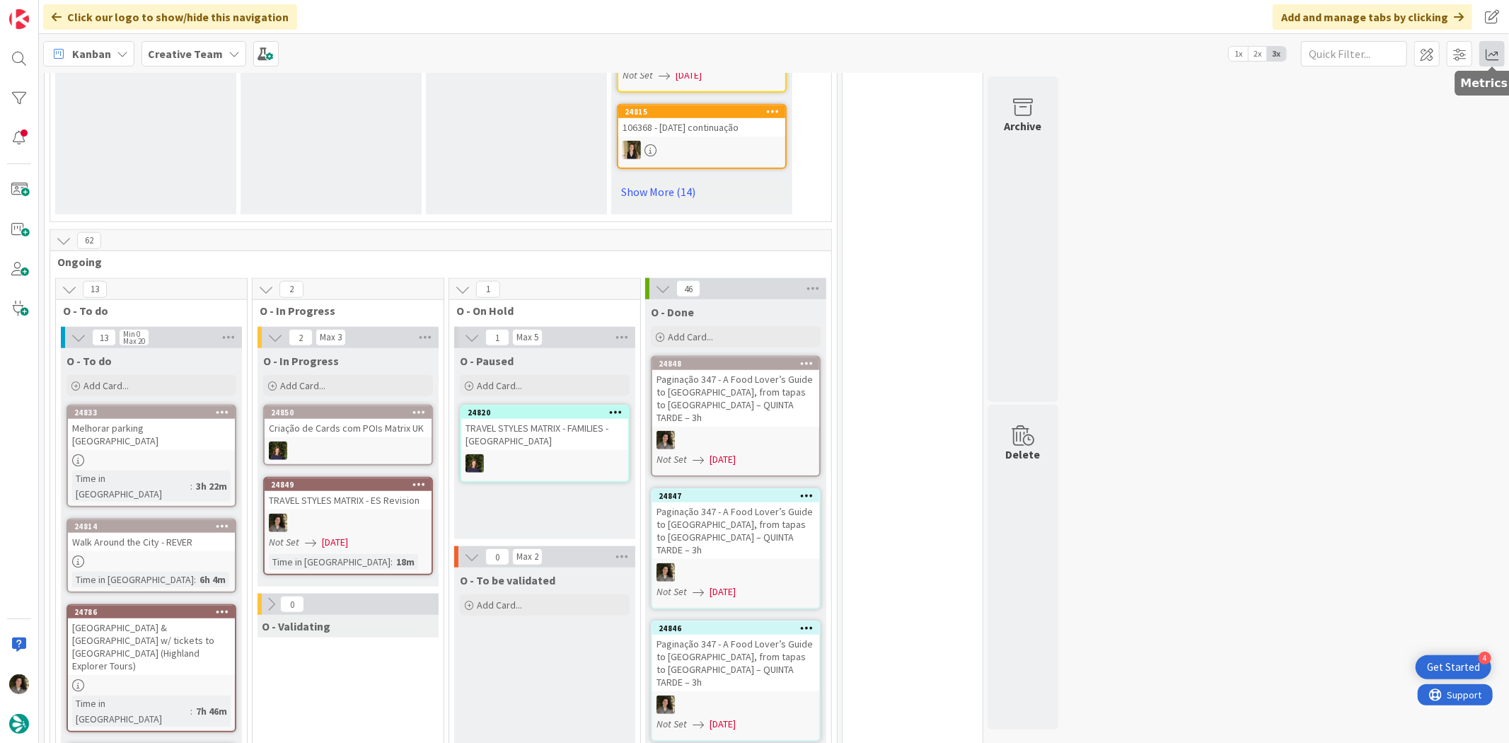
click at [1494, 50] on span at bounding box center [1491, 53] width 25 height 25
click at [1369, 150] on div "Allocation No Recent Data" at bounding box center [1408, 158] width 191 height 25
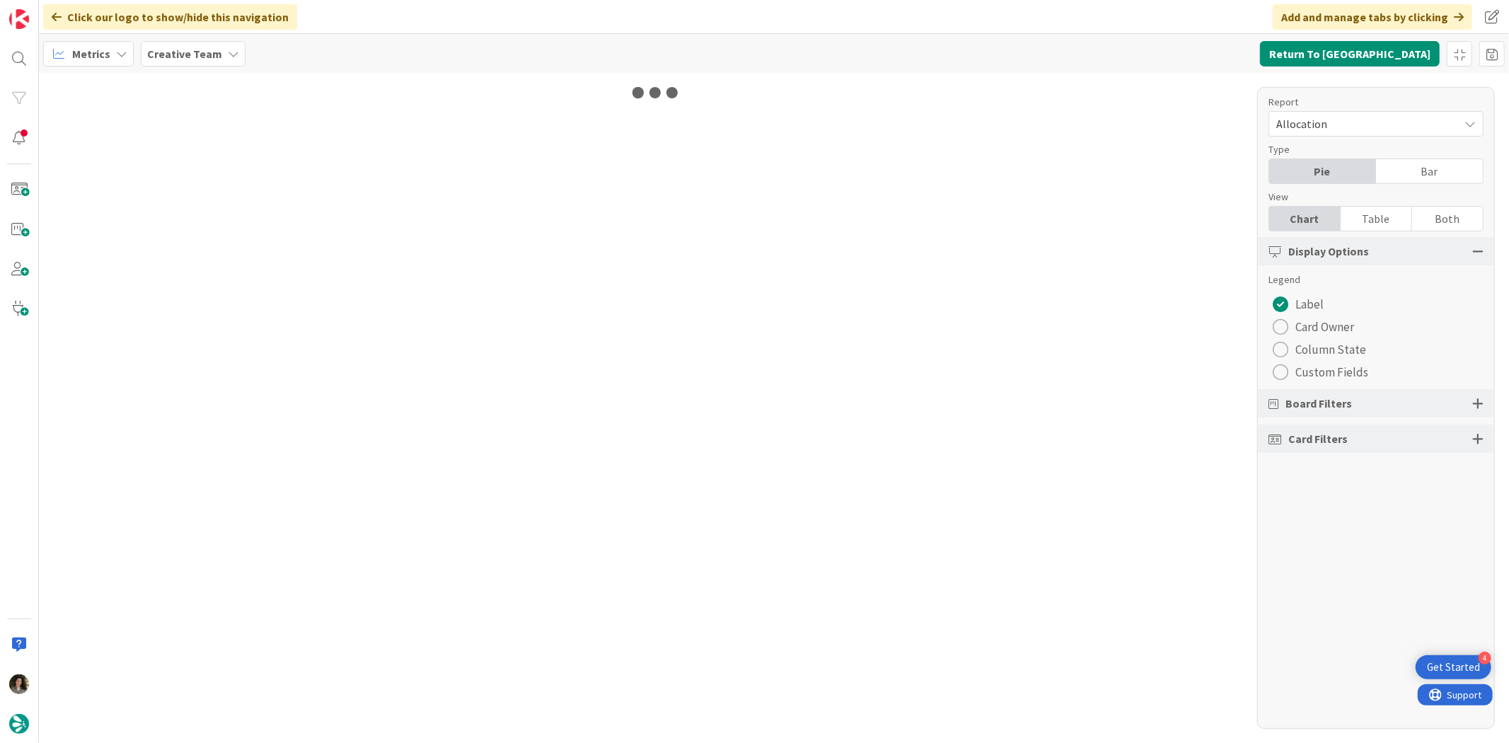
click at [1373, 213] on div "Table" at bounding box center [1375, 219] width 71 height 24
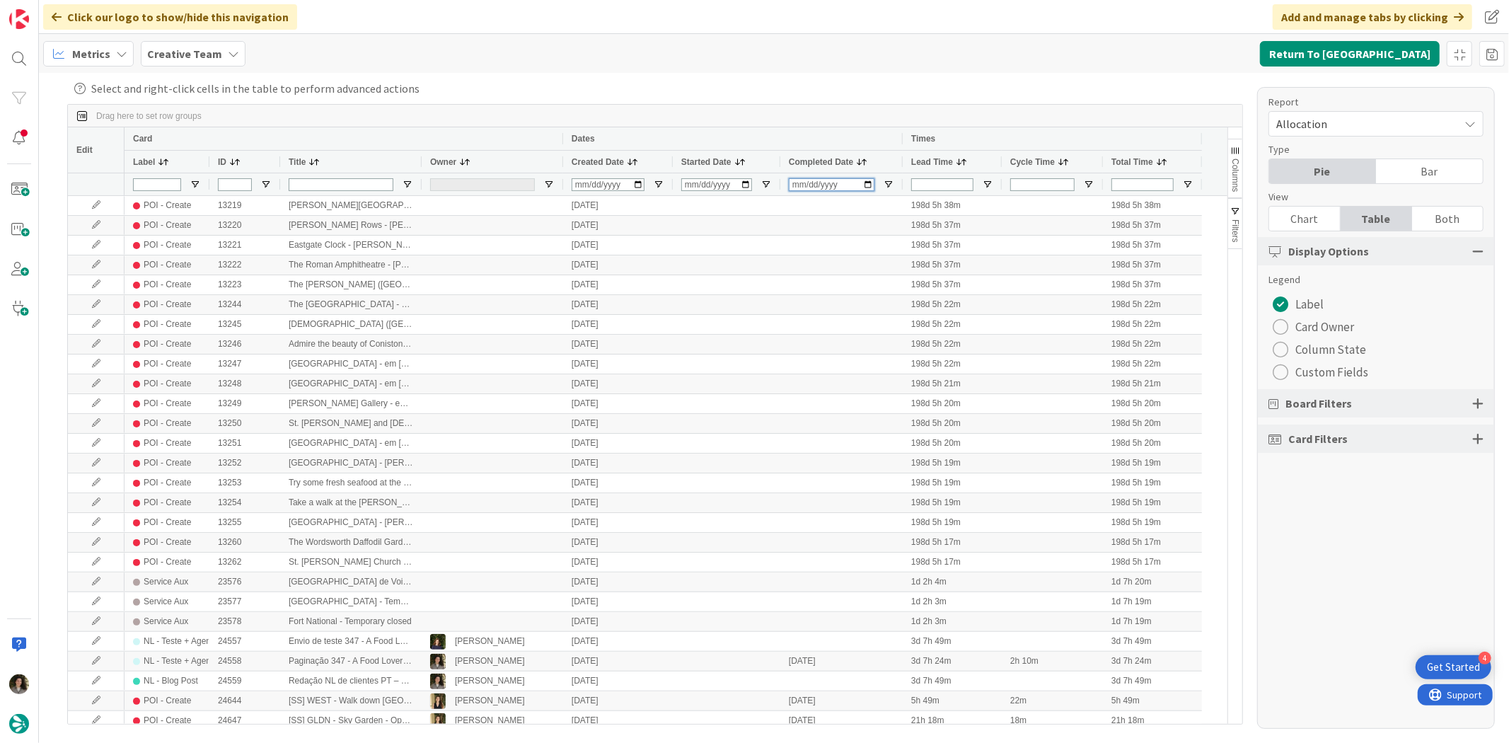
click at [802, 182] on input "Completed Date Filter Input" at bounding box center [832, 184] width 86 height 13
click at [781, 168] on div "Completed Date" at bounding box center [841, 161] width 122 height 23
click at [793, 185] on input "Completed Date Filter Input" at bounding box center [832, 184] width 86 height 13
type input "[DATE]"
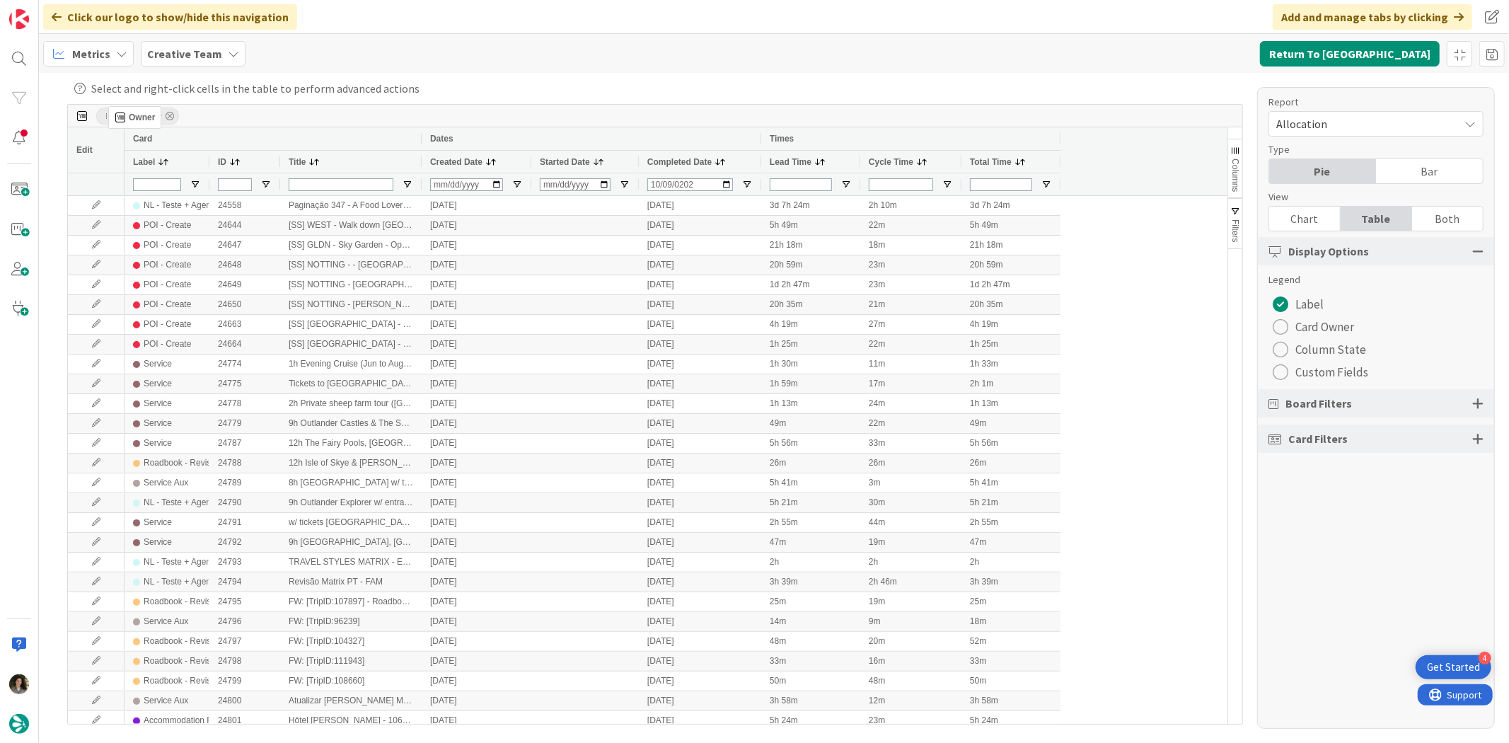
drag, startPoint x: 442, startPoint y: 156, endPoint x: 115, endPoint y: 112, distance: 329.7
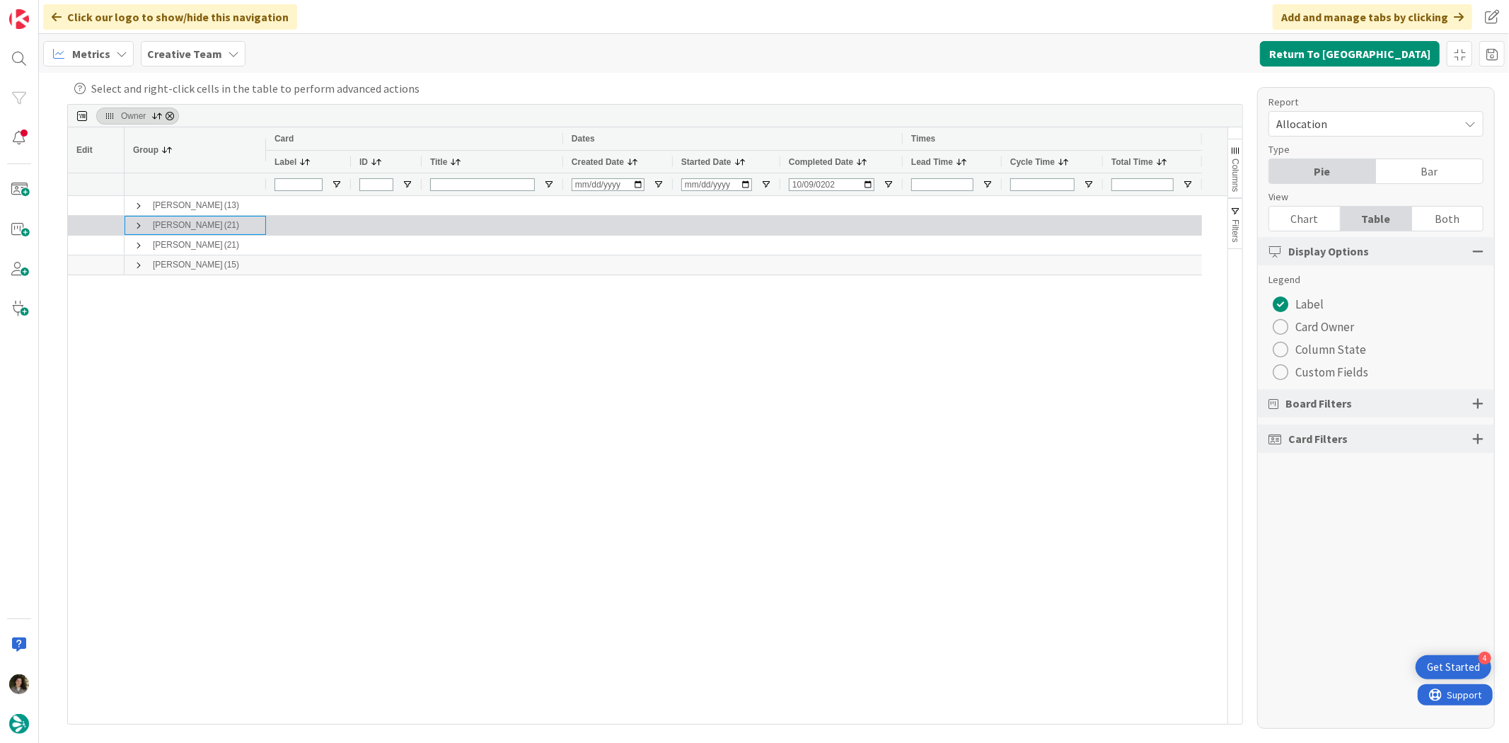
click at [138, 222] on span at bounding box center [138, 225] width 11 height 11
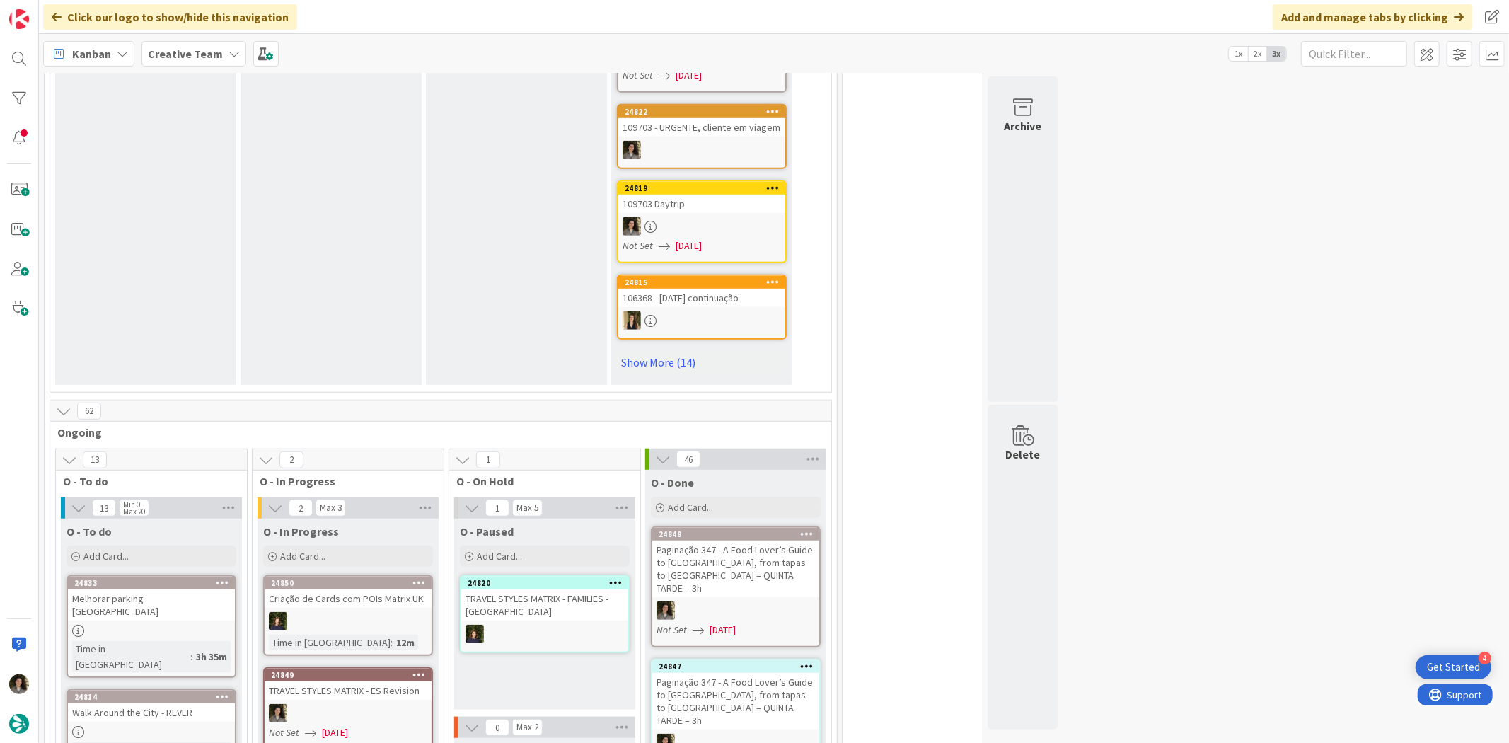
scroll to position [943, 0]
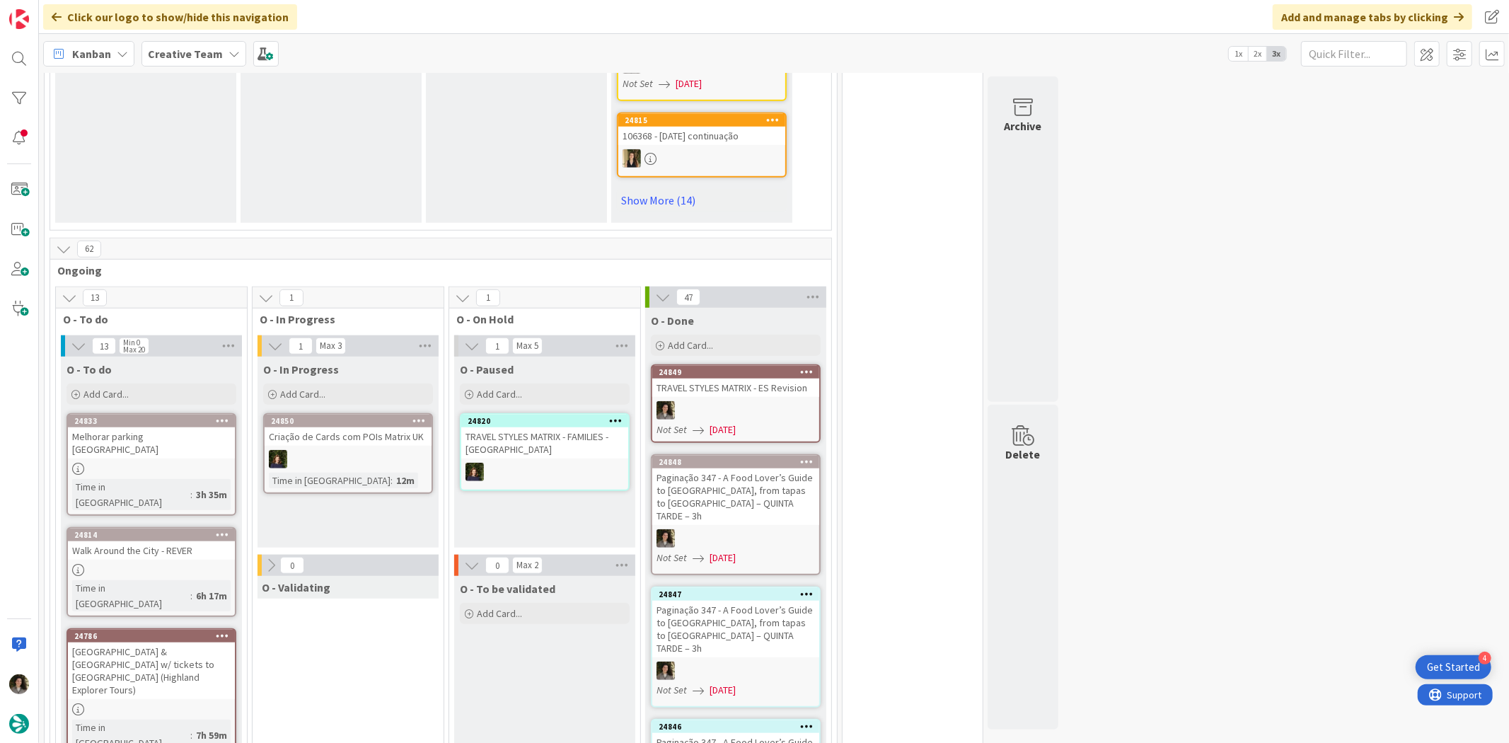
click at [724, 401] on div at bounding box center [735, 410] width 167 height 18
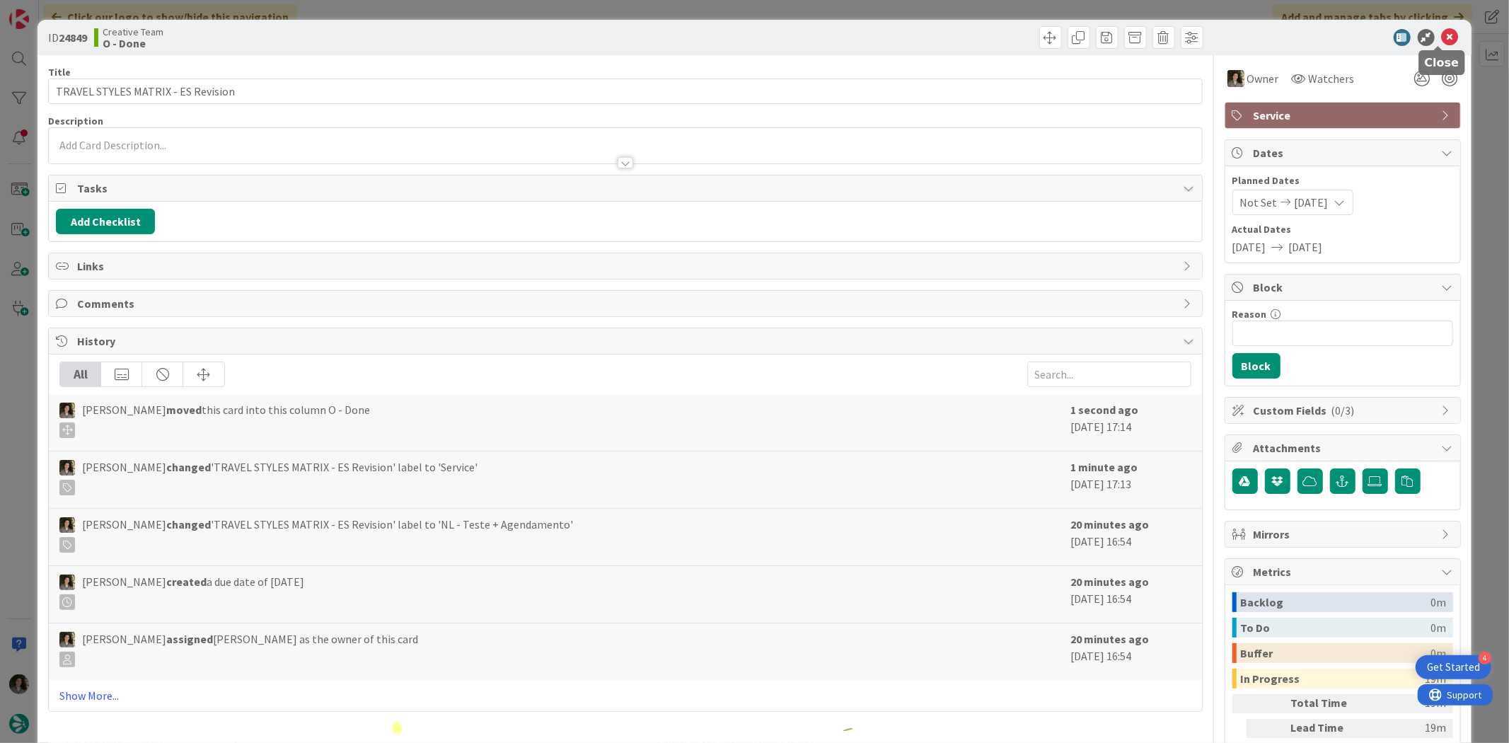
click at [1442, 34] on icon at bounding box center [1450, 37] width 17 height 17
